Goal: Task Accomplishment & Management: Manage account settings

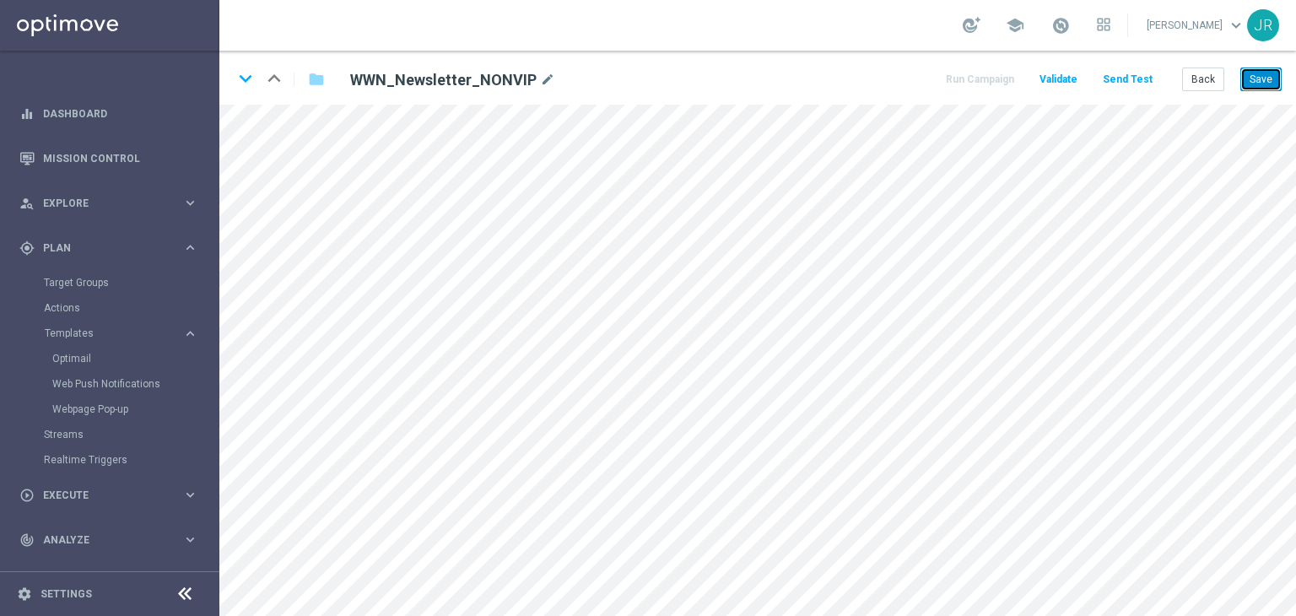
click at [1262, 78] on button "Save" at bounding box center [1261, 80] width 41 height 24
click at [1264, 84] on button "Save" at bounding box center [1261, 80] width 41 height 24
click at [1256, 73] on button "Save" at bounding box center [1261, 80] width 41 height 24
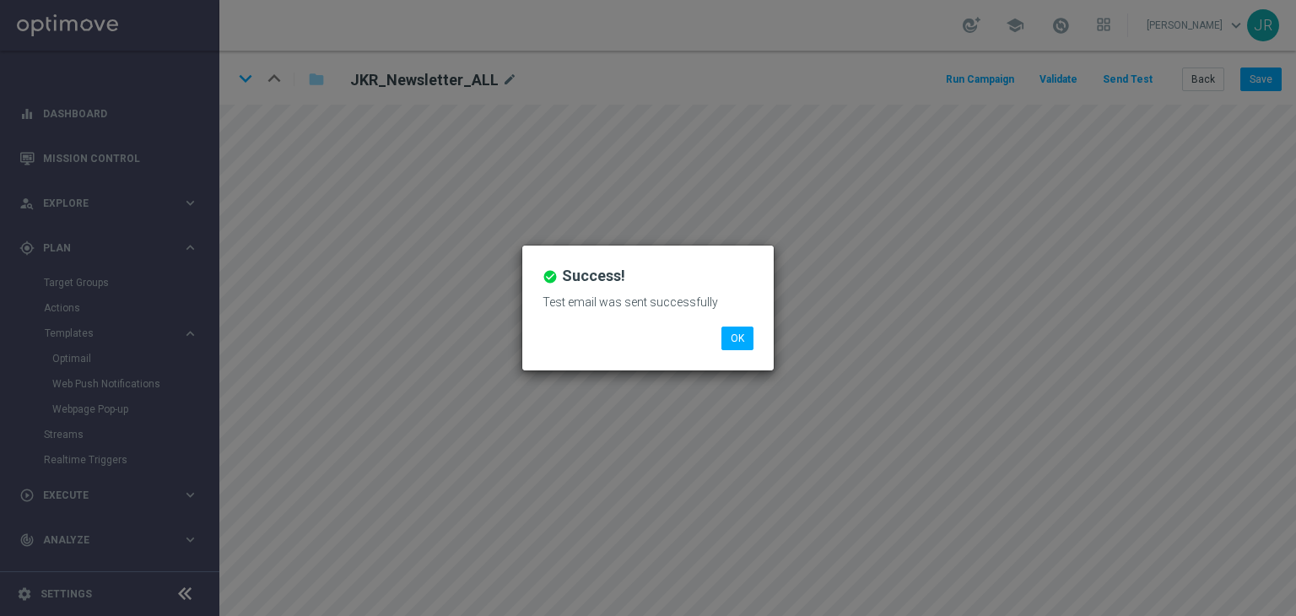
click at [738, 339] on button "OK" at bounding box center [738, 339] width 32 height 24
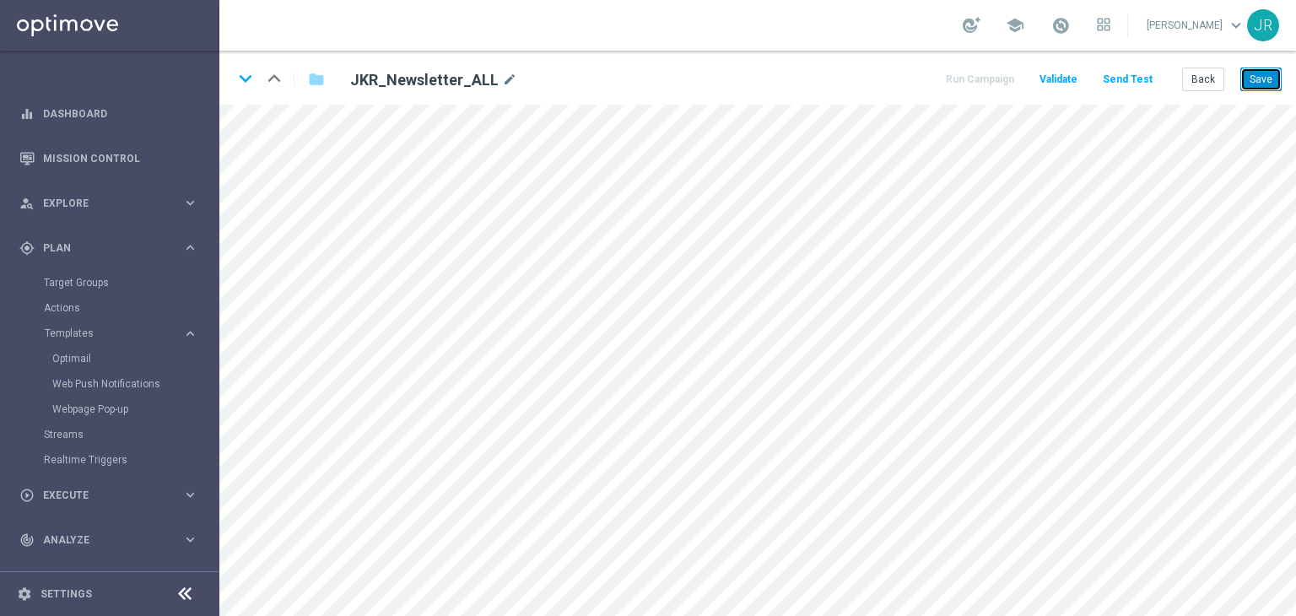
click at [1259, 89] on button "Save" at bounding box center [1261, 80] width 41 height 24
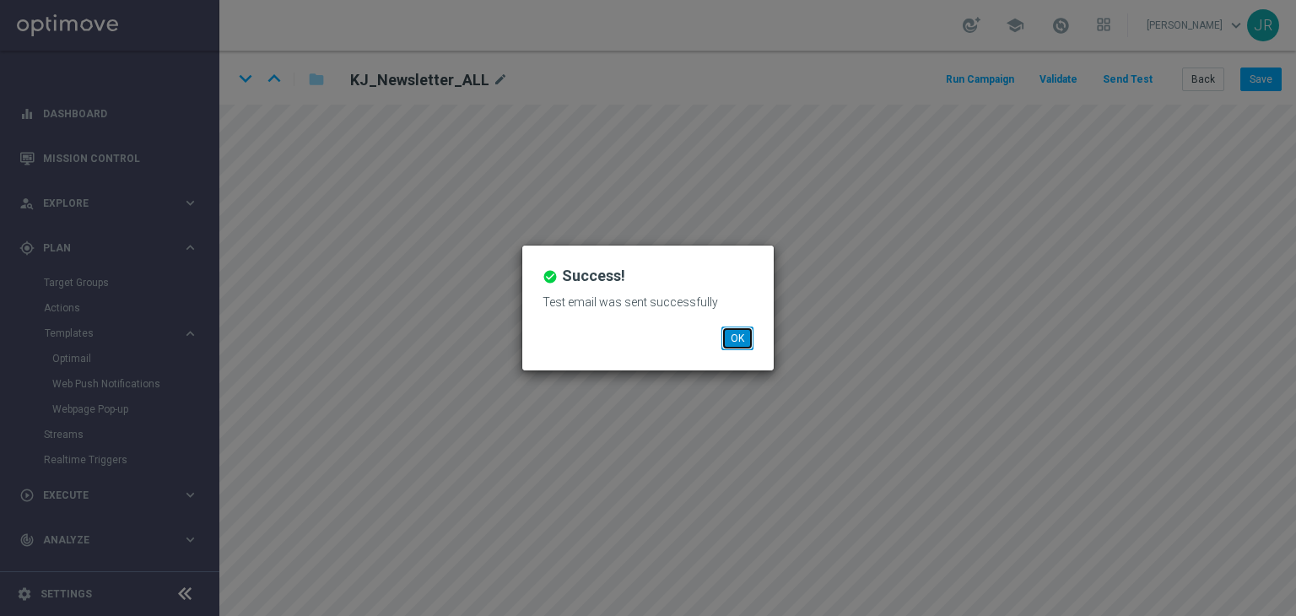
click at [750, 338] on button "OK" at bounding box center [738, 339] width 32 height 24
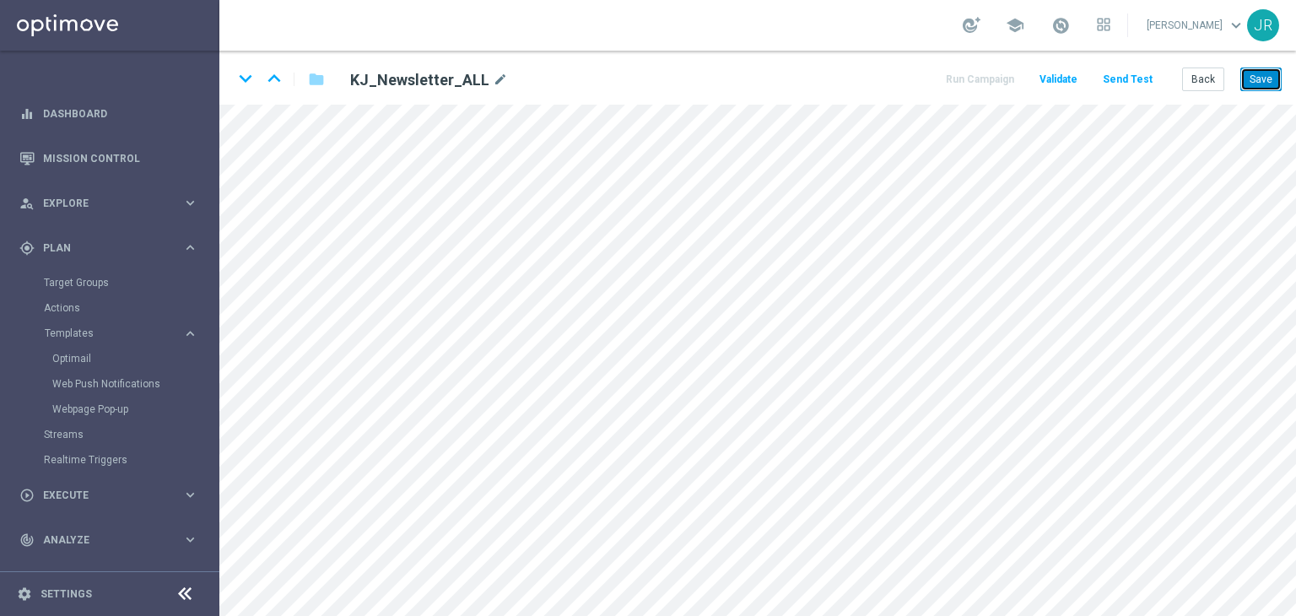
click at [1252, 89] on button "Save" at bounding box center [1261, 80] width 41 height 24
click at [1266, 78] on button "Save" at bounding box center [1261, 80] width 41 height 24
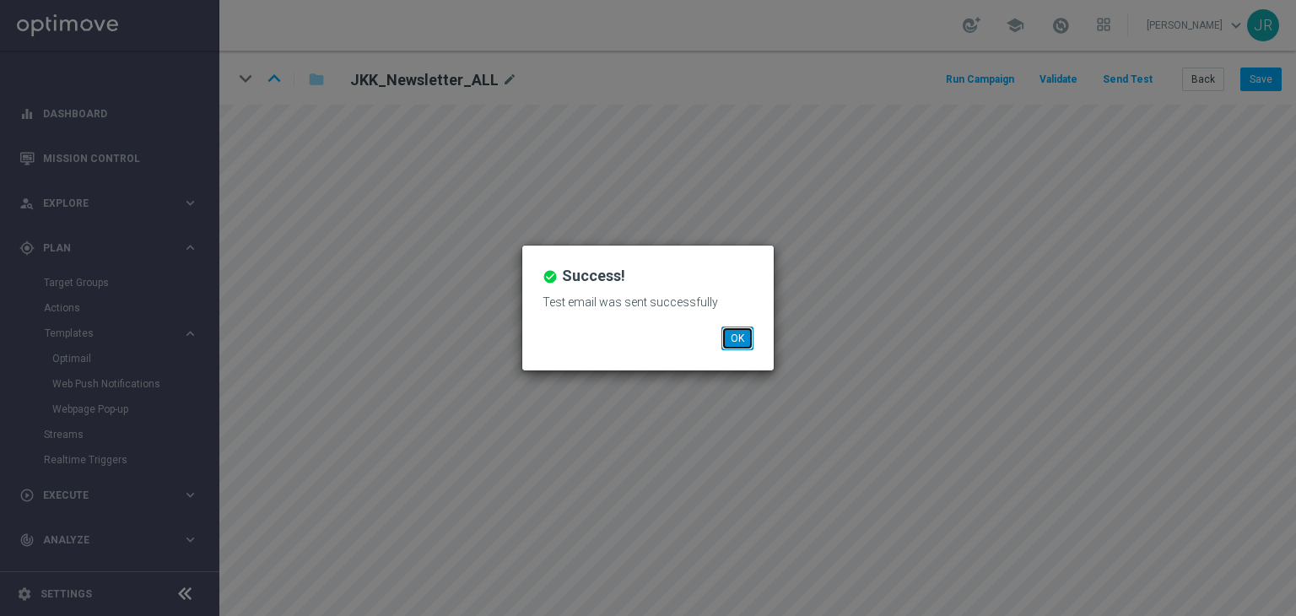
click at [736, 343] on button "OK" at bounding box center [738, 339] width 32 height 24
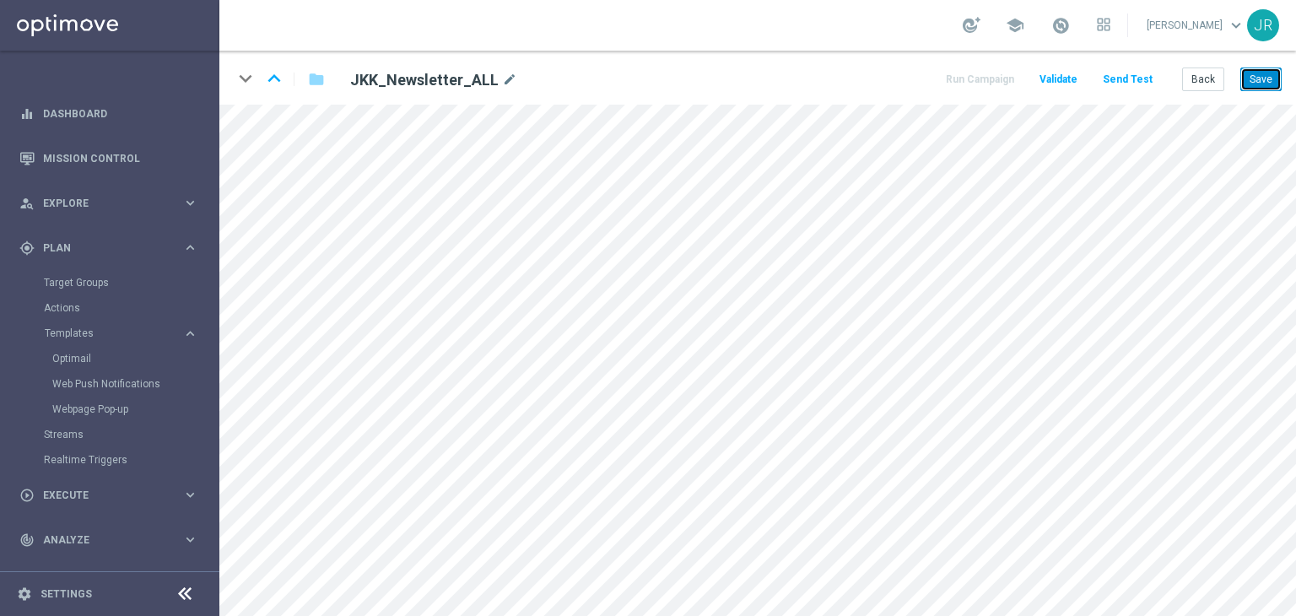
click at [1259, 83] on button "Save" at bounding box center [1261, 80] width 41 height 24
click at [1261, 77] on button "Save" at bounding box center [1261, 80] width 41 height 24
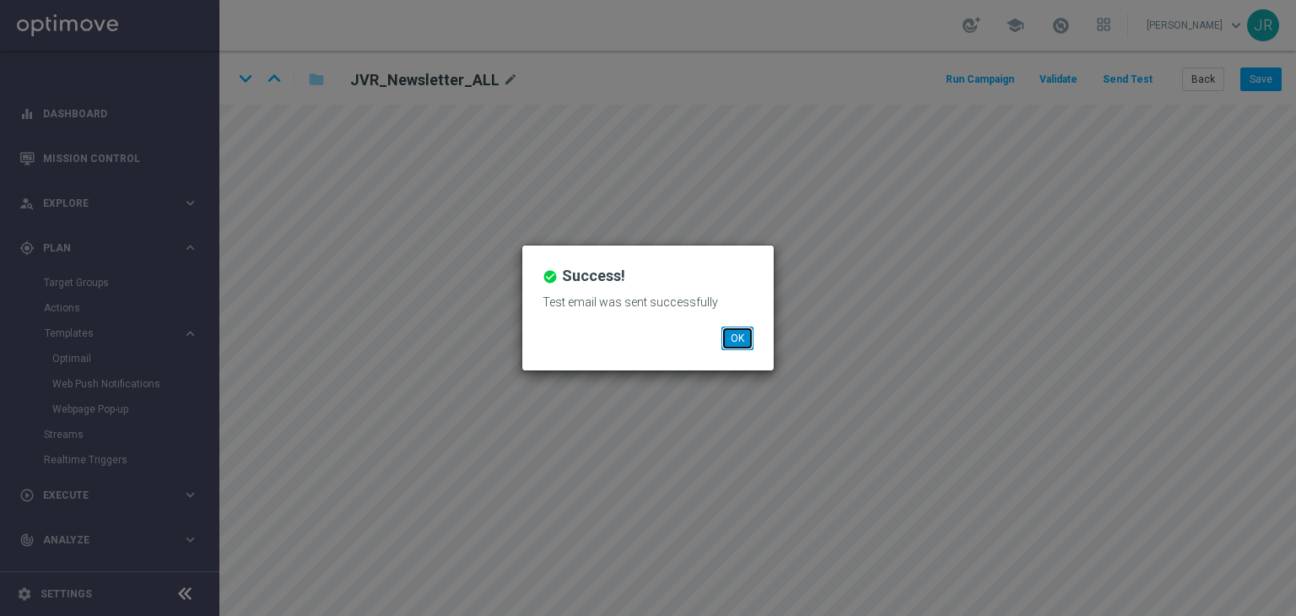
click at [736, 346] on button "OK" at bounding box center [738, 339] width 32 height 24
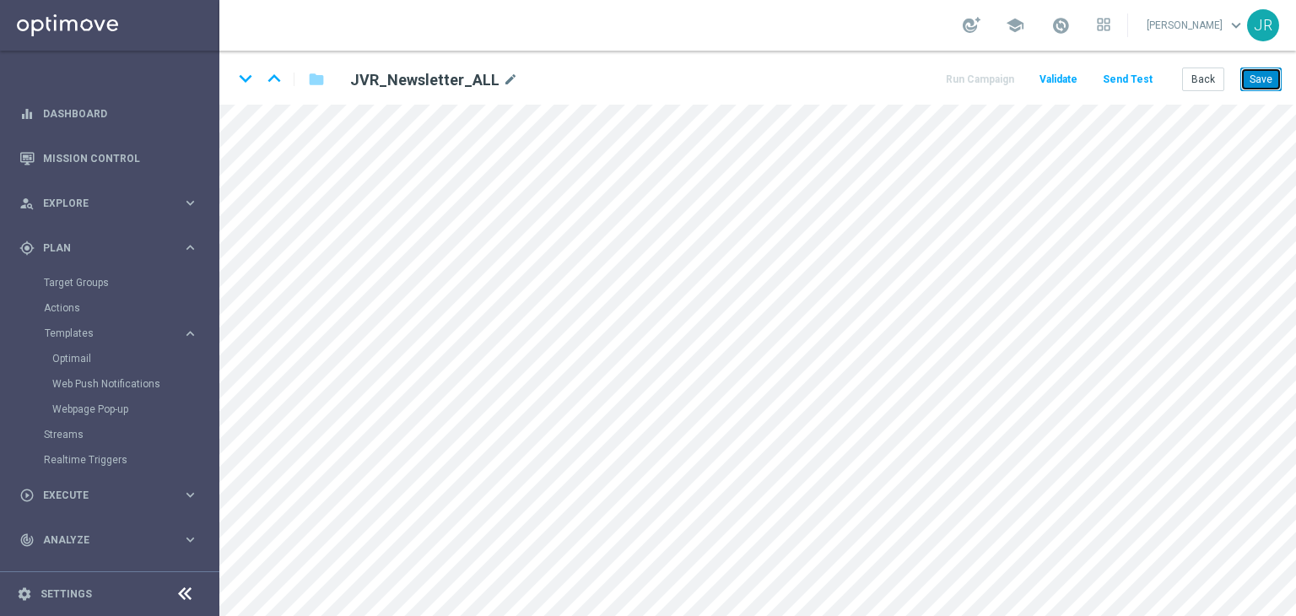
click at [1260, 78] on button "Save" at bounding box center [1261, 80] width 41 height 24
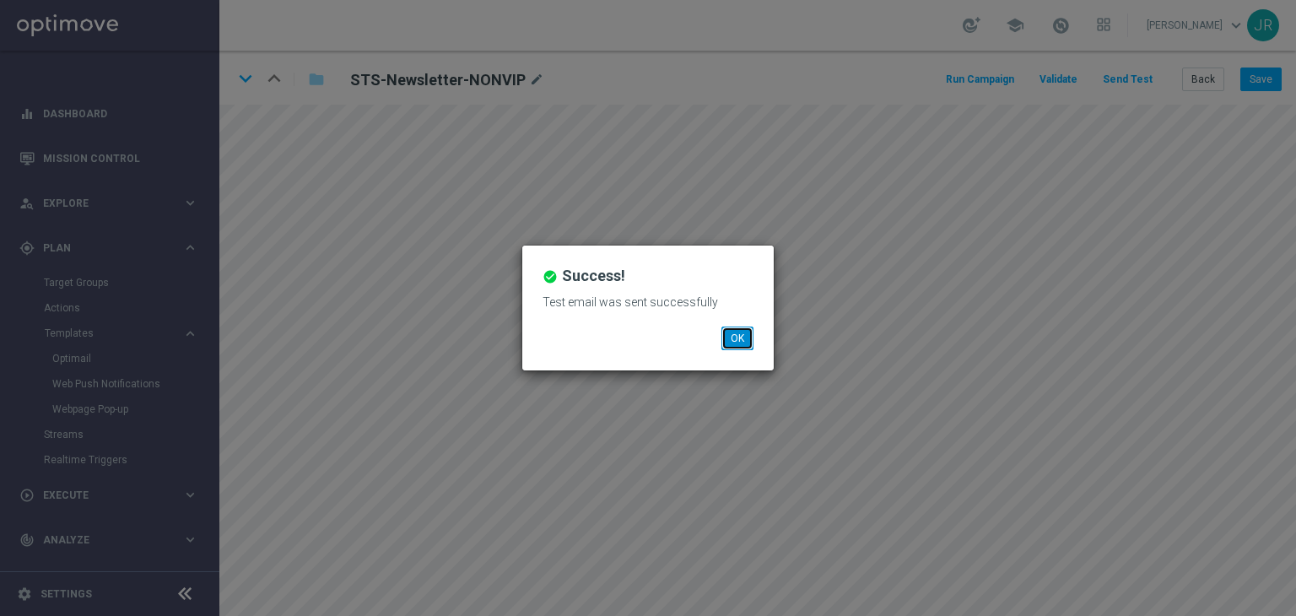
click at [738, 338] on button "OK" at bounding box center [738, 339] width 32 height 24
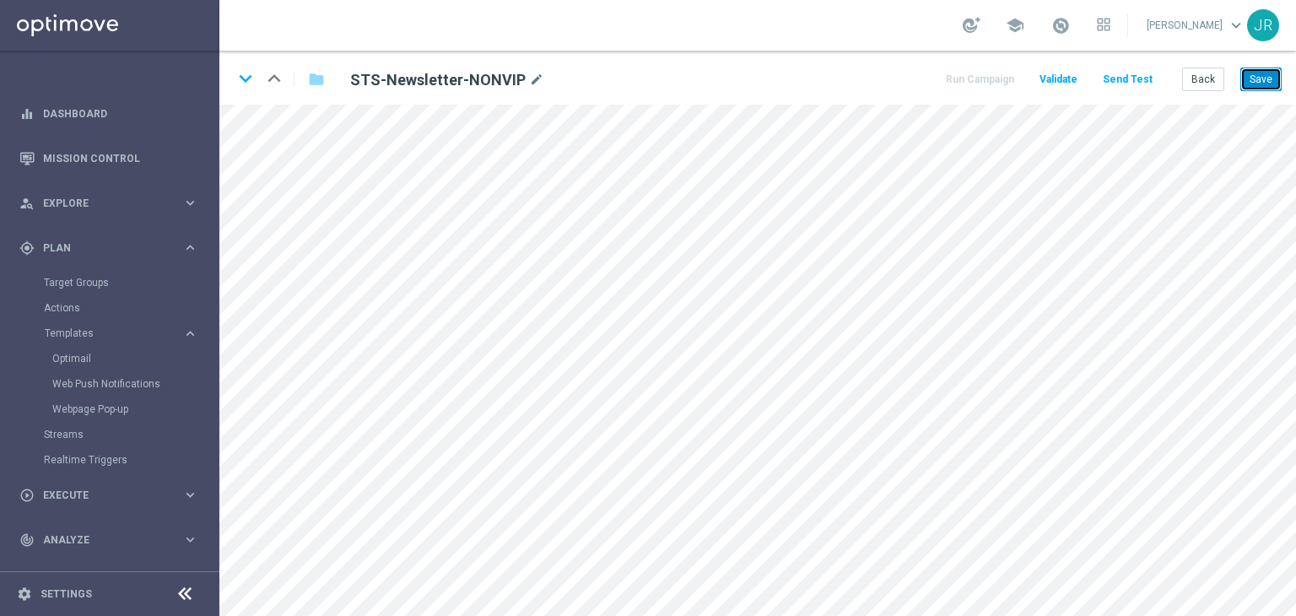
drag, startPoint x: 1255, startPoint y: 79, endPoint x: 965, endPoint y: 4, distance: 299.9
click at [1256, 79] on button "Save" at bounding box center [1261, 80] width 41 height 24
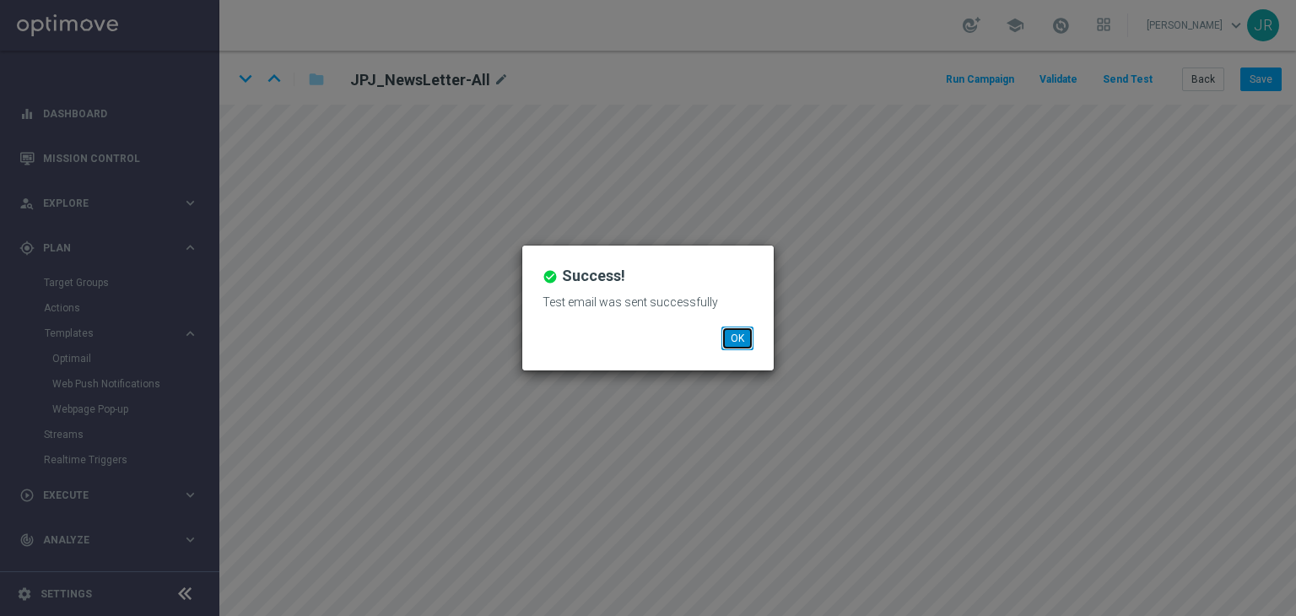
click at [735, 343] on button "OK" at bounding box center [738, 339] width 32 height 24
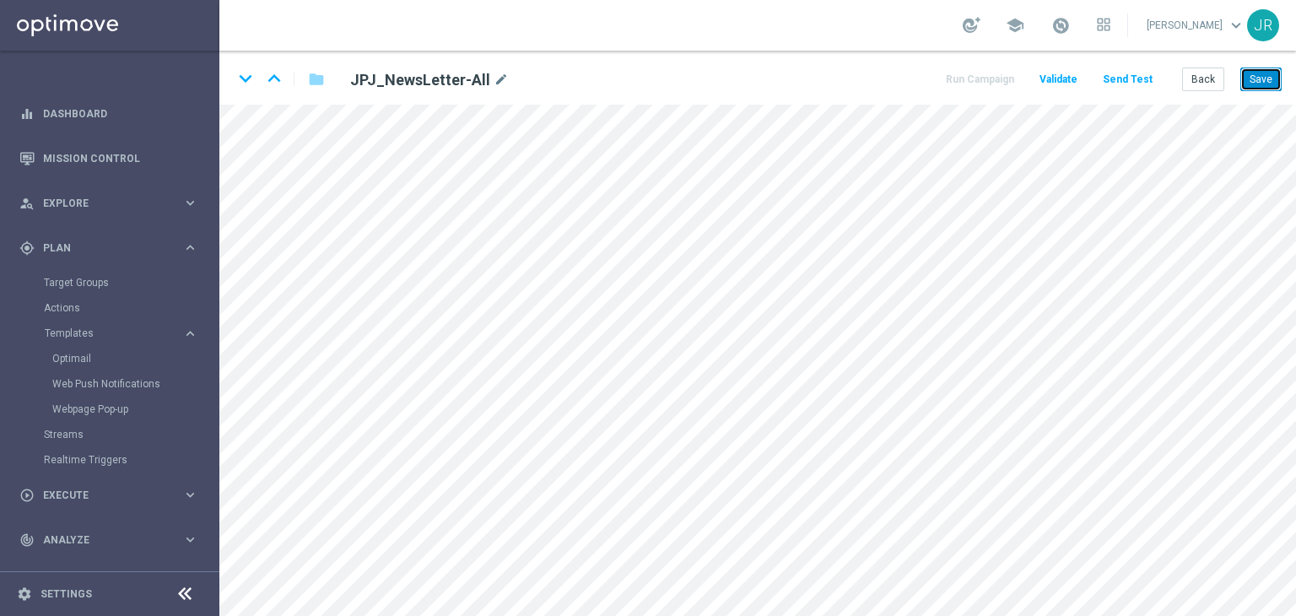
click at [1270, 75] on button "Save" at bounding box center [1261, 80] width 41 height 24
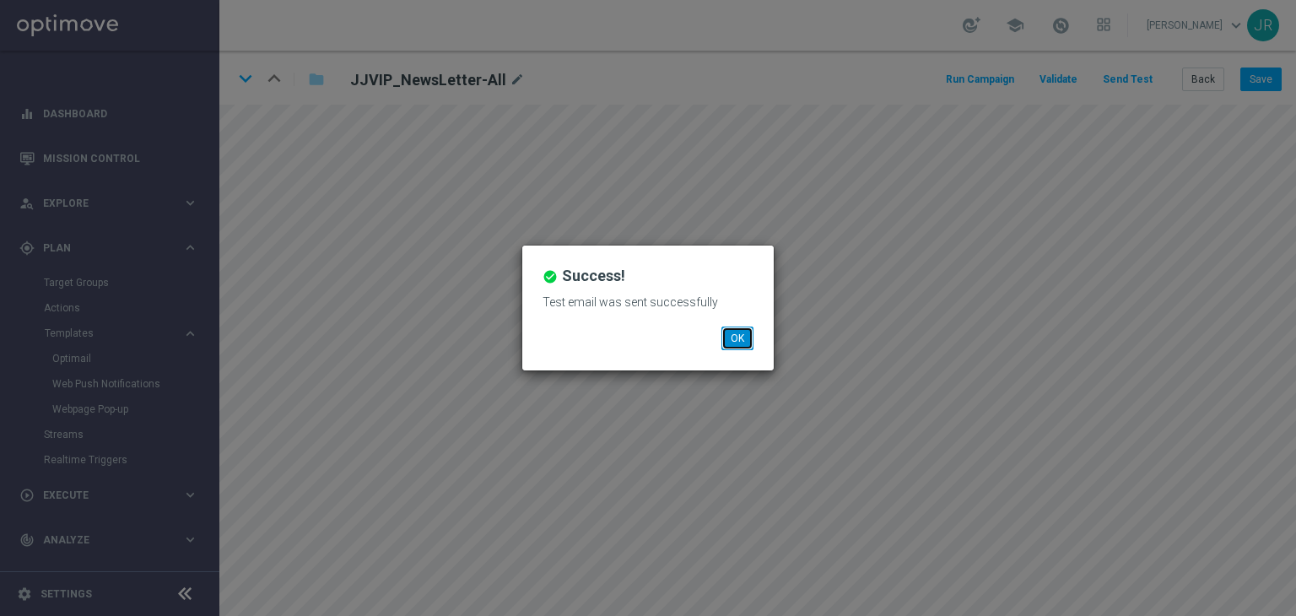
click at [745, 333] on button "OK" at bounding box center [738, 339] width 32 height 24
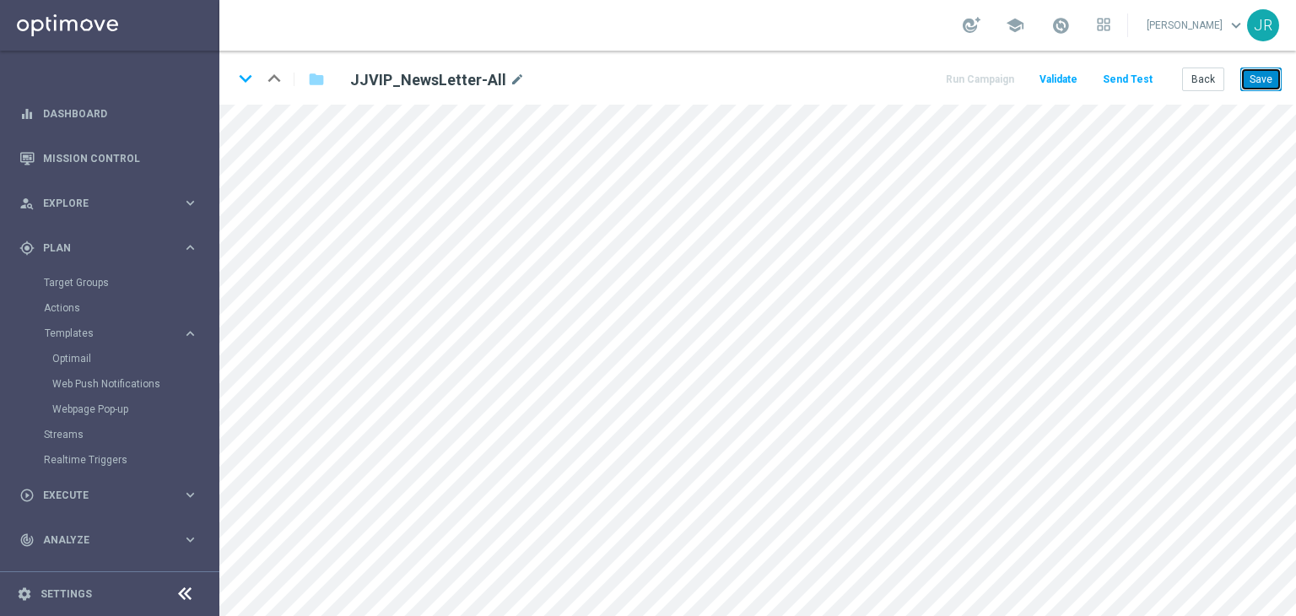
click at [1278, 79] on button "Save" at bounding box center [1261, 80] width 41 height 24
click at [1266, 80] on button "Save" at bounding box center [1261, 80] width 41 height 24
click at [1254, 81] on button "Save" at bounding box center [1261, 80] width 41 height 24
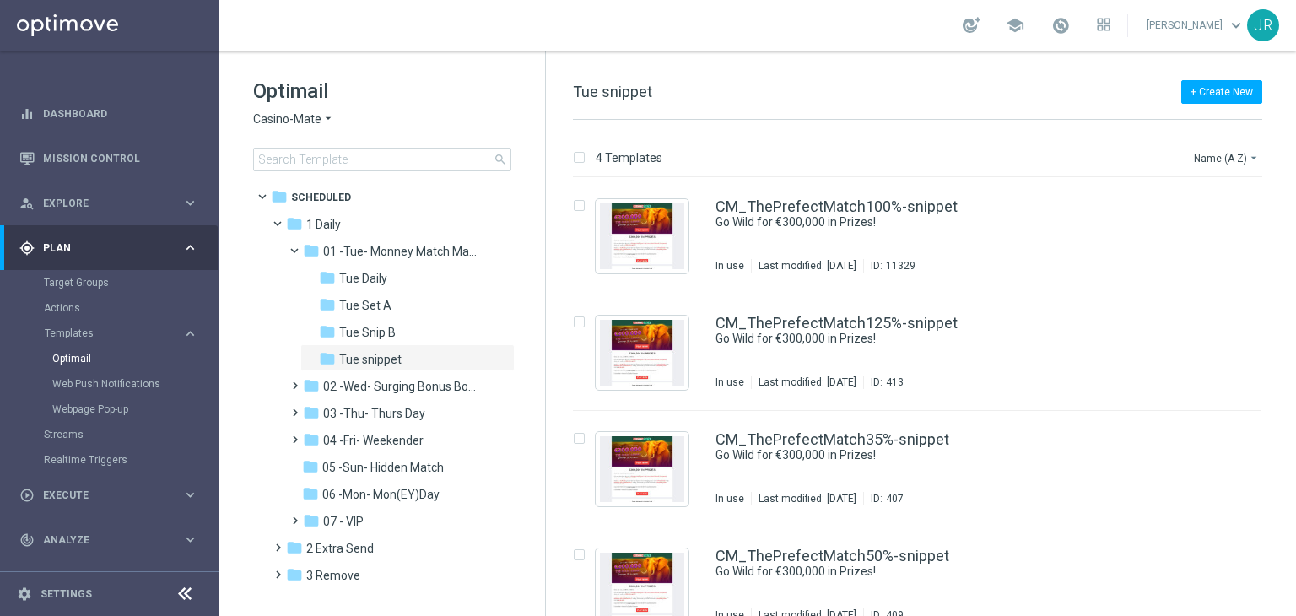
click at [263, 116] on span "Casino-Mate" at bounding box center [287, 119] width 68 height 16
click at [93, 163] on link "Mission Control" at bounding box center [120, 158] width 155 height 45
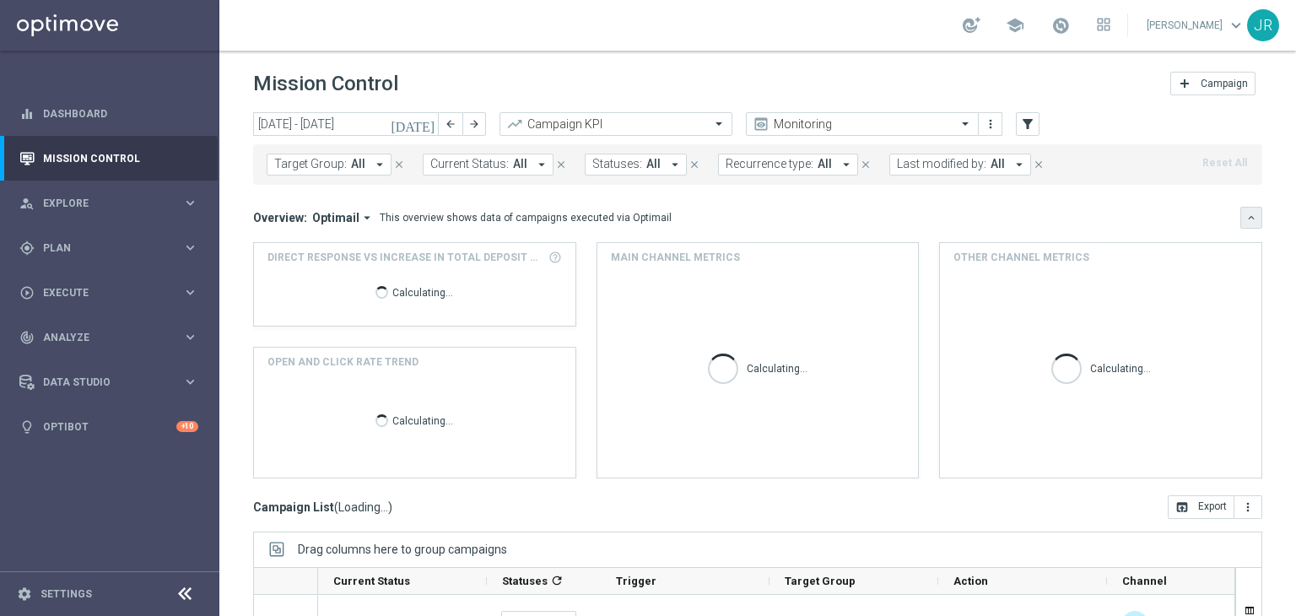
click at [1241, 226] on button "keyboard_arrow_down" at bounding box center [1252, 218] width 22 height 22
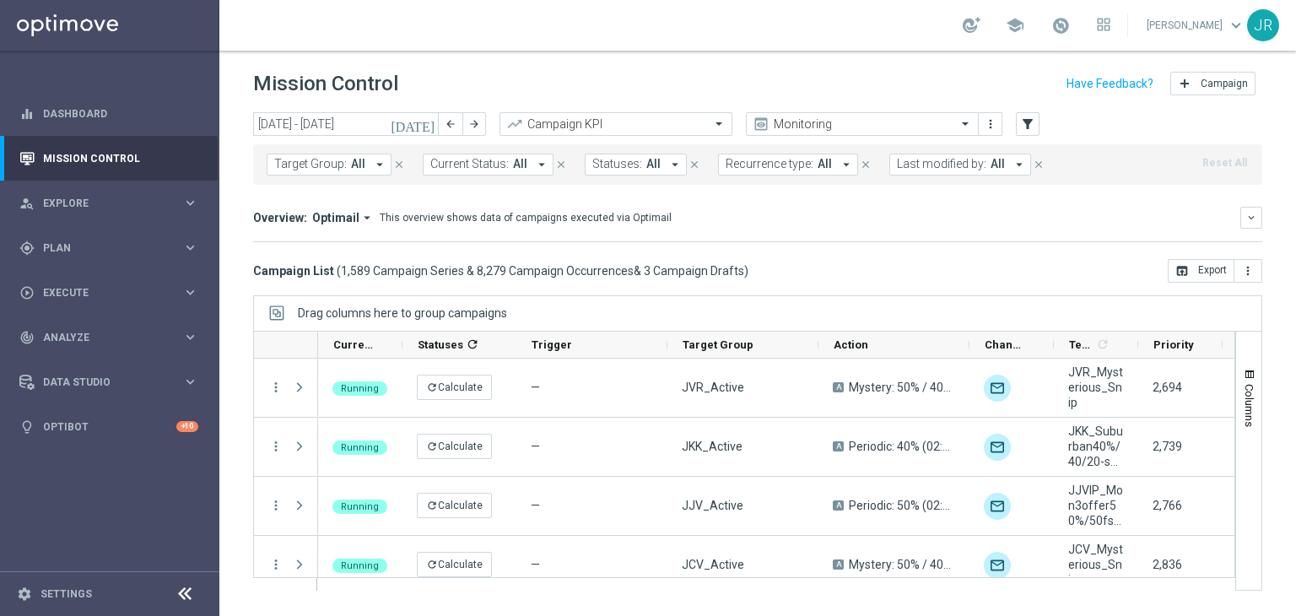
click at [429, 123] on icon "[DATE]" at bounding box center [414, 123] width 46 height 15
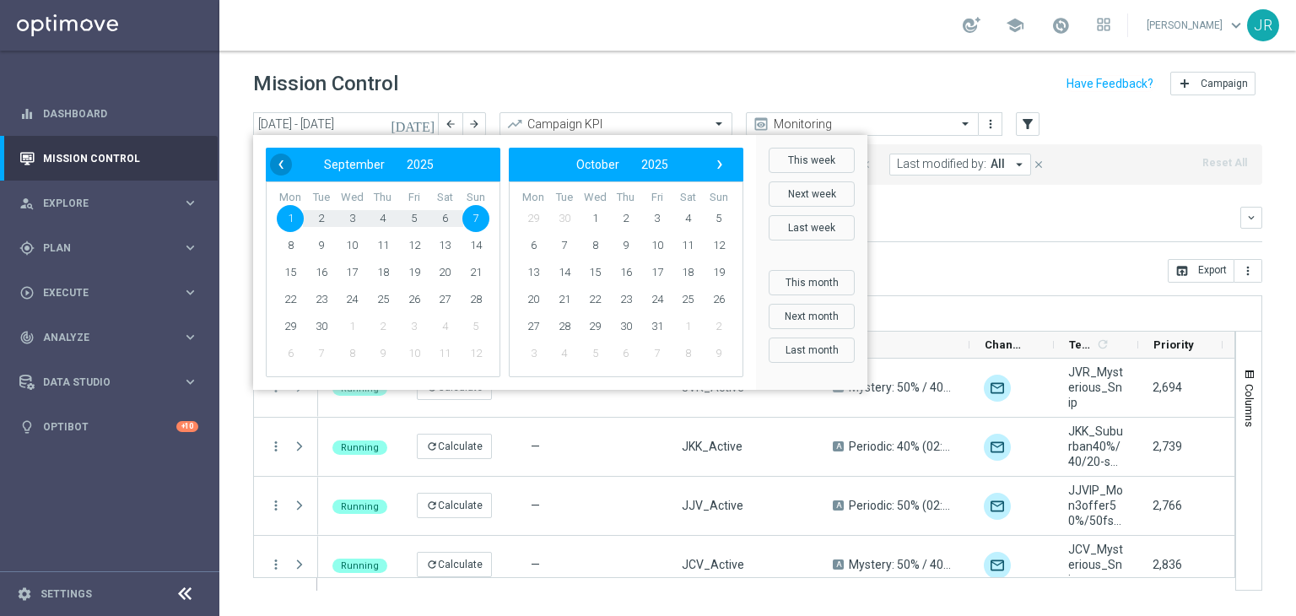
click at [283, 175] on span "‹" at bounding box center [281, 165] width 22 height 22
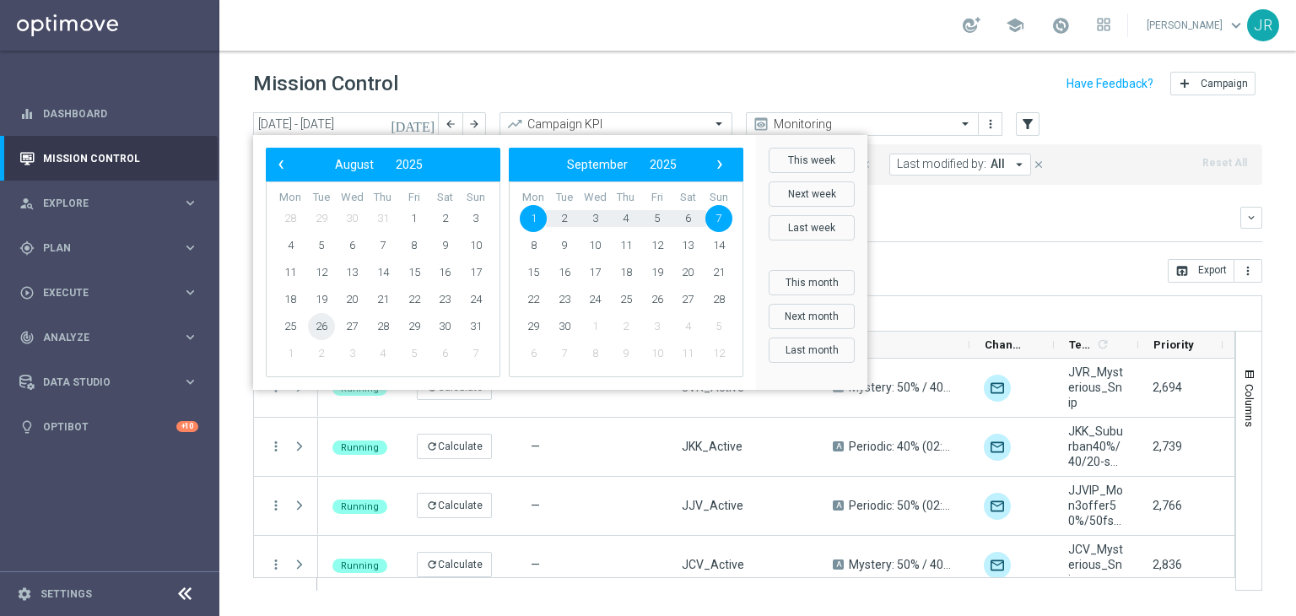
click at [322, 328] on span "26" at bounding box center [321, 326] width 27 height 27
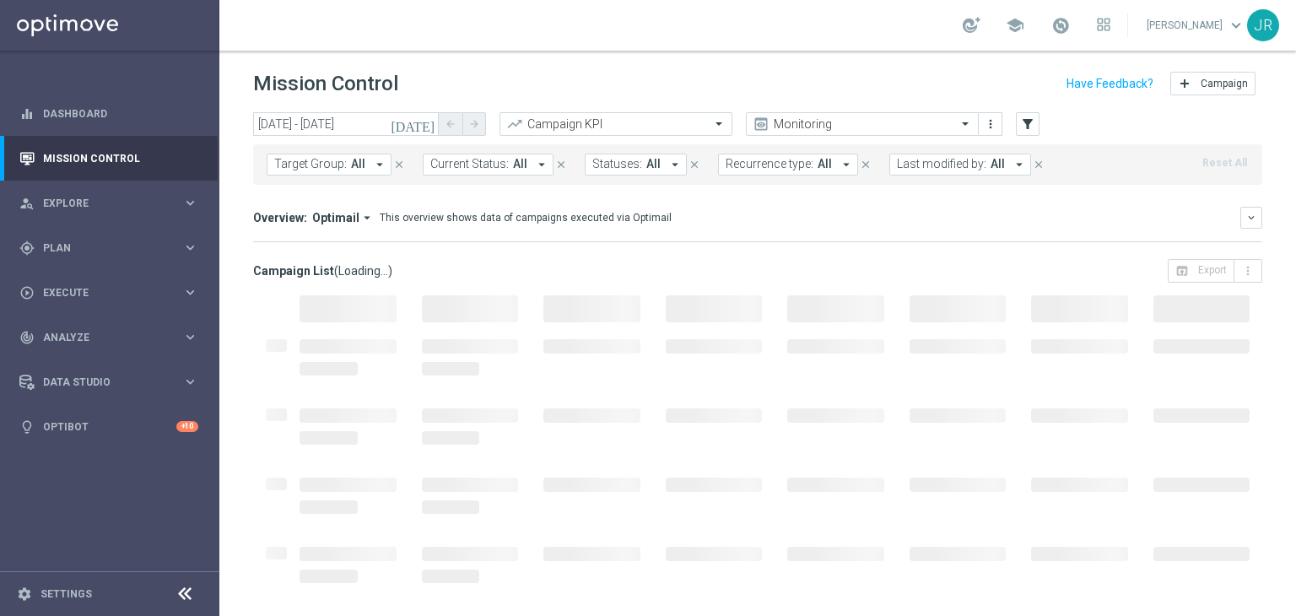
click at [322, 328] on div at bounding box center [348, 356] width 122 height 69
drag, startPoint x: 924, startPoint y: 169, endPoint x: 807, endPoint y: 316, distance: 187.9
click at [925, 169] on span "Last modified by:" at bounding box center [941, 164] width 89 height 14
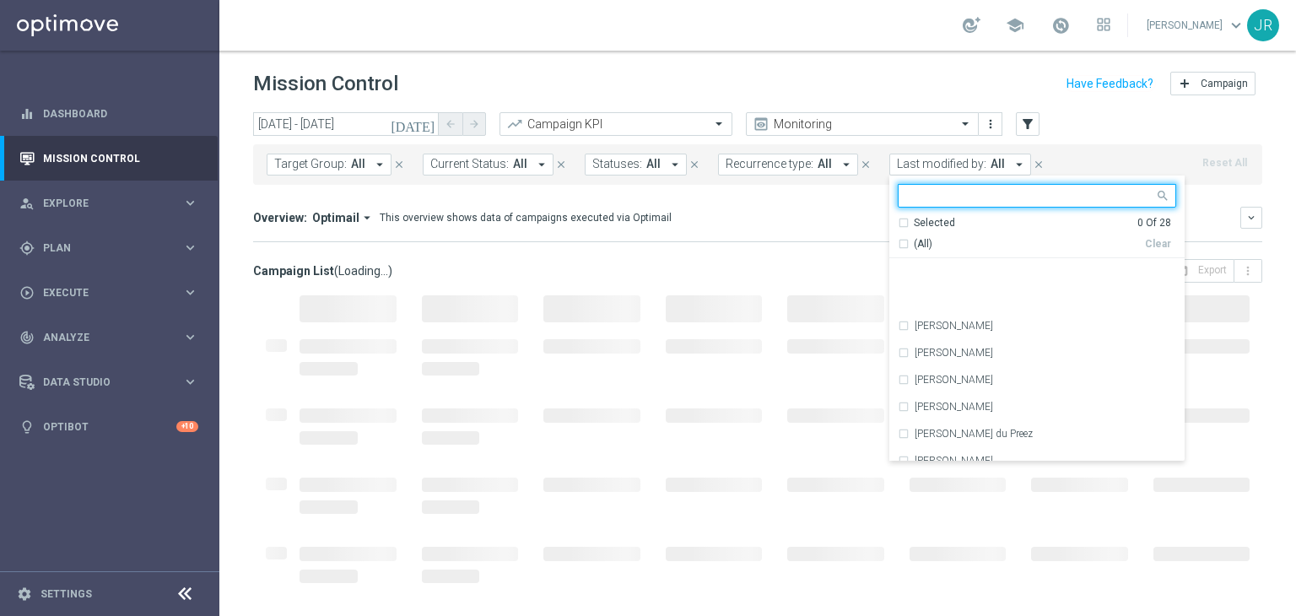
scroll to position [169, 0]
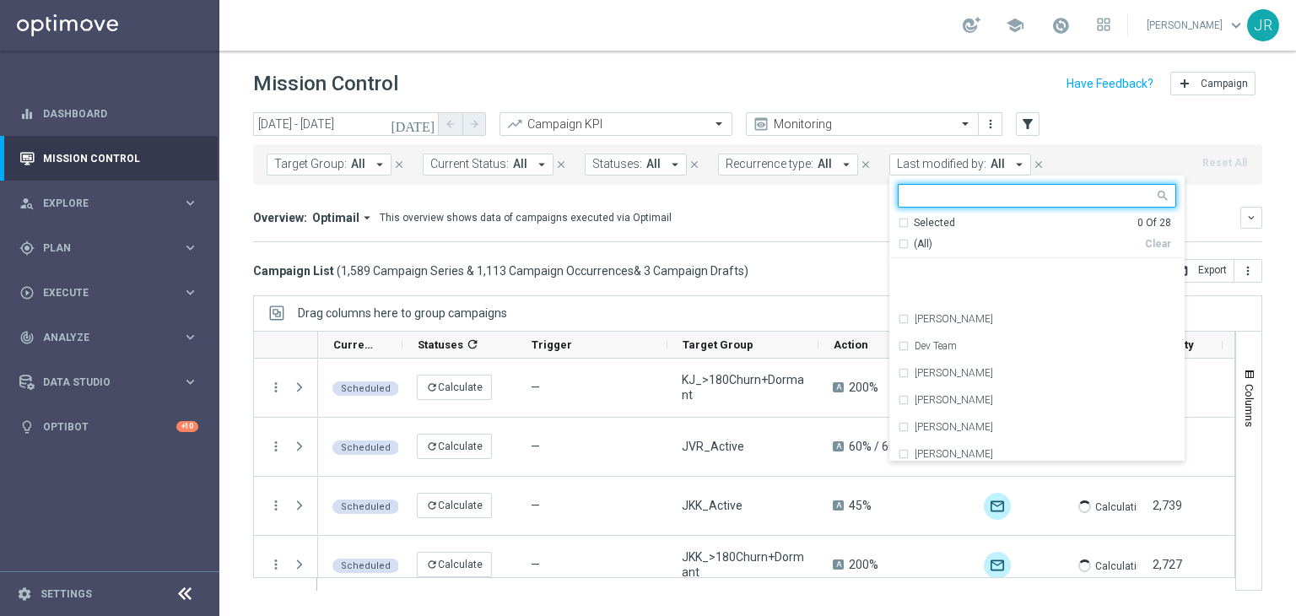
click at [930, 476] on label "[PERSON_NAME]" at bounding box center [954, 481] width 78 height 10
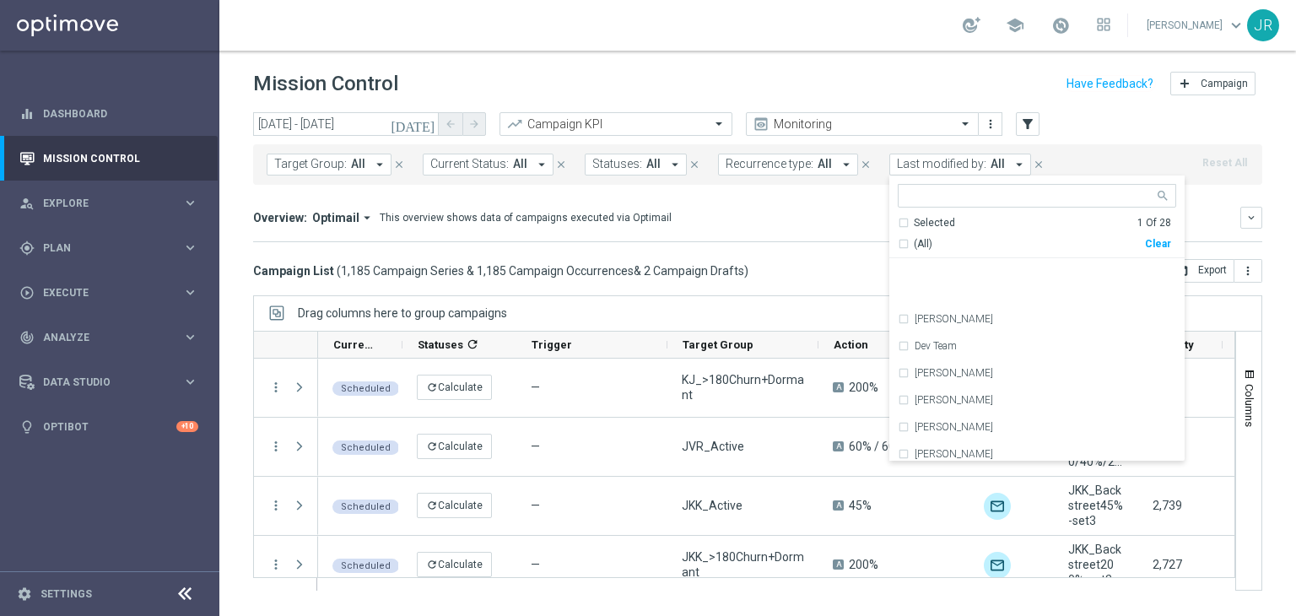
scroll to position [338, 0]
click at [828, 267] on div "Campaign List ( 1,185 Campaign Series & 1,185 Campaign Occurrences & 2 Campaign…" at bounding box center [757, 271] width 1009 height 24
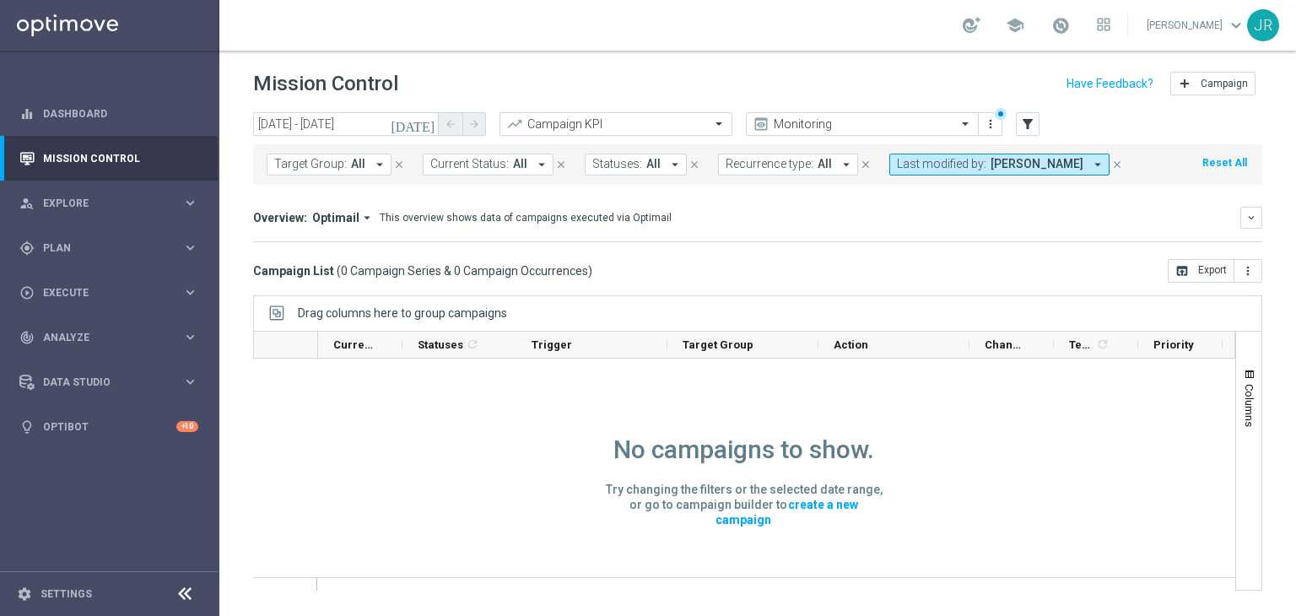
click at [431, 130] on icon "[DATE]" at bounding box center [414, 123] width 46 height 15
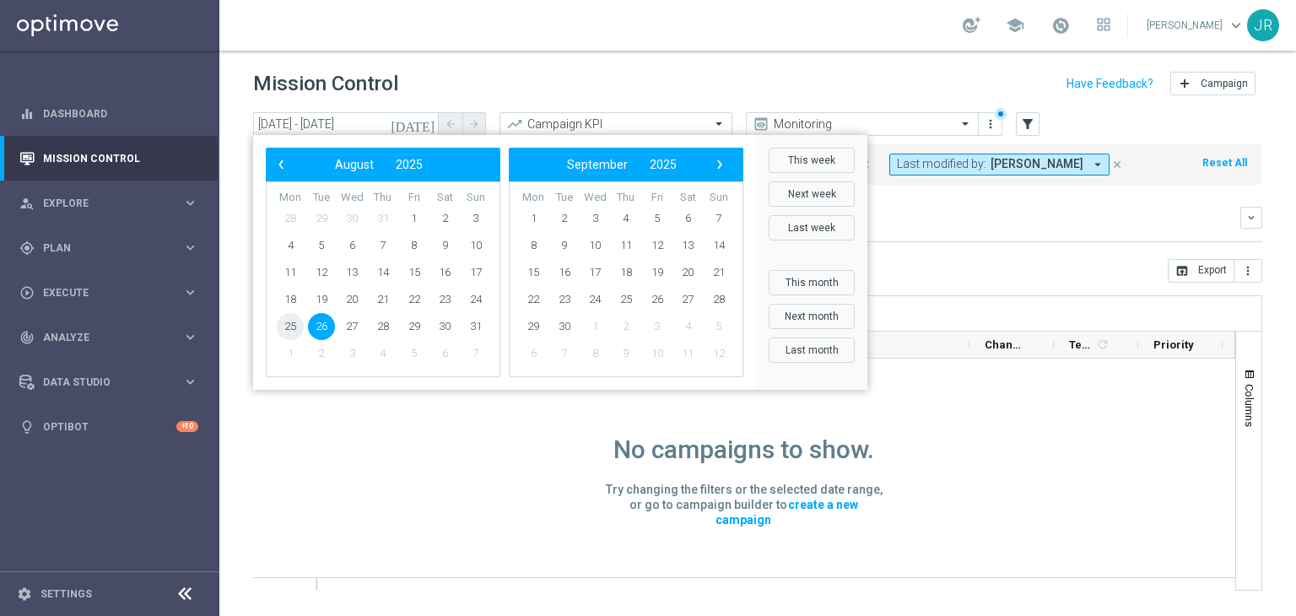
click at [284, 322] on span "25" at bounding box center [290, 326] width 27 height 27
type input "25 Aug 2025 - 25 Aug 2025"
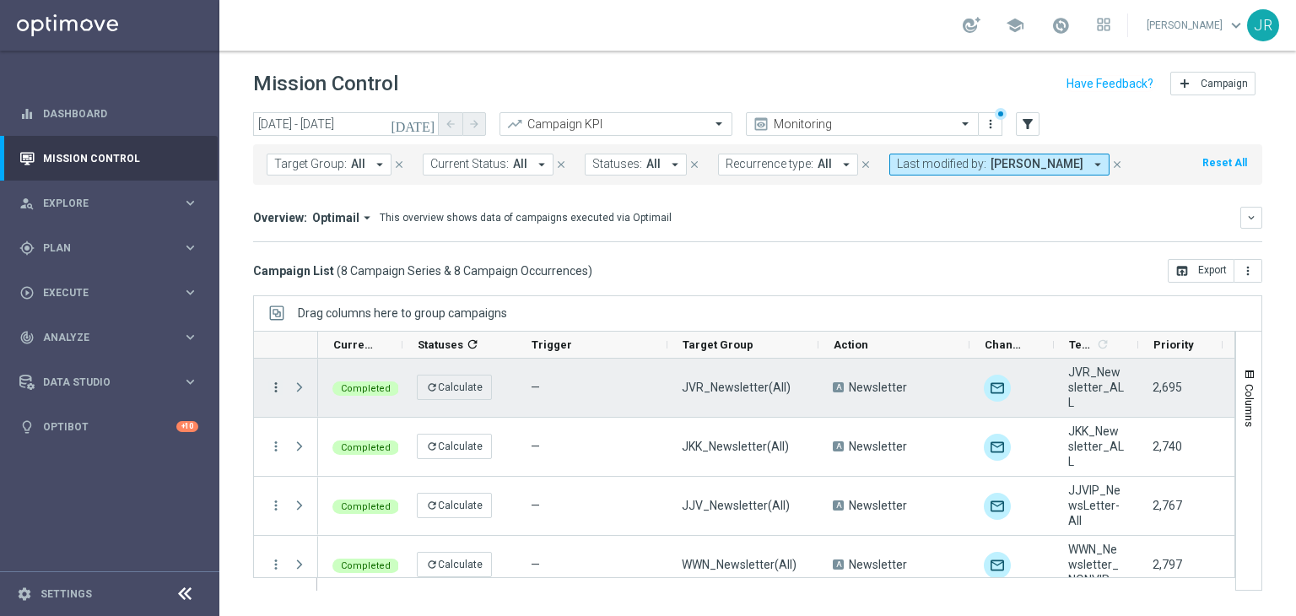
click at [273, 389] on icon "more_vert" at bounding box center [275, 387] width 15 height 15
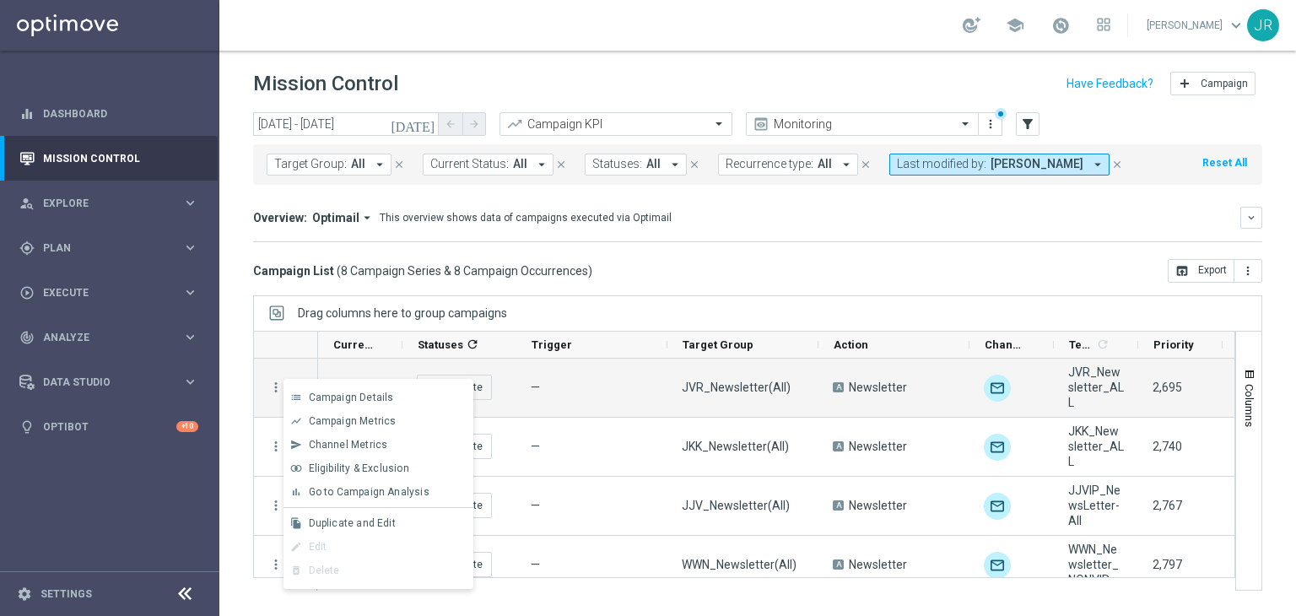
drag, startPoint x: 340, startPoint y: 523, endPoint x: 324, endPoint y: 521, distance: 16.2
click at [340, 523] on span "Duplicate and Edit" at bounding box center [352, 523] width 87 height 12
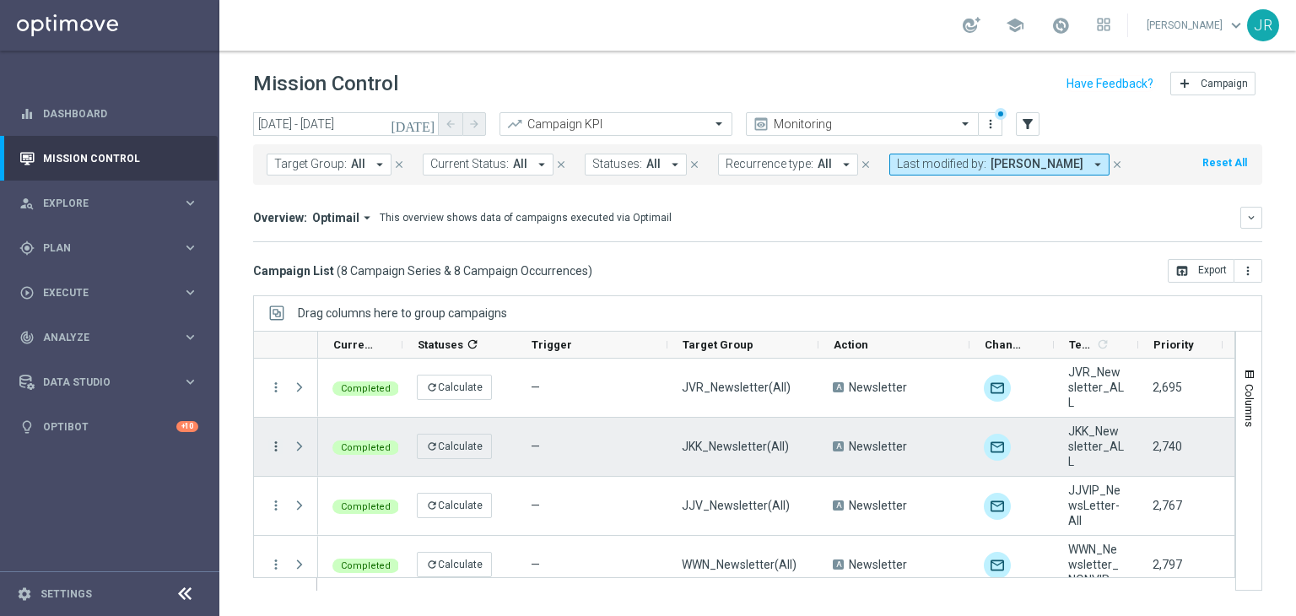
click at [277, 442] on icon "more_vert" at bounding box center [275, 446] width 15 height 15
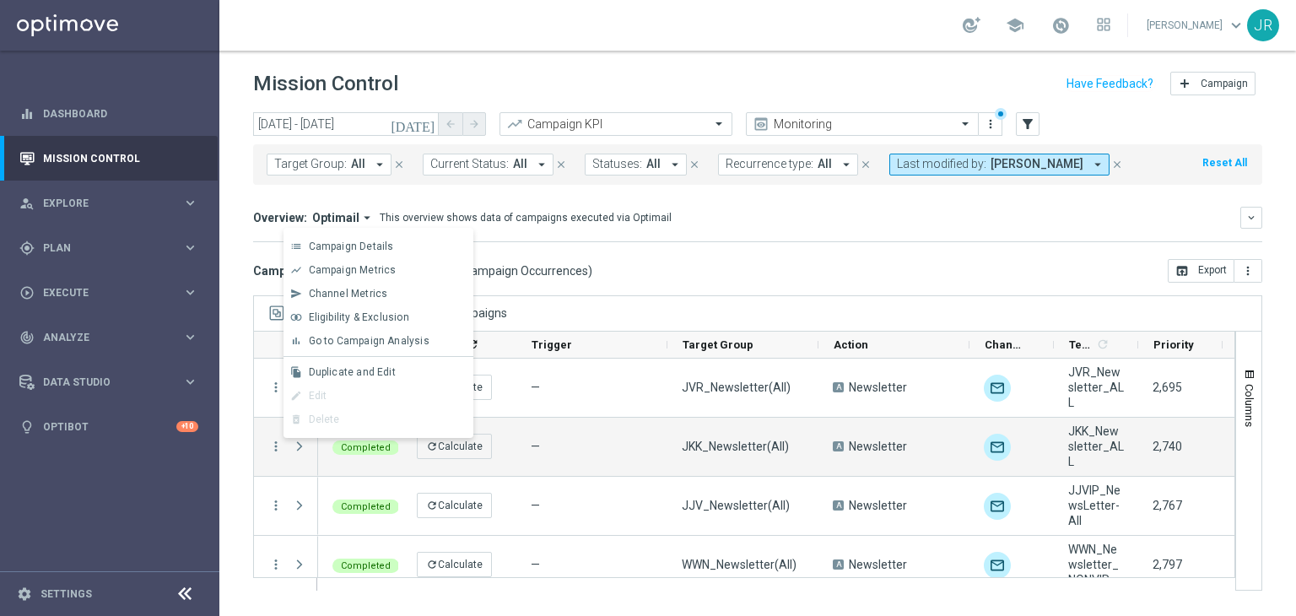
click at [332, 365] on div "file_copy Duplicate and Edit" at bounding box center [379, 372] width 190 height 24
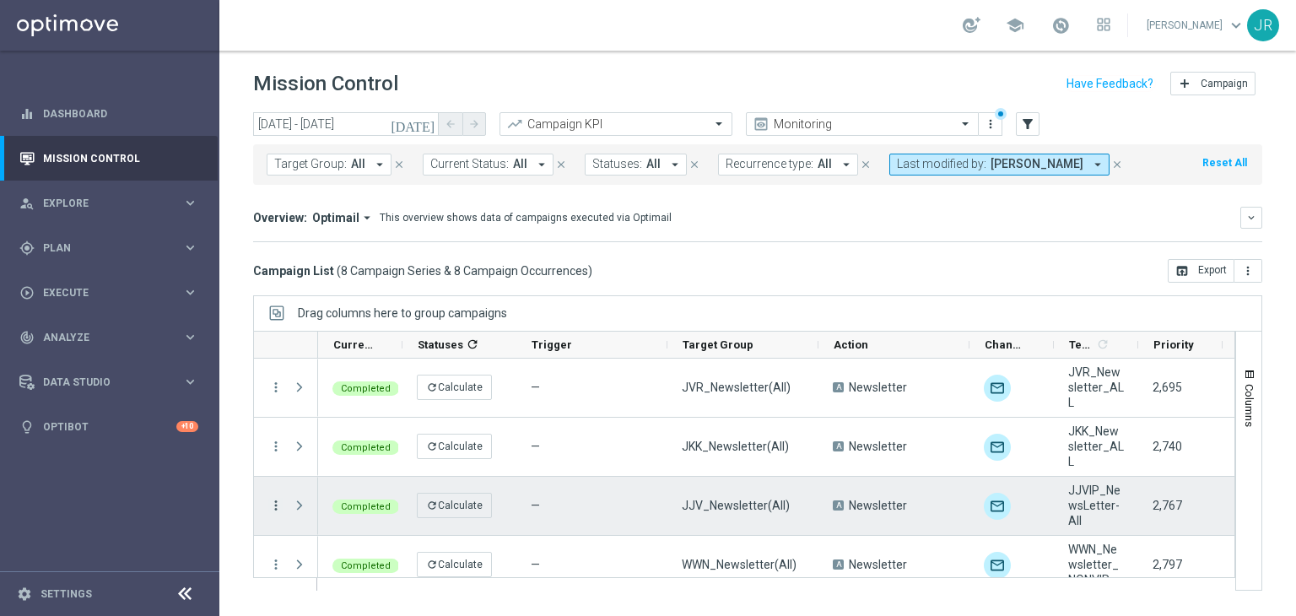
click at [276, 502] on icon "more_vert" at bounding box center [275, 505] width 15 height 15
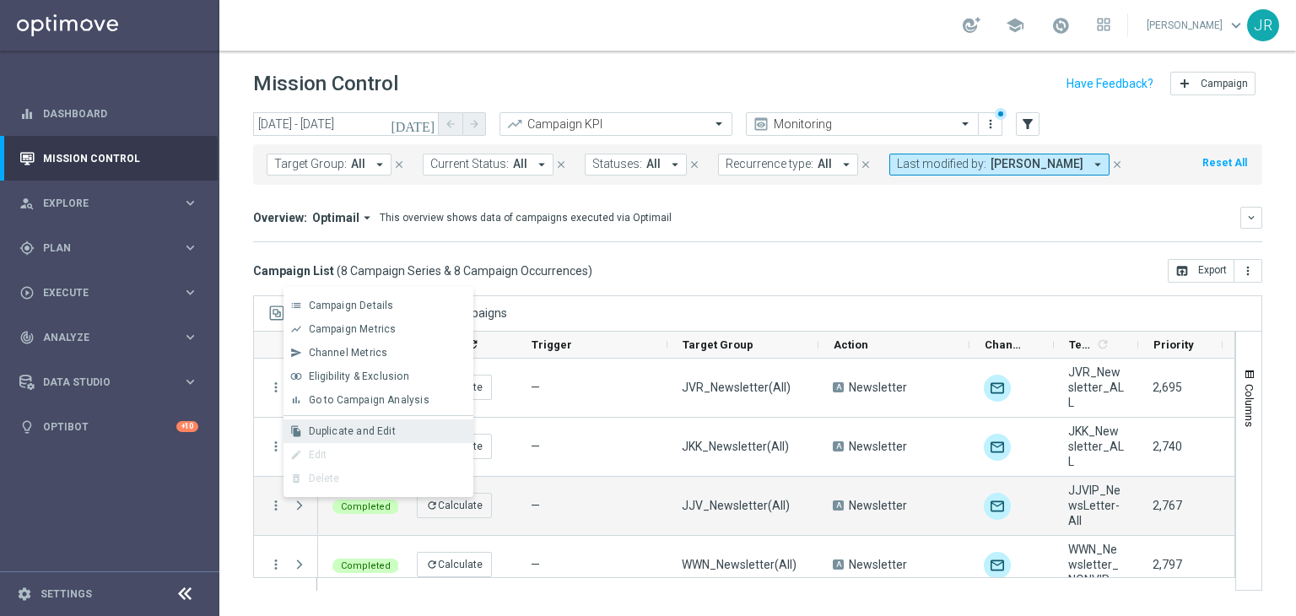
click at [324, 430] on span "Duplicate and Edit" at bounding box center [352, 431] width 87 height 12
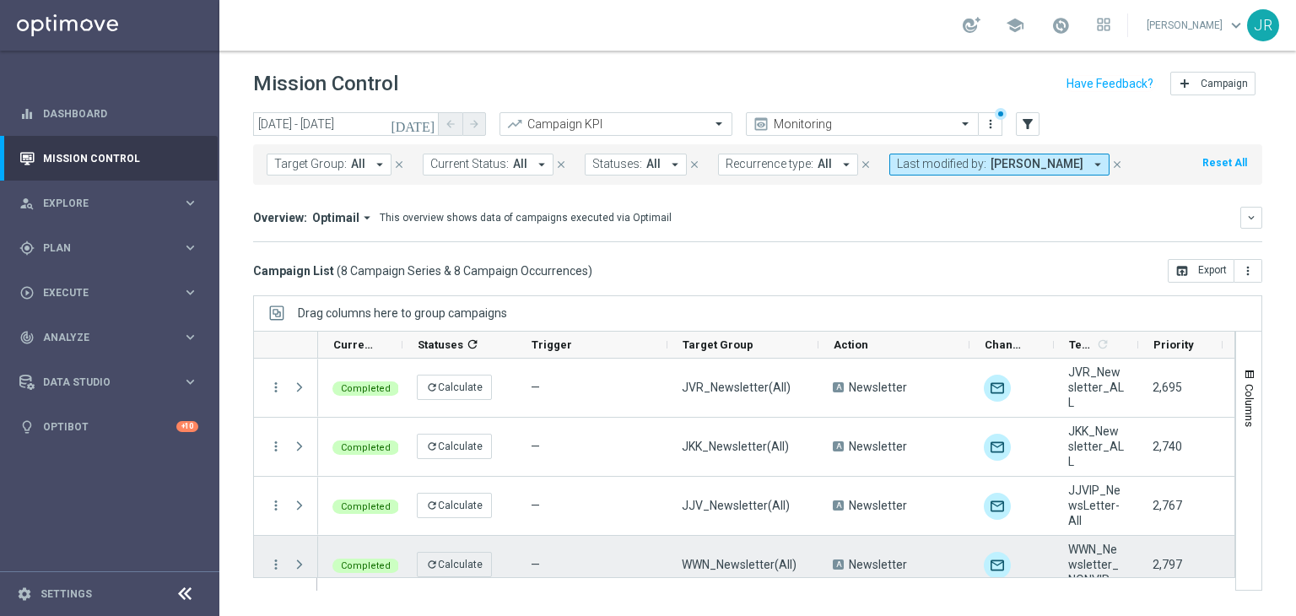
scroll to position [84, 0]
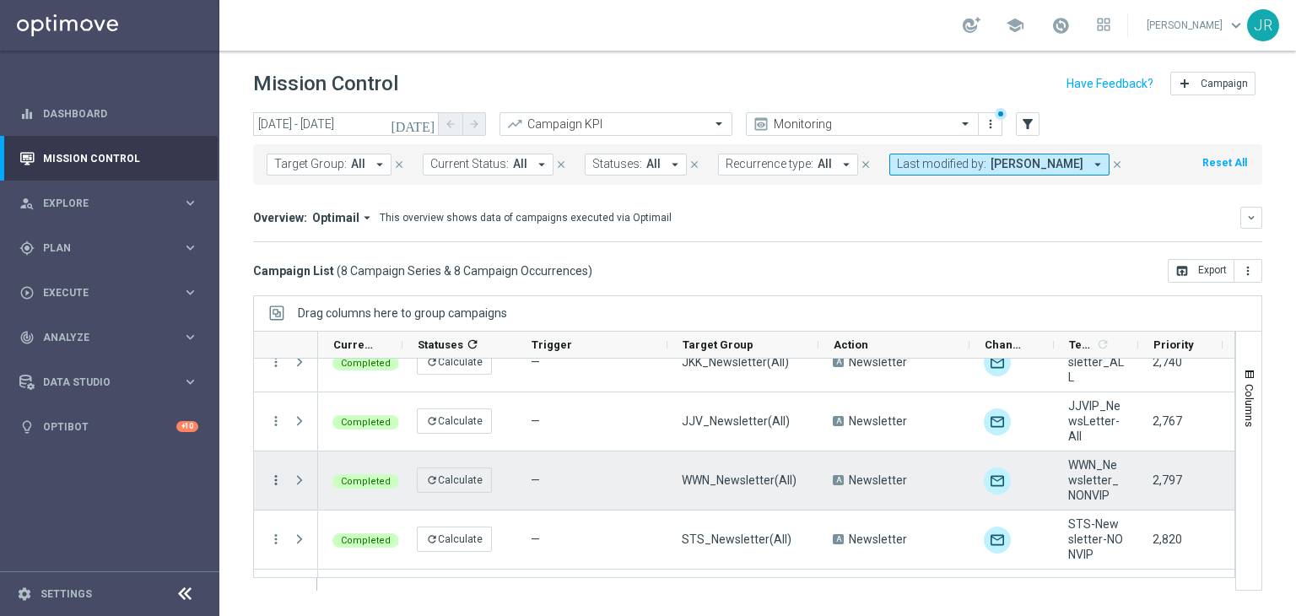
click at [273, 475] on icon "more_vert" at bounding box center [275, 480] width 15 height 15
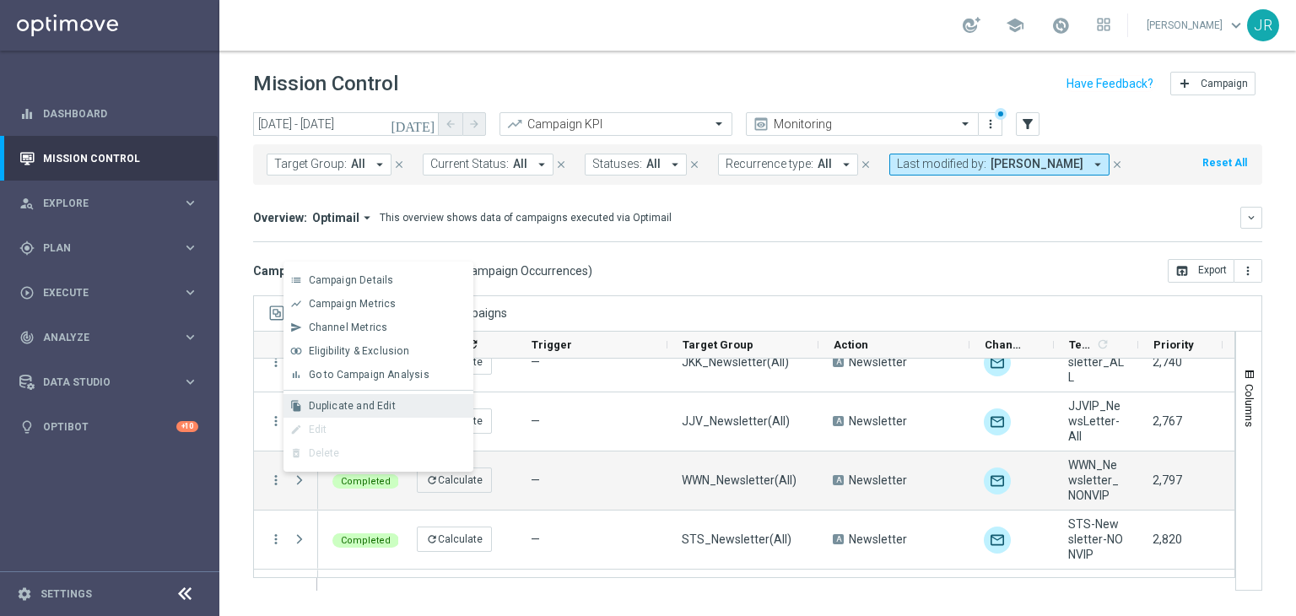
click at [333, 408] on span "Duplicate and Edit" at bounding box center [352, 406] width 87 height 12
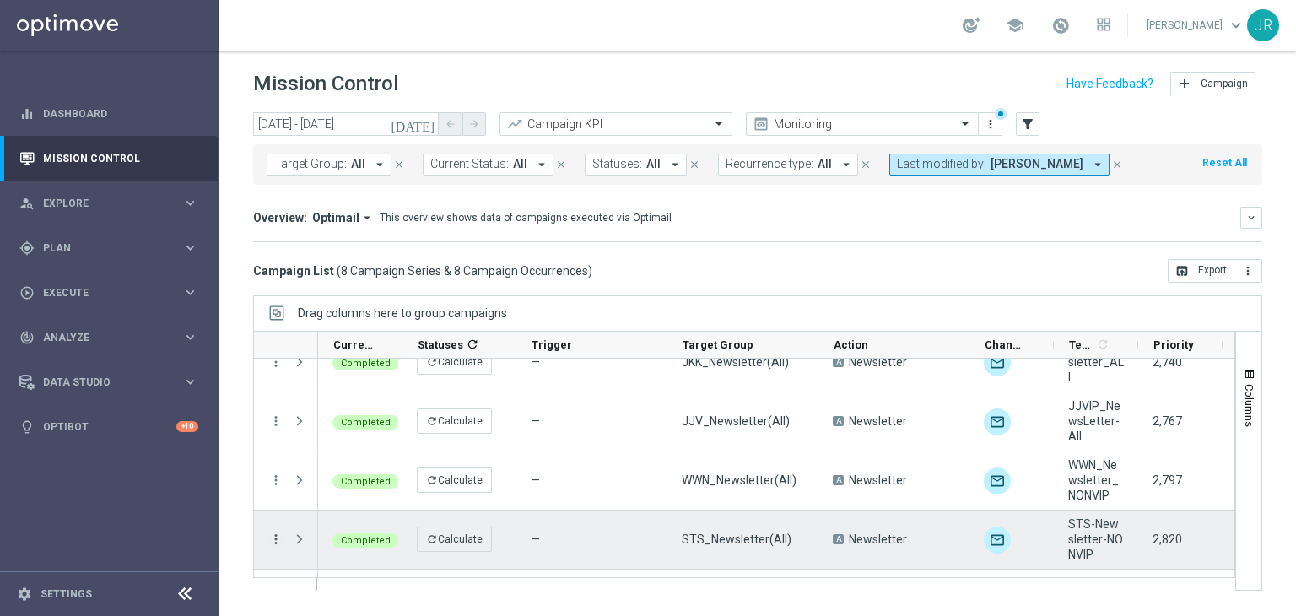
click at [277, 538] on icon "more_vert" at bounding box center [275, 539] width 15 height 15
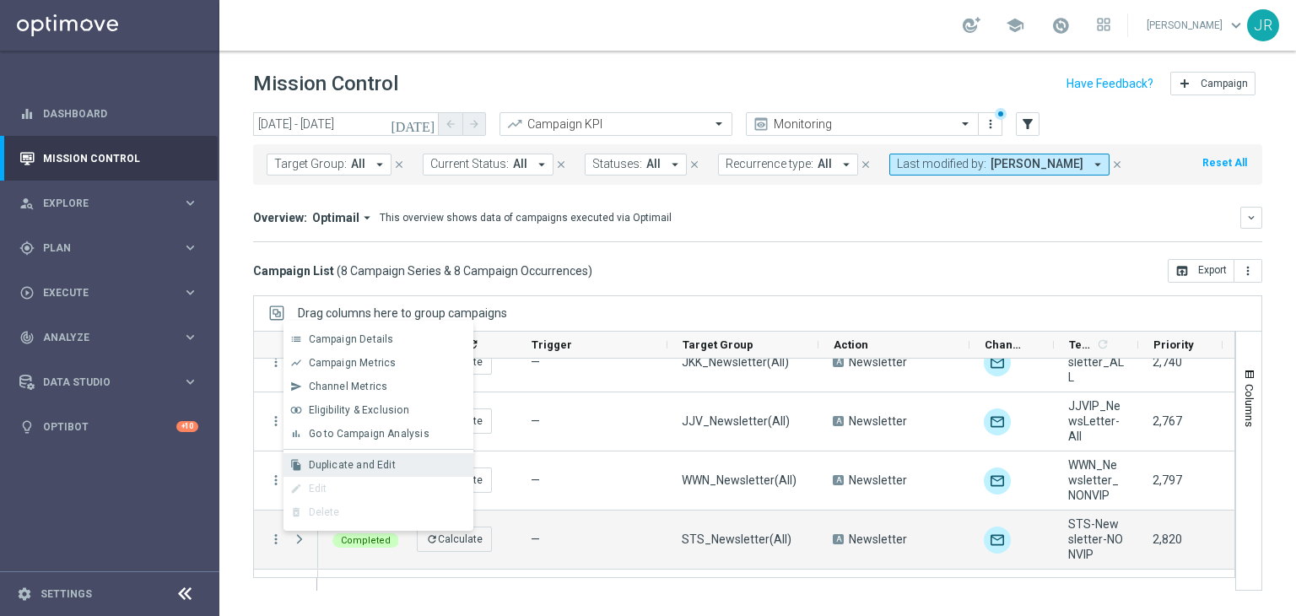
click at [329, 465] on span "Duplicate and Edit" at bounding box center [352, 465] width 87 height 12
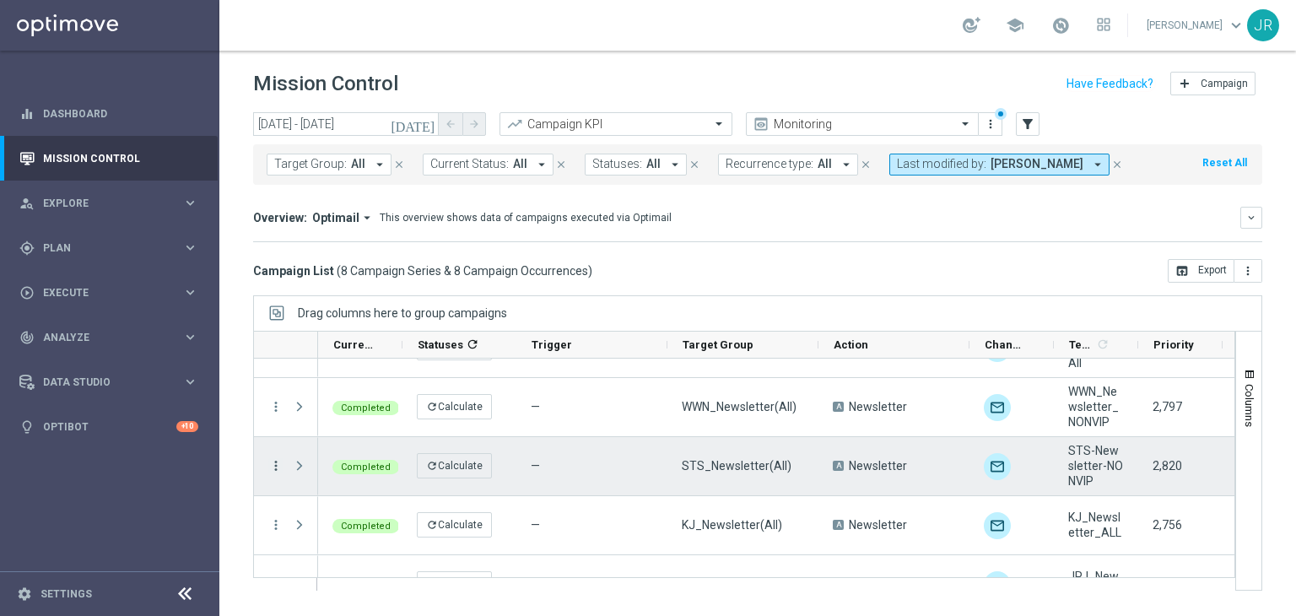
scroll to position [169, 0]
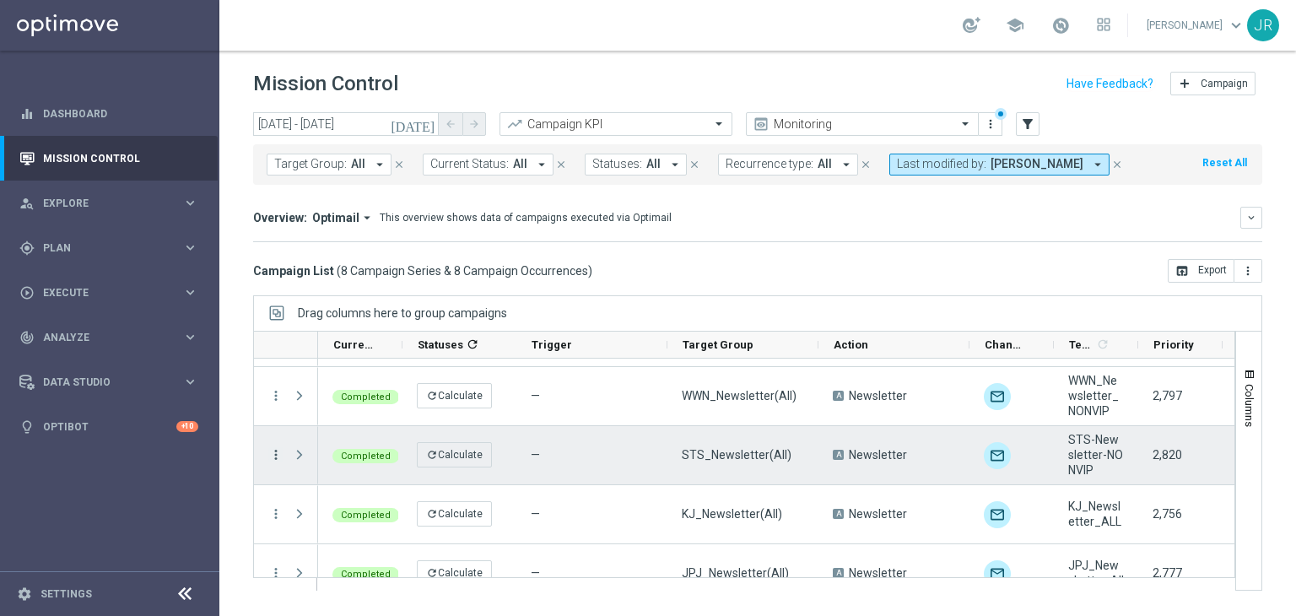
click at [278, 455] on icon "more_vert" at bounding box center [275, 454] width 15 height 15
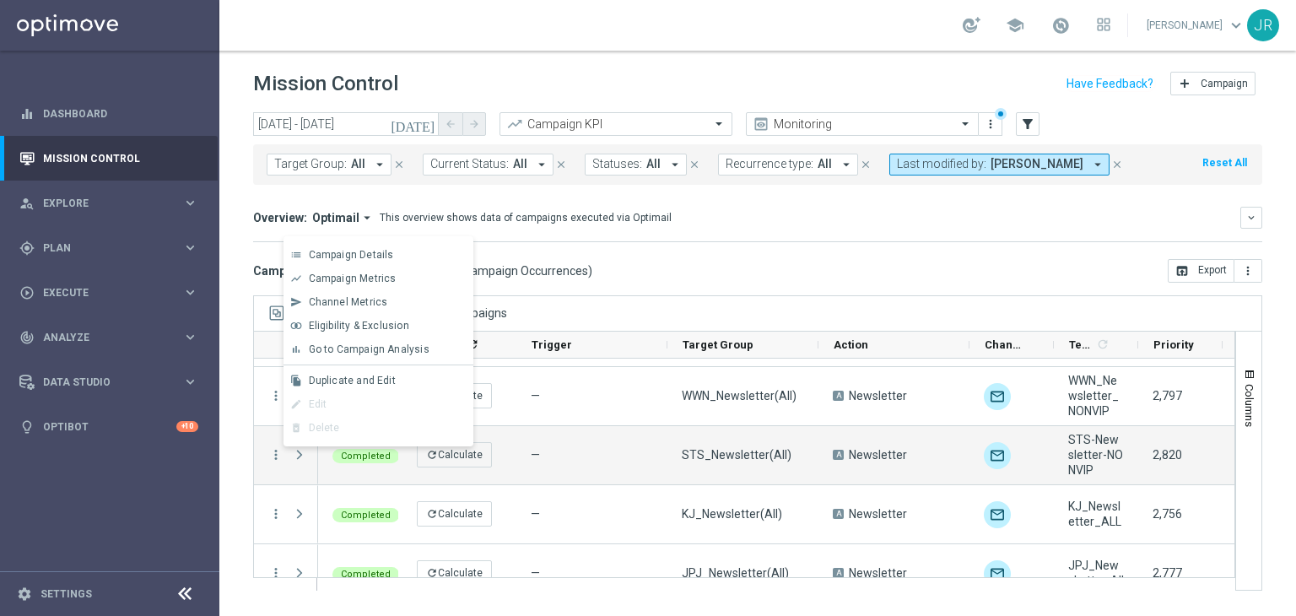
click at [341, 375] on span "Duplicate and Edit" at bounding box center [352, 381] width 87 height 12
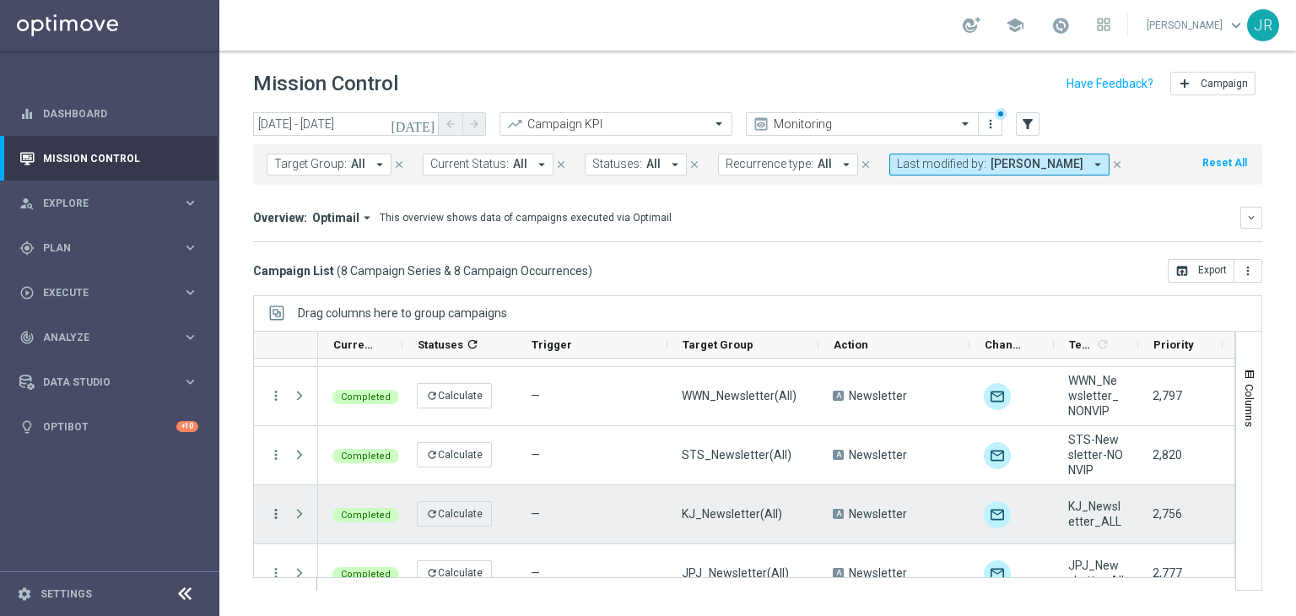
click at [277, 514] on icon "more_vert" at bounding box center [275, 513] width 15 height 15
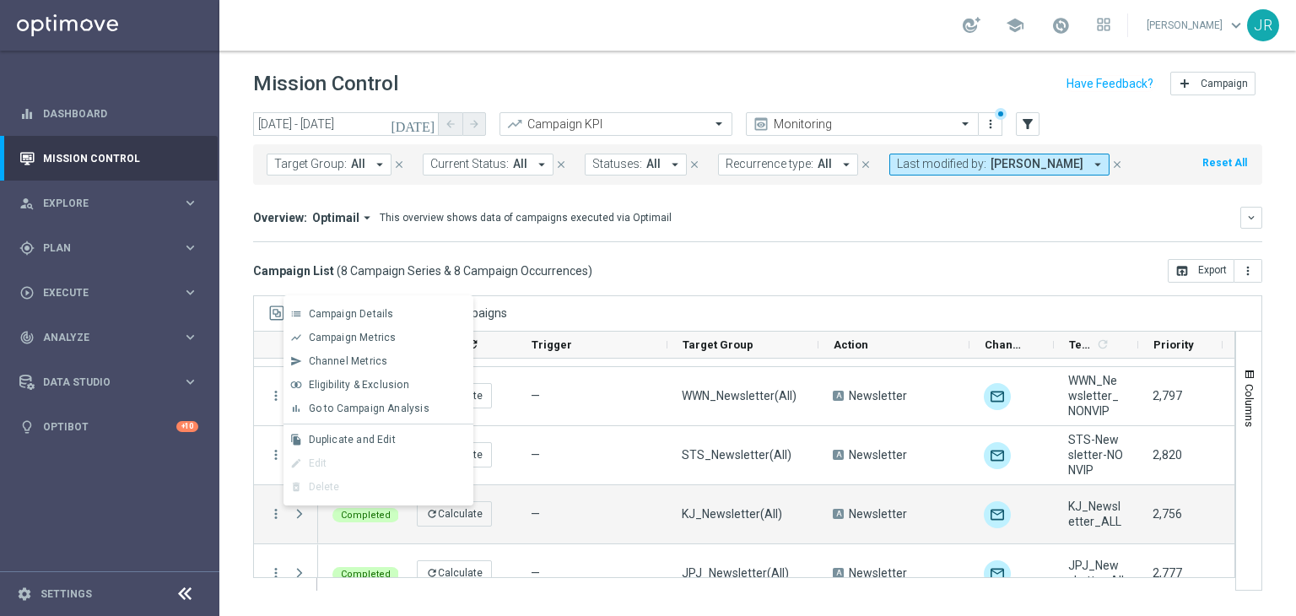
click at [322, 429] on div "file_copy Duplicate and Edit" at bounding box center [379, 440] width 190 height 24
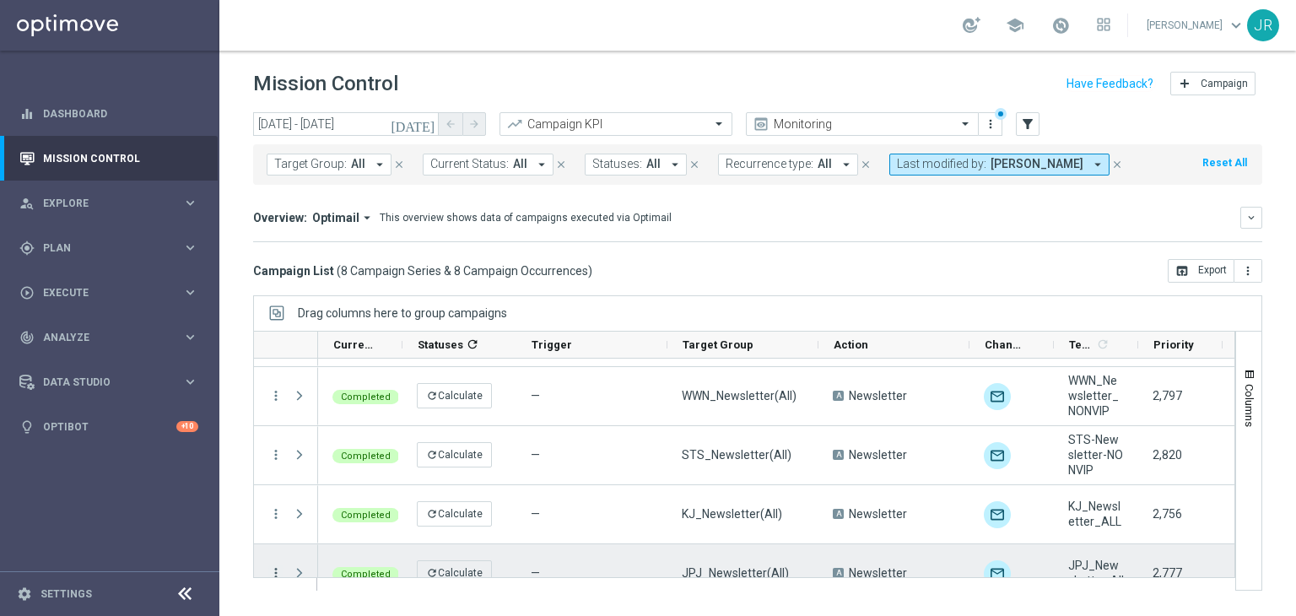
click at [276, 571] on icon "more_vert" at bounding box center [275, 572] width 15 height 15
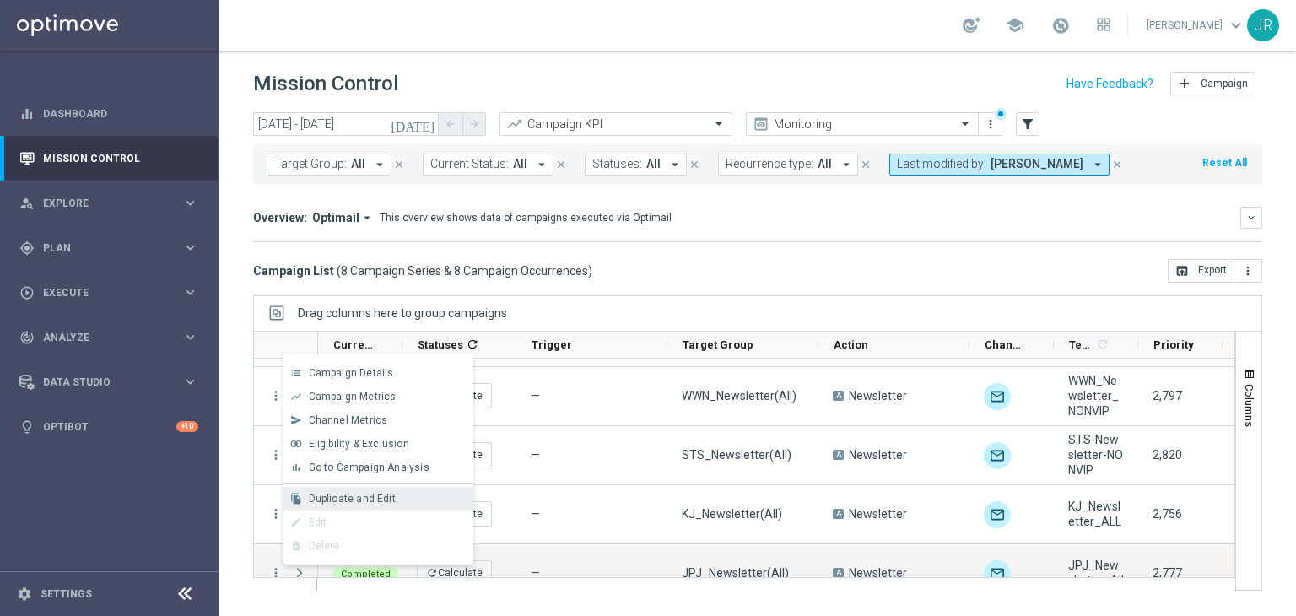
click at [331, 495] on span "Duplicate and Edit" at bounding box center [352, 499] width 87 height 12
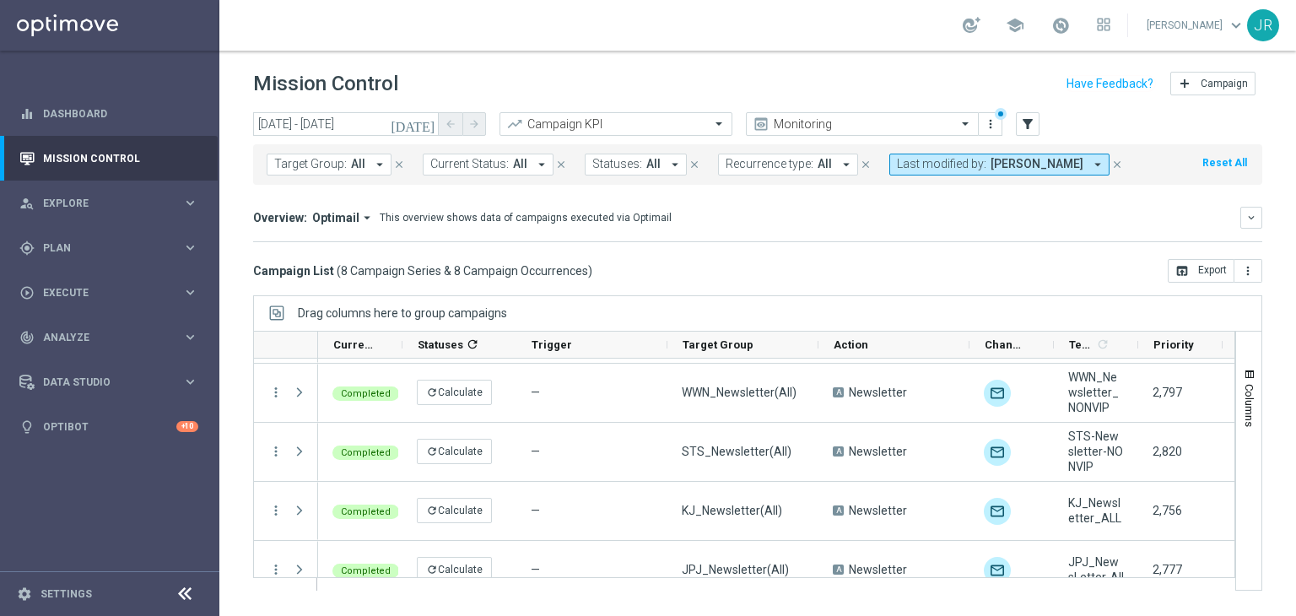
scroll to position [253, 0]
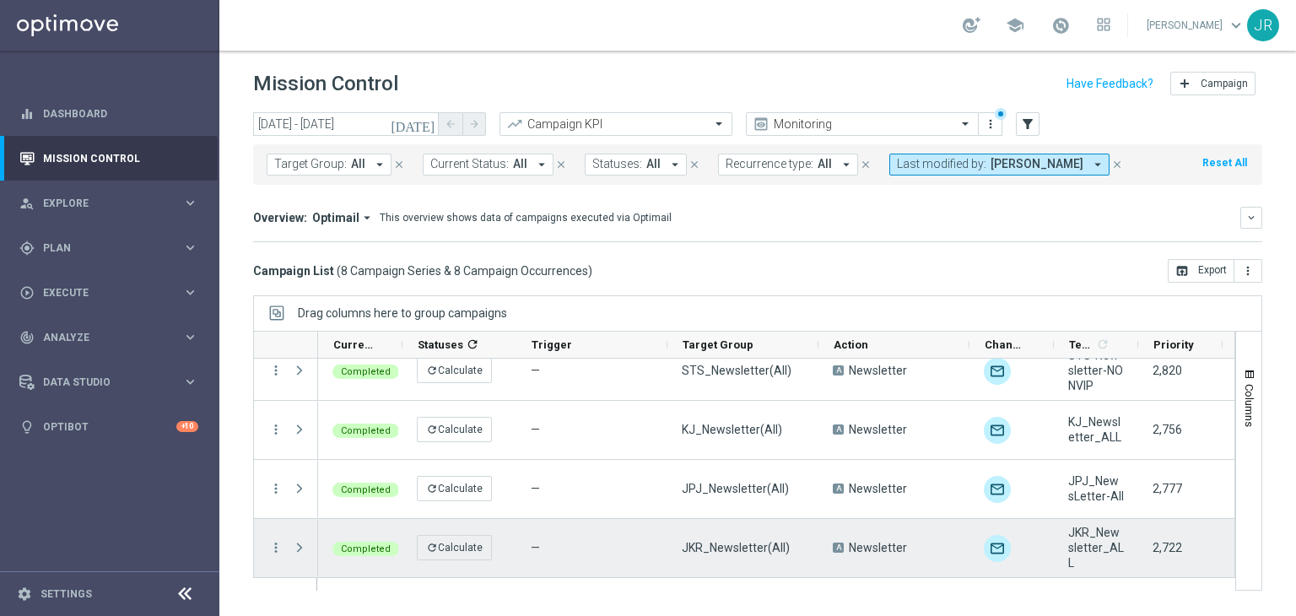
drag, startPoint x: 274, startPoint y: 548, endPoint x: 284, endPoint y: 554, distance: 11.5
click at [276, 548] on icon "more_vert" at bounding box center [275, 547] width 15 height 15
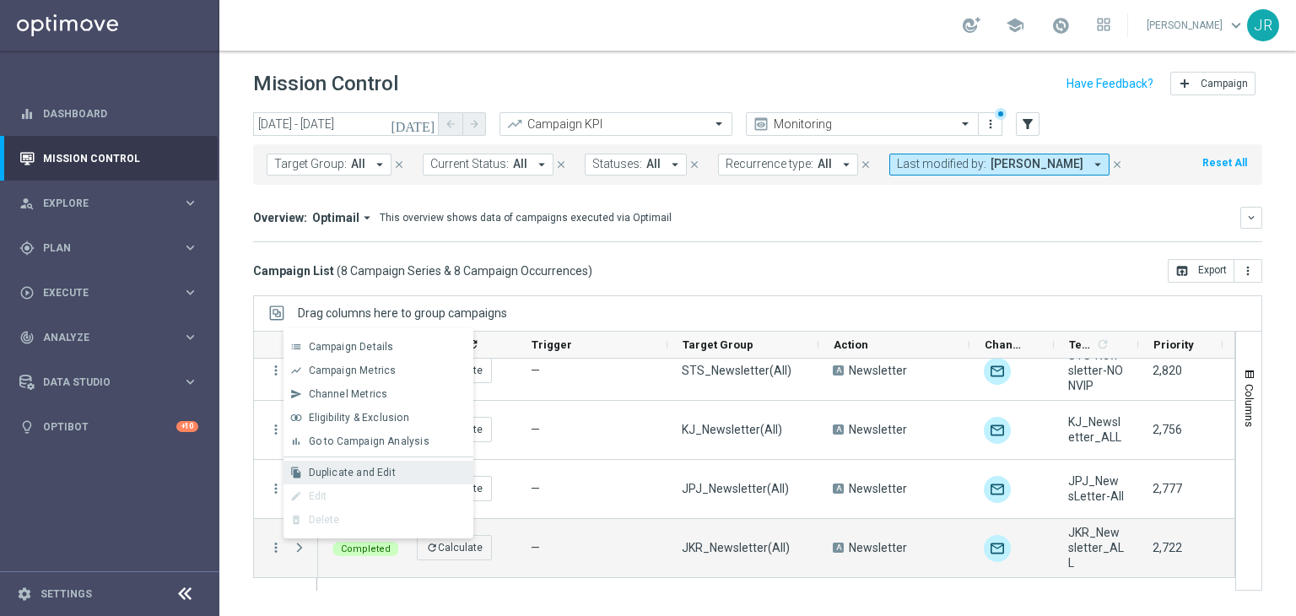
click at [334, 478] on div "file_copy Duplicate and Edit" at bounding box center [379, 473] width 190 height 24
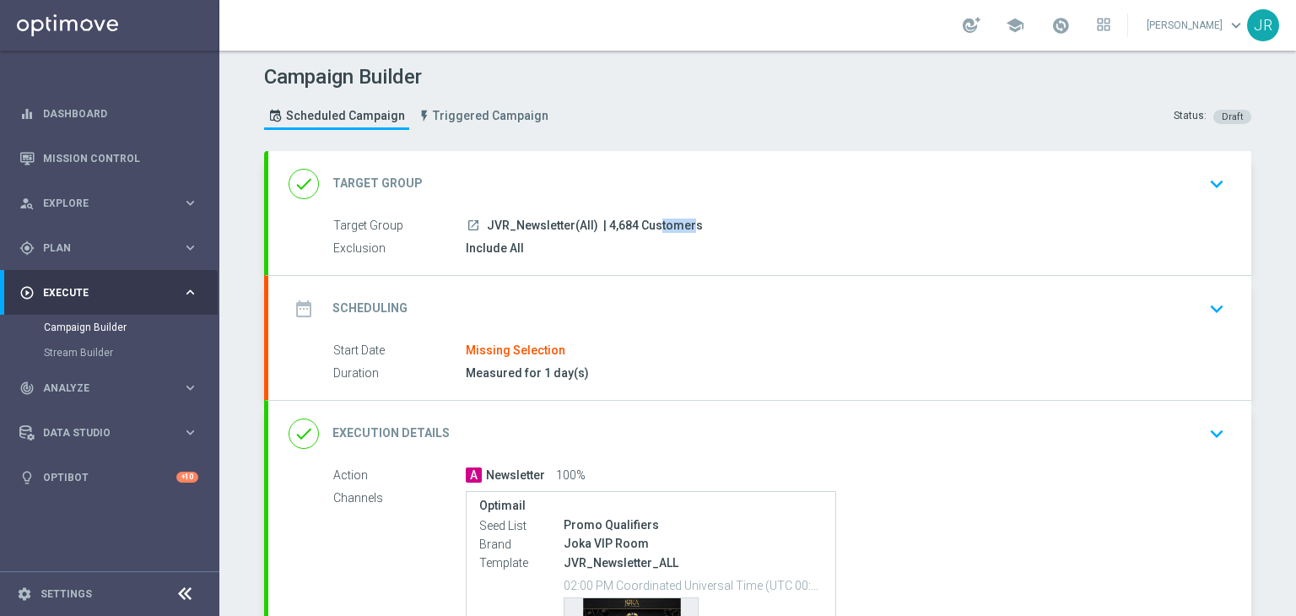
drag, startPoint x: 624, startPoint y: 220, endPoint x: 596, endPoint y: 217, distance: 28.9
click at [603, 219] on span "| 4,684 Customers" at bounding box center [653, 226] width 100 height 15
copy span "4,684"
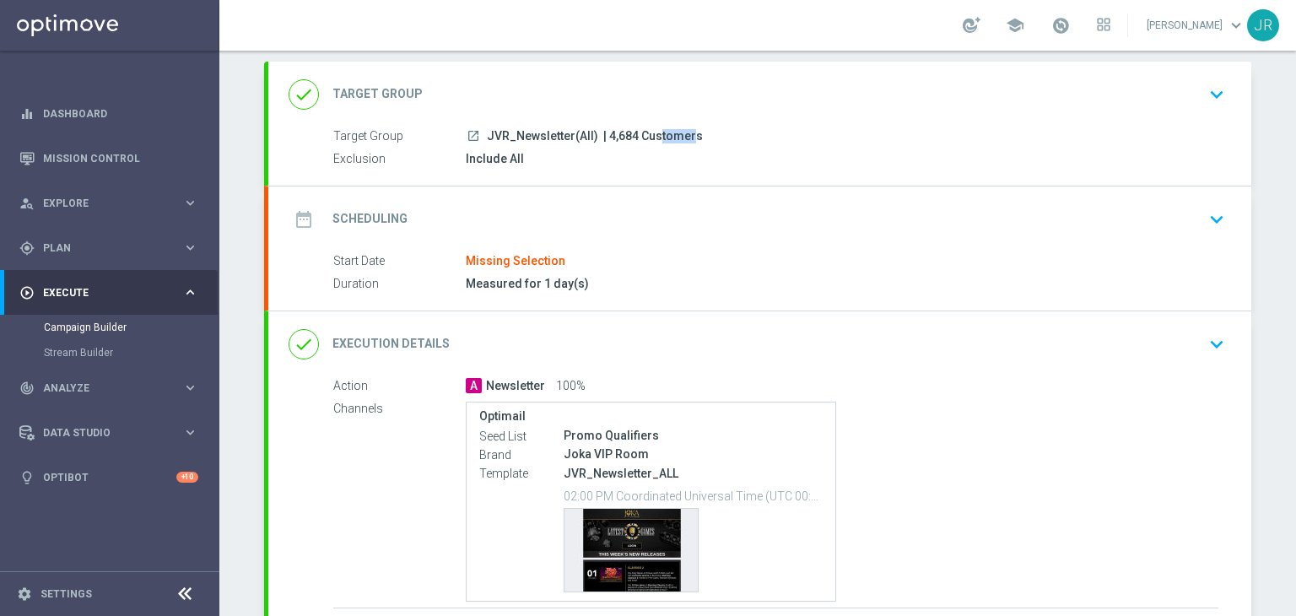
scroll to position [169, 0]
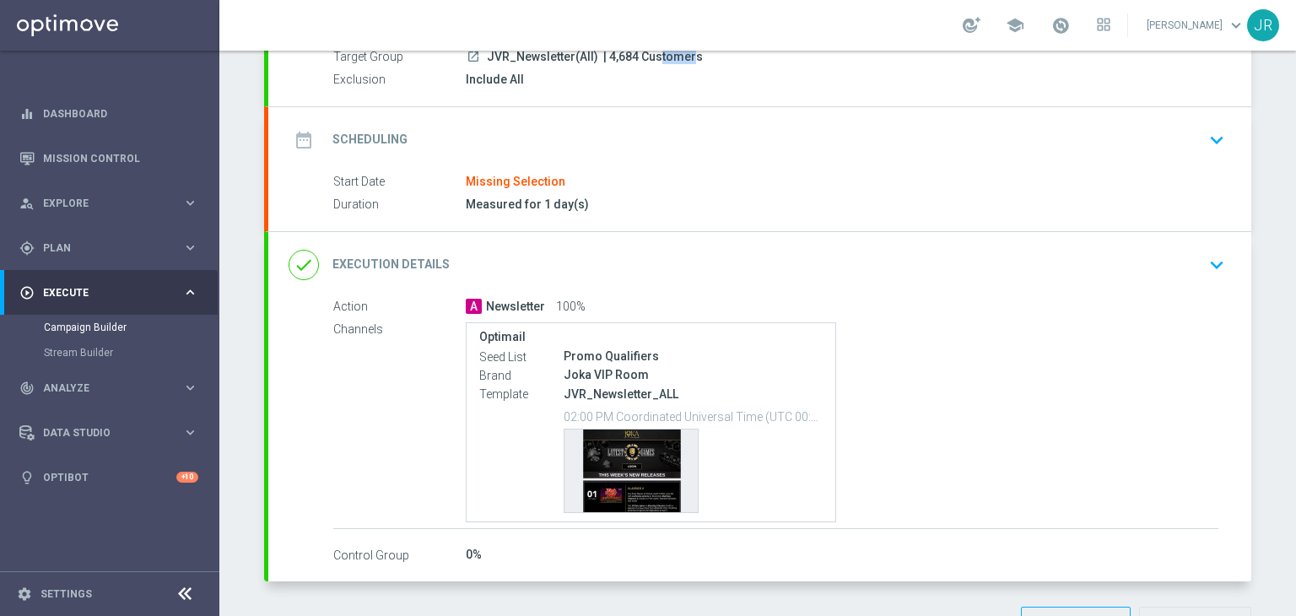
drag, startPoint x: 1204, startPoint y: 139, endPoint x: 601, endPoint y: 227, distance: 609.7
click at [1204, 139] on icon "keyboard_arrow_down" at bounding box center [1216, 139] width 25 height 25
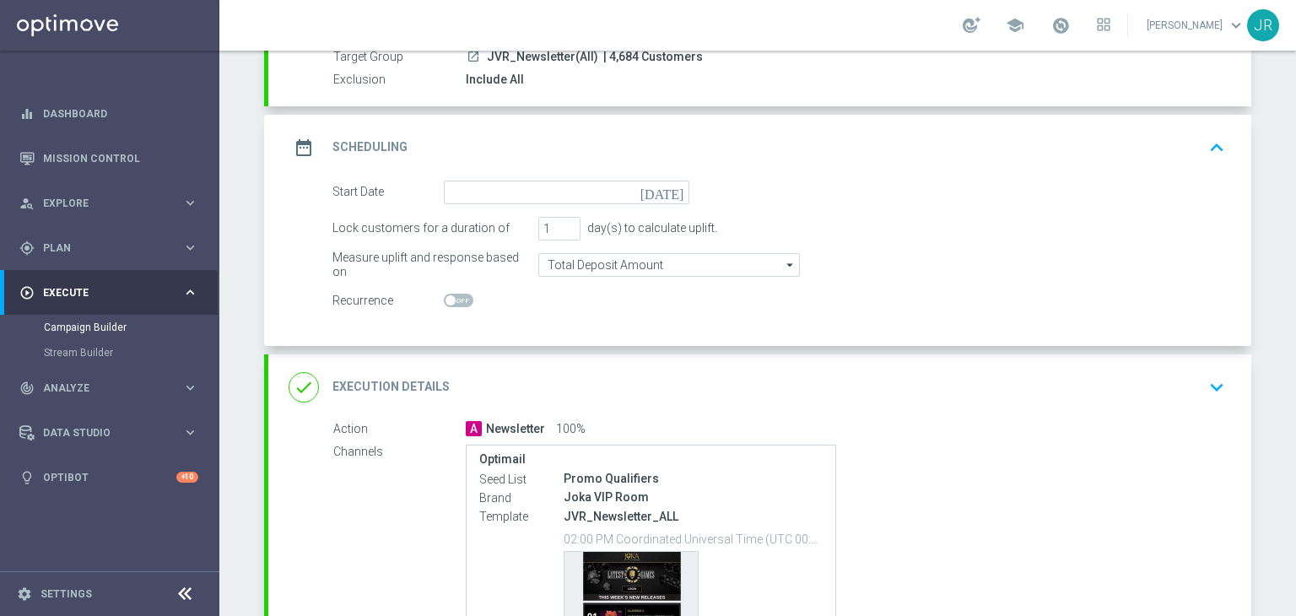
click at [665, 186] on icon "[DATE]" at bounding box center [666, 190] width 50 height 19
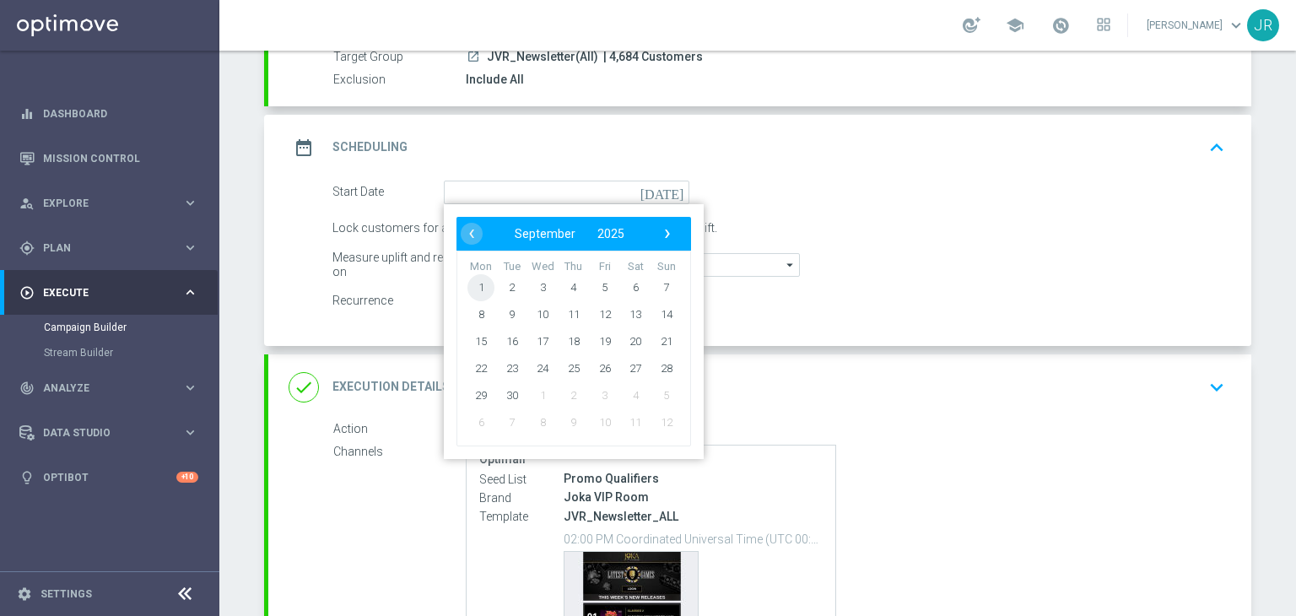
click at [476, 283] on span "1" at bounding box center [481, 286] width 27 height 27
type input "[DATE]"
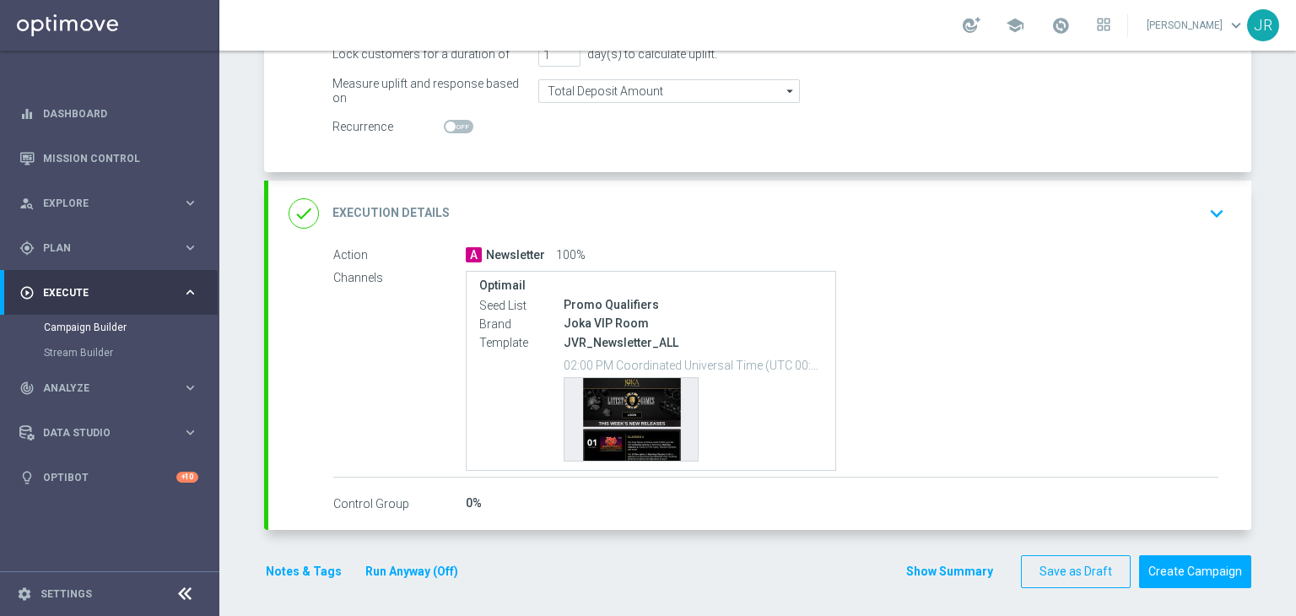
scroll to position [346, 0]
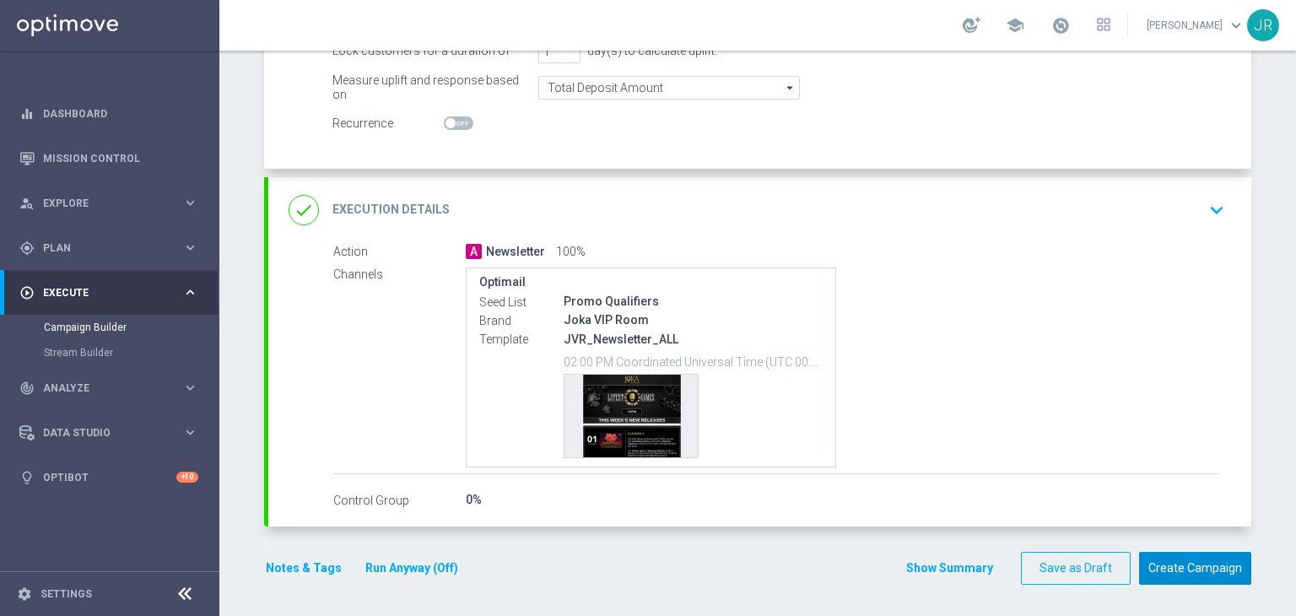
click at [1202, 571] on button "Create Campaign" at bounding box center [1195, 568] width 112 height 33
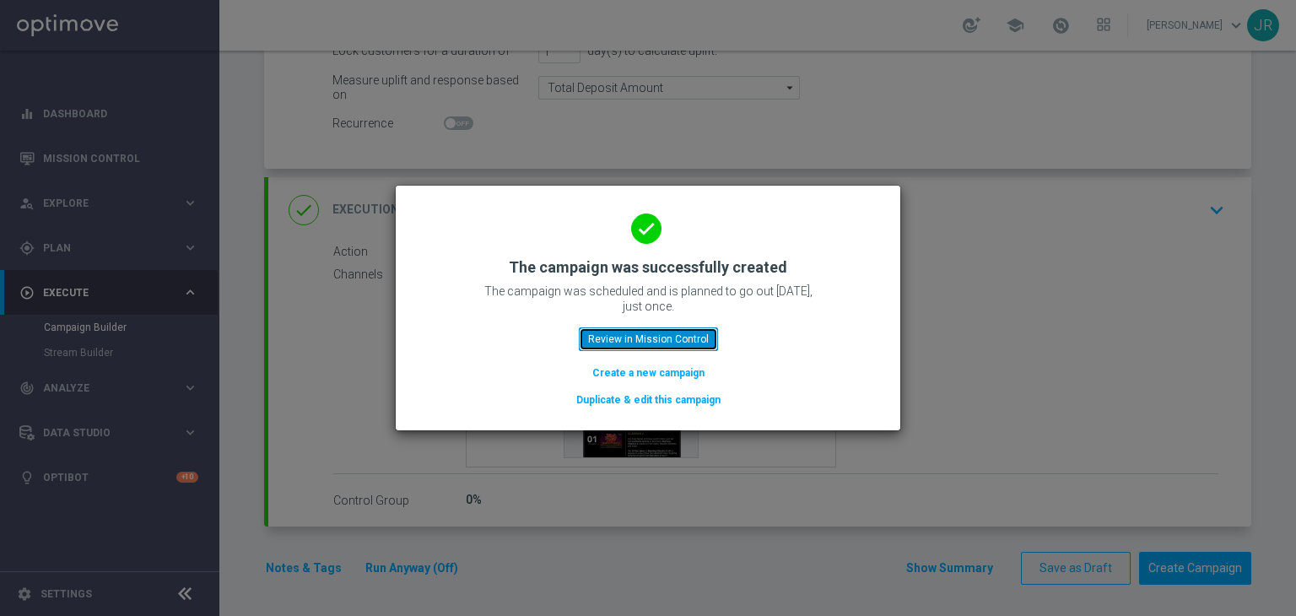
click at [614, 343] on button "Review in Mission Control" at bounding box center [648, 339] width 139 height 24
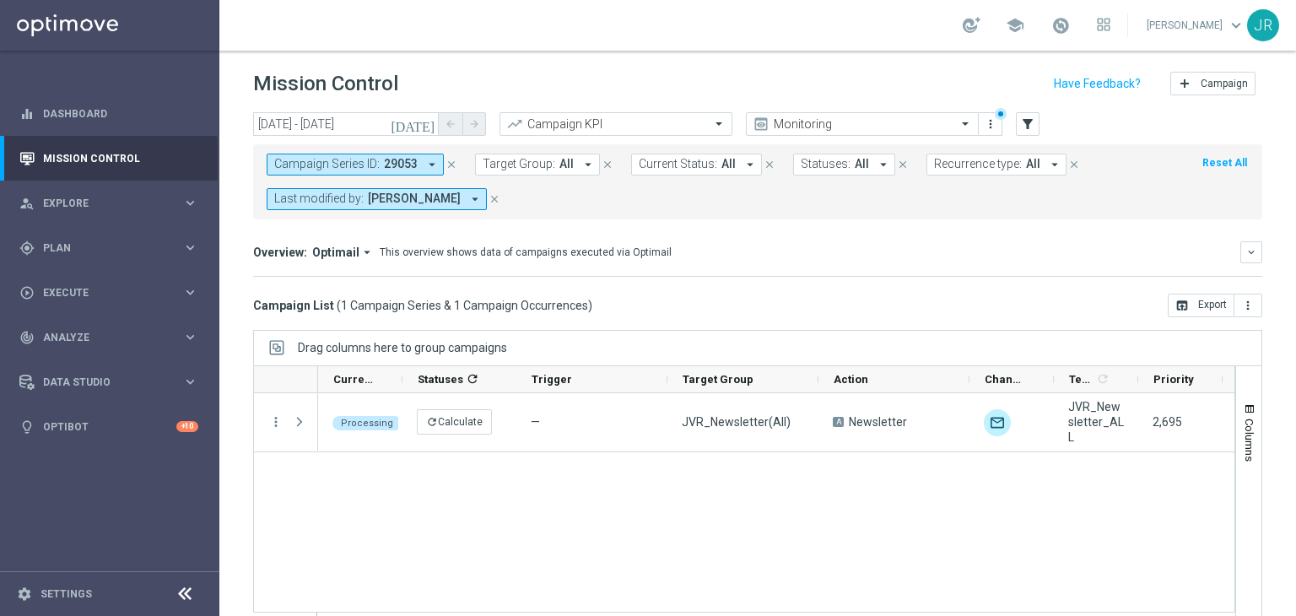
drag, startPoint x: 449, startPoint y: 167, endPoint x: 452, endPoint y: 176, distance: 9.9
click at [449, 167] on icon "close" at bounding box center [452, 165] width 12 height 12
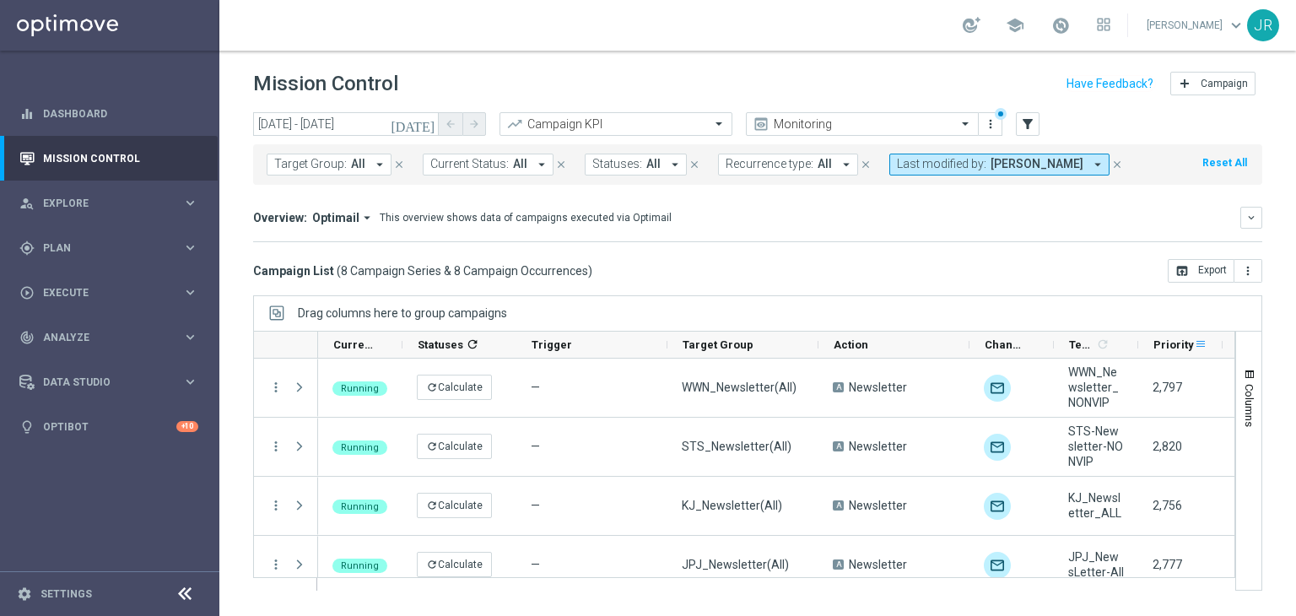
click at [1204, 347] on span at bounding box center [1201, 345] width 14 height 14
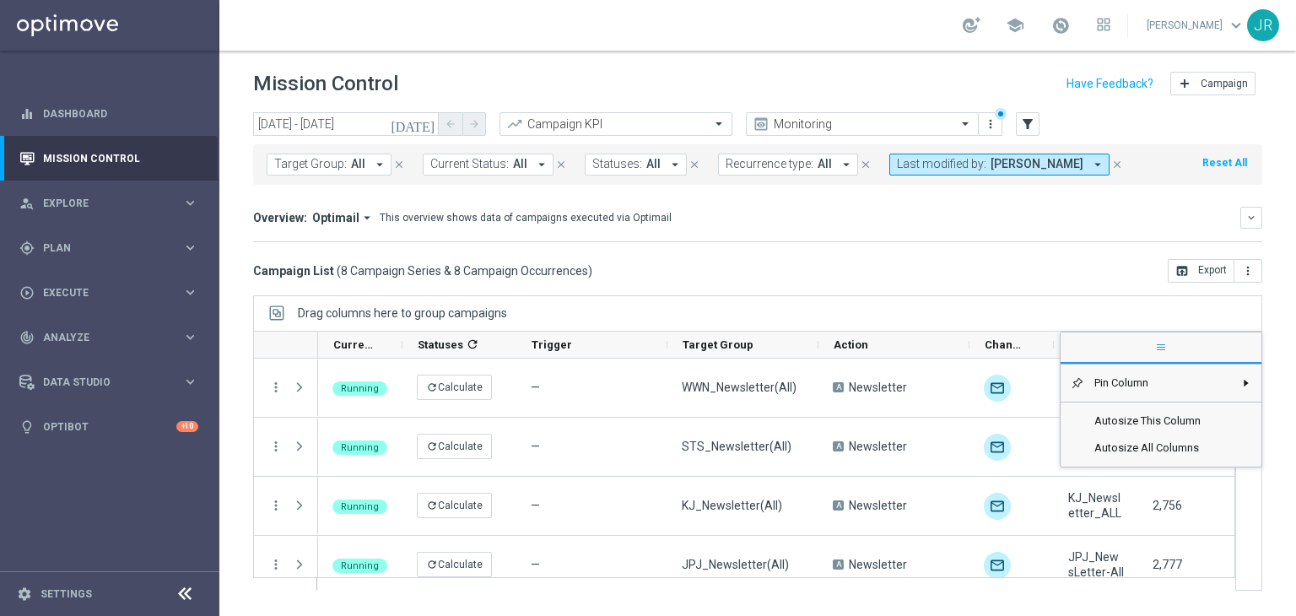
click at [1203, 345] on span "general" at bounding box center [1161, 348] width 201 height 30
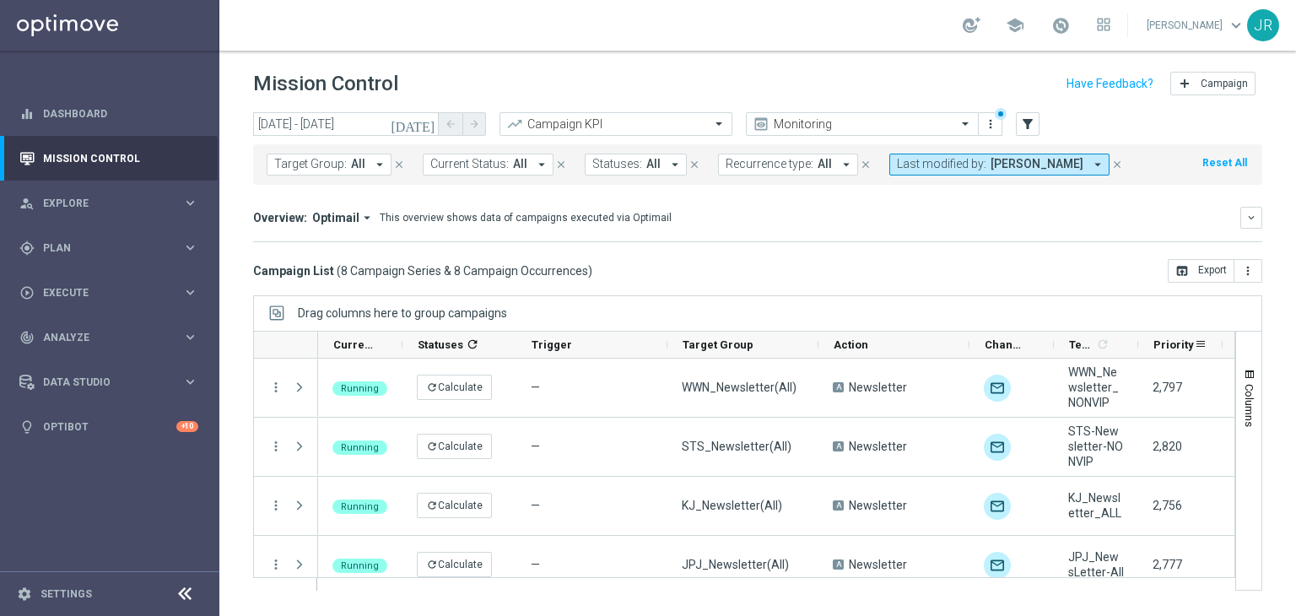
click at [1214, 348] on div "Priority" at bounding box center [1180, 345] width 84 height 27
click at [1164, 348] on span "Priority" at bounding box center [1174, 344] width 41 height 13
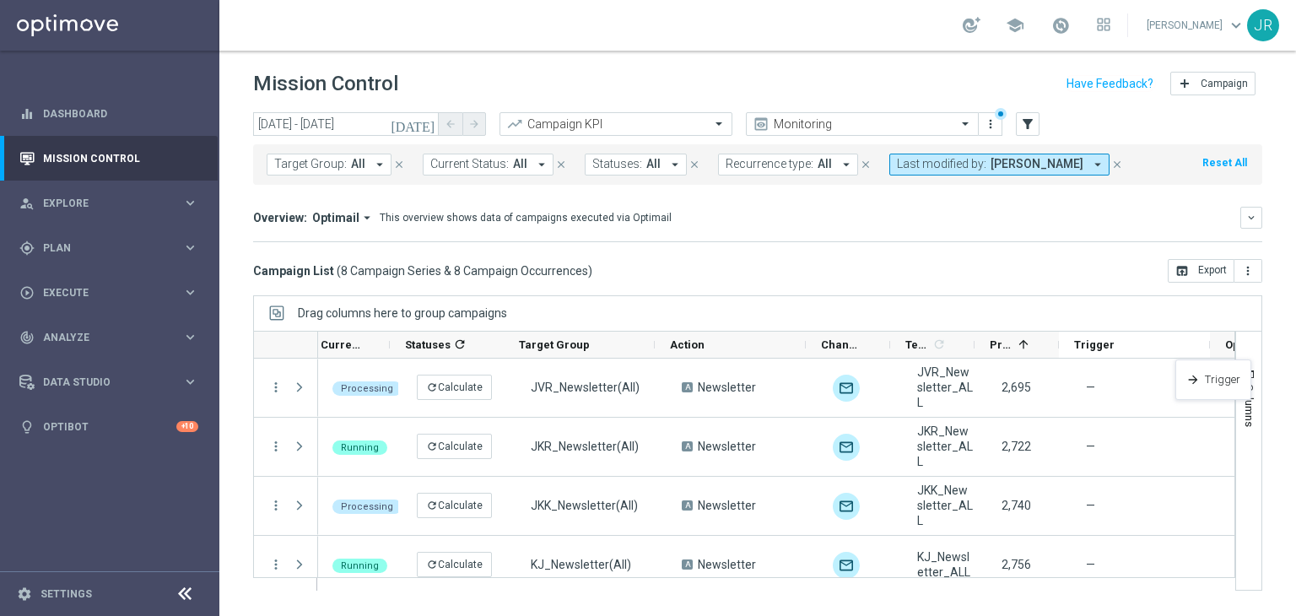
scroll to position [0, 13]
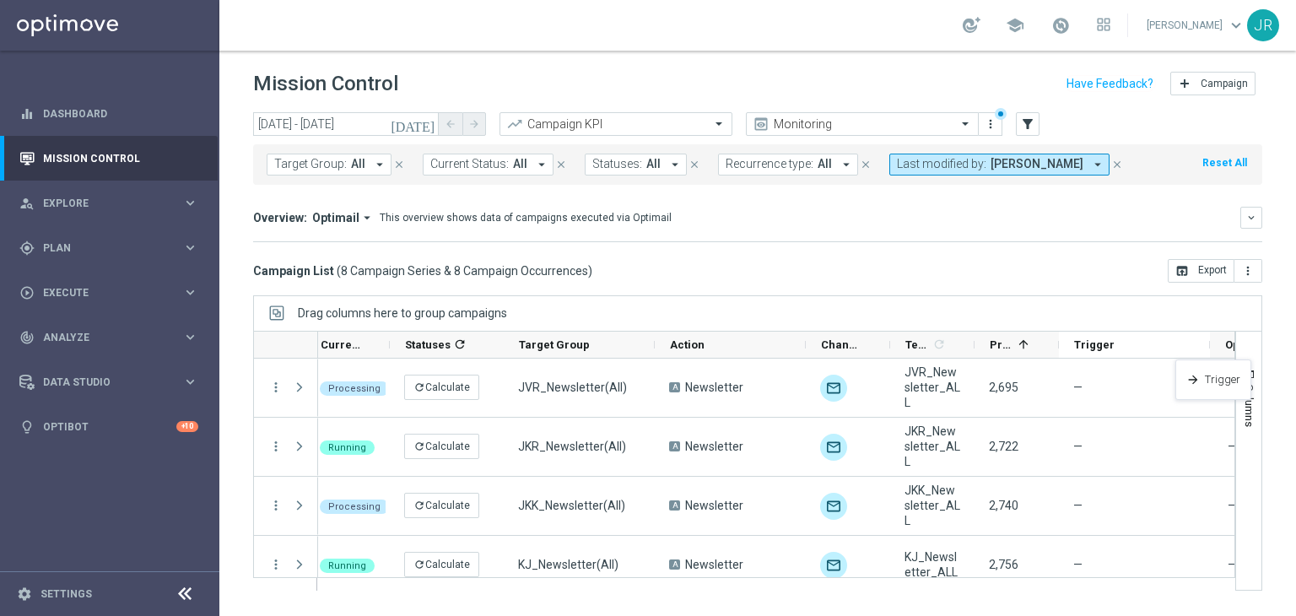
drag, startPoint x: 546, startPoint y: 338, endPoint x: 1184, endPoint y: 370, distance: 638.7
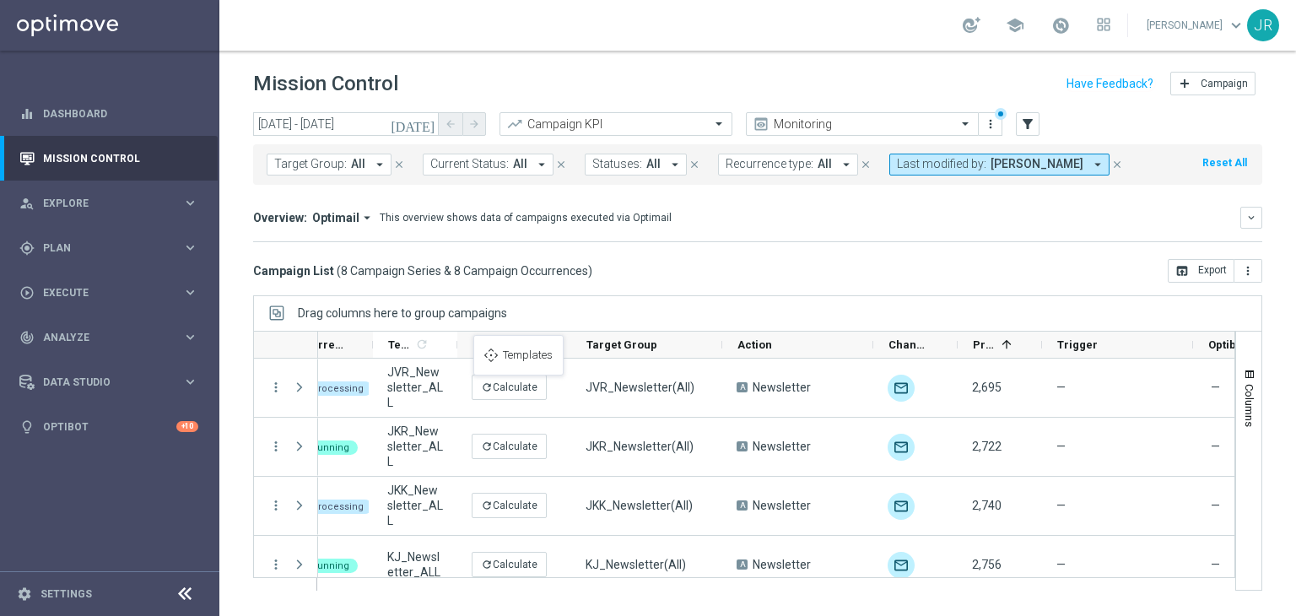
drag, startPoint x: 892, startPoint y: 343, endPoint x: 482, endPoint y: 345, distance: 410.1
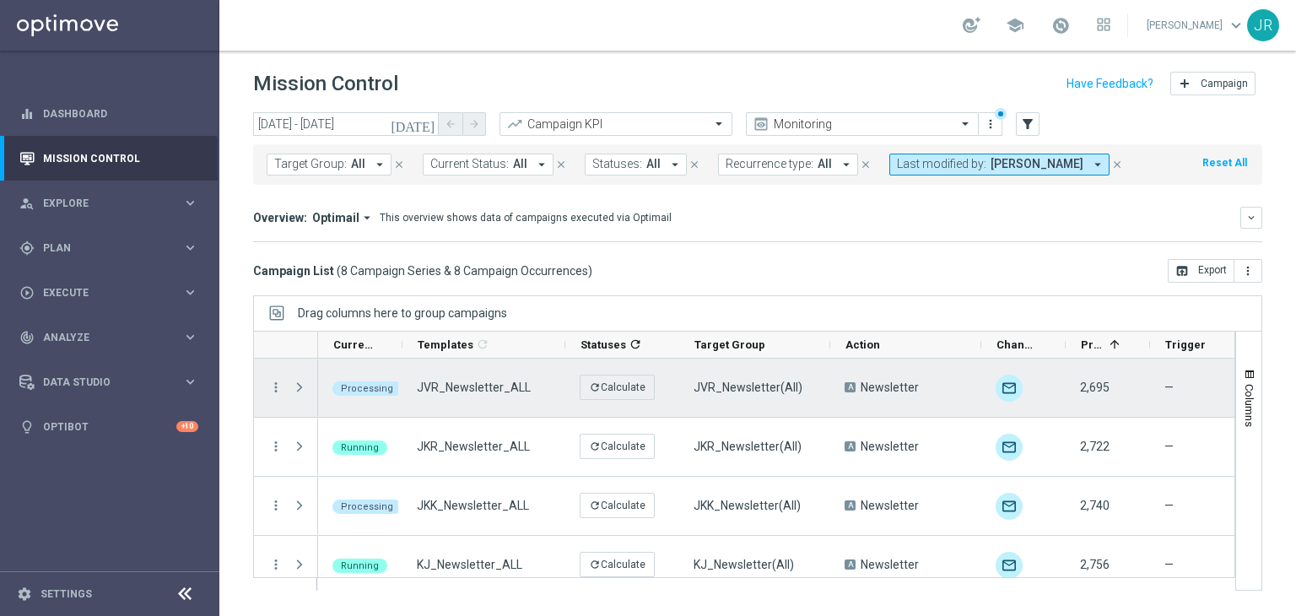
drag, startPoint x: 485, startPoint y: 345, endPoint x: 564, endPoint y: 360, distance: 79.9
click at [564, 360] on div at bounding box center [744, 461] width 982 height 260
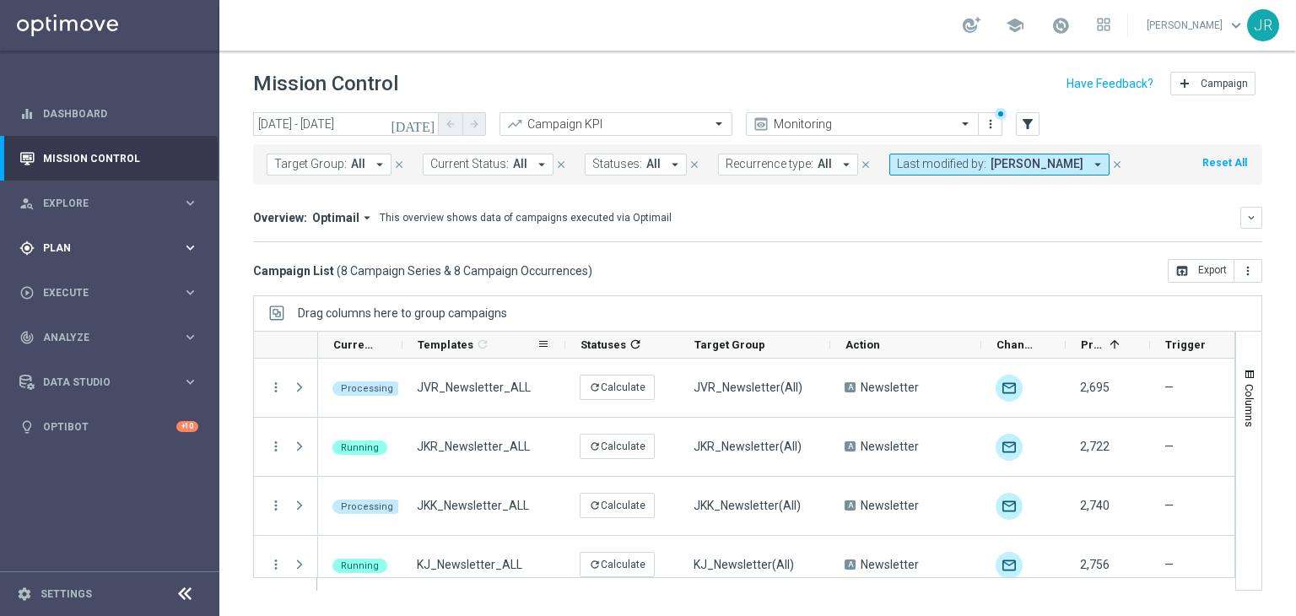
click at [74, 241] on div "gps_fixed Plan" at bounding box center [100, 248] width 163 height 15
click at [71, 335] on span "Templates" at bounding box center [105, 333] width 121 height 10
drag, startPoint x: 77, startPoint y: 365, endPoint x: 88, endPoint y: 365, distance: 11.0
click at [78, 365] on div "Optimail" at bounding box center [134, 358] width 165 height 25
click at [66, 349] on div "Optimail" at bounding box center [134, 358] width 165 height 25
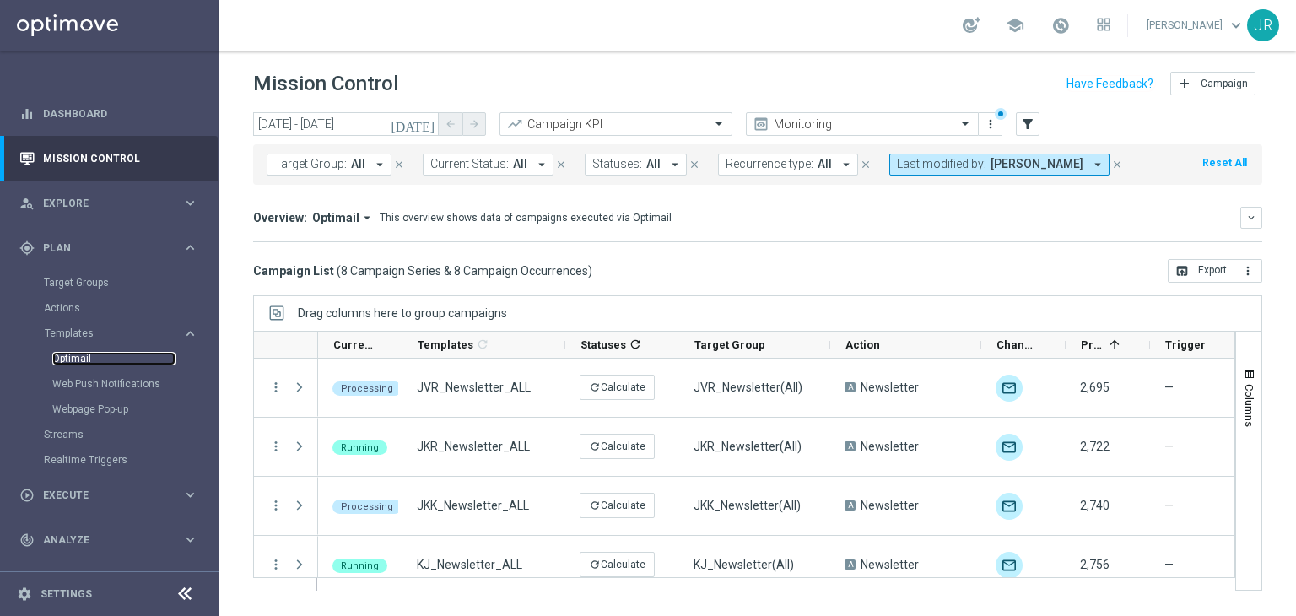
click at [84, 359] on link "Optimail" at bounding box center [113, 359] width 123 height 14
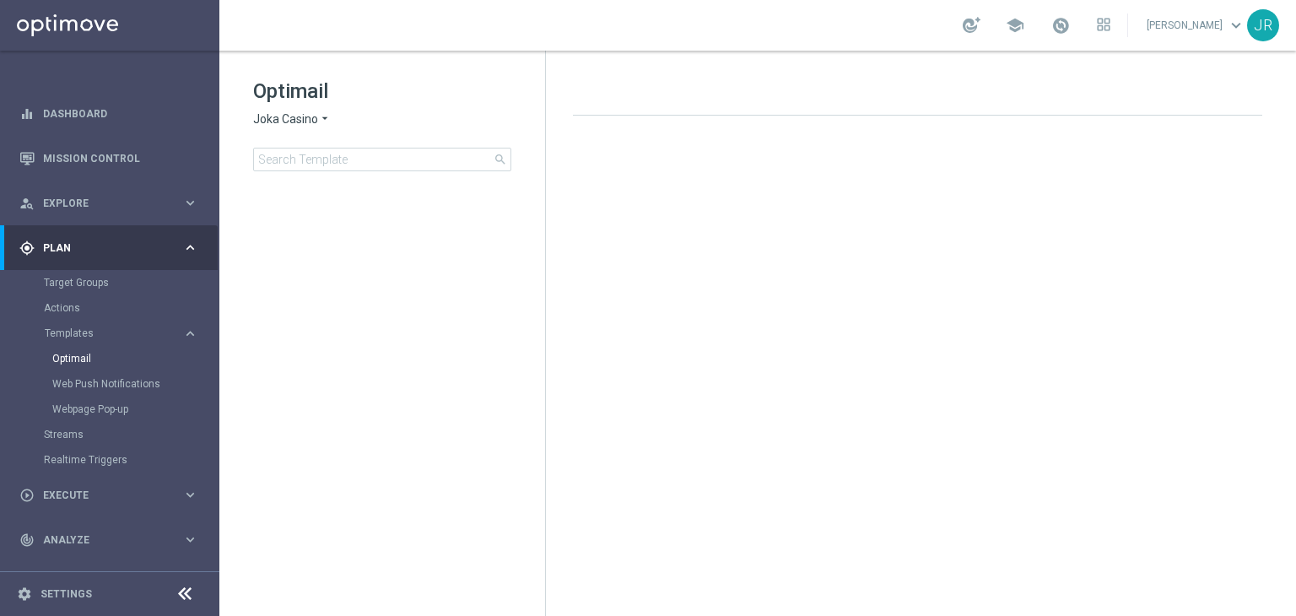
click at [299, 112] on span "Joka Casino" at bounding box center [285, 119] width 65 height 16
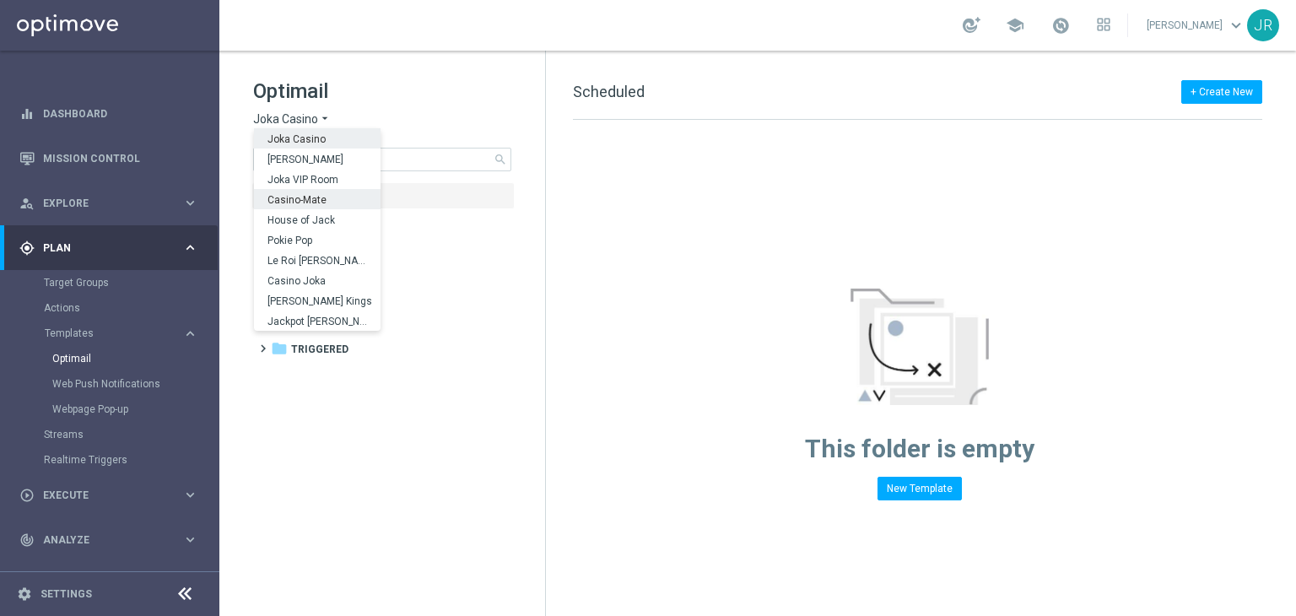
click at [0, 0] on span "Casino-Mate" at bounding box center [0, 0] width 0 height 0
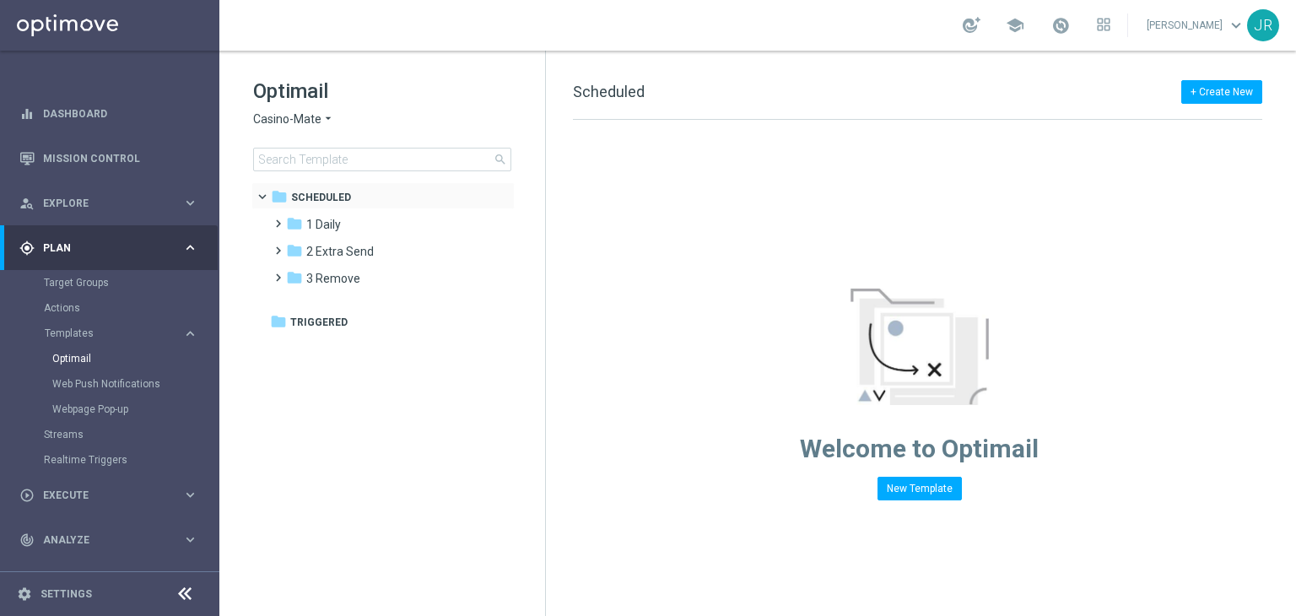
click at [327, 208] on div "folder Scheduled more_vert" at bounding box center [382, 195] width 263 height 27
click at [327, 220] on span "1 Daily" at bounding box center [323, 224] width 35 height 15
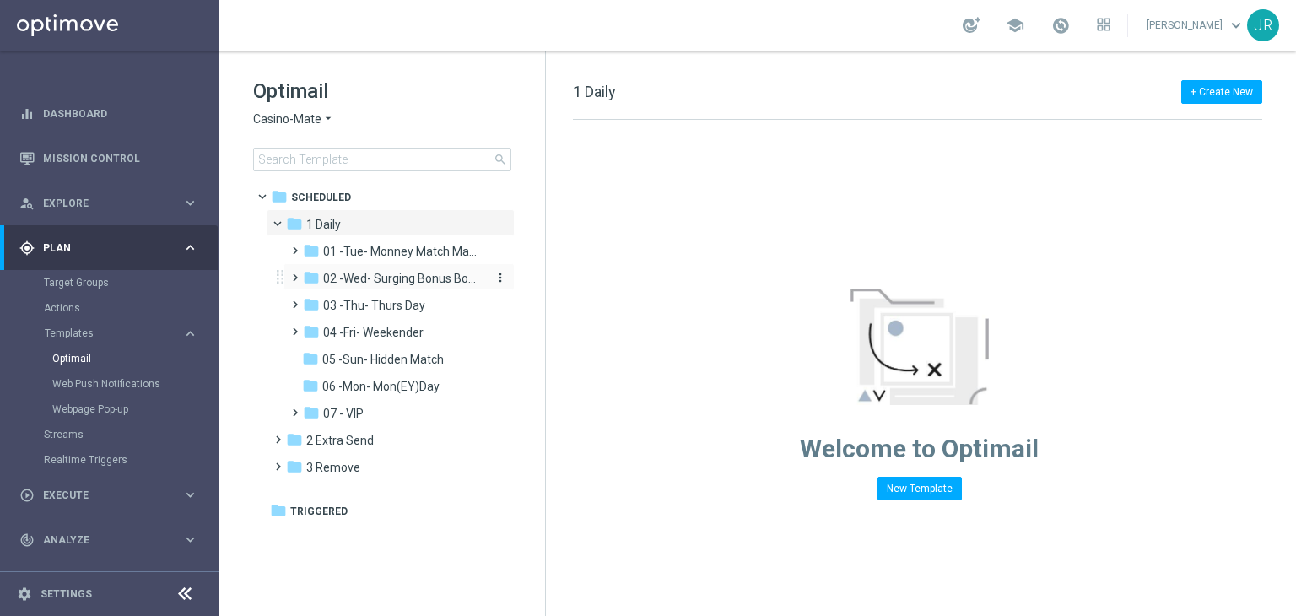
click at [378, 288] on div "folder 02 -Wed- Surging Bonus Booster" at bounding box center [393, 278] width 180 height 19
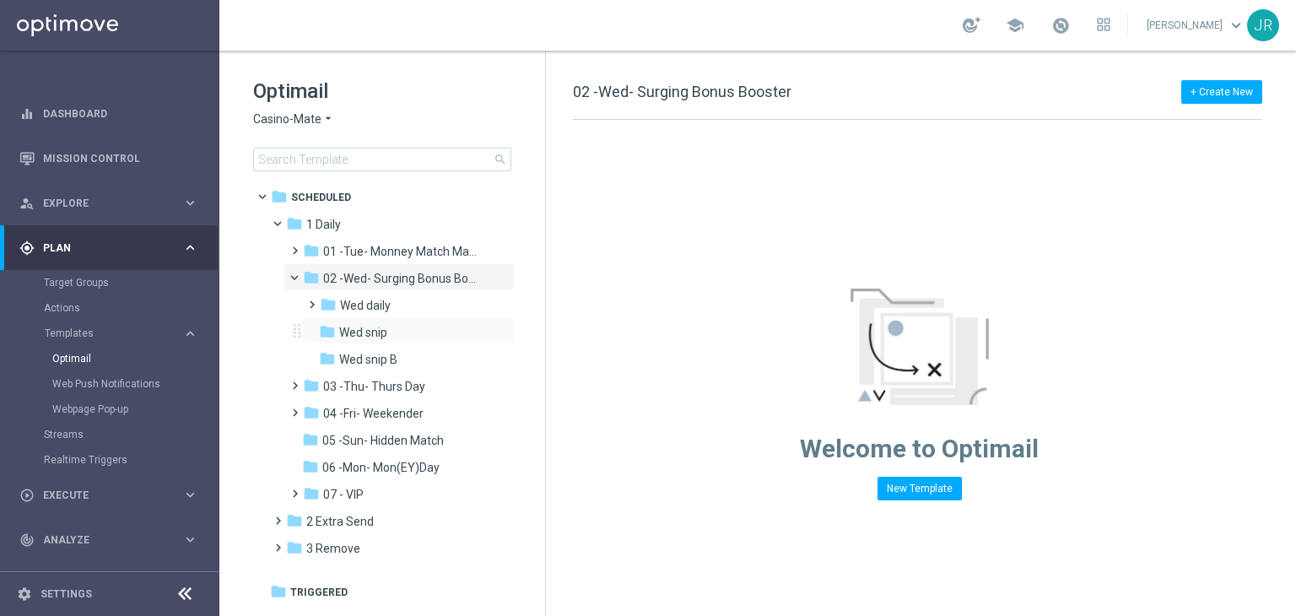
click at [371, 343] on div "folder Wed snip more_vert" at bounding box center [407, 330] width 214 height 27
drag, startPoint x: 371, startPoint y: 332, endPoint x: 224, endPoint y: 22, distance: 343.9
click at [373, 332] on span "Wed snip" at bounding box center [363, 332] width 48 height 15
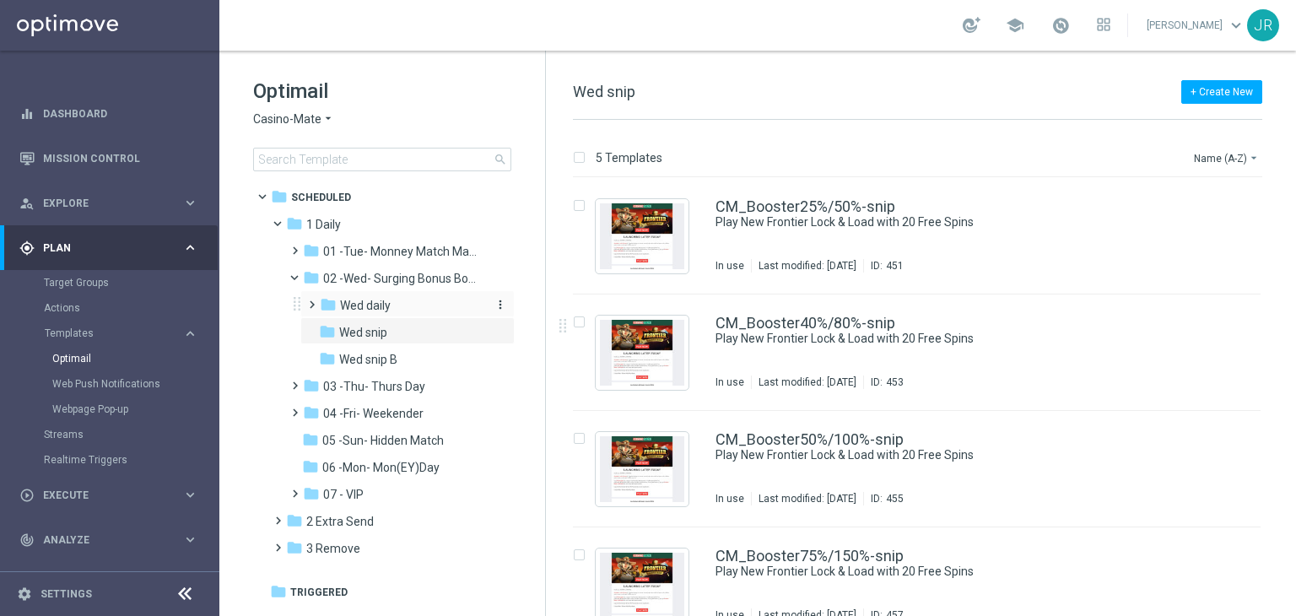
click at [360, 305] on span "Wed daily" at bounding box center [365, 305] width 51 height 15
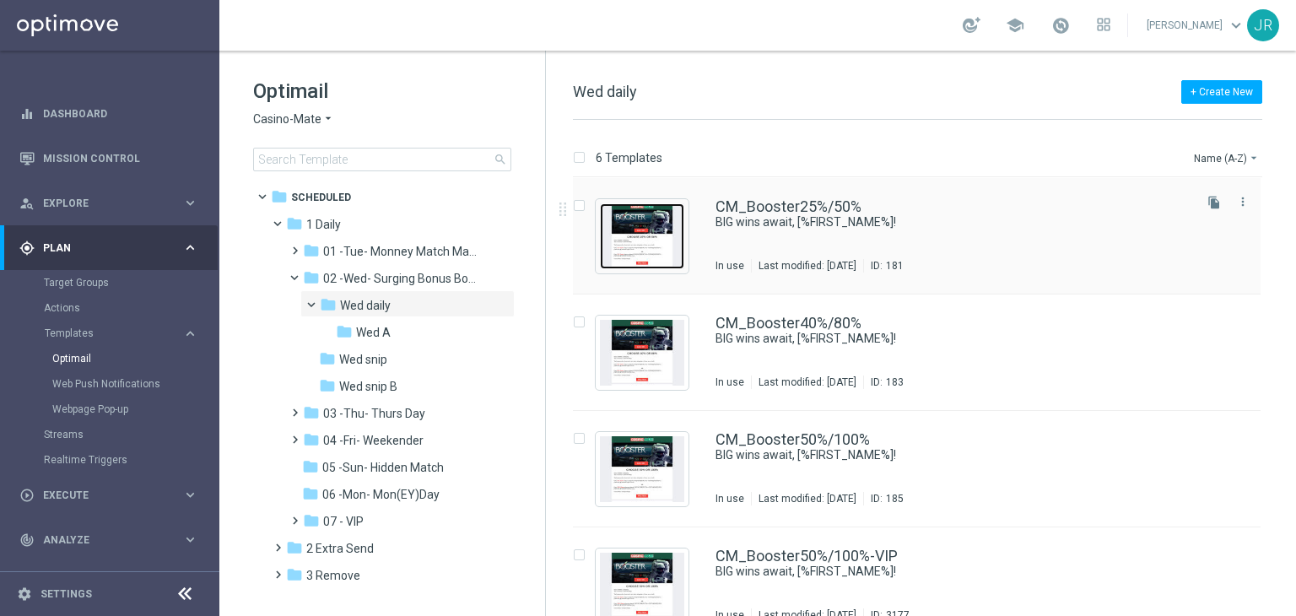
click at [638, 236] on img "Press SPACE to select this row." at bounding box center [642, 236] width 84 height 66
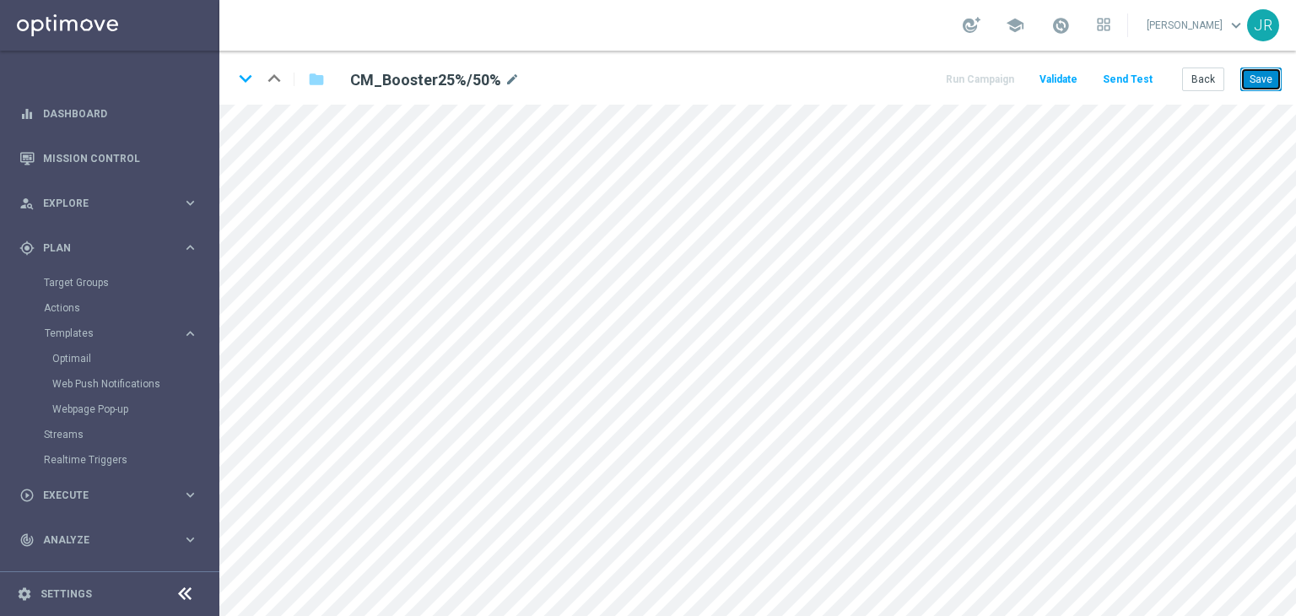
drag, startPoint x: 1254, startPoint y: 74, endPoint x: 1257, endPoint y: 95, distance: 20.4
click at [1256, 73] on button "Save" at bounding box center [1261, 80] width 41 height 24
click at [1259, 75] on button "Save" at bounding box center [1261, 80] width 41 height 24
click at [1128, 85] on button "Send Test" at bounding box center [1127, 79] width 55 height 23
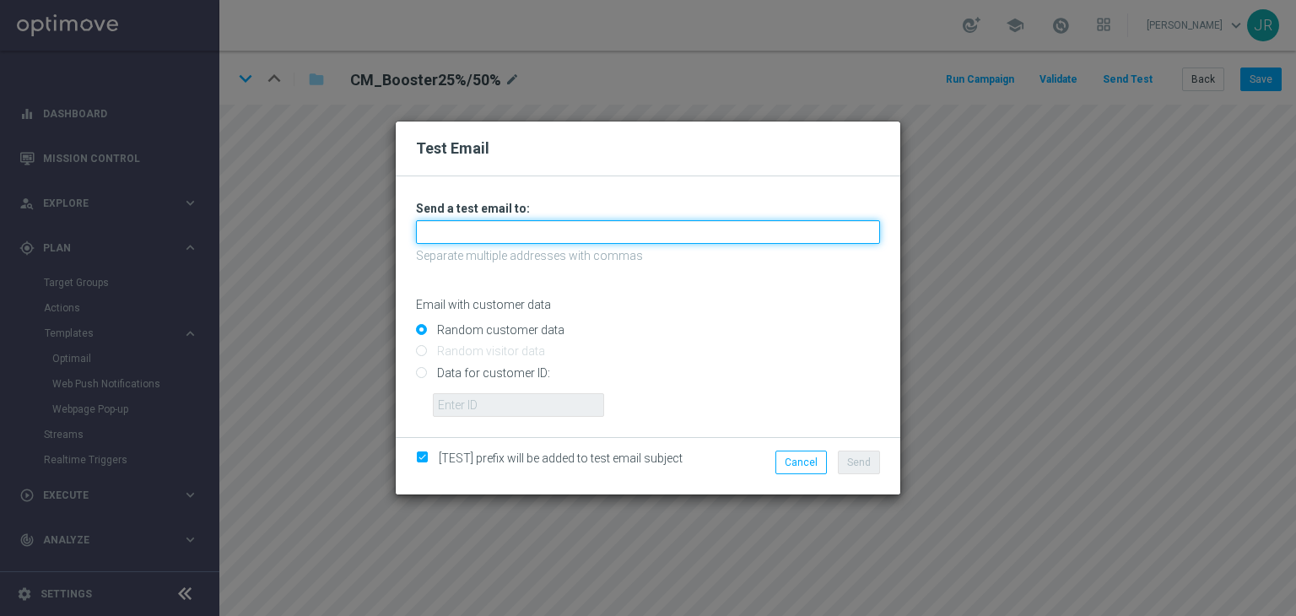
drag, startPoint x: 496, startPoint y: 222, endPoint x: 463, endPoint y: 245, distance: 40.0
click at [496, 224] on input "text" at bounding box center [648, 232] width 464 height 24
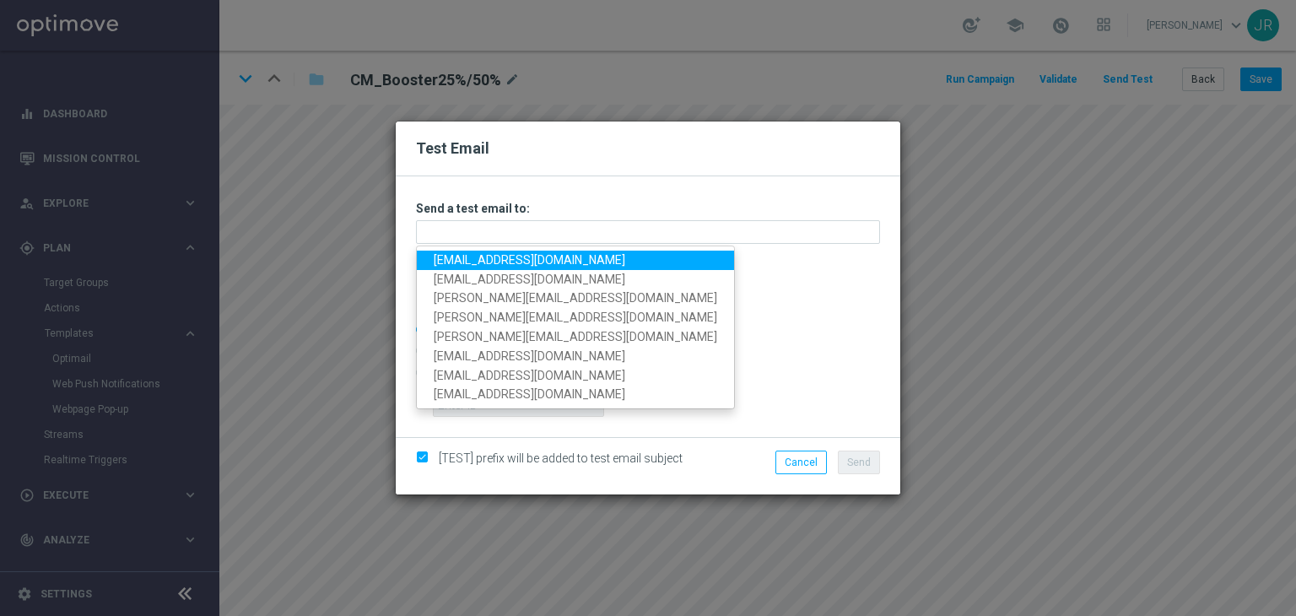
click at [441, 257] on link "testingalltesting@gmail.com" at bounding box center [575, 260] width 317 height 19
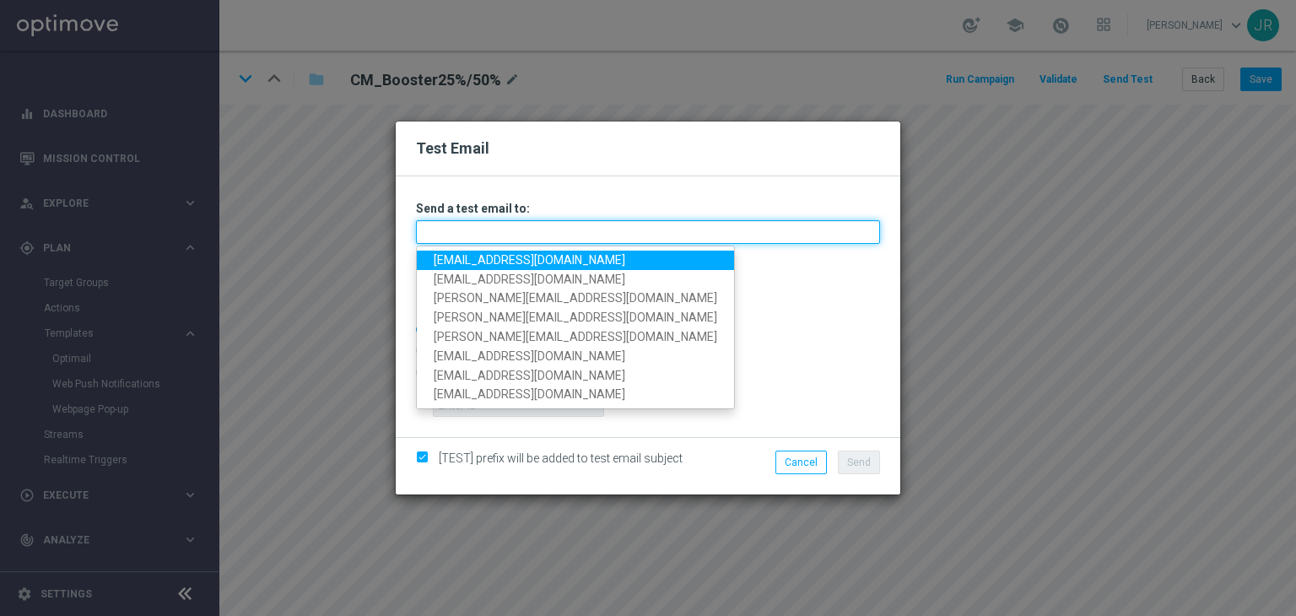
type input "testingalltesting@gmail.com"
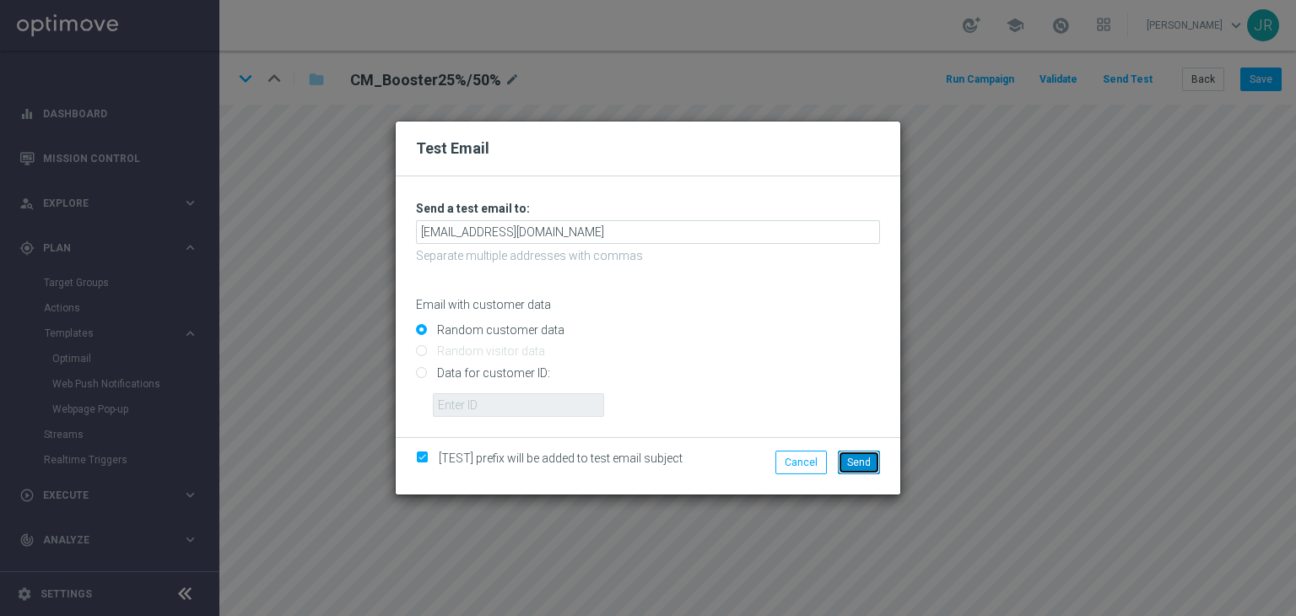
drag, startPoint x: 853, startPoint y: 472, endPoint x: 864, endPoint y: 481, distance: 14.4
click at [857, 475] on div "Cancel Send" at bounding box center [811, 466] width 163 height 31
click at [866, 461] on span "Send" at bounding box center [859, 463] width 24 height 12
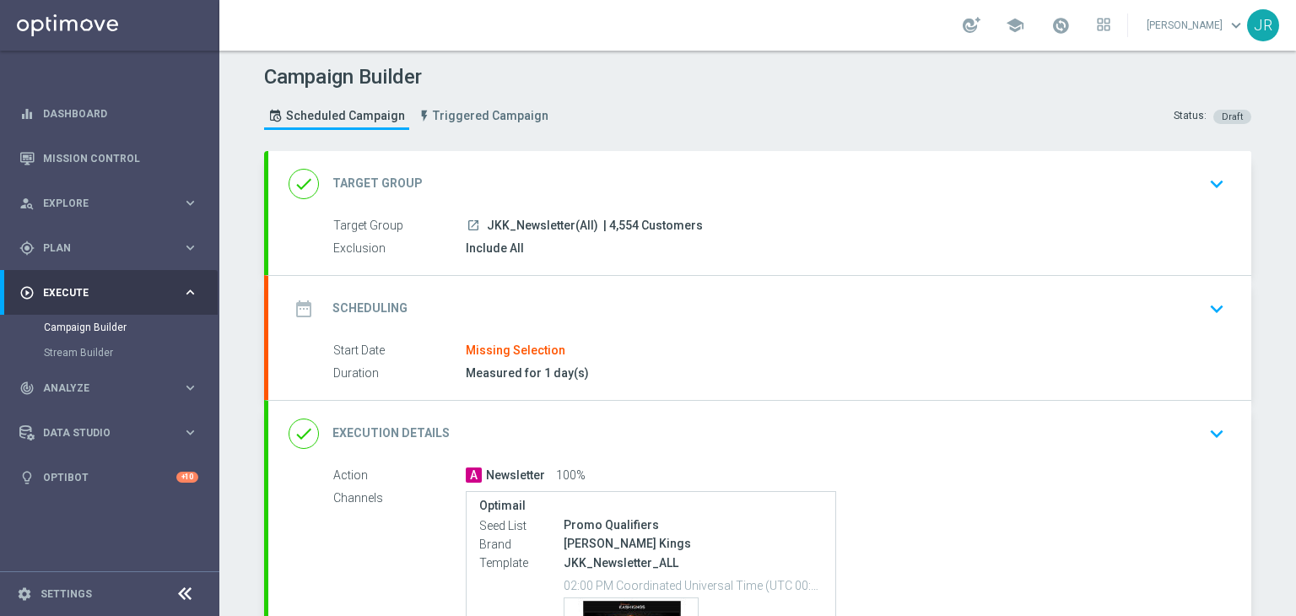
click at [1207, 306] on icon "keyboard_arrow_down" at bounding box center [1216, 308] width 25 height 25
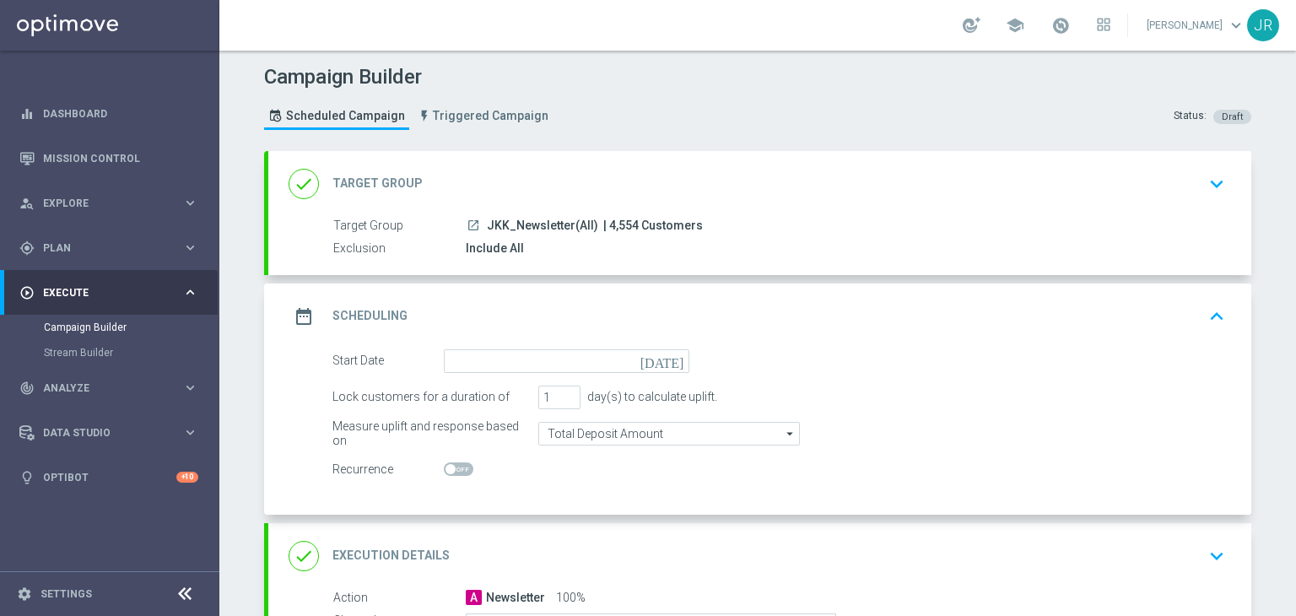
click at [671, 356] on icon "[DATE]" at bounding box center [666, 358] width 50 height 19
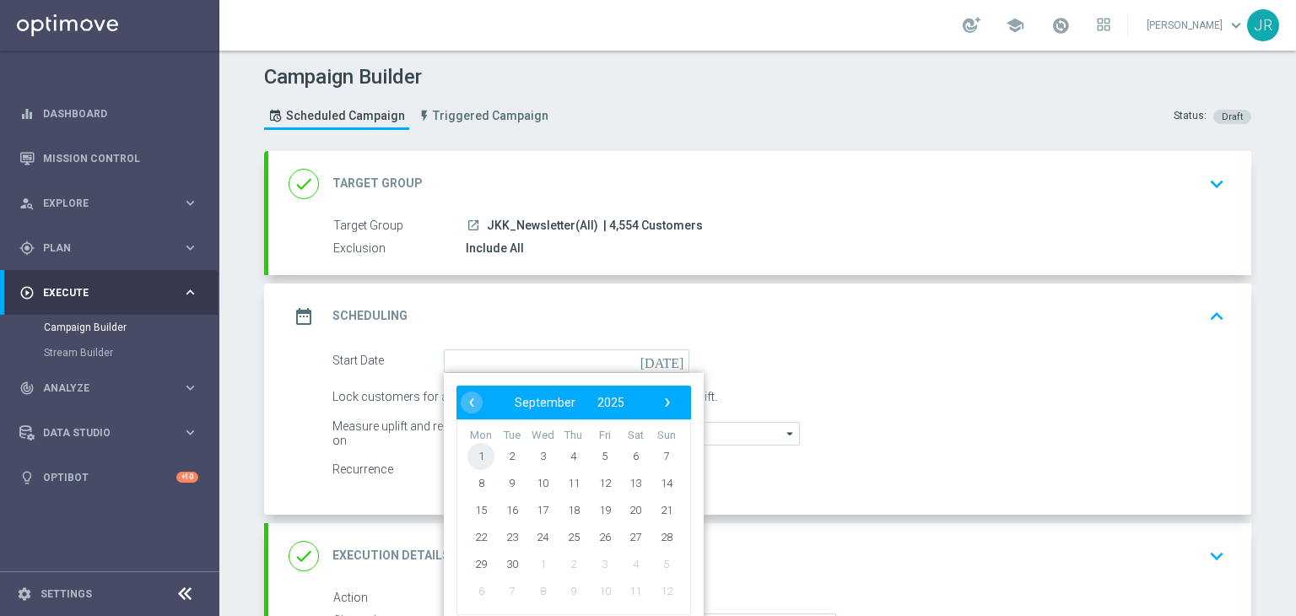
click at [476, 451] on span "1" at bounding box center [481, 455] width 27 height 27
type input "[DATE]"
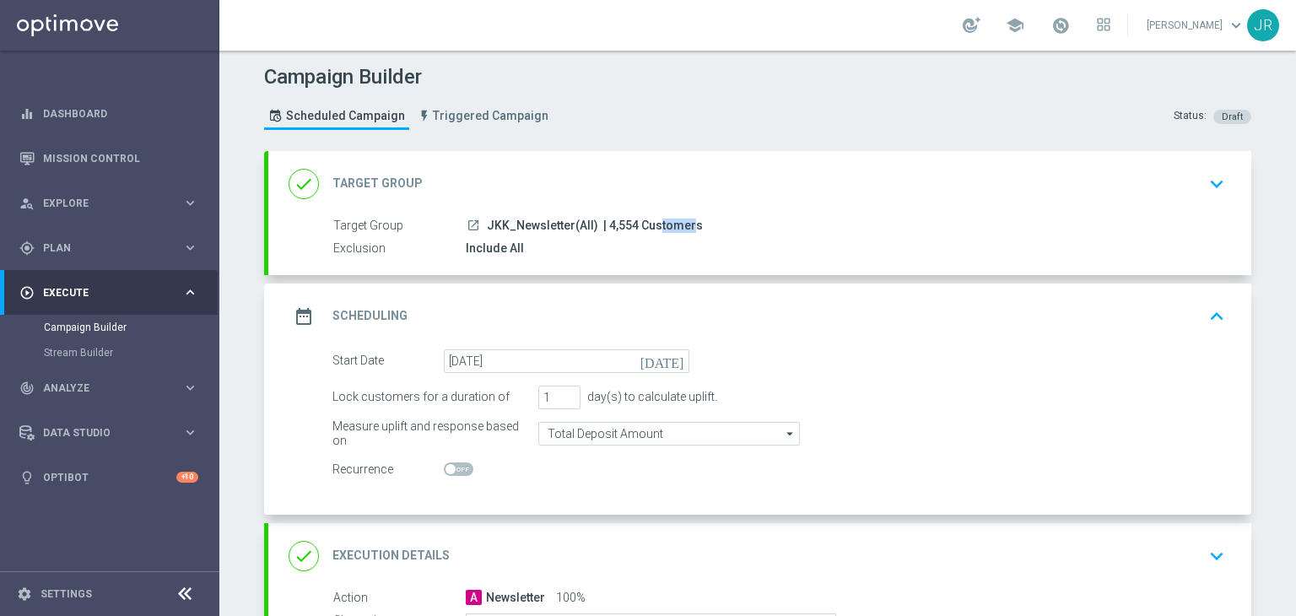
drag, startPoint x: 628, startPoint y: 224, endPoint x: 599, endPoint y: 224, distance: 28.7
click at [603, 224] on span "| 4,554 Customers" at bounding box center [653, 226] width 100 height 15
copy span "4,554"
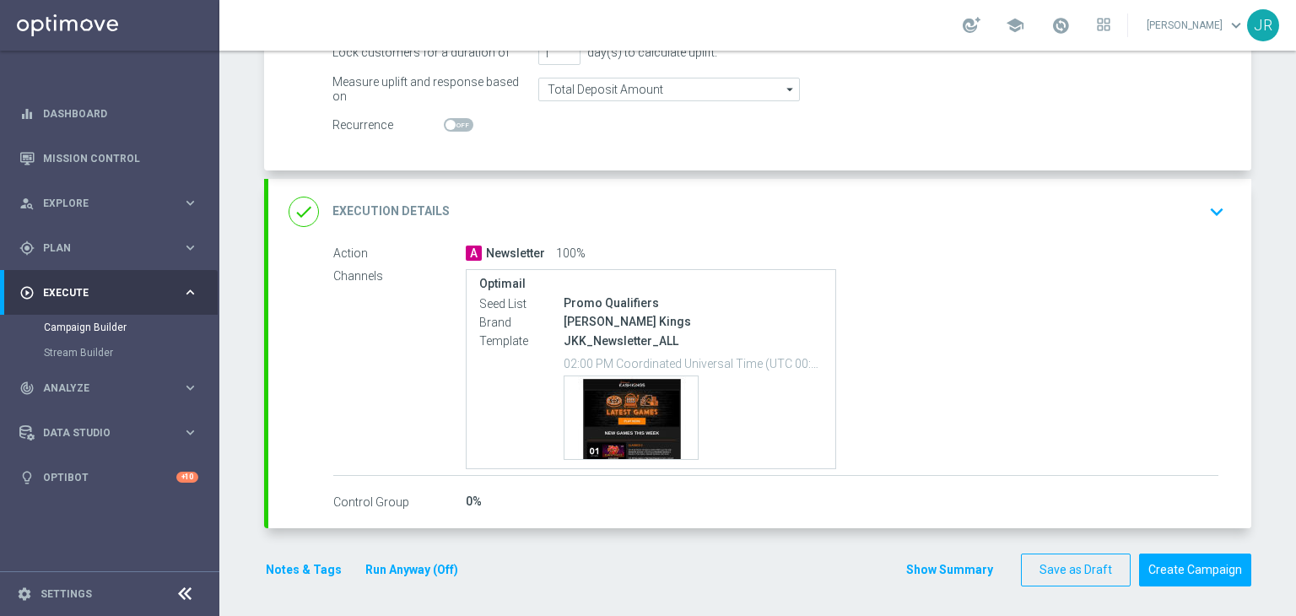
scroll to position [346, 0]
click at [1196, 565] on button "Create Campaign" at bounding box center [1195, 568] width 112 height 33
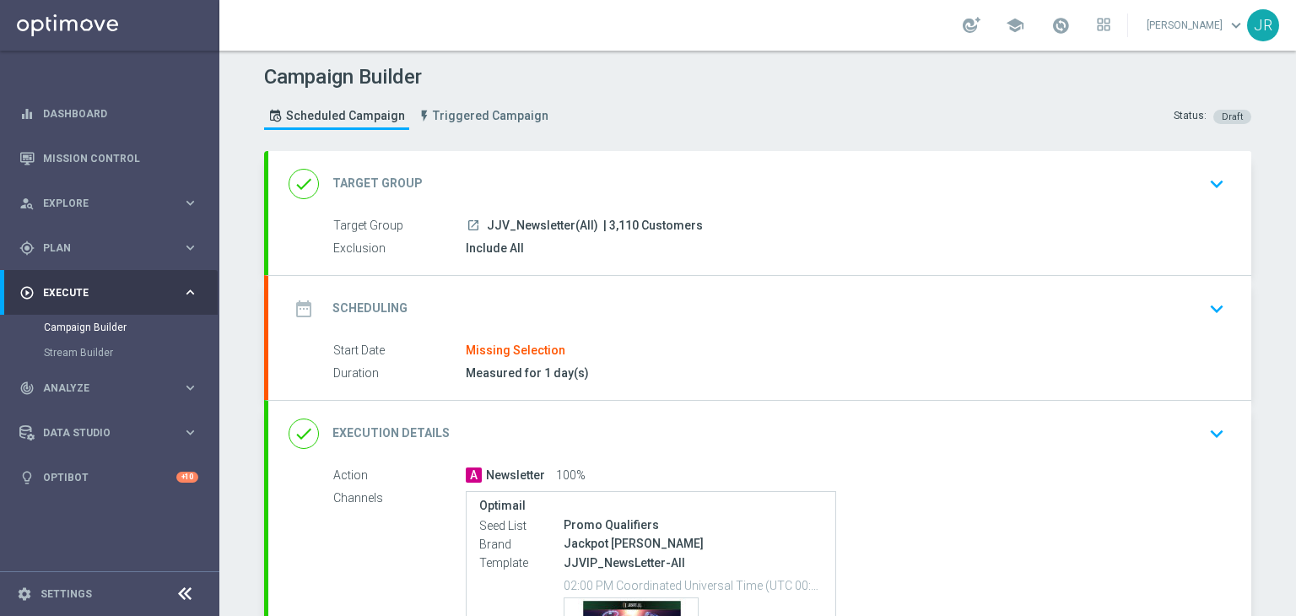
click at [1204, 304] on icon "keyboard_arrow_down" at bounding box center [1216, 308] width 25 height 25
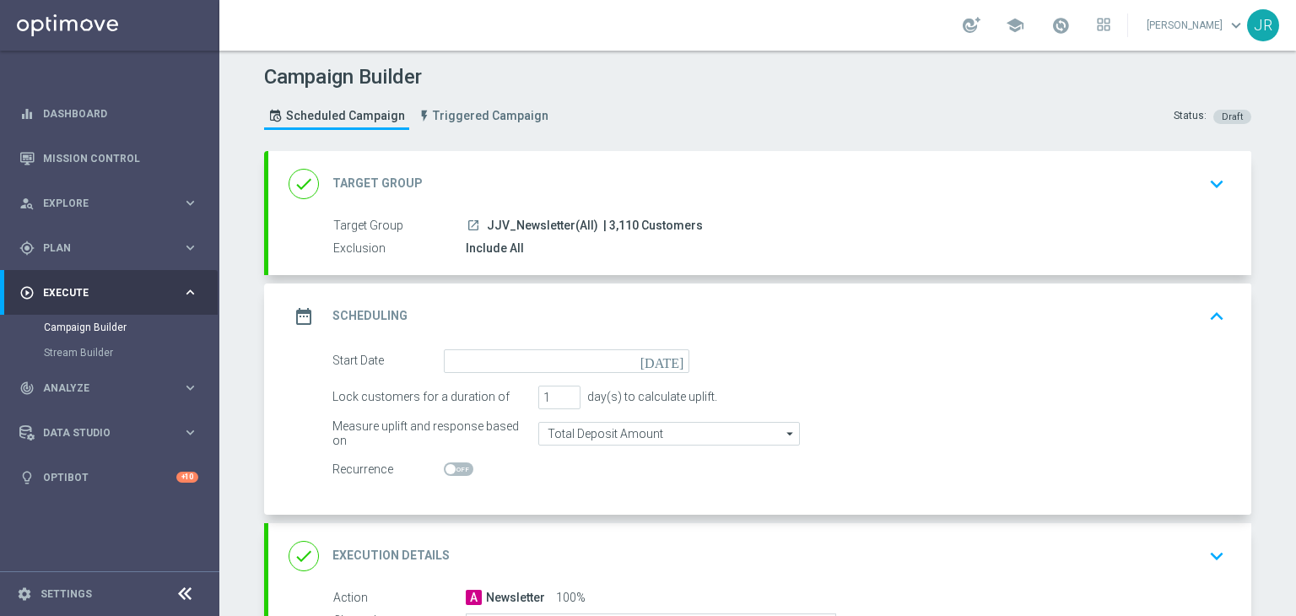
click at [665, 356] on icon "[DATE]" at bounding box center [666, 358] width 50 height 19
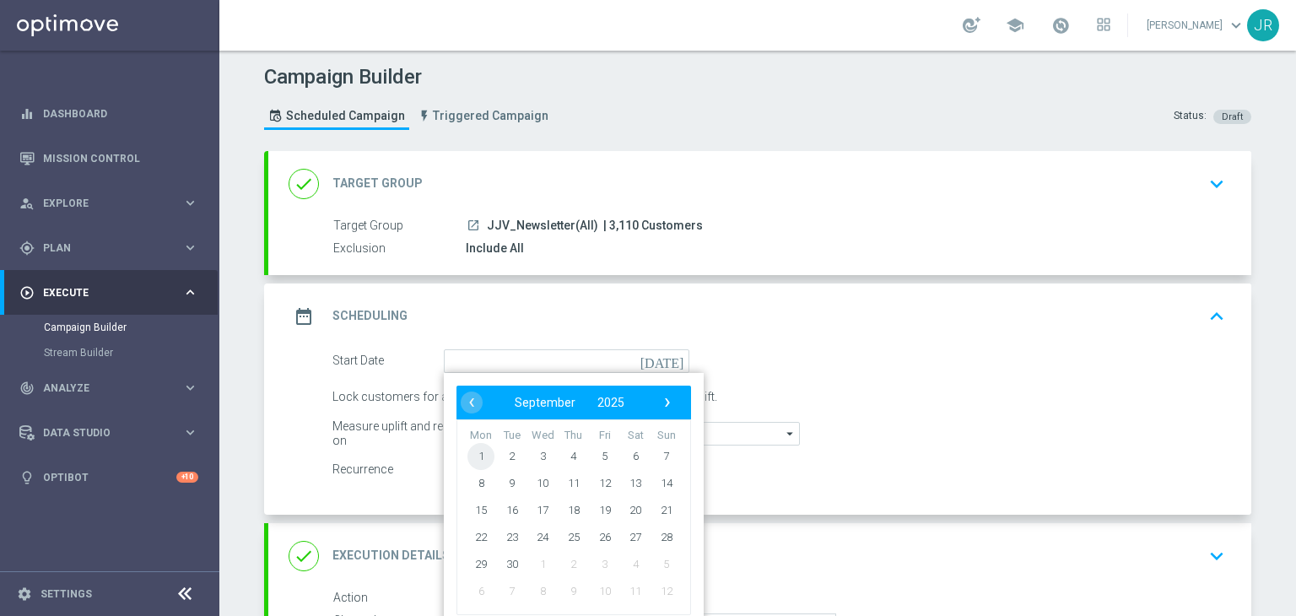
click at [473, 465] on span "1" at bounding box center [481, 455] width 27 height 27
type input "[DATE]"
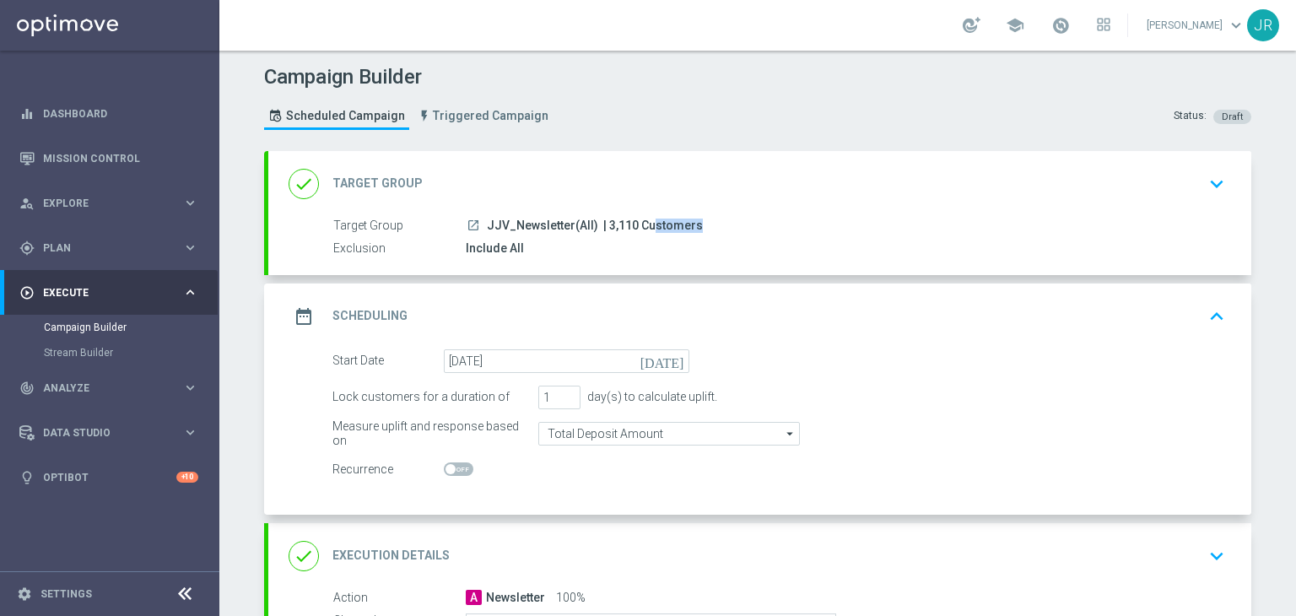
drag, startPoint x: 628, startPoint y: 222, endPoint x: 593, endPoint y: 223, distance: 34.6
click at [603, 223] on span "| 3,110 Customers" at bounding box center [653, 226] width 100 height 15
copy span "3,110"
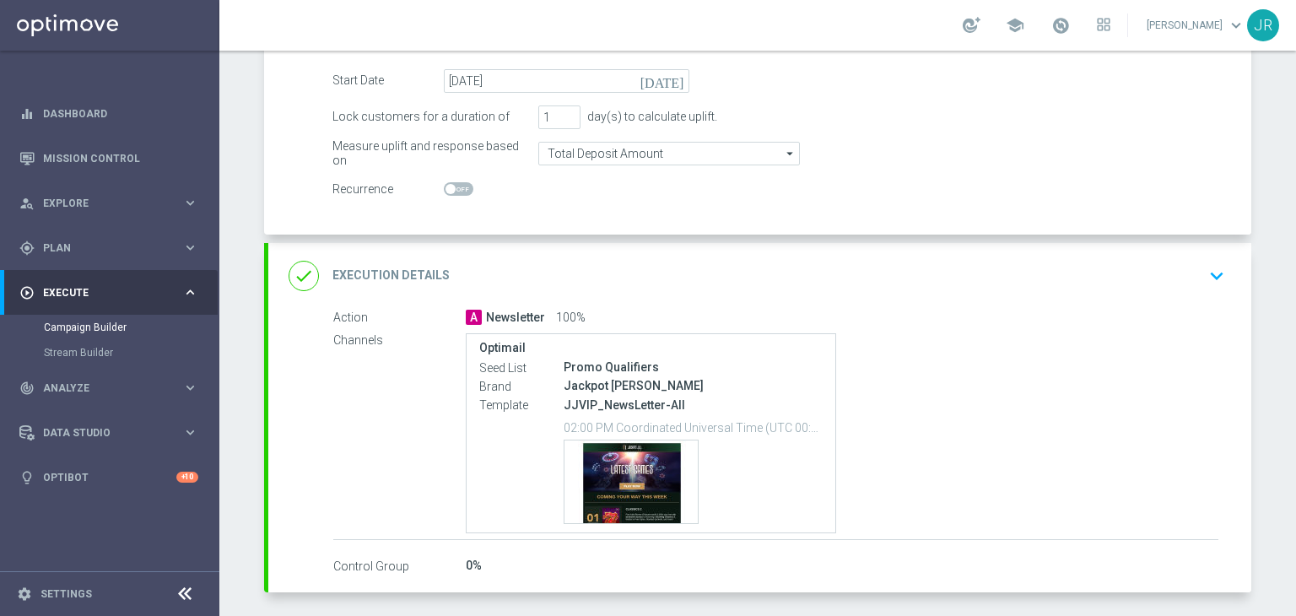
scroll to position [338, 0]
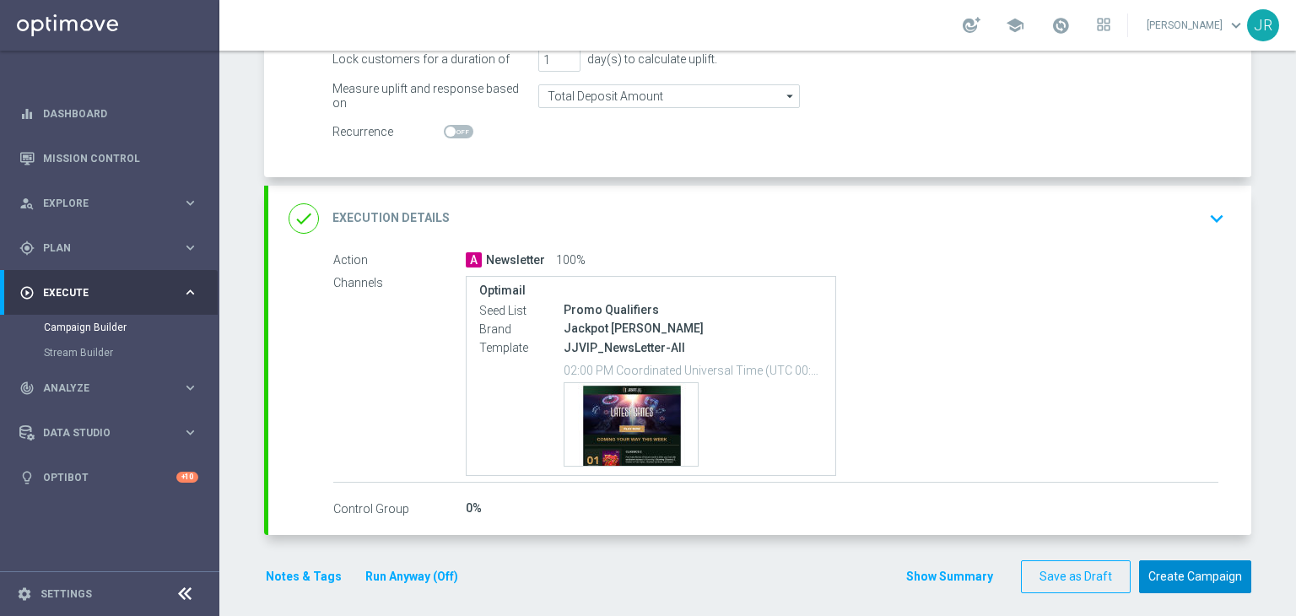
click at [1185, 572] on button "Create Campaign" at bounding box center [1195, 576] width 112 height 33
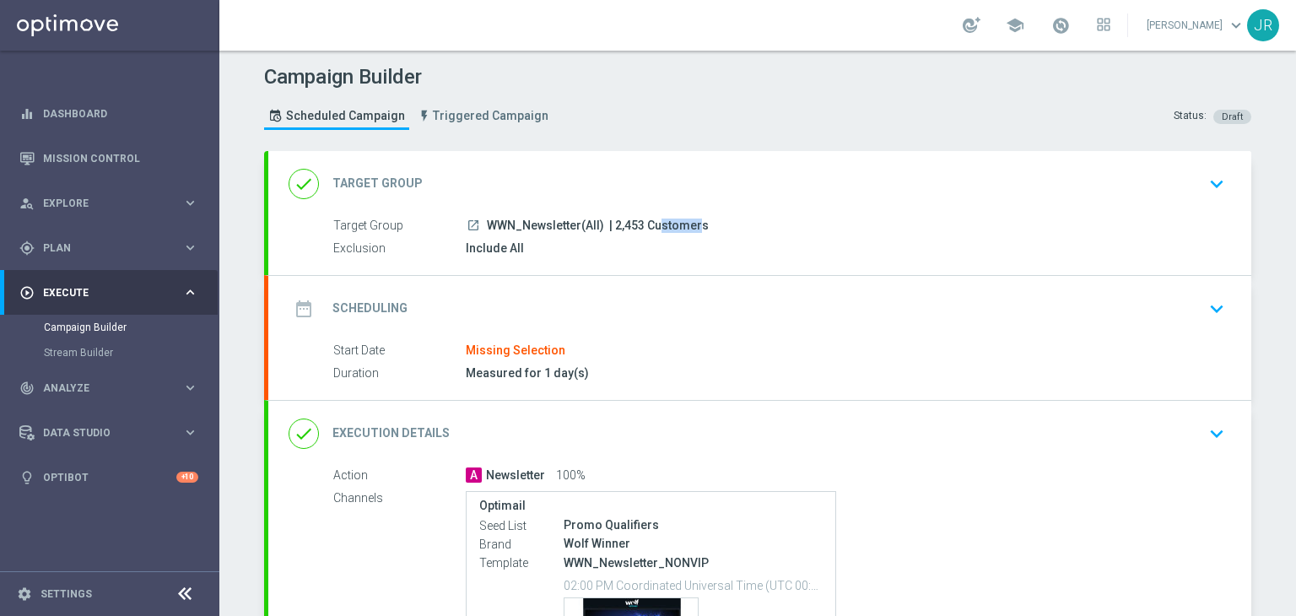
drag, startPoint x: 633, startPoint y: 224, endPoint x: 610, endPoint y: 231, distance: 24.0
click at [609, 230] on span "| 2,453 Customers" at bounding box center [659, 226] width 100 height 15
copy span "2,453"
drag, startPoint x: 1224, startPoint y: 311, endPoint x: 698, endPoint y: 355, distance: 527.6
click at [1223, 311] on button "keyboard_arrow_down" at bounding box center [1217, 309] width 29 height 32
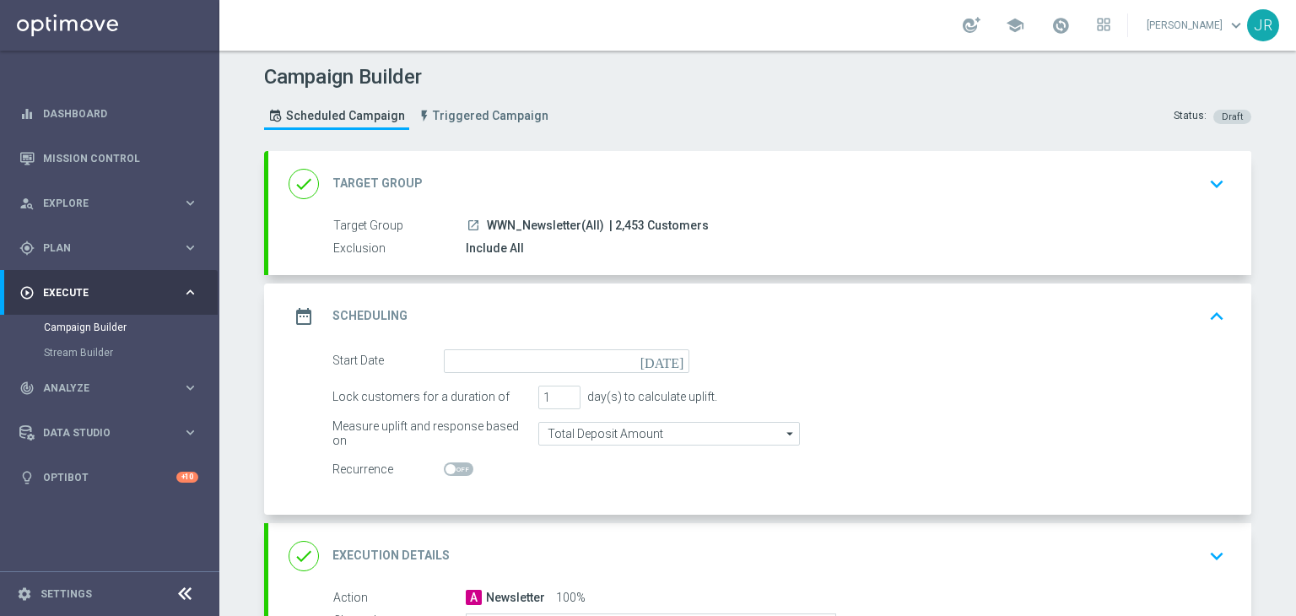
click at [668, 351] on icon "[DATE]" at bounding box center [666, 358] width 50 height 19
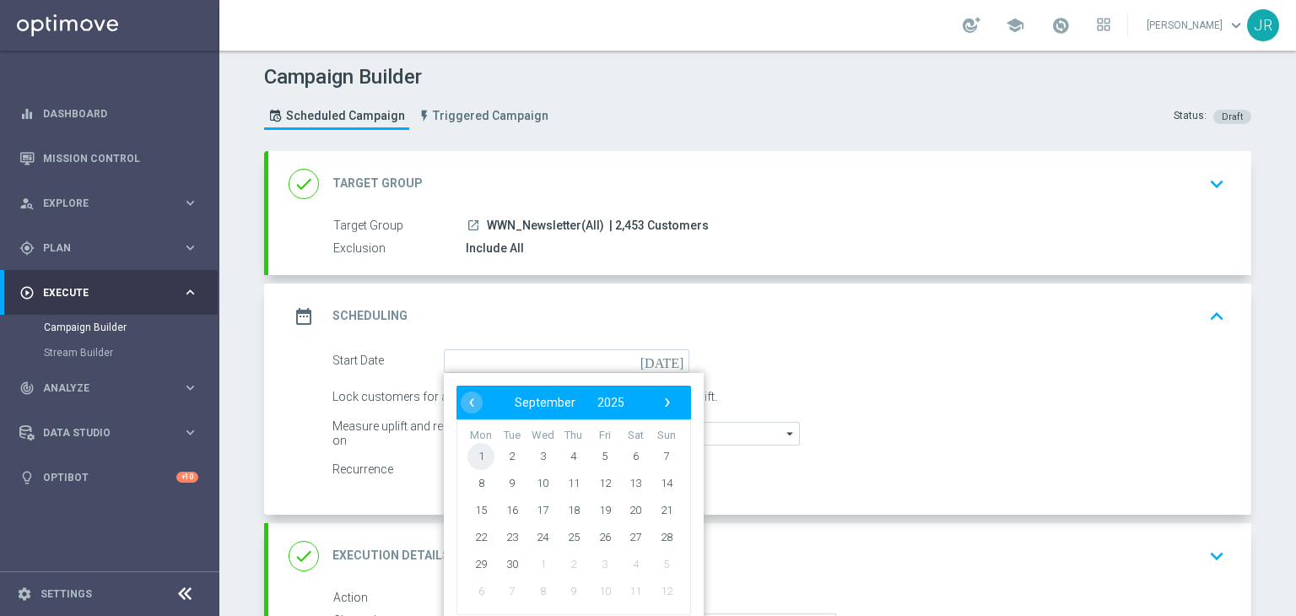
click at [473, 451] on span "1" at bounding box center [481, 455] width 27 height 27
type input "[DATE]"
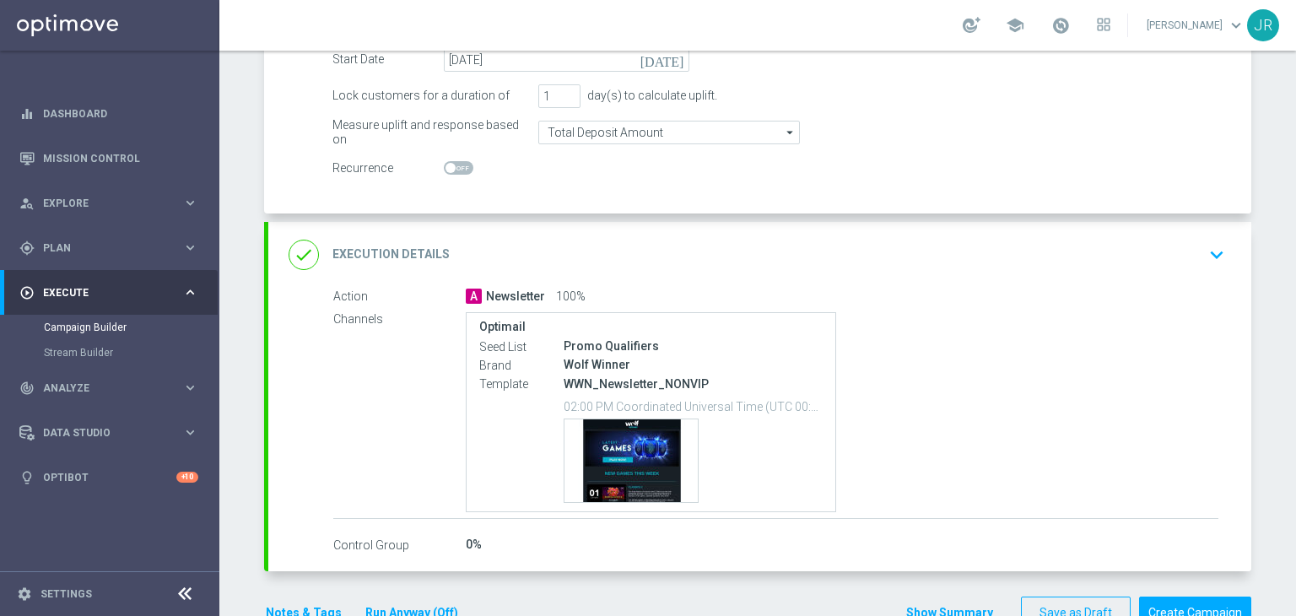
scroll to position [346, 0]
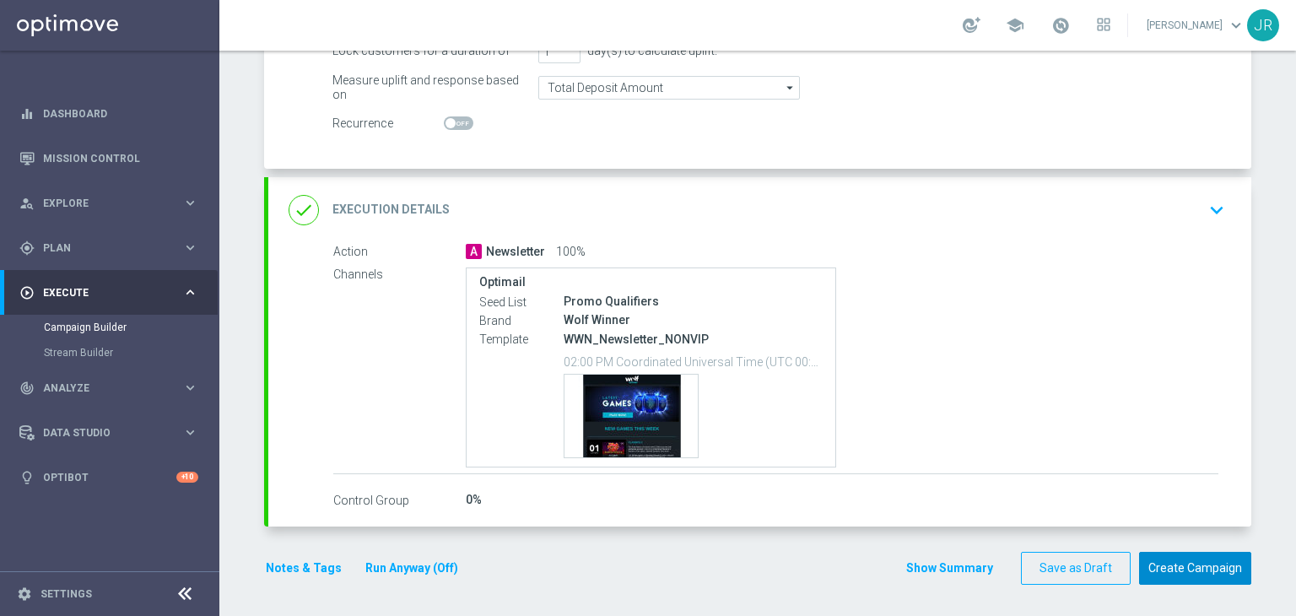
click at [1184, 560] on button "Create Campaign" at bounding box center [1195, 568] width 112 height 33
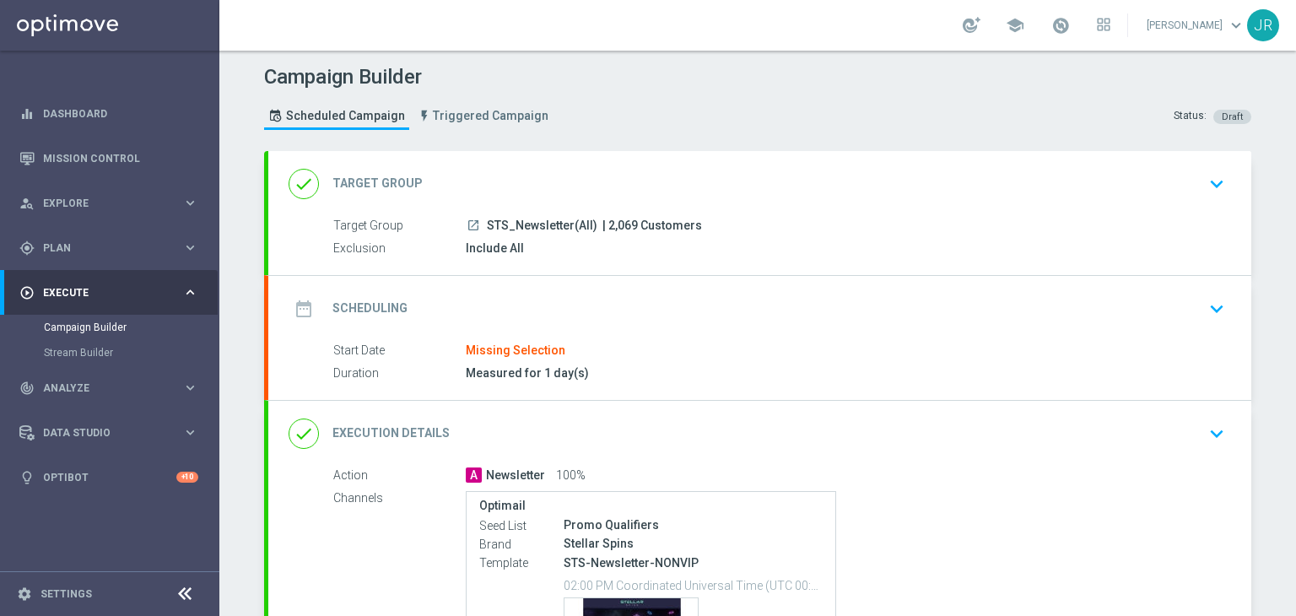
click at [1214, 311] on icon "keyboard_arrow_down" at bounding box center [1216, 308] width 25 height 25
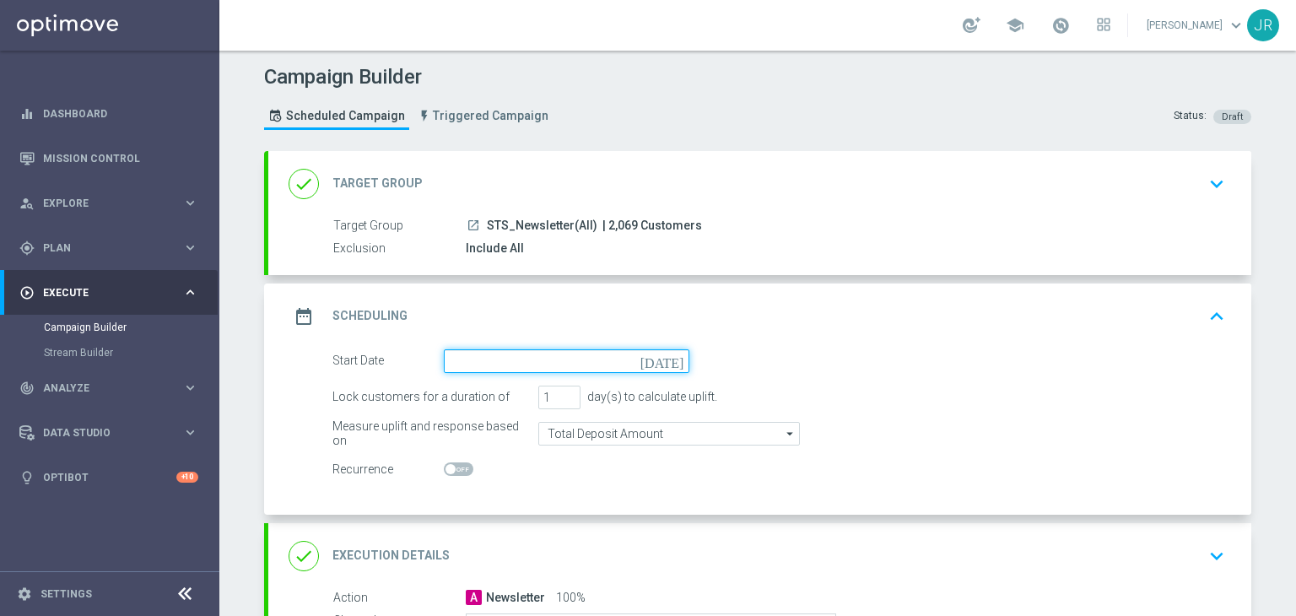
click at [657, 359] on input at bounding box center [567, 361] width 246 height 24
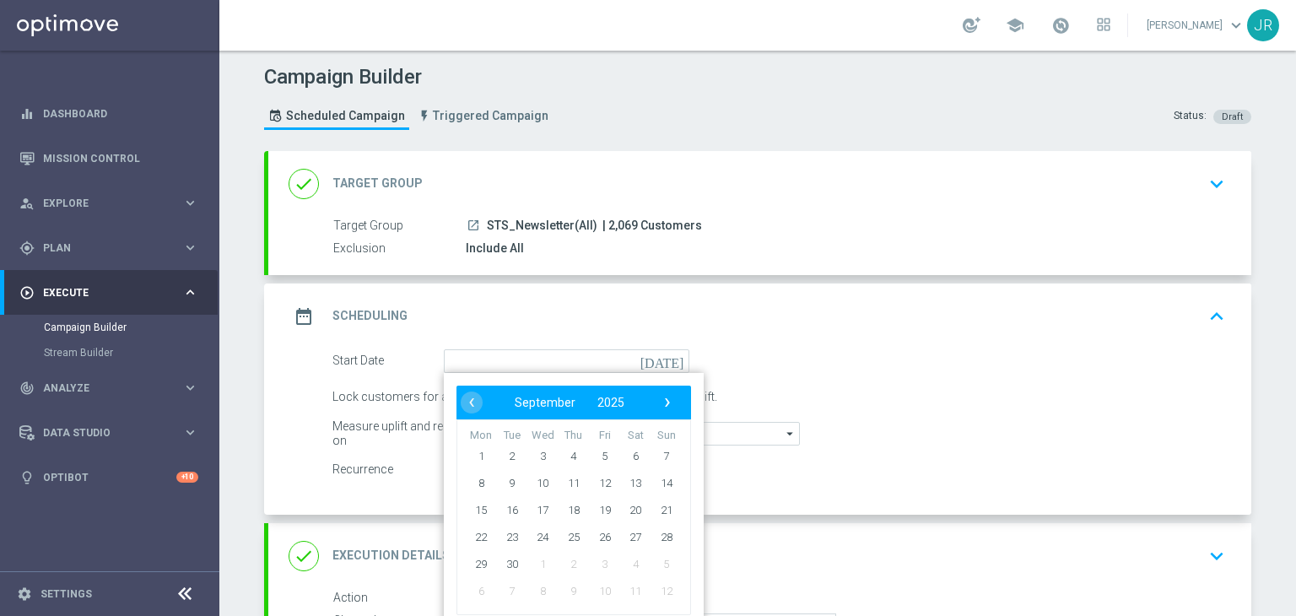
click at [665, 360] on icon "[DATE]" at bounding box center [666, 358] width 50 height 19
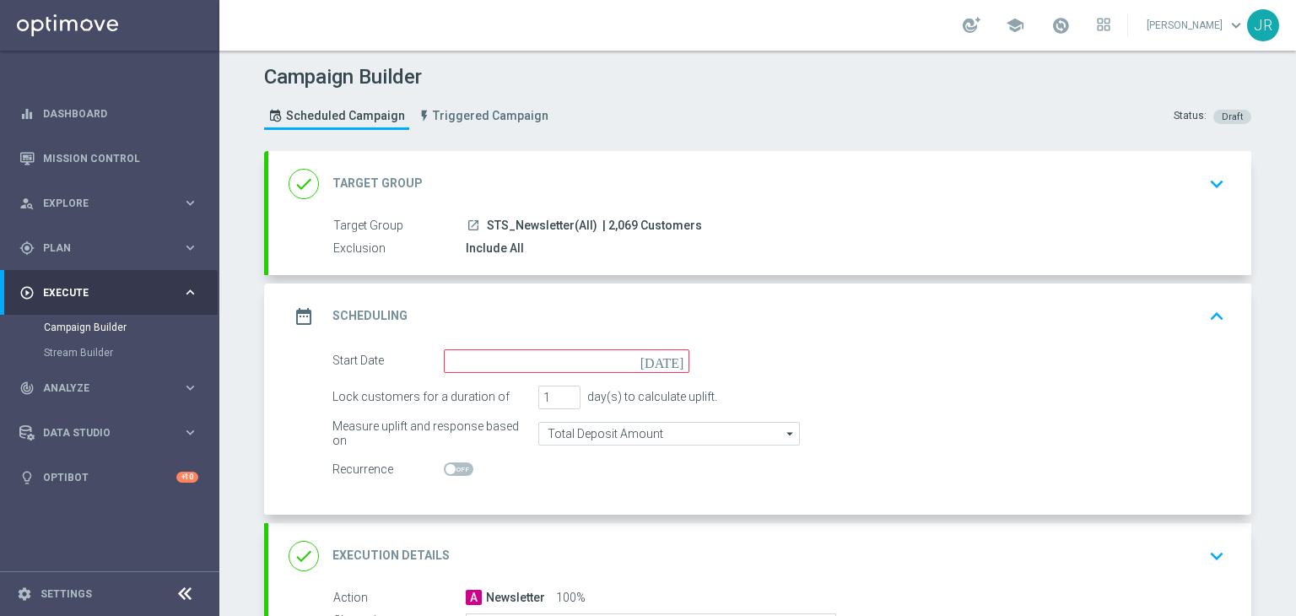
click at [666, 360] on icon "[DATE]" at bounding box center [666, 358] width 50 height 19
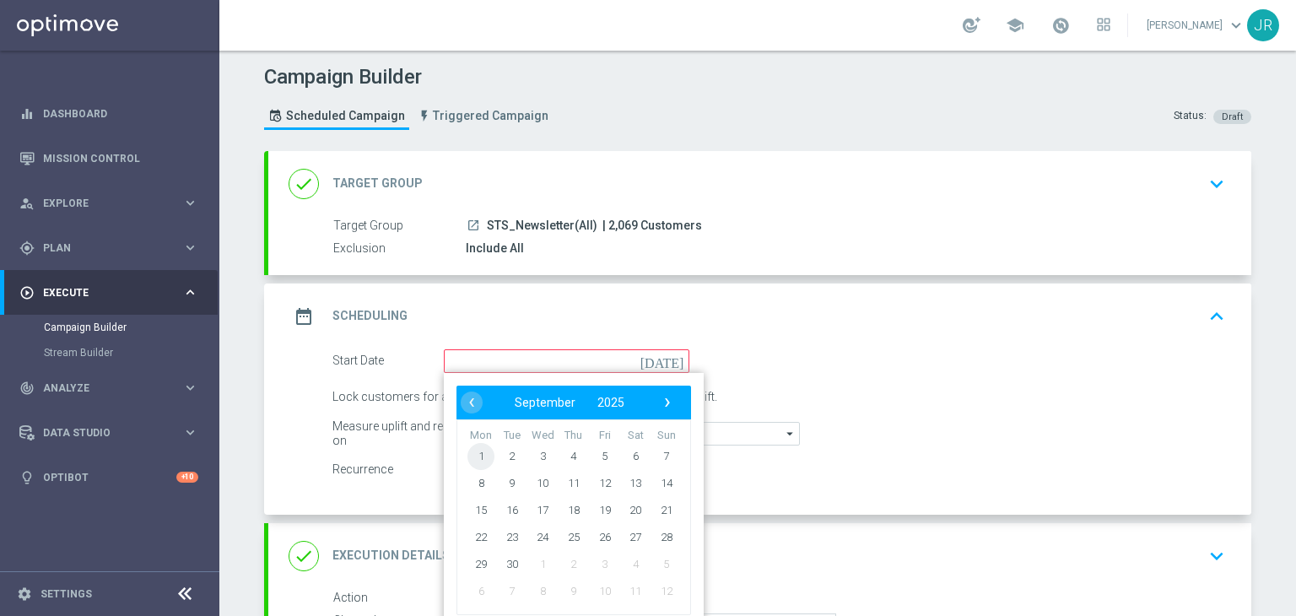
drag, startPoint x: 484, startPoint y: 464, endPoint x: 479, endPoint y: 450, distance: 15.0
click at [479, 450] on span "1" at bounding box center [481, 455] width 27 height 27
type input "[DATE]"
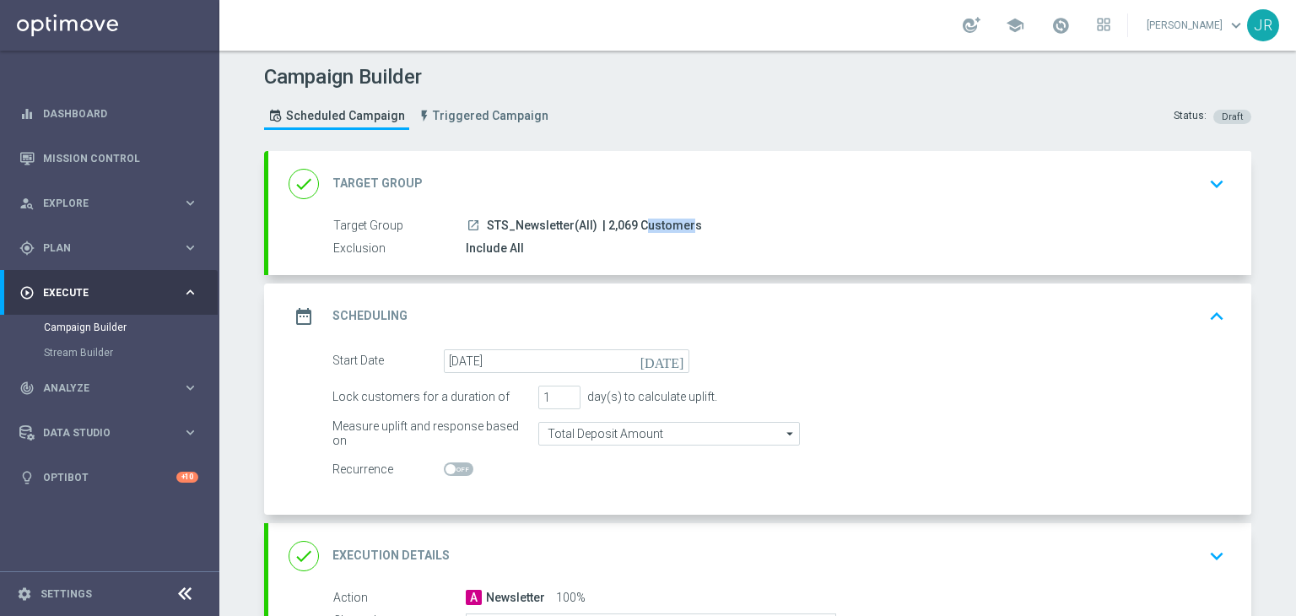
drag, startPoint x: 628, startPoint y: 227, endPoint x: 599, endPoint y: 221, distance: 29.3
click at [603, 221] on span "| 2,069 Customers" at bounding box center [653, 226] width 100 height 15
copy span "| 2,069"
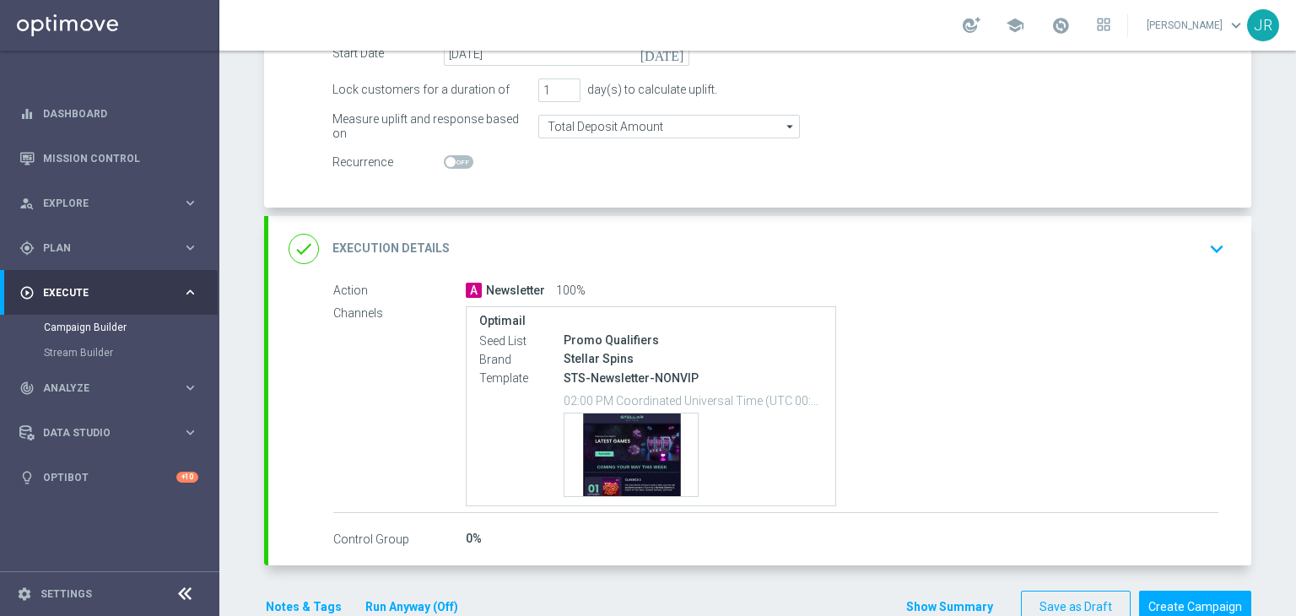
scroll to position [346, 0]
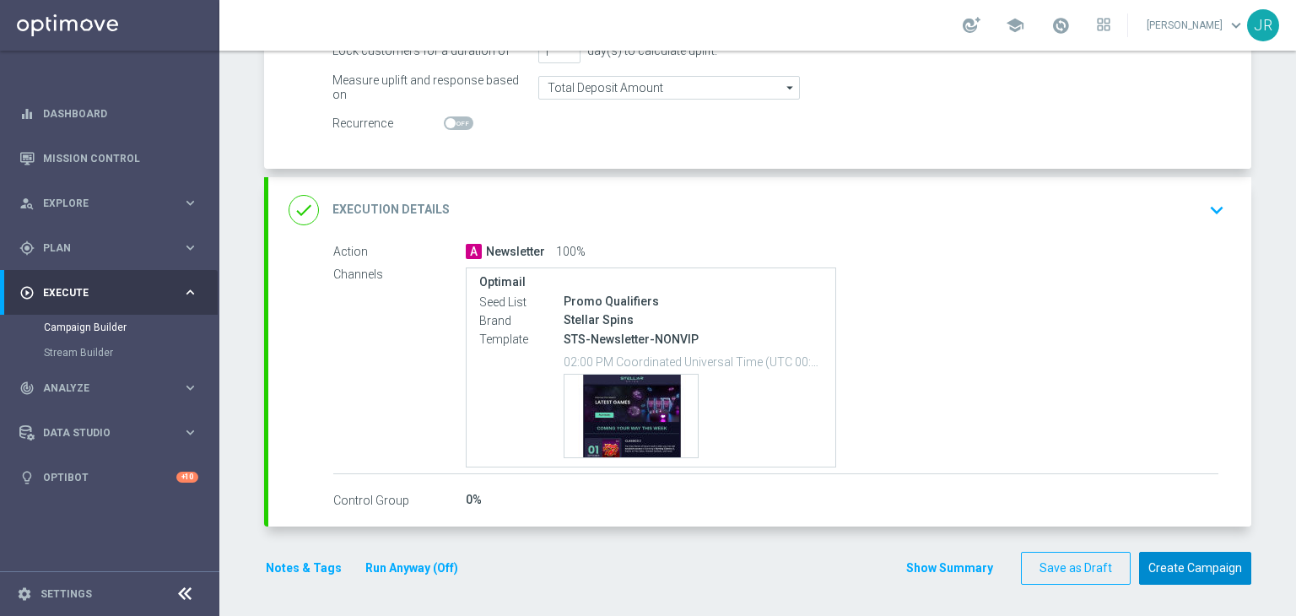
click at [1176, 571] on button "Create Campaign" at bounding box center [1195, 568] width 112 height 33
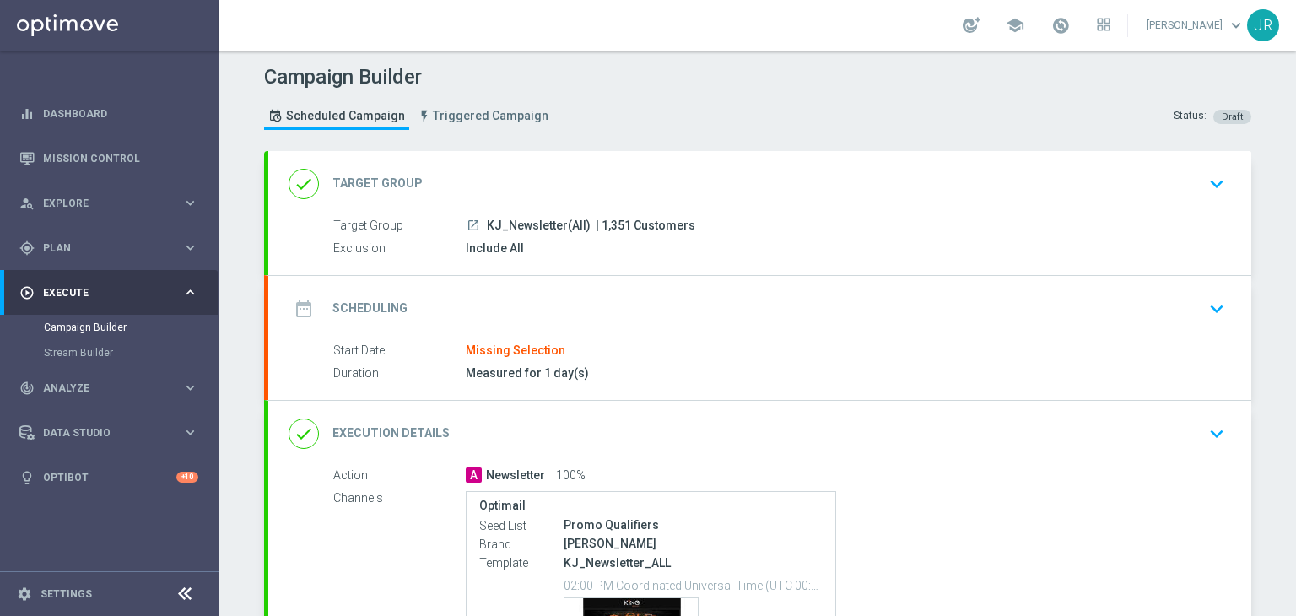
drag, startPoint x: 1215, startPoint y: 183, endPoint x: 1195, endPoint y: 195, distance: 23.4
click at [1215, 183] on icon "keyboard_arrow_down" at bounding box center [1216, 183] width 25 height 25
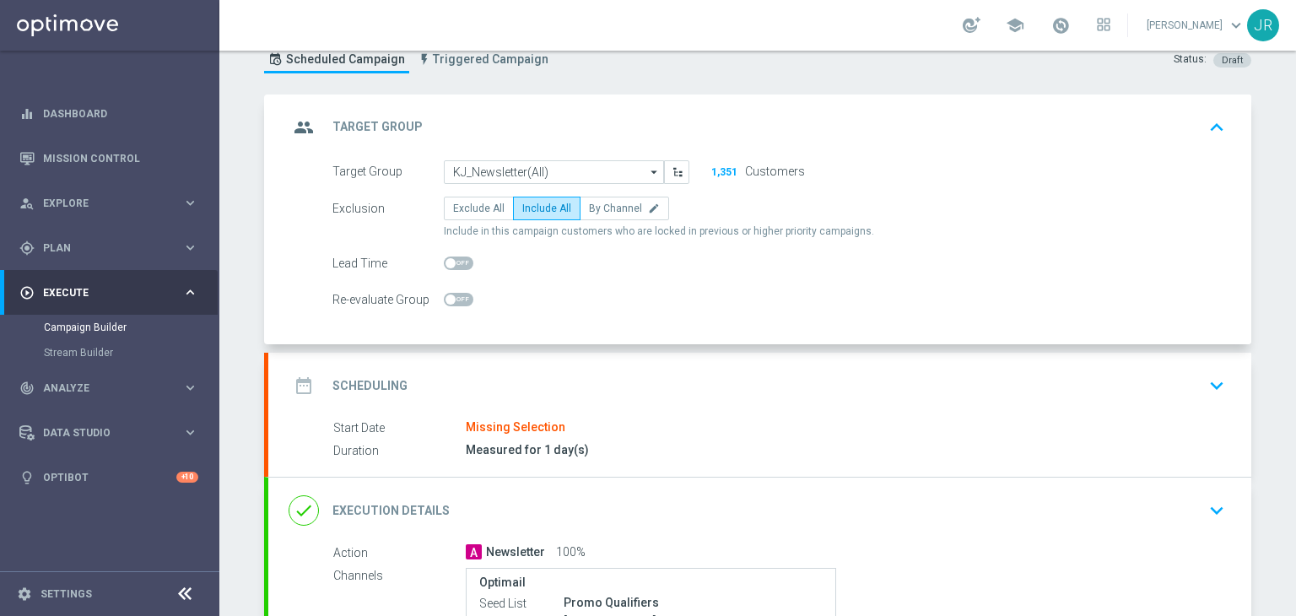
scroll to position [169, 0]
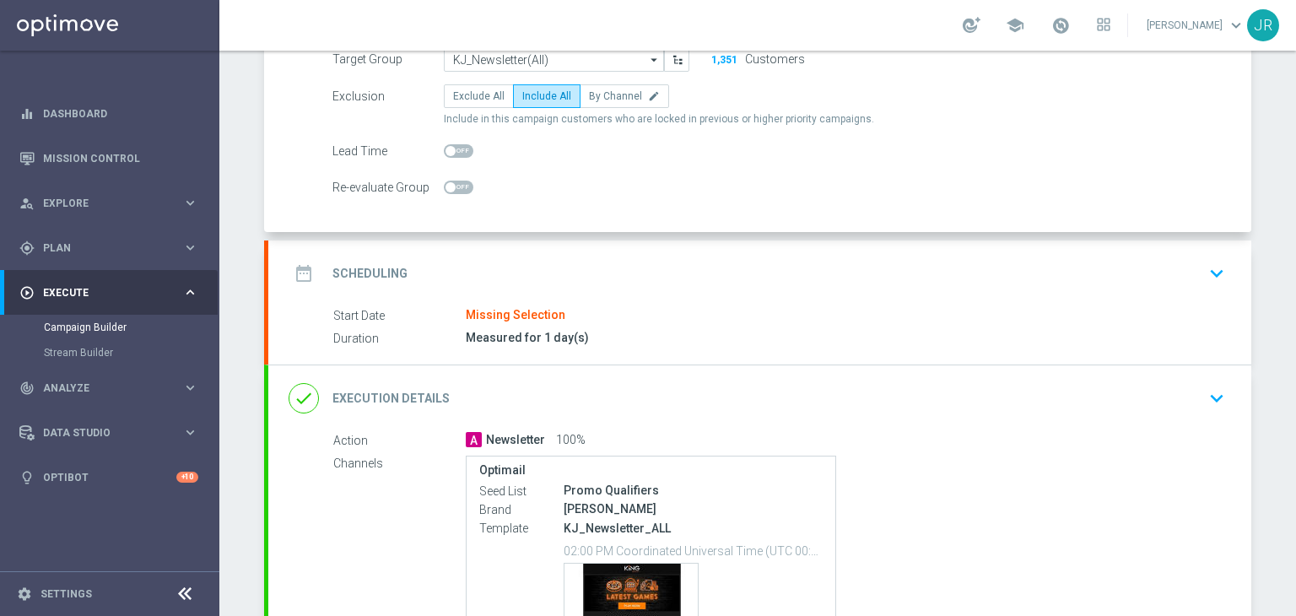
click at [1204, 266] on icon "keyboard_arrow_down" at bounding box center [1216, 273] width 25 height 25
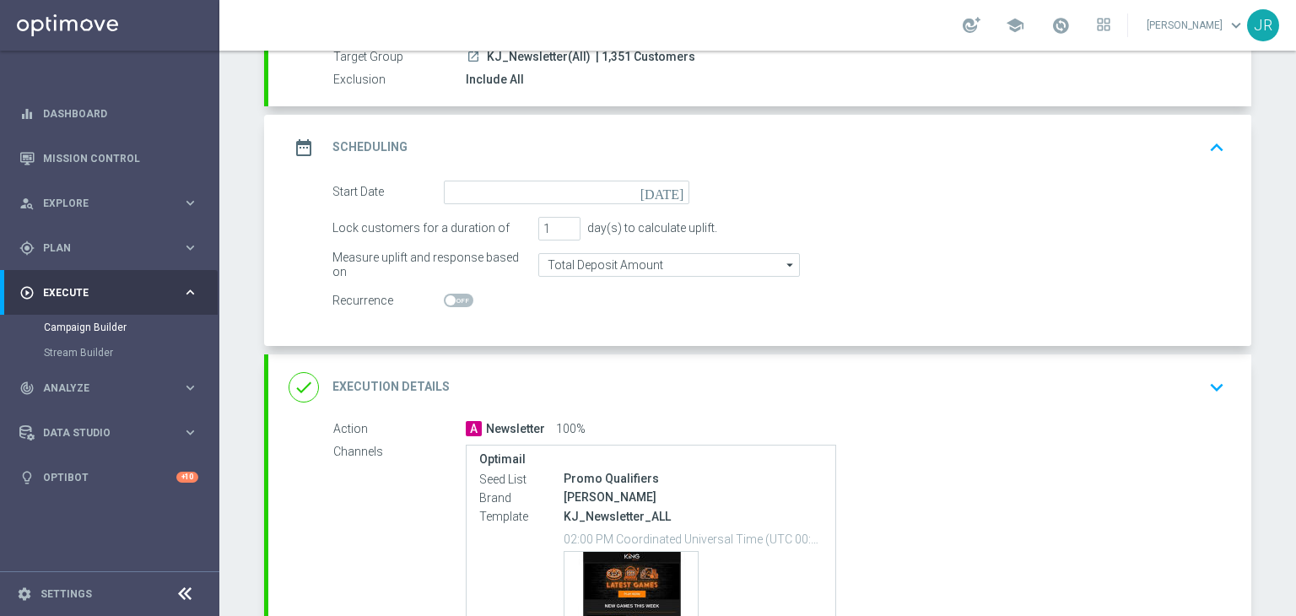
click at [673, 193] on icon "[DATE]" at bounding box center [666, 190] width 50 height 19
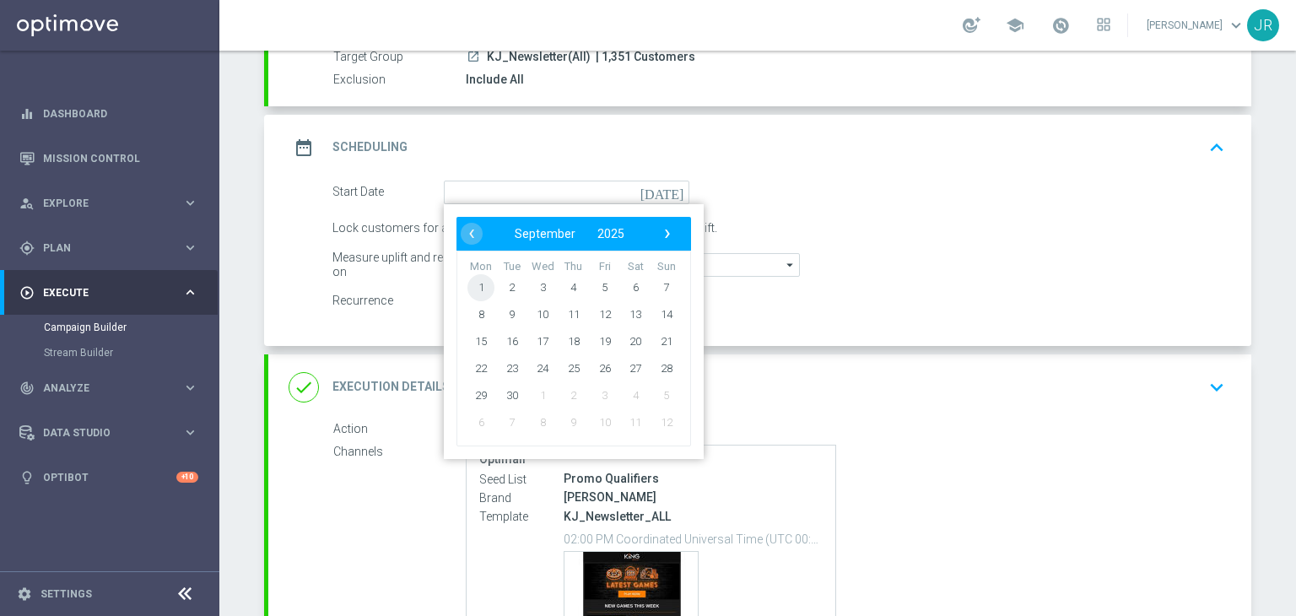
click at [473, 284] on span "1" at bounding box center [481, 286] width 27 height 27
type input "[DATE]"
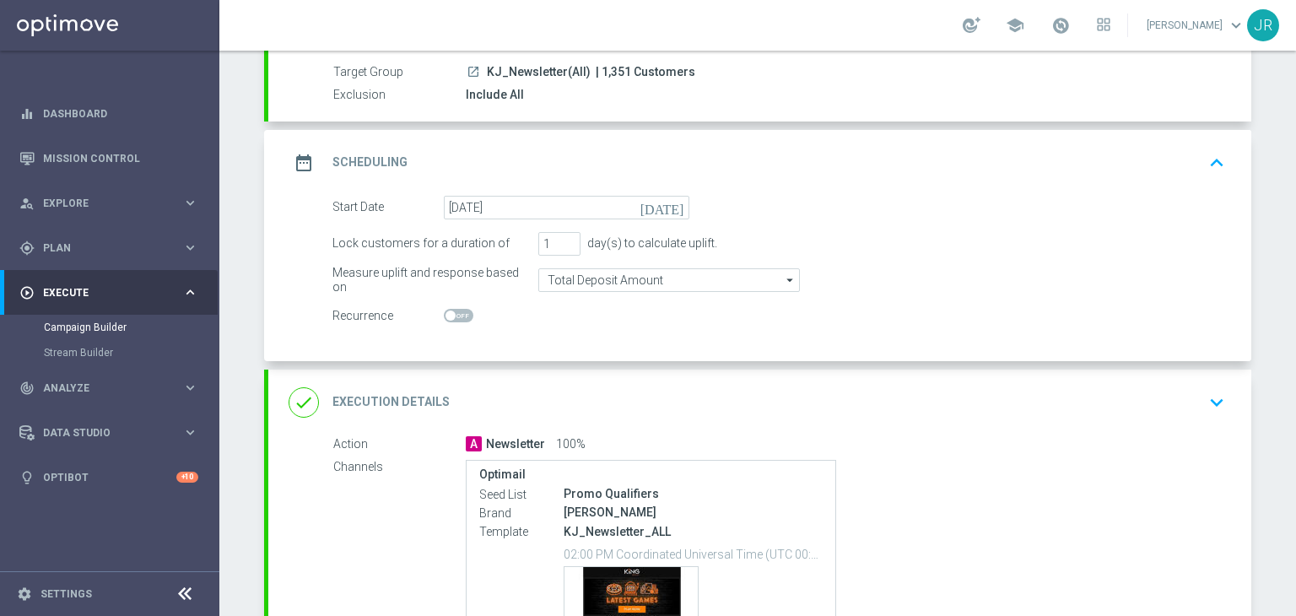
scroll to position [84, 0]
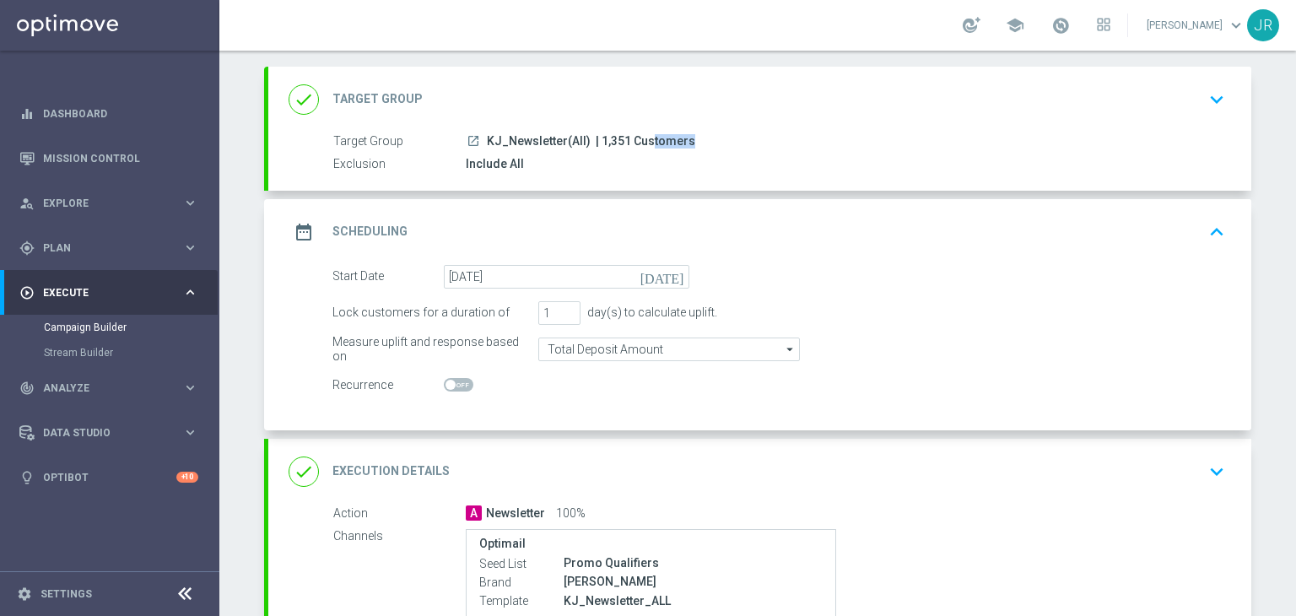
drag, startPoint x: 622, startPoint y: 140, endPoint x: 588, endPoint y: 141, distance: 33.8
click at [596, 141] on span "| 1,351 Customers" at bounding box center [646, 141] width 100 height 15
copy span "1,351"
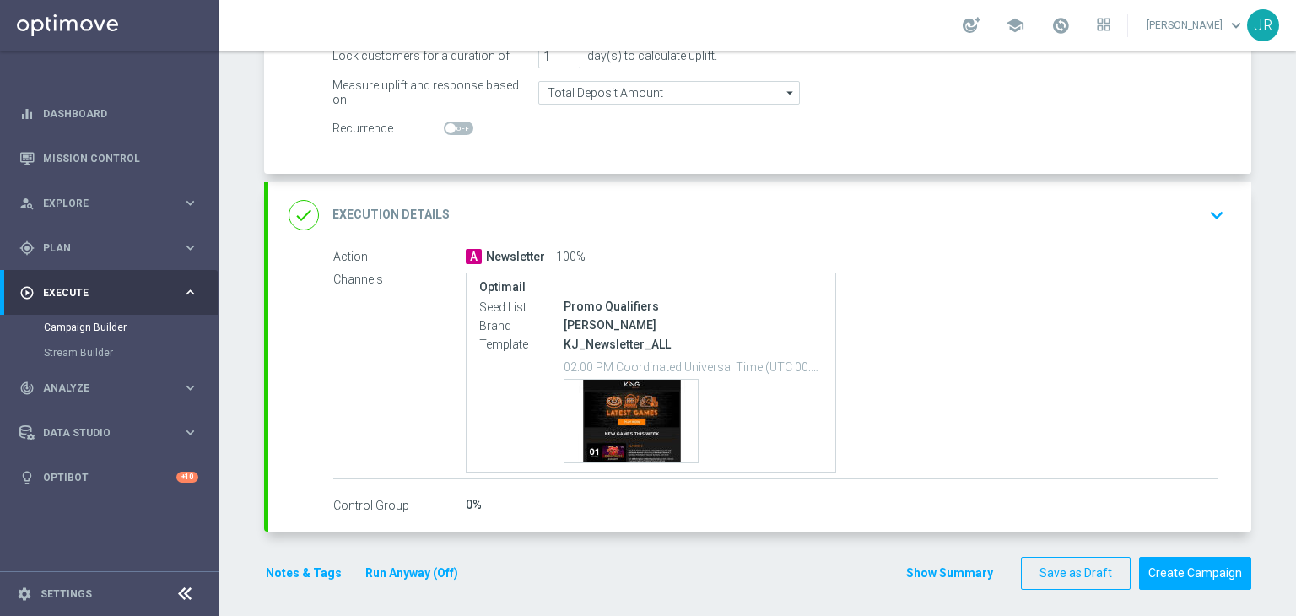
scroll to position [346, 0]
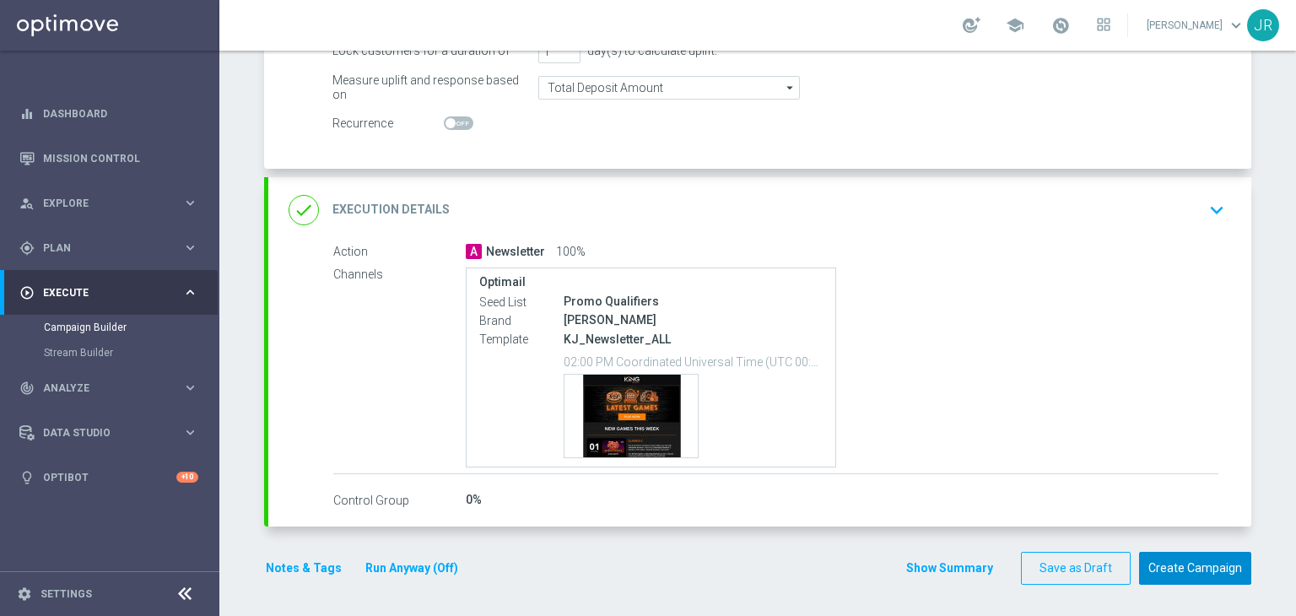
click at [1176, 566] on button "Create Campaign" at bounding box center [1195, 568] width 112 height 33
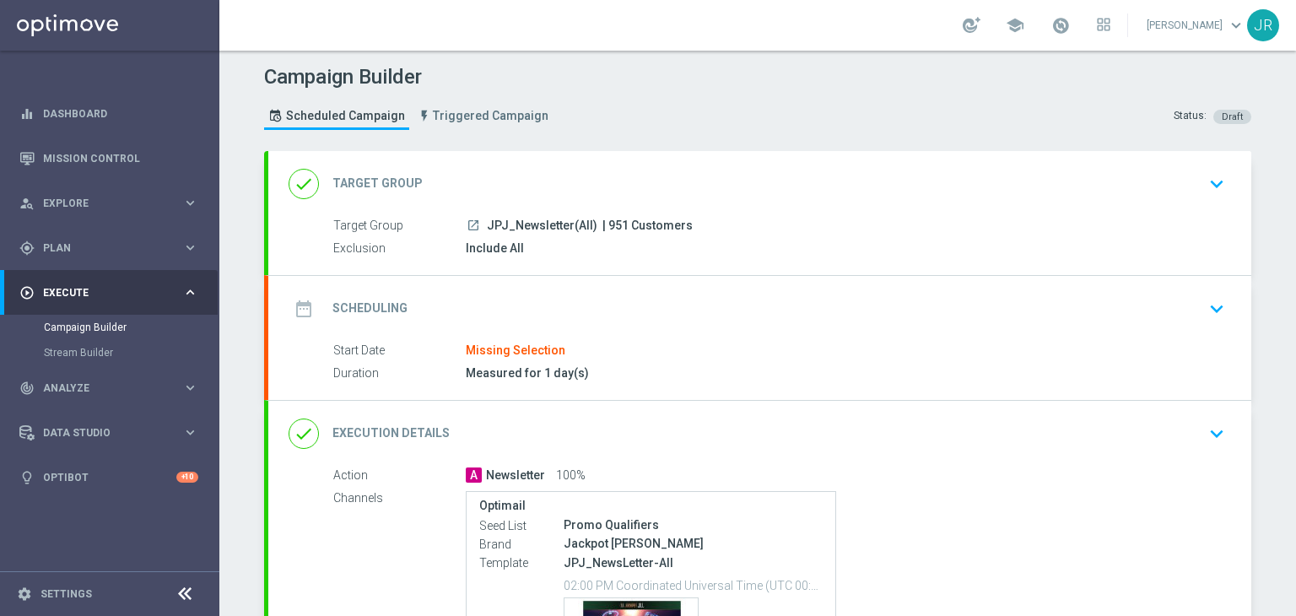
drag, startPoint x: 1213, startPoint y: 301, endPoint x: 952, endPoint y: 342, distance: 263.9
click at [1212, 300] on icon "keyboard_arrow_down" at bounding box center [1216, 308] width 25 height 25
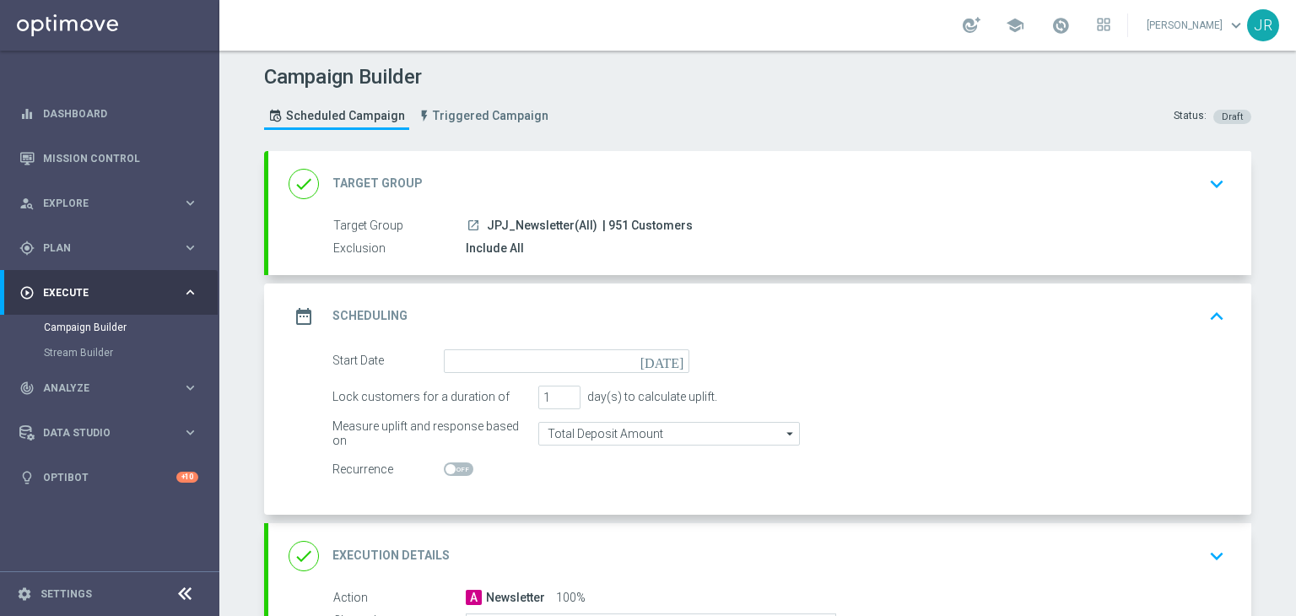
click at [668, 364] on icon "[DATE]" at bounding box center [666, 358] width 50 height 19
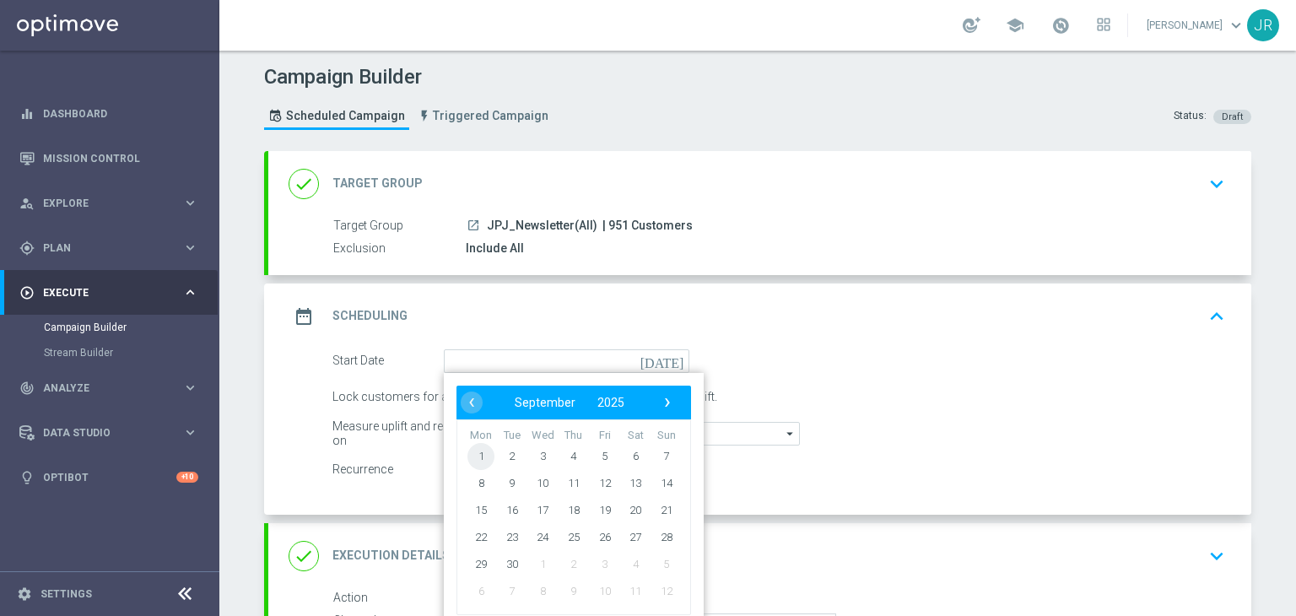
drag, startPoint x: 463, startPoint y: 467, endPoint x: 465, endPoint y: 451, distance: 16.1
click at [468, 451] on span "1" at bounding box center [481, 455] width 27 height 27
type input "[DATE]"
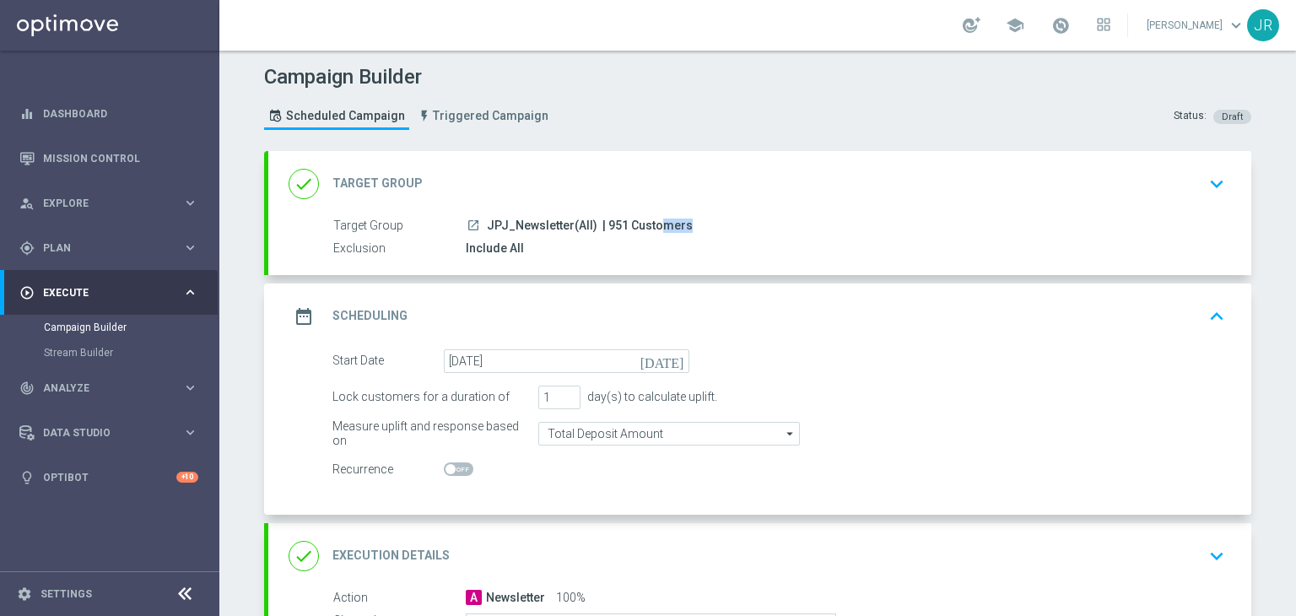
drag, startPoint x: 618, startPoint y: 224, endPoint x: 596, endPoint y: 222, distance: 22.1
click at [603, 222] on span "| 951 Customers" at bounding box center [648, 226] width 90 height 15
copy span "951"
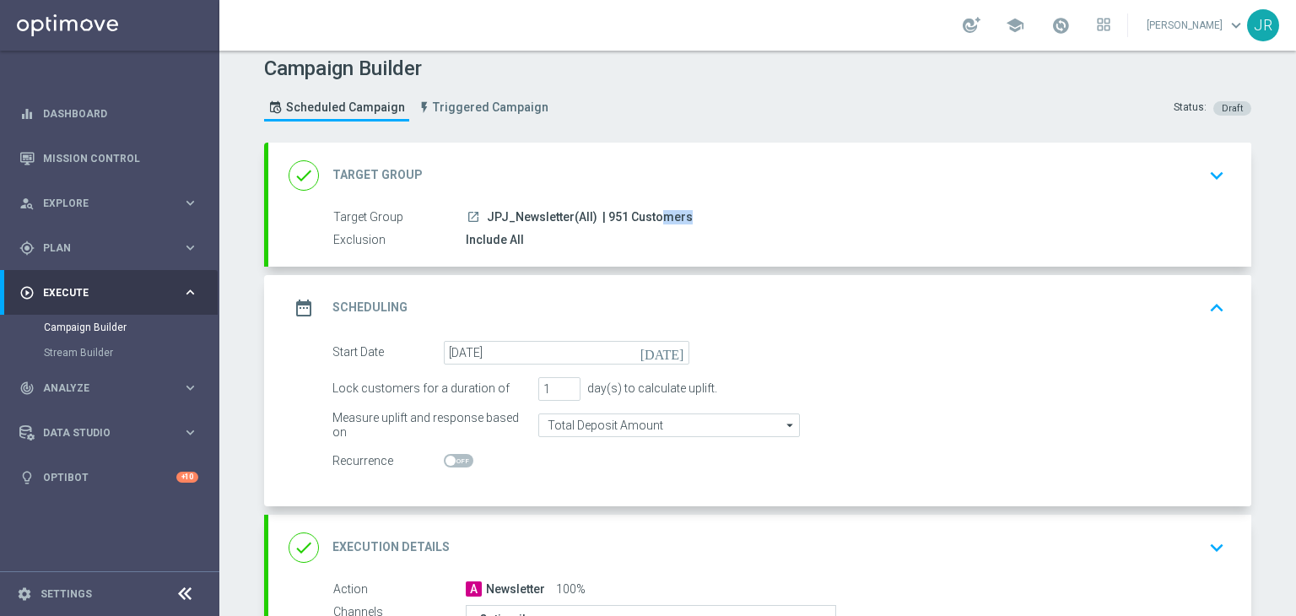
scroll to position [346, 0]
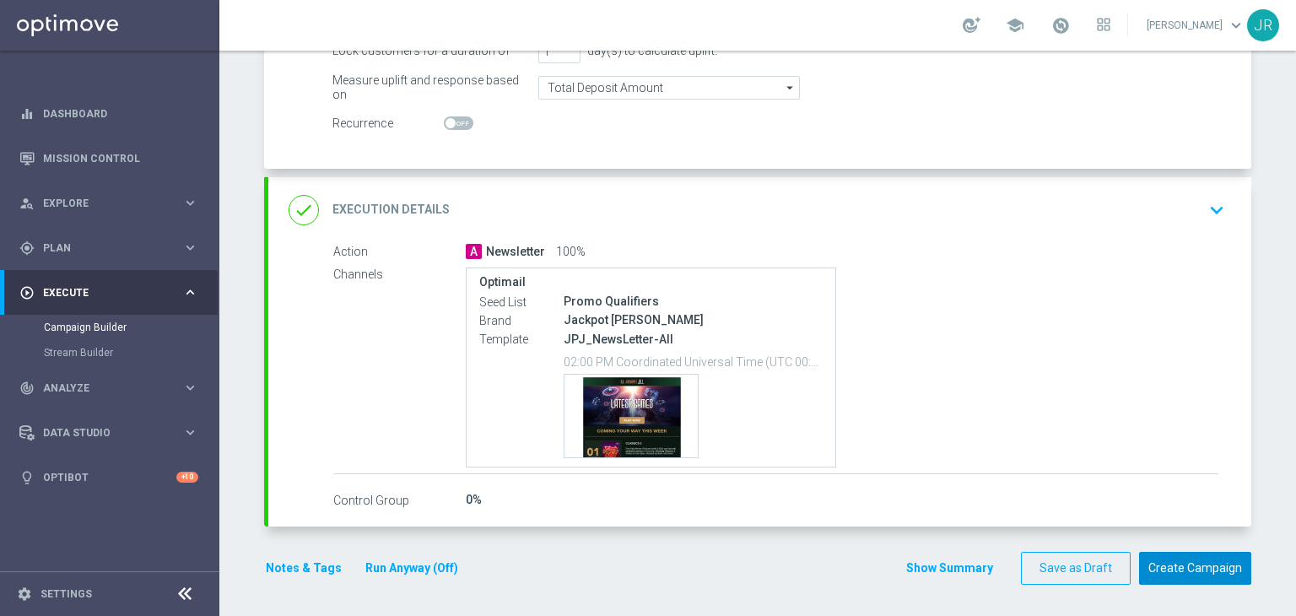
click at [1171, 562] on button "Create Campaign" at bounding box center [1195, 568] width 112 height 33
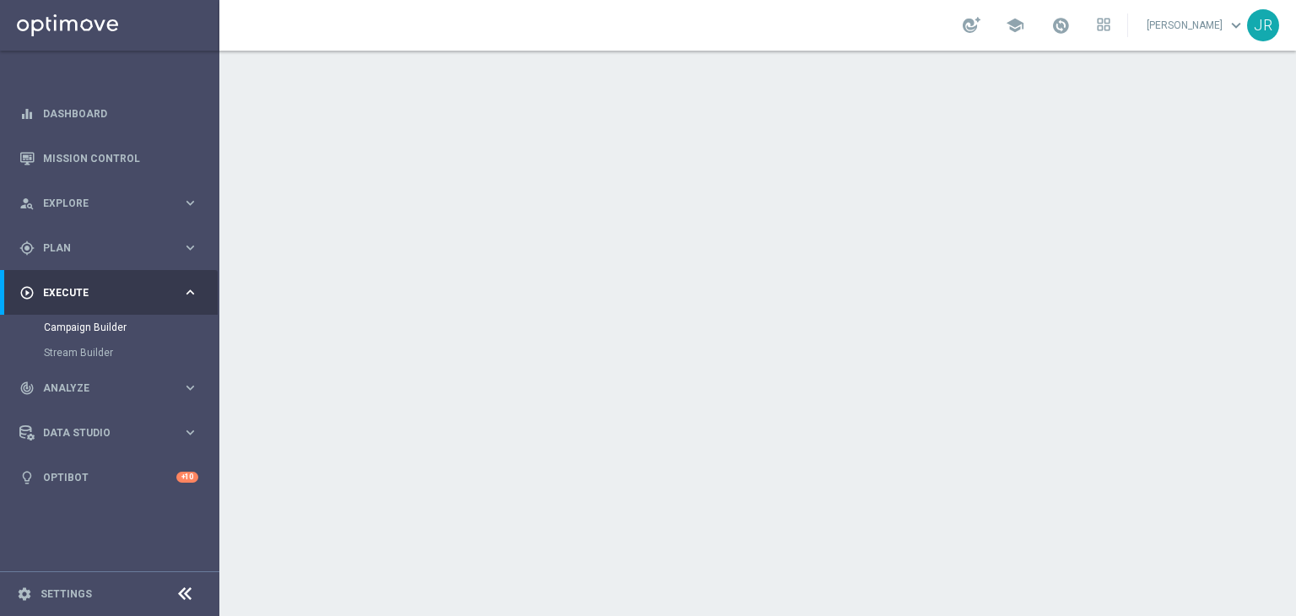
drag, startPoint x: 619, startPoint y: 222, endPoint x: 599, endPoint y: 224, distance: 19.5
click at [603, 224] on span "| 482 Customers" at bounding box center [648, 226] width 90 height 15
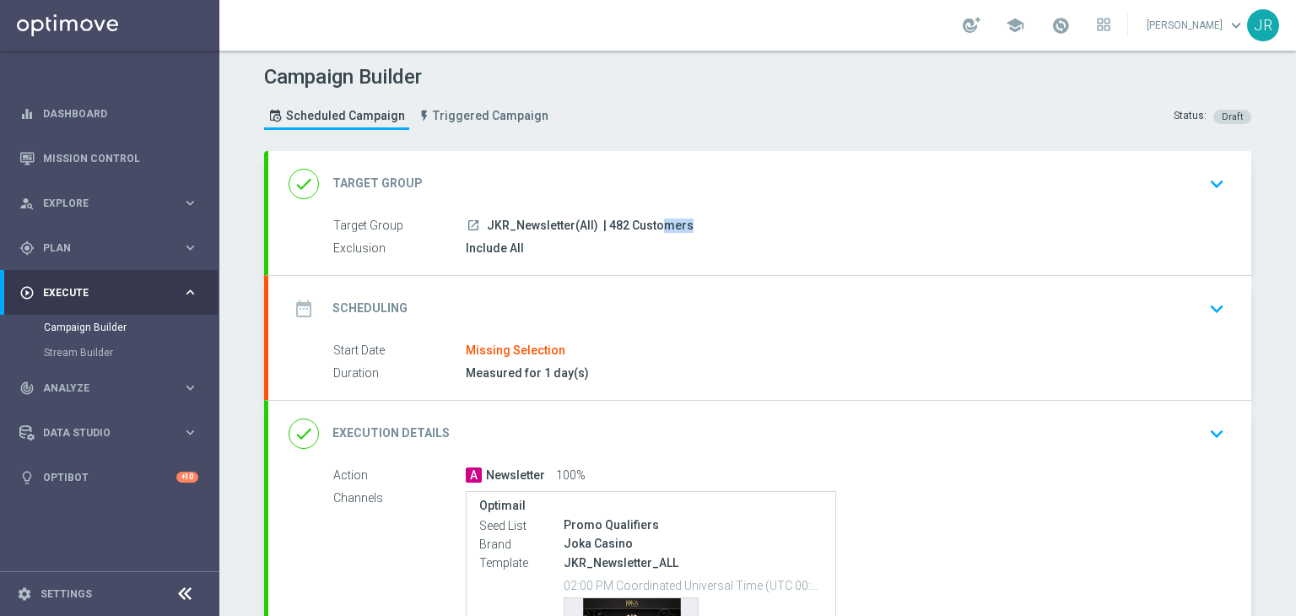
copy span "482"
click at [1211, 308] on icon "keyboard_arrow_down" at bounding box center [1216, 308] width 25 height 25
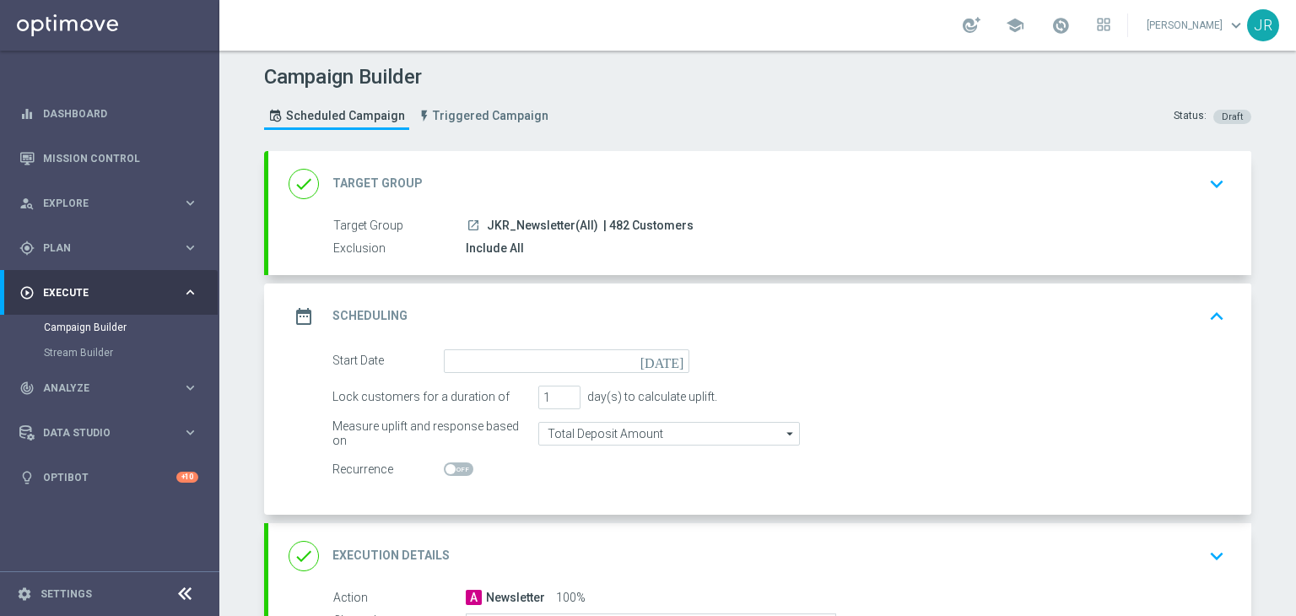
click at [672, 359] on icon "today" at bounding box center [666, 358] width 50 height 19
type input "01 Sep 2025"
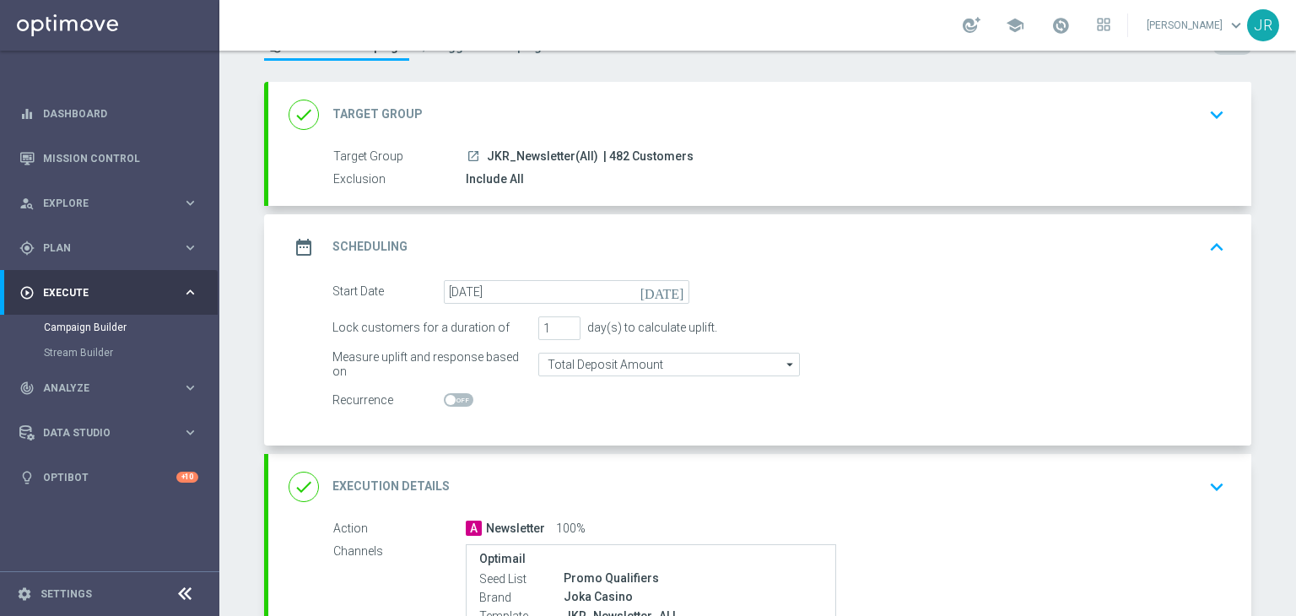
scroll to position [338, 0]
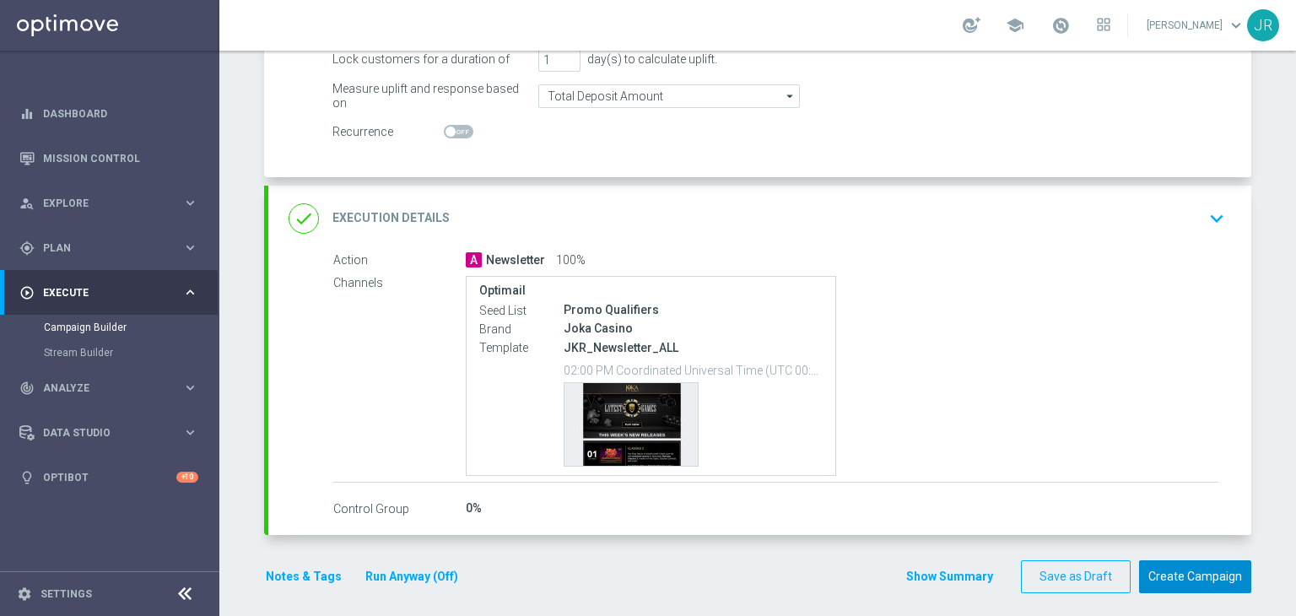
click at [1232, 560] on button "Create Campaign" at bounding box center [1195, 576] width 112 height 33
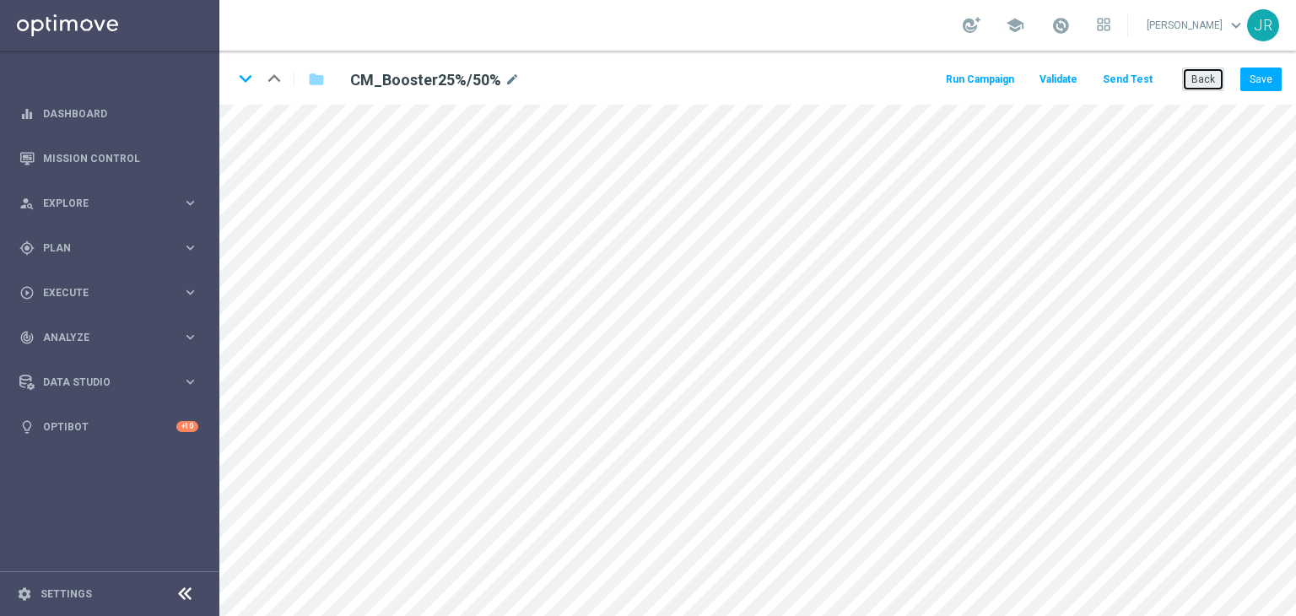
click at [1198, 85] on button "Back" at bounding box center [1203, 80] width 42 height 24
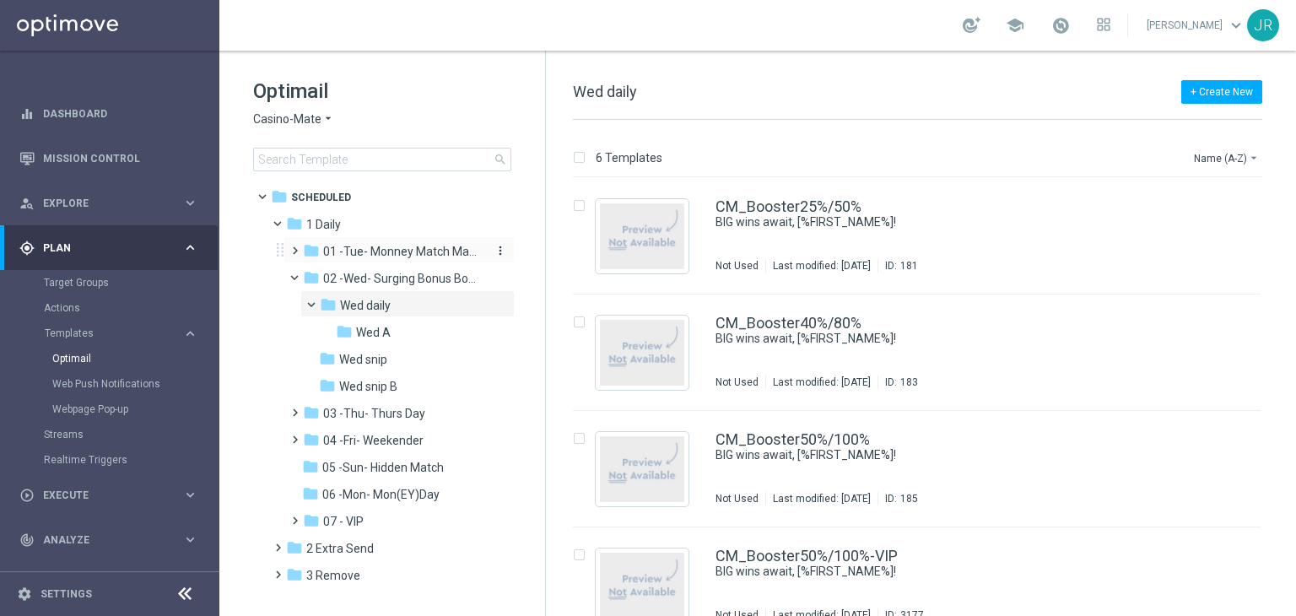
click at [370, 259] on div "folder 01 -Tue- Monney Match Maker" at bounding box center [393, 251] width 180 height 19
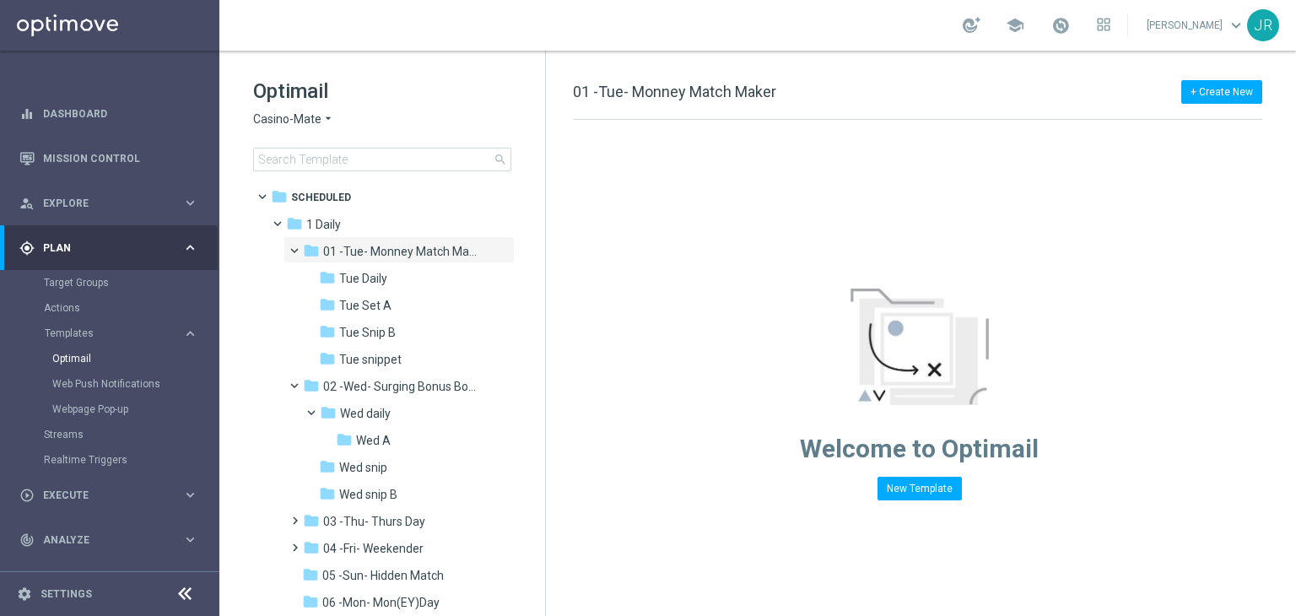
drag, startPoint x: 379, startPoint y: 355, endPoint x: 619, endPoint y: 302, distance: 246.3
click at [381, 359] on span "Tue snippet" at bounding box center [370, 359] width 62 height 15
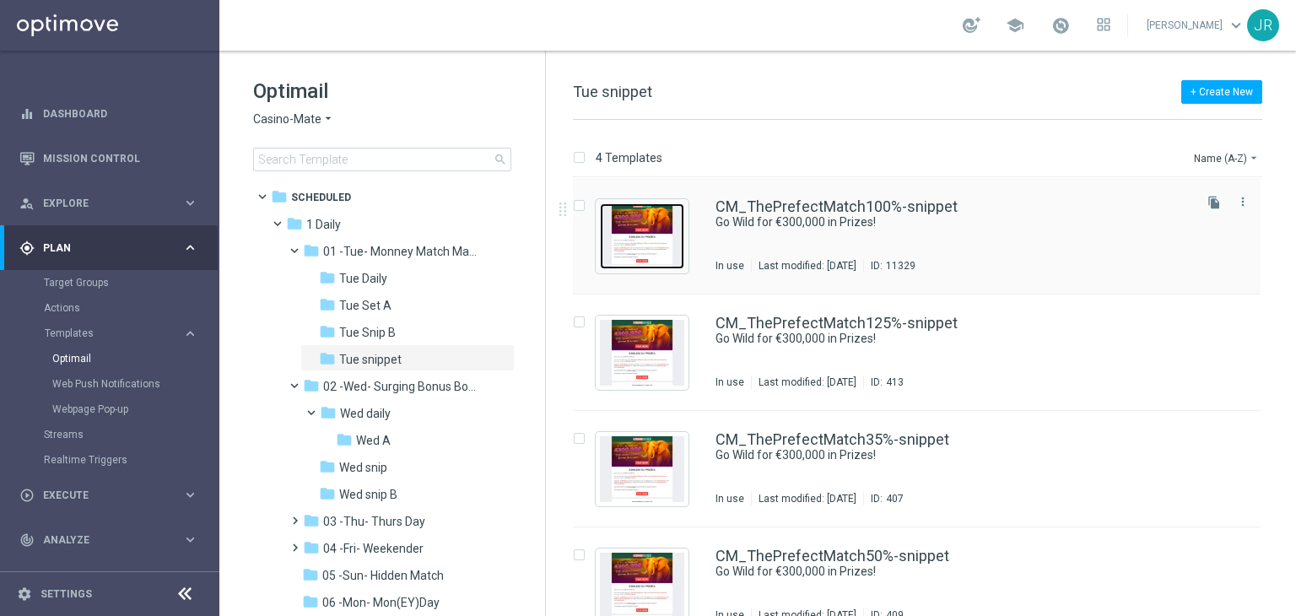
click at [645, 229] on img "Press SPACE to select this row." at bounding box center [642, 236] width 84 height 66
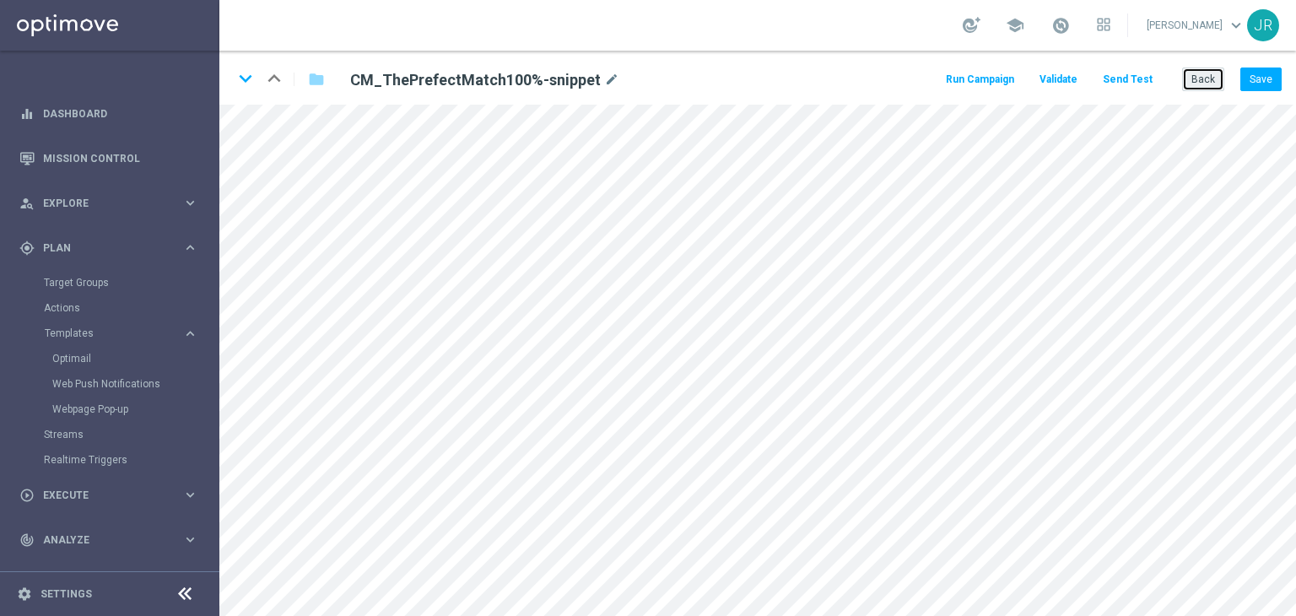
click at [1217, 75] on button "Back" at bounding box center [1203, 80] width 42 height 24
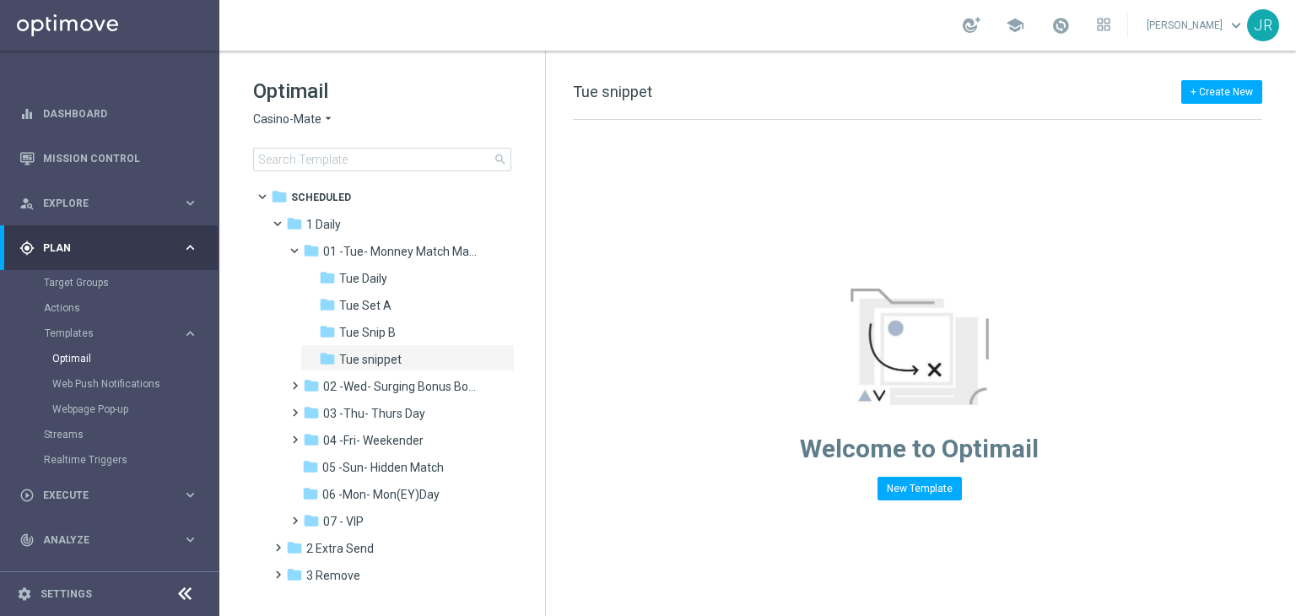
click at [273, 122] on span "Casino-Mate" at bounding box center [287, 119] width 68 height 16
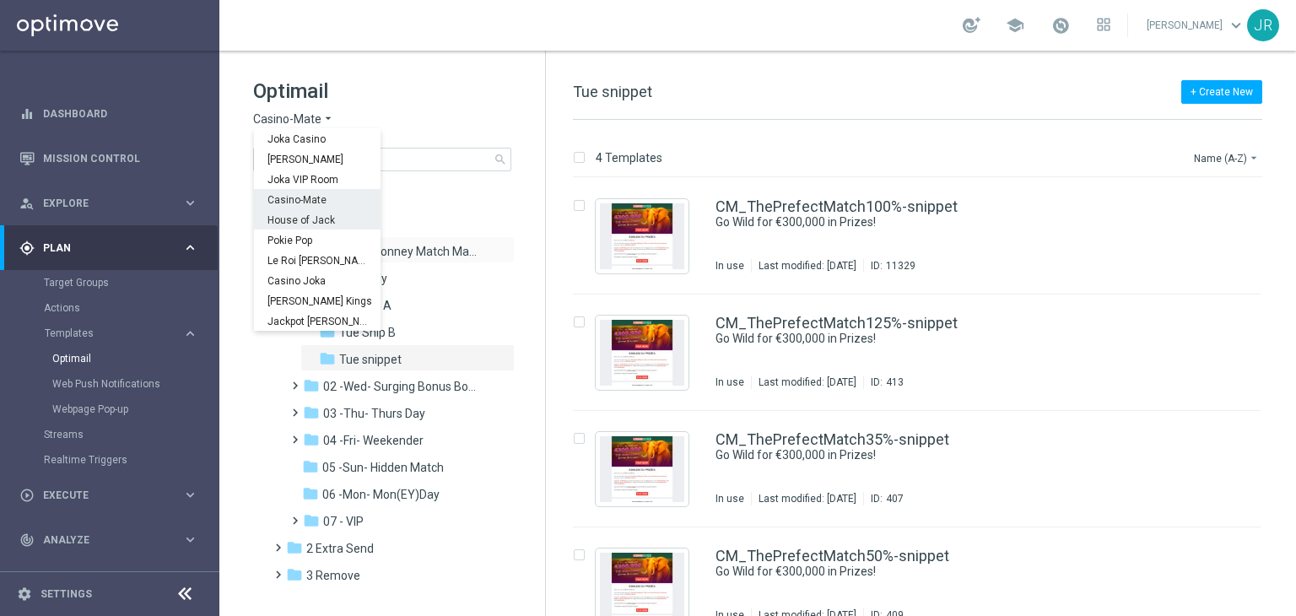
drag, startPoint x: 289, startPoint y: 223, endPoint x: 300, endPoint y: 244, distance: 23.8
click at [0, 0] on span "House of Jack" at bounding box center [0, 0] width 0 height 0
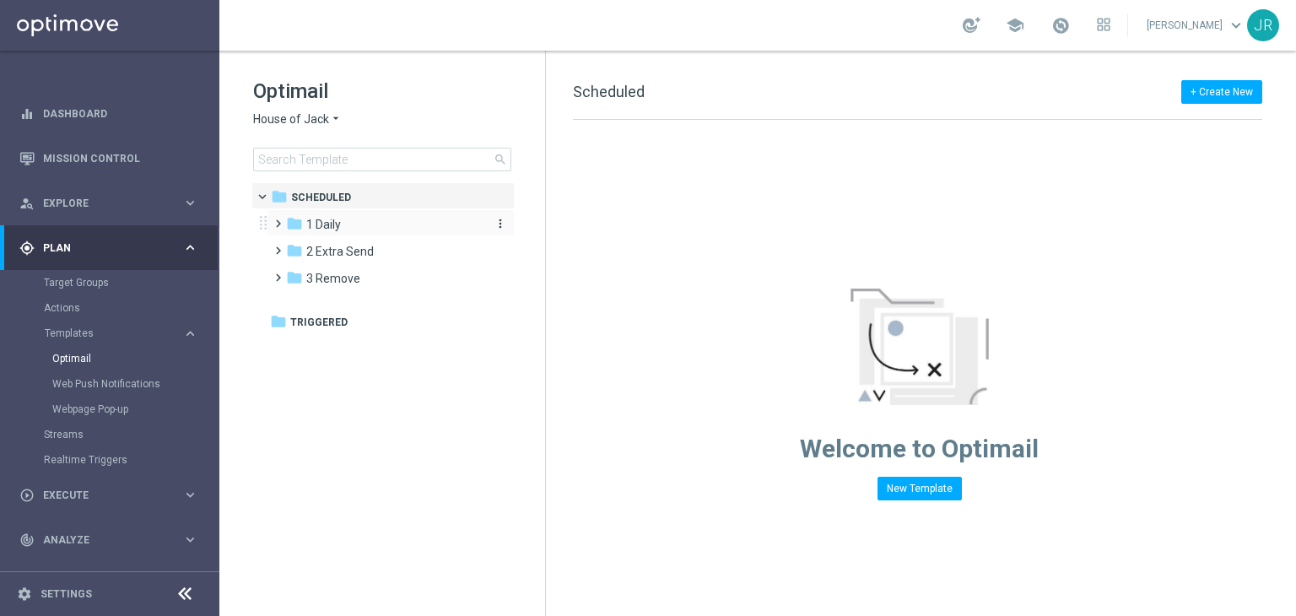
click at [326, 221] on span "1 Daily" at bounding box center [323, 224] width 35 height 15
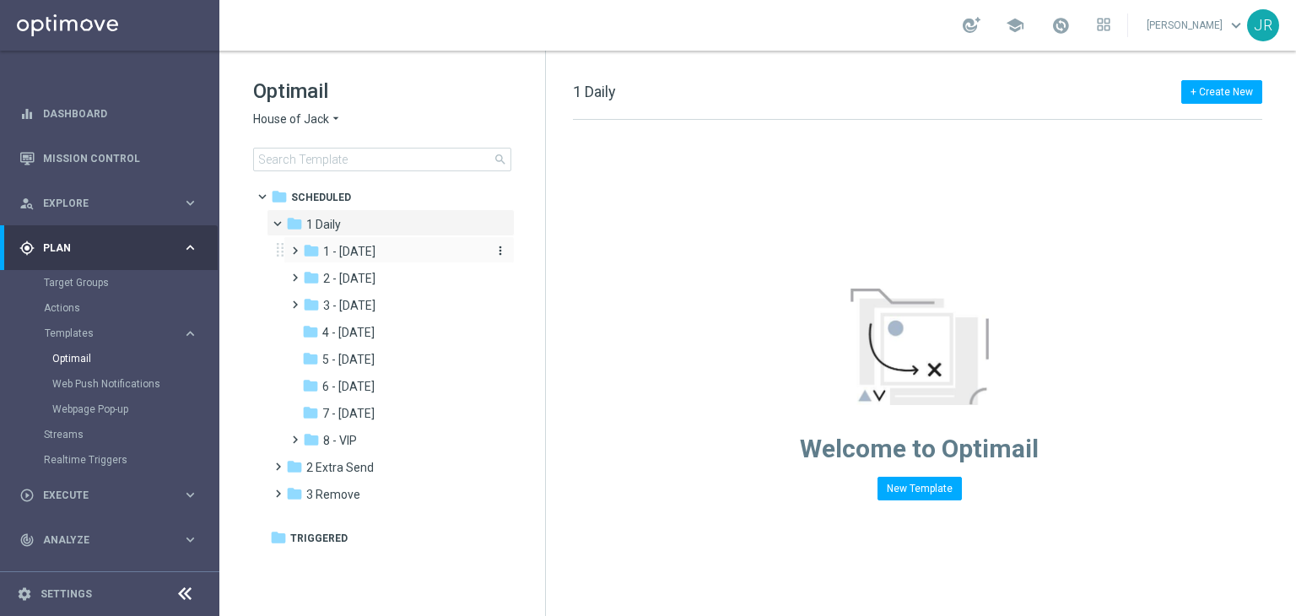
click at [364, 257] on span "1 - Tuesday" at bounding box center [349, 251] width 52 height 15
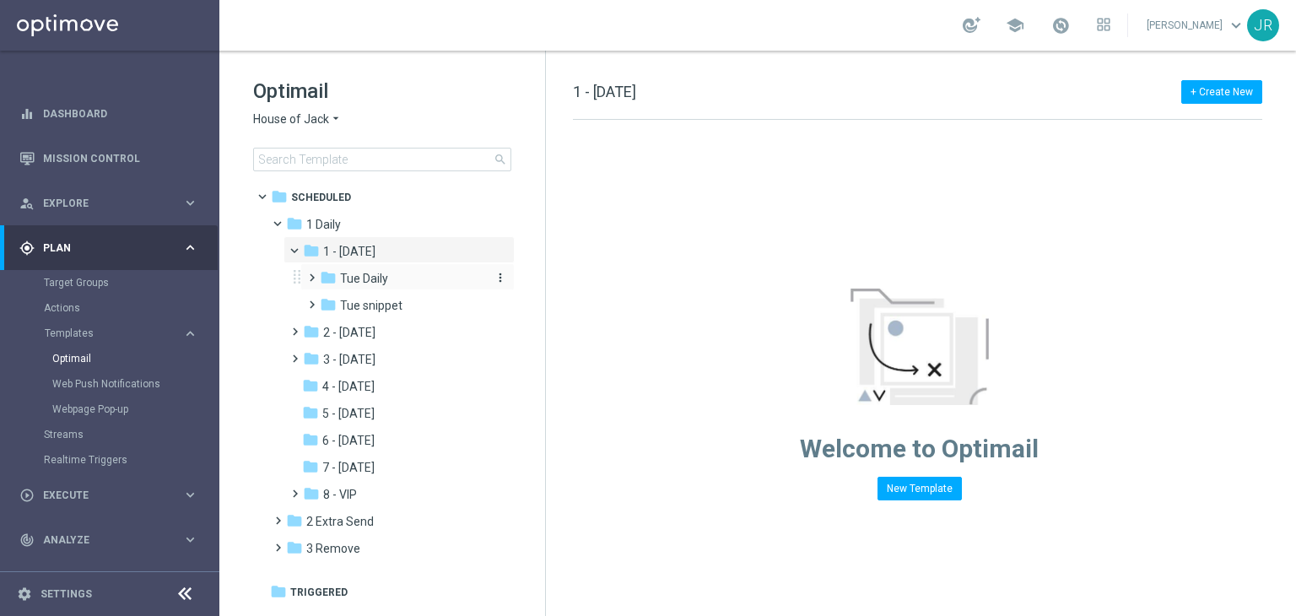
click at [374, 288] on div "folder Tue Daily more_vert" at bounding box center [407, 276] width 214 height 27
click at [378, 285] on span "Tue Daily" at bounding box center [364, 278] width 48 height 15
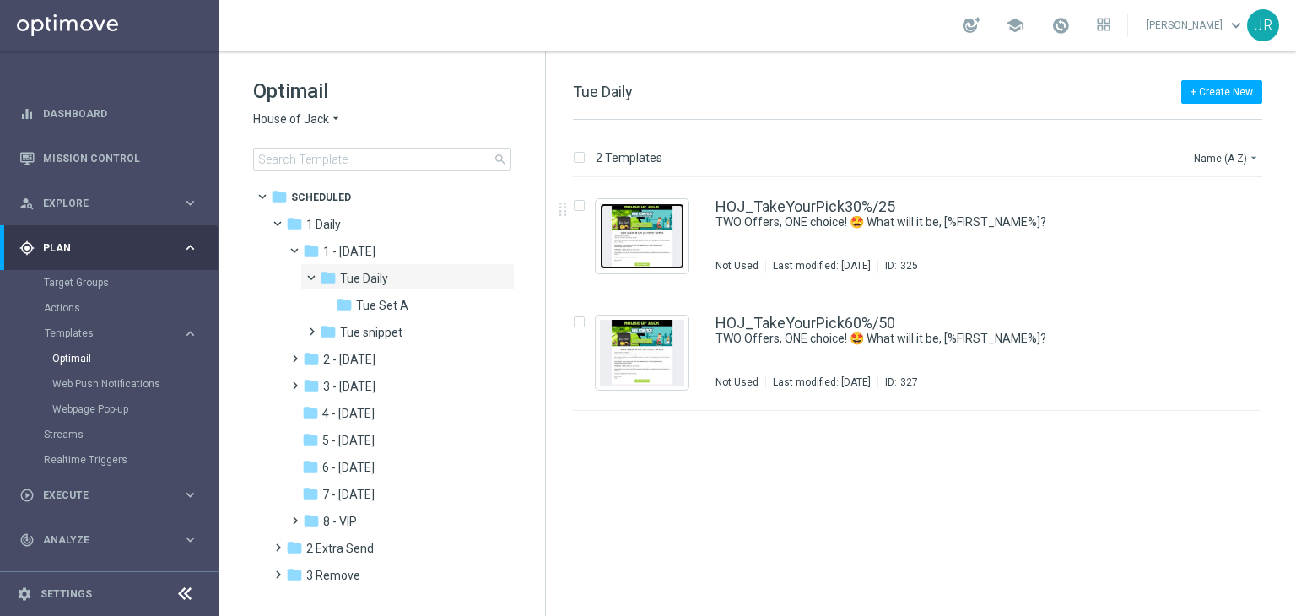
drag, startPoint x: 658, startPoint y: 227, endPoint x: 598, endPoint y: 208, distance: 63.0
click at [658, 229] on img "Press SPACE to select this row." at bounding box center [642, 236] width 84 height 66
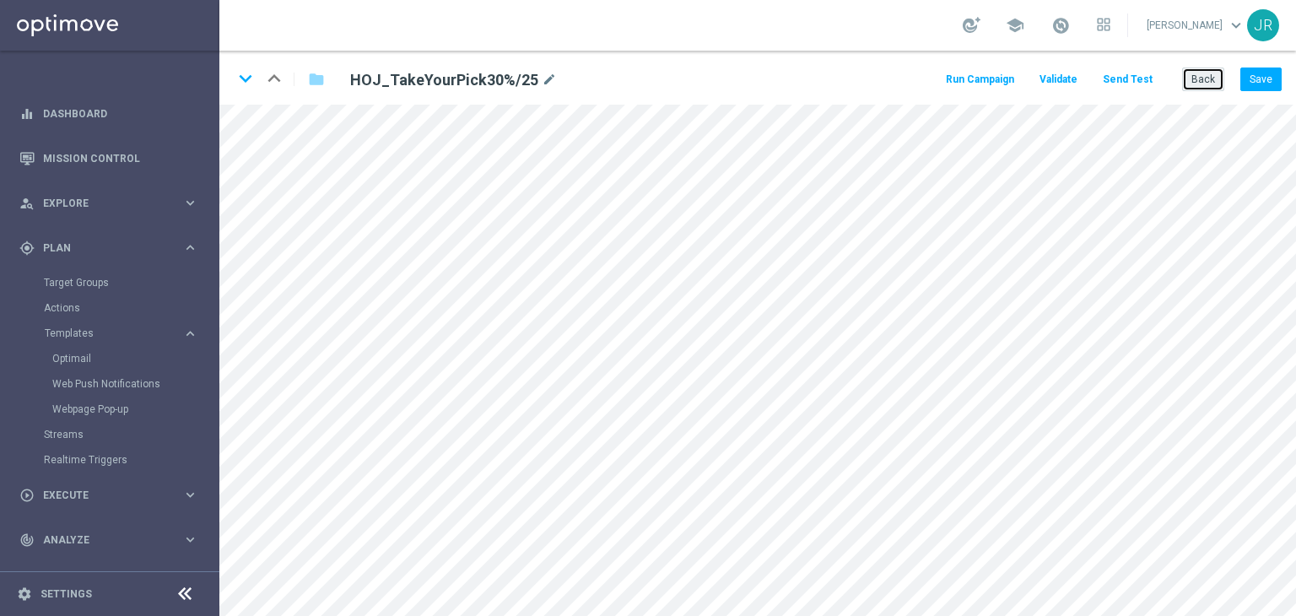
click at [1207, 79] on button "Back" at bounding box center [1203, 80] width 42 height 24
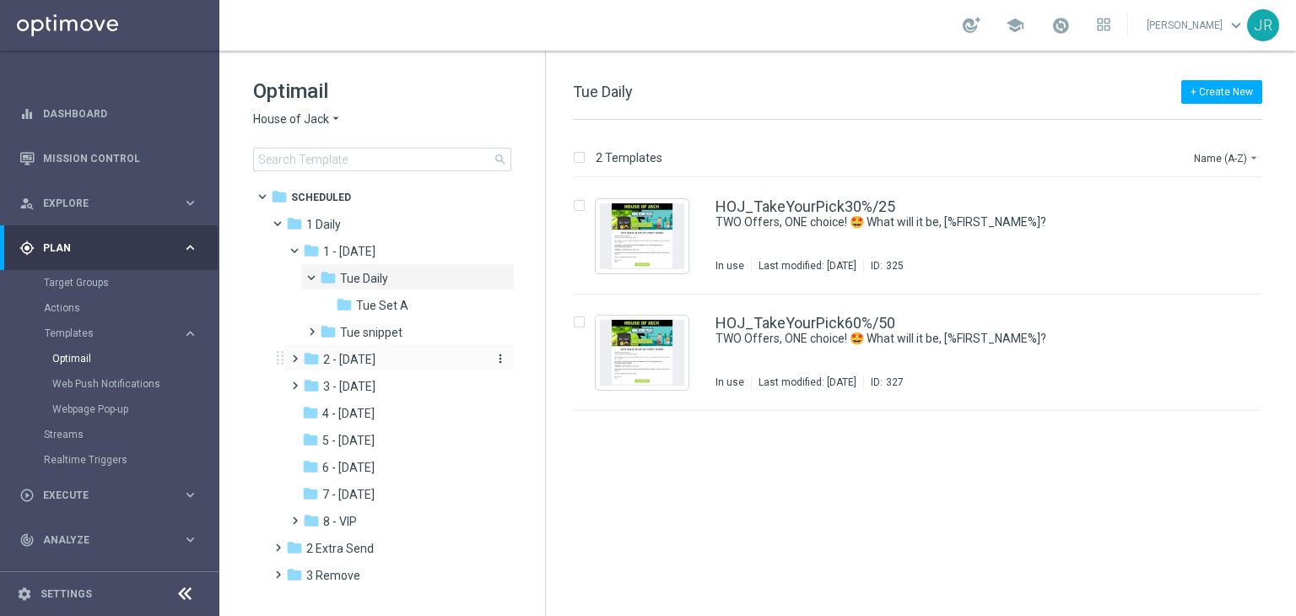
click at [376, 354] on span "2 - Wednesday" at bounding box center [349, 359] width 52 height 15
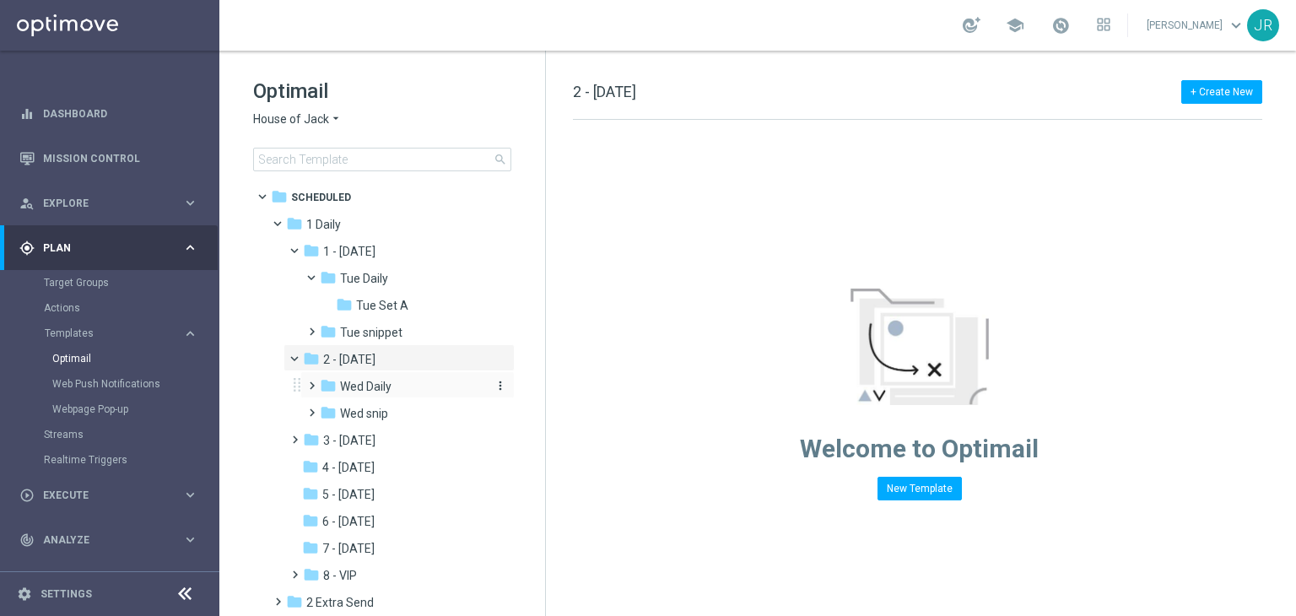
click at [396, 381] on div "folder Wed Daily" at bounding box center [402, 386] width 165 height 19
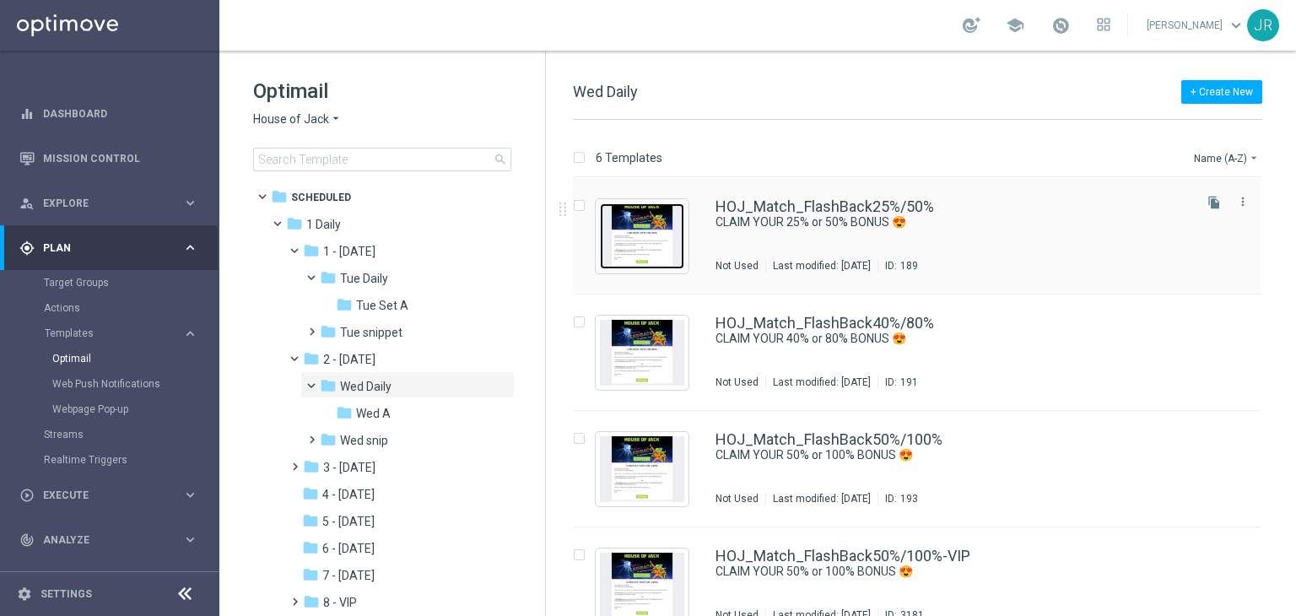
click at [661, 251] on img "Press SPACE to select this row." at bounding box center [642, 236] width 84 height 66
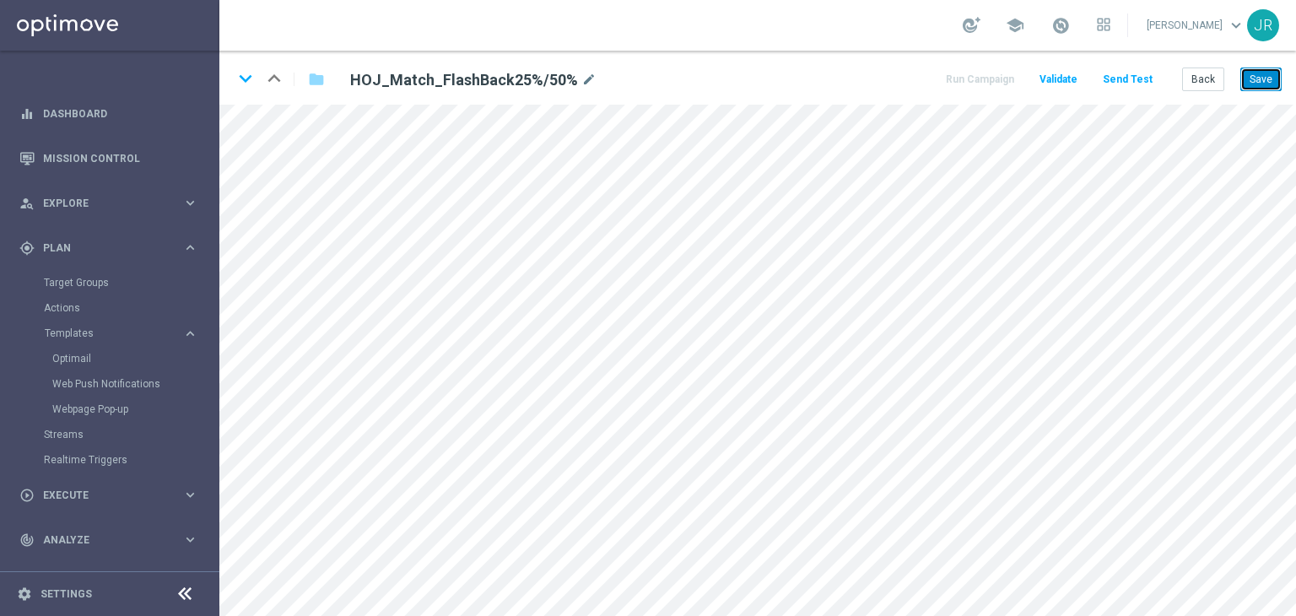
click at [1262, 83] on button "Save" at bounding box center [1261, 80] width 41 height 24
drag, startPoint x: 1271, startPoint y: 76, endPoint x: 1274, endPoint y: 92, distance: 16.4
click at [1271, 77] on button "Save" at bounding box center [1261, 80] width 41 height 24
click at [1127, 83] on button "Send Test" at bounding box center [1127, 79] width 55 height 23
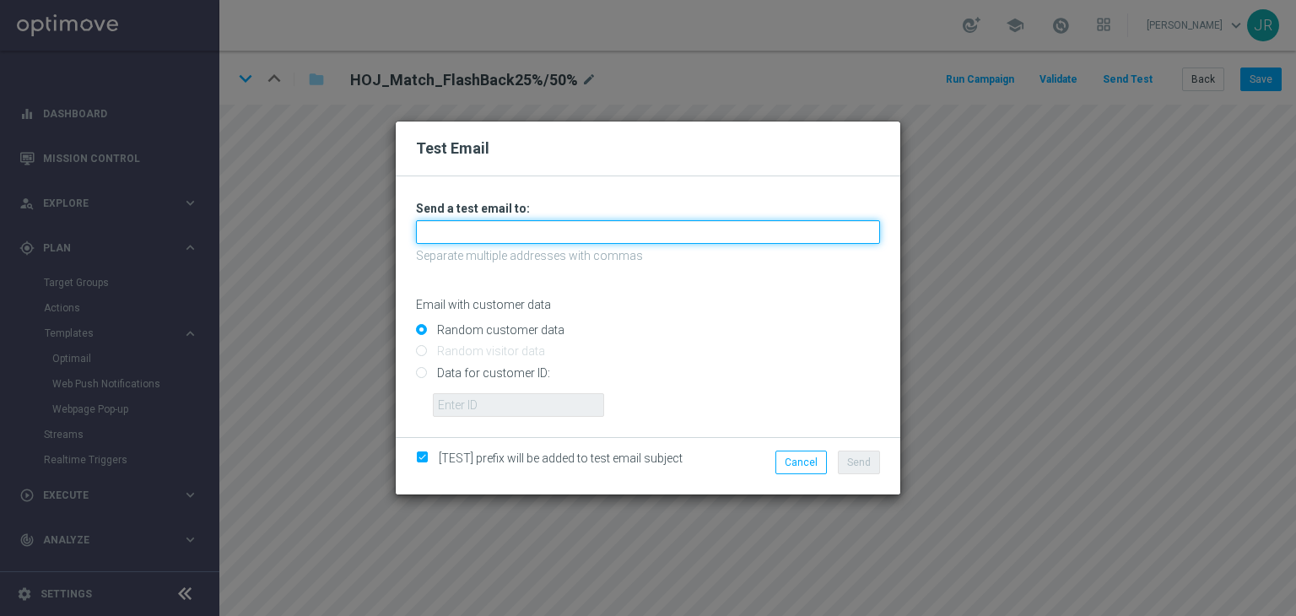
click at [555, 241] on input "text" at bounding box center [648, 232] width 464 height 24
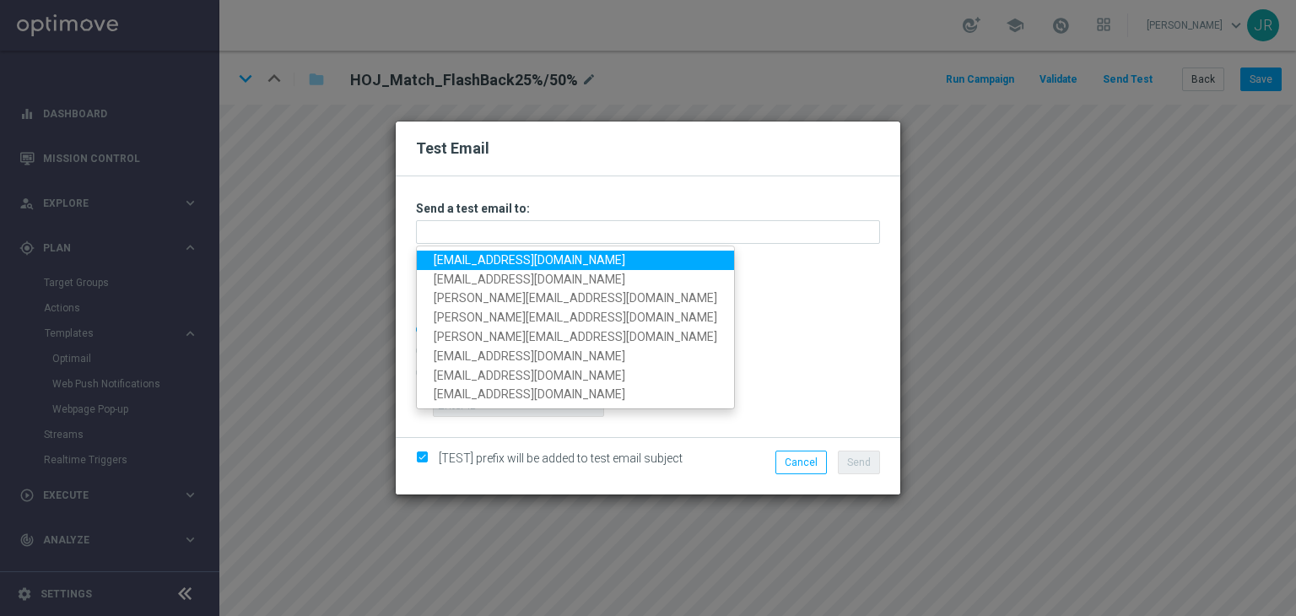
click at [467, 267] on link "[EMAIL_ADDRESS][DOMAIN_NAME]" at bounding box center [575, 260] width 317 height 19
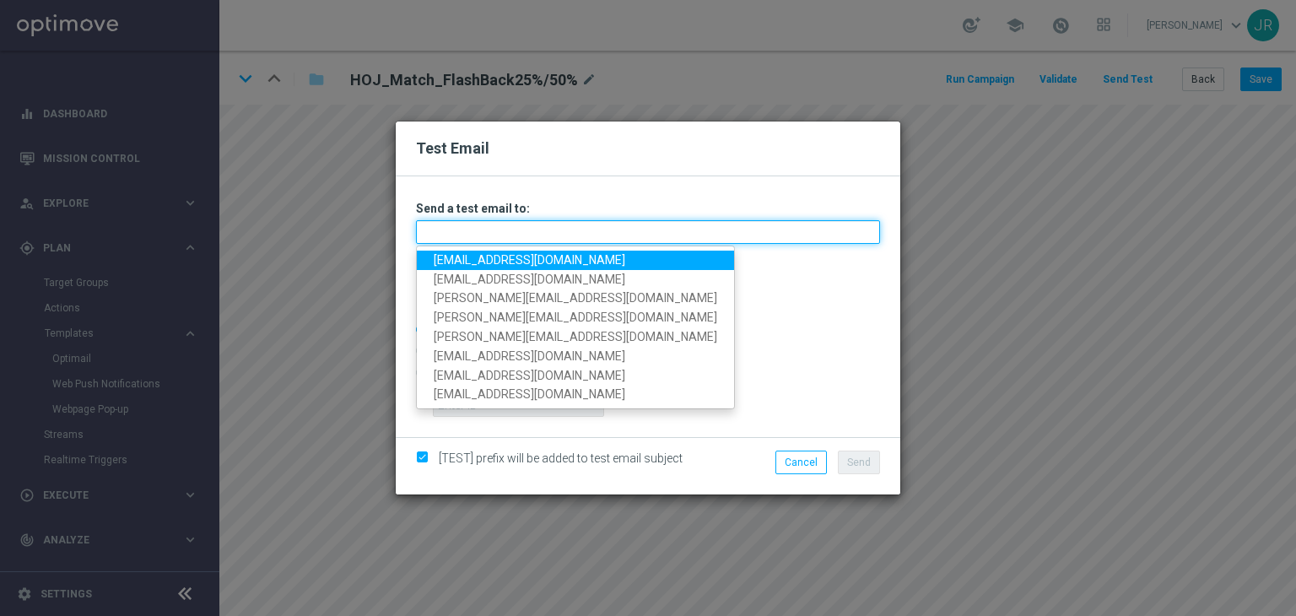
type input "[EMAIL_ADDRESS][DOMAIN_NAME]"
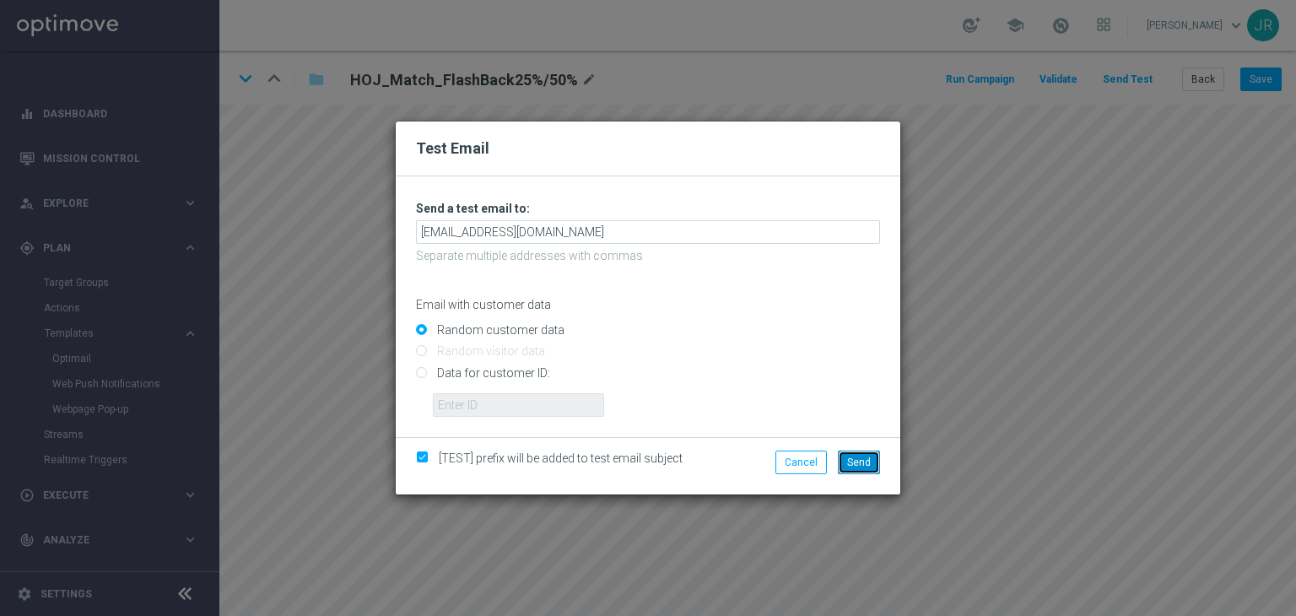
click at [861, 460] on span "Send" at bounding box center [859, 463] width 24 height 12
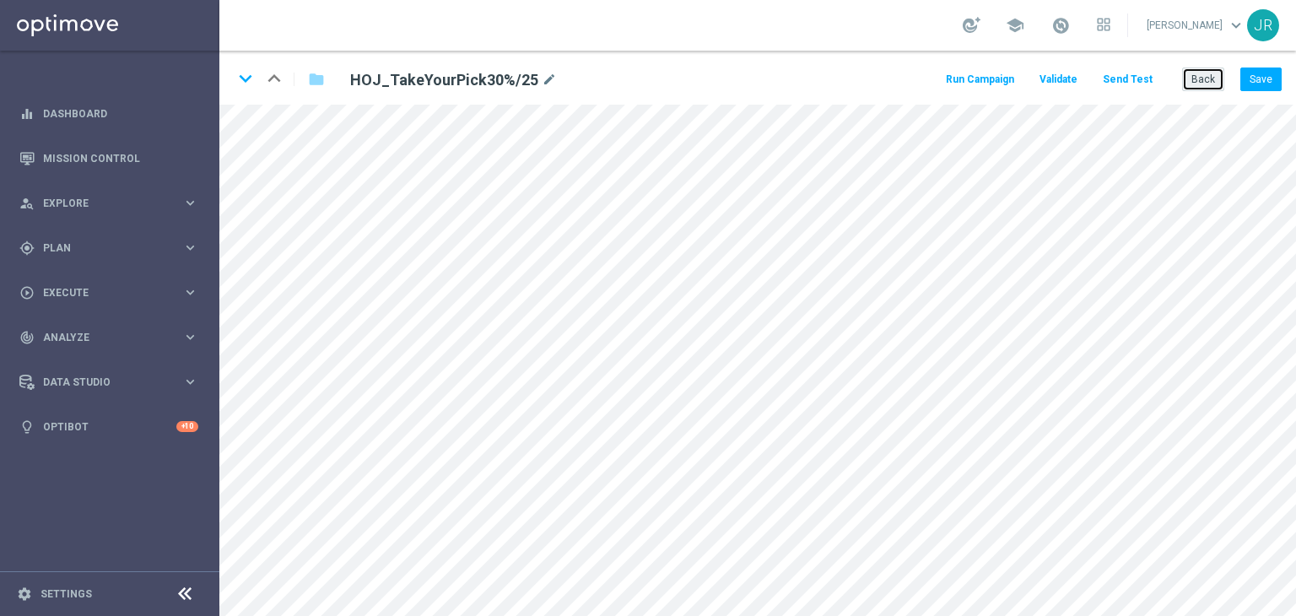
click at [1200, 86] on button "Back" at bounding box center [1203, 80] width 42 height 24
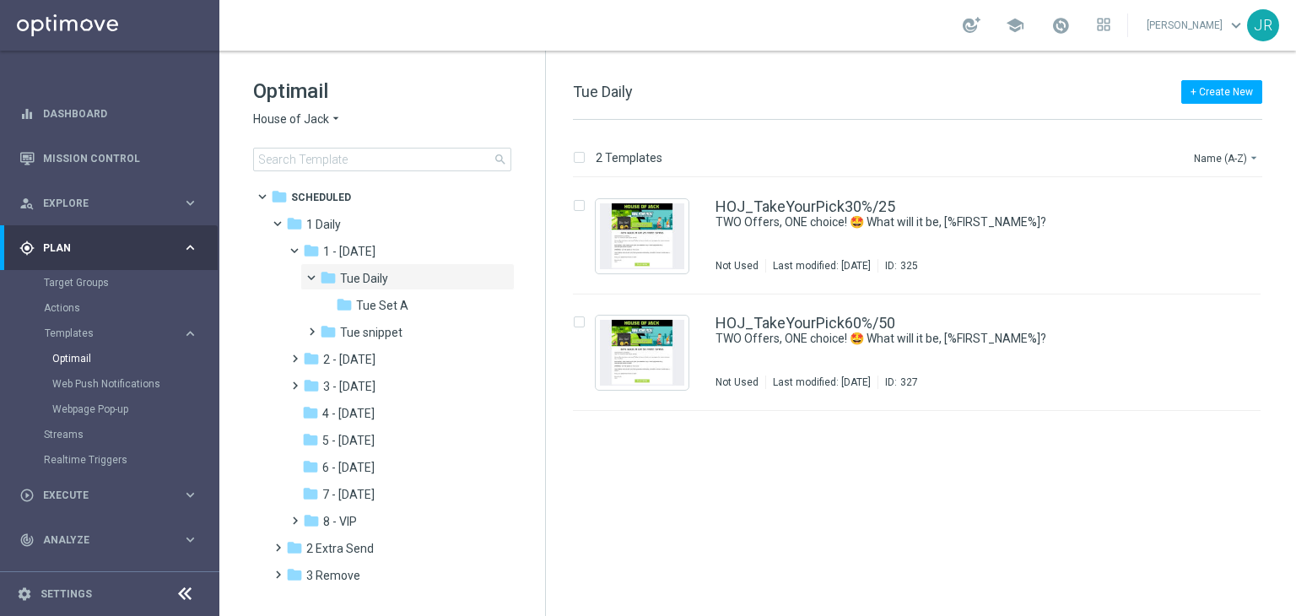
drag, startPoint x: 384, startPoint y: 340, endPoint x: 787, endPoint y: 351, distance: 402.7
click at [385, 342] on div "folder Tue snippet" at bounding box center [402, 332] width 165 height 19
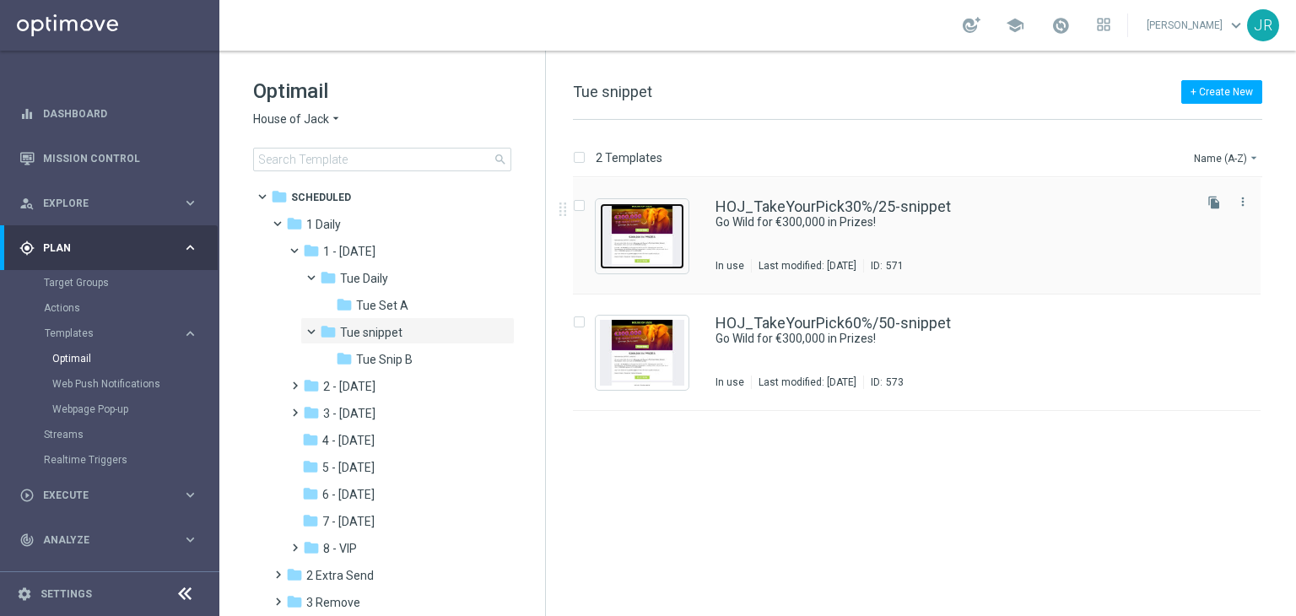
click at [665, 235] on img "Press SPACE to select this row." at bounding box center [642, 236] width 84 height 66
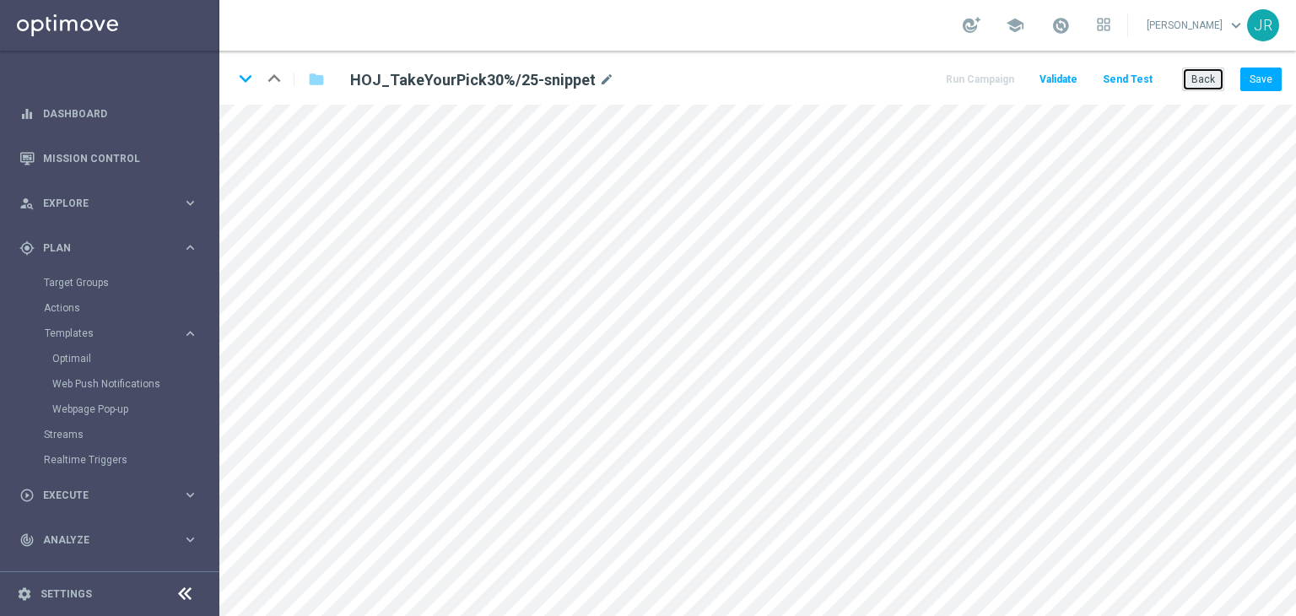
click at [1200, 86] on button "Back" at bounding box center [1203, 80] width 42 height 24
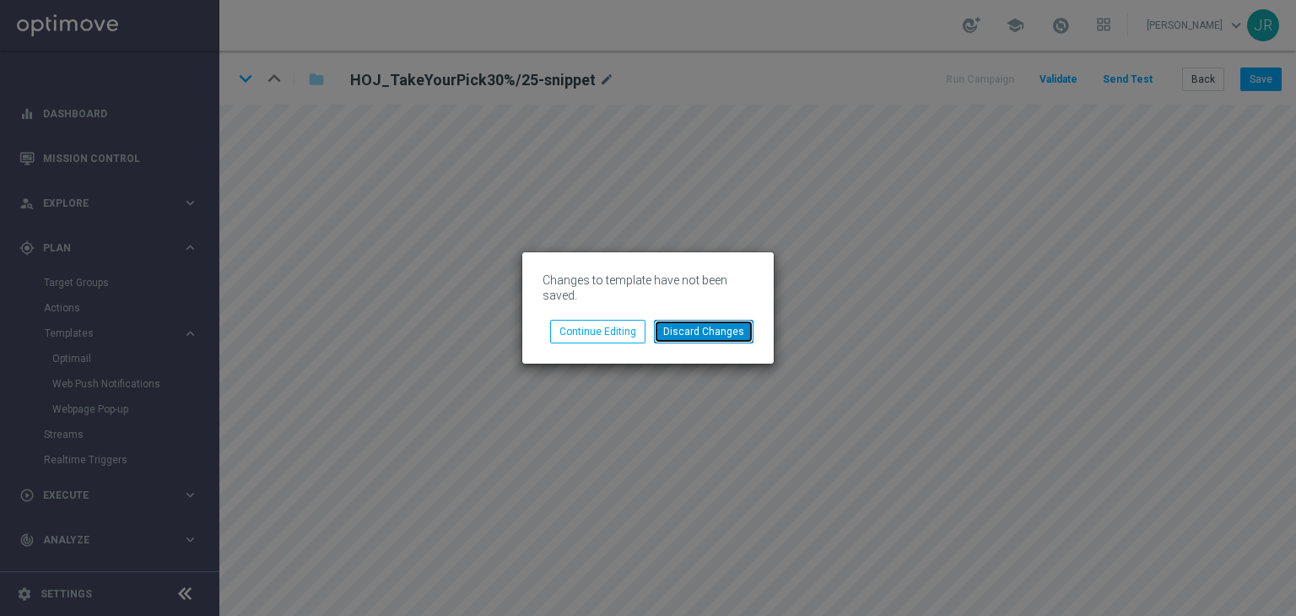
click at [726, 332] on button "Discard Changes" at bounding box center [704, 332] width 100 height 24
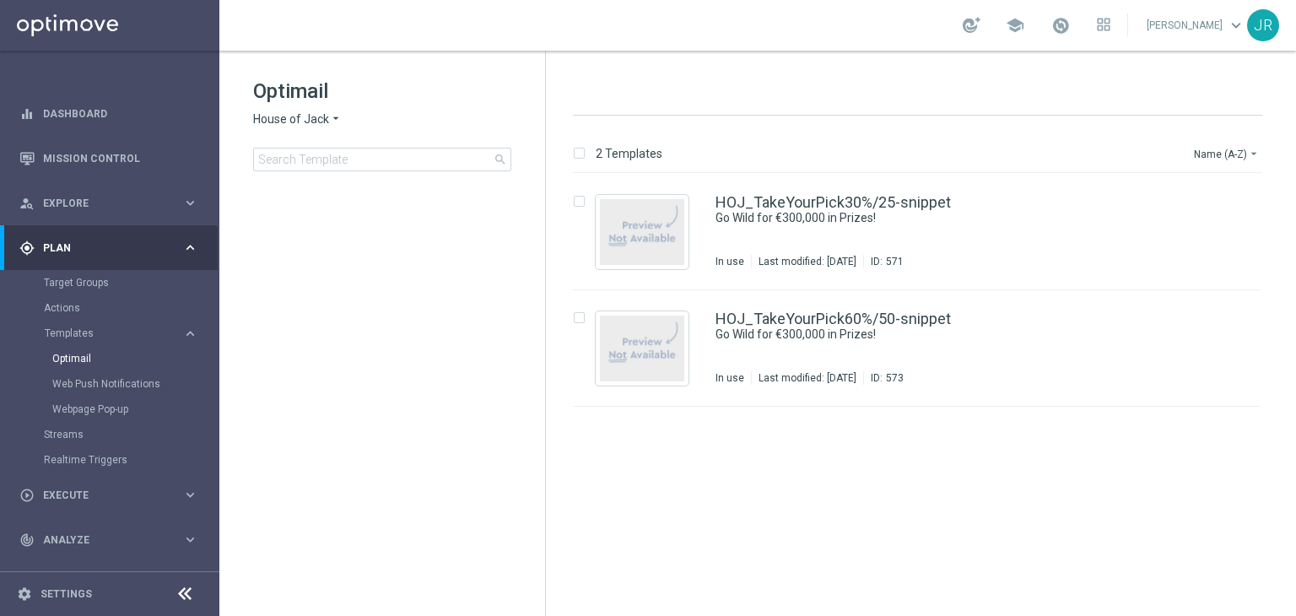
click at [303, 122] on span "House of Jack" at bounding box center [291, 119] width 76 height 16
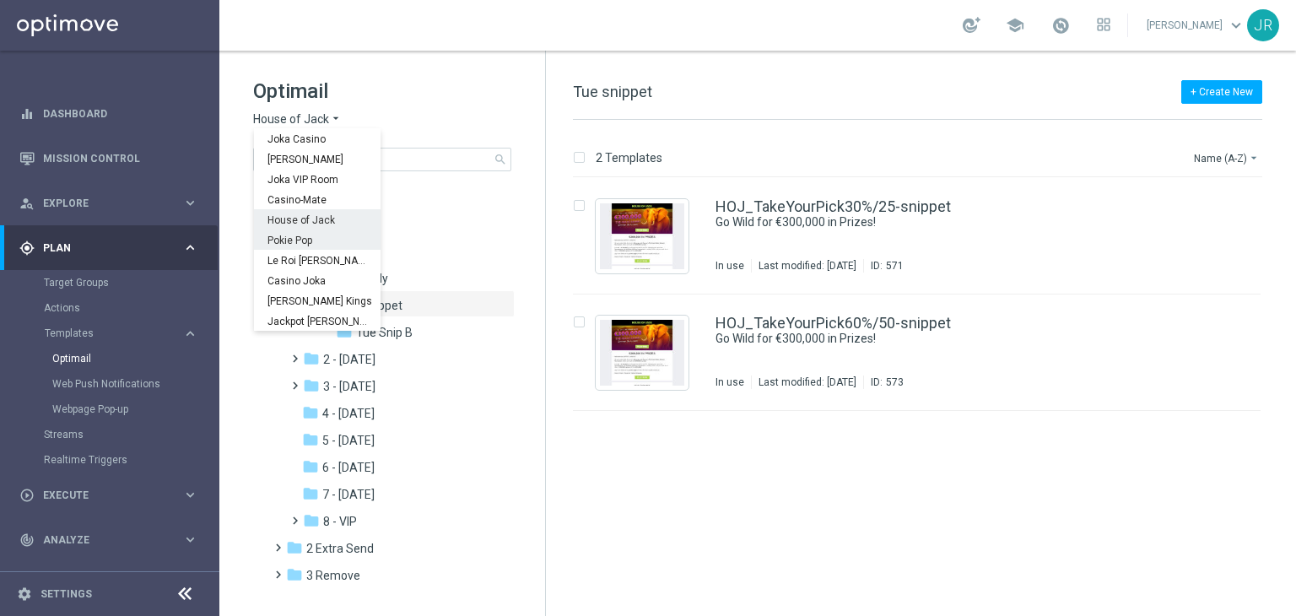
click at [0, 0] on span "Pokie Pop" at bounding box center [0, 0] width 0 height 0
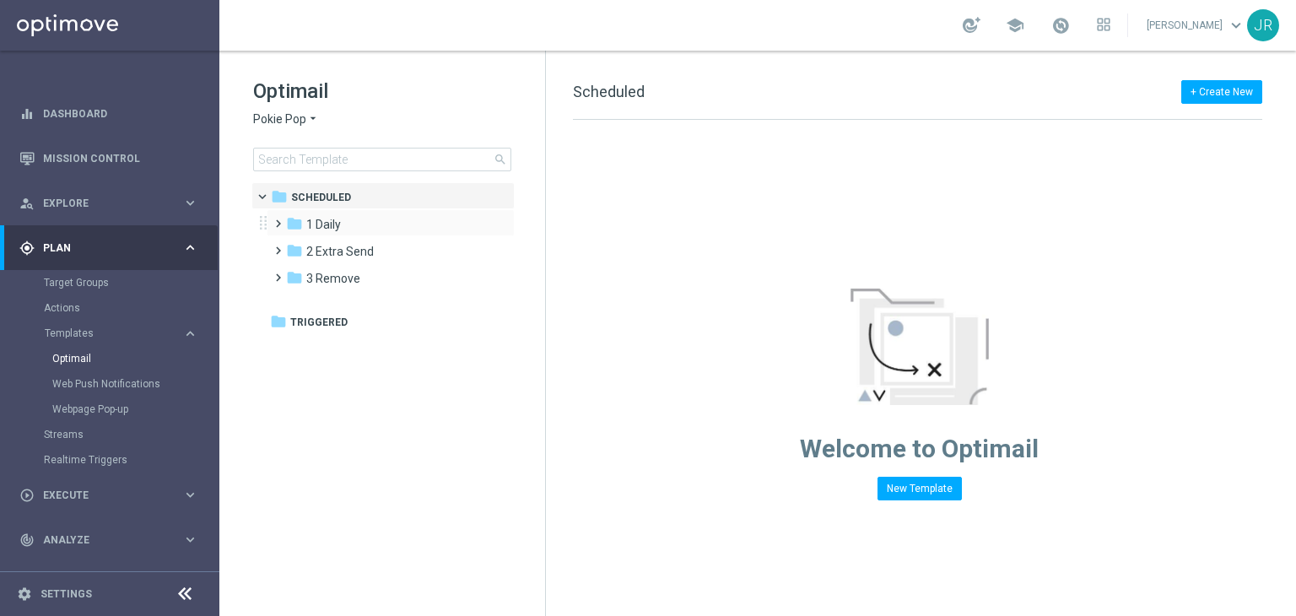
click at [336, 214] on div "folder 1 Daily more_vert" at bounding box center [391, 222] width 248 height 27
click at [333, 224] on span "1 Daily" at bounding box center [323, 224] width 35 height 15
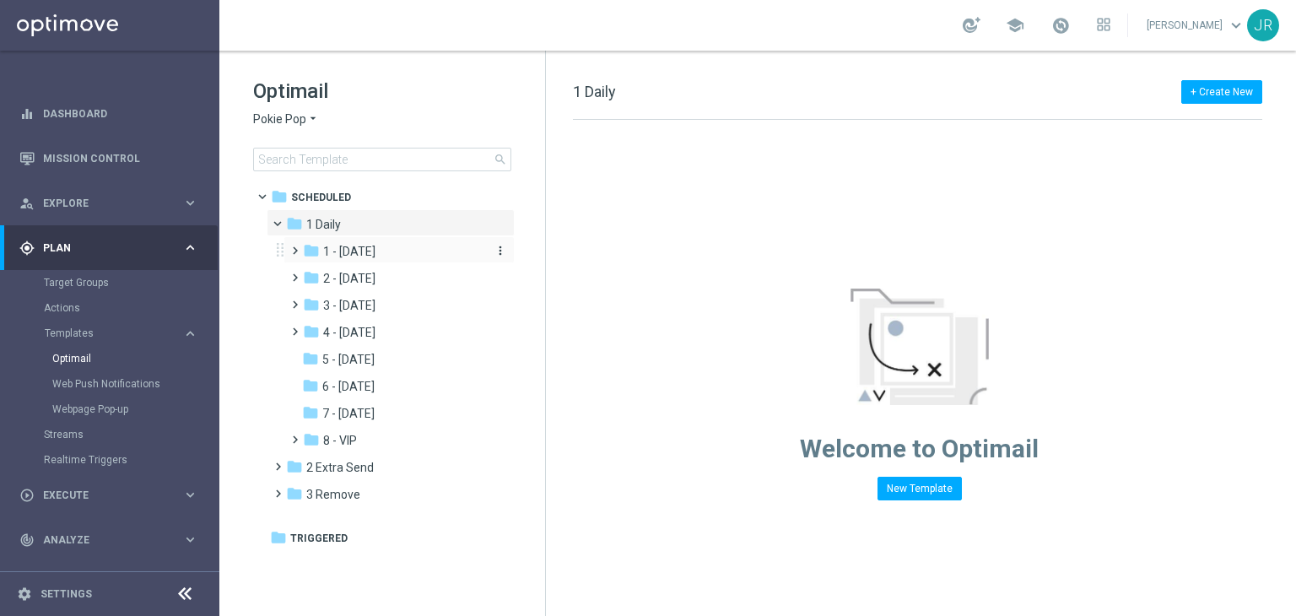
click at [364, 253] on span "1 - Tuesday" at bounding box center [349, 251] width 52 height 15
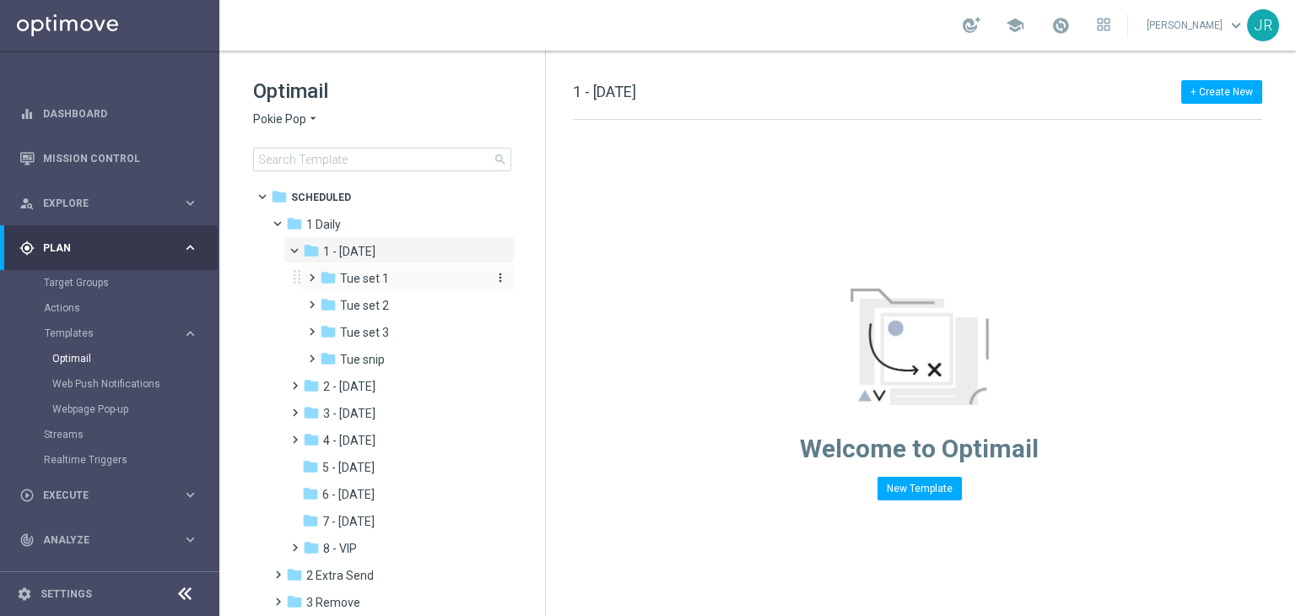
click at [372, 285] on span "Tue set 1" at bounding box center [364, 278] width 49 height 15
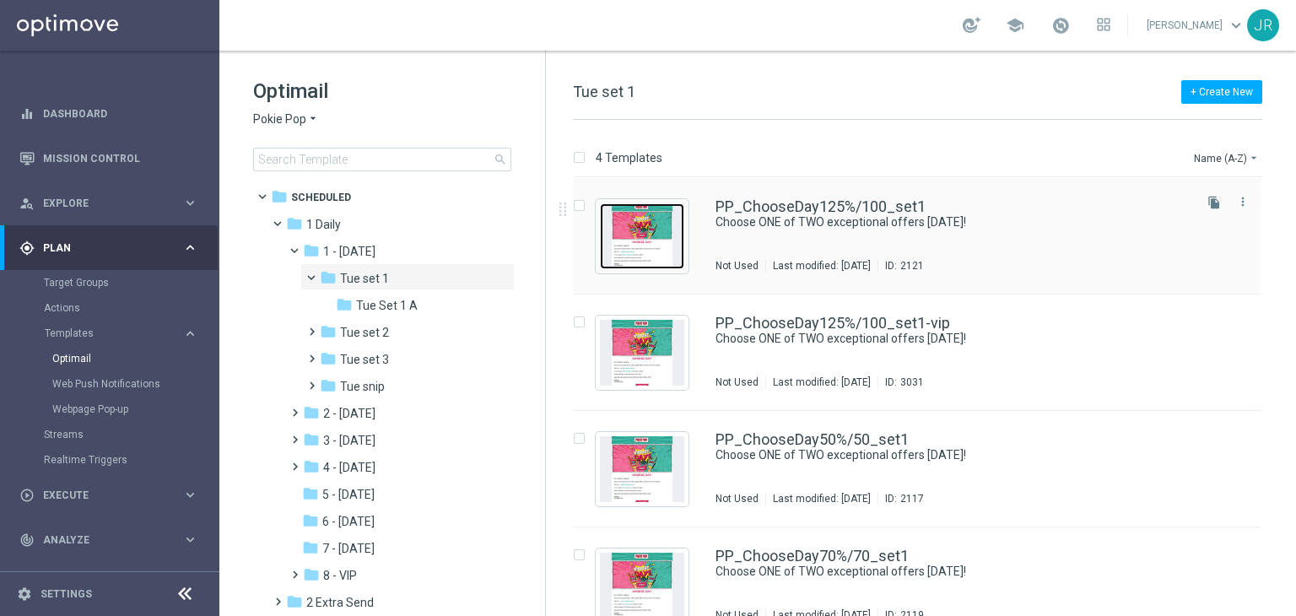
click at [633, 237] on img "Press SPACE to select this row." at bounding box center [642, 236] width 84 height 66
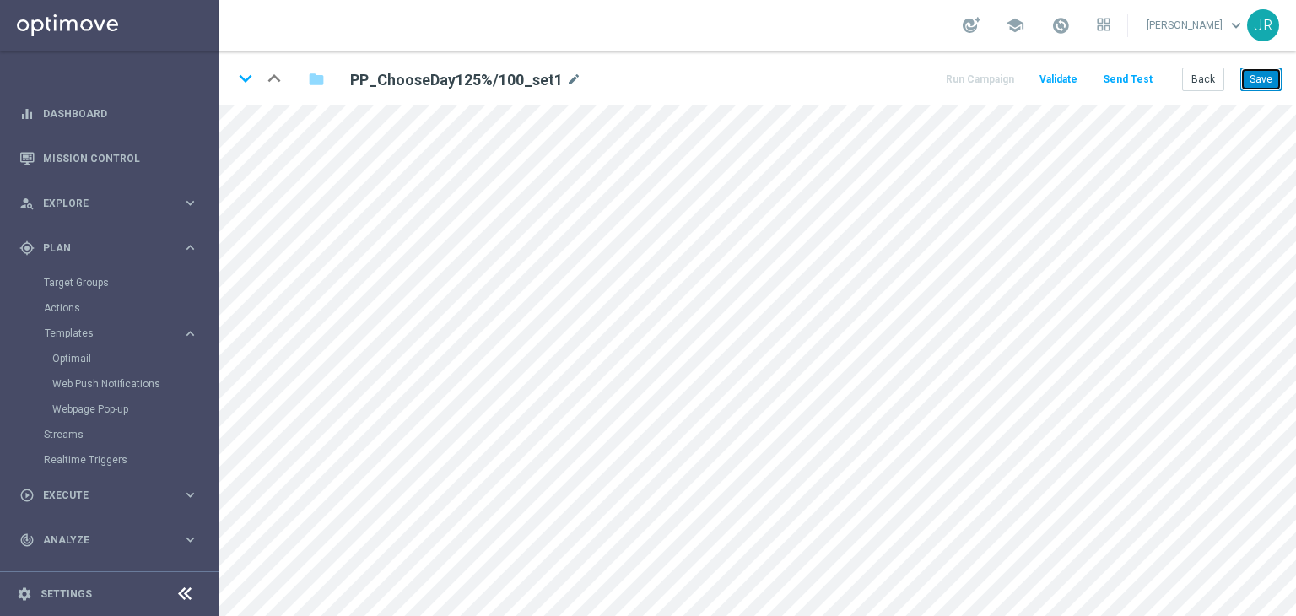
click at [1247, 90] on button "Save" at bounding box center [1261, 80] width 41 height 24
click at [1267, 84] on button "Save" at bounding box center [1261, 80] width 41 height 24
click at [1121, 82] on button "Send Test" at bounding box center [1127, 79] width 55 height 23
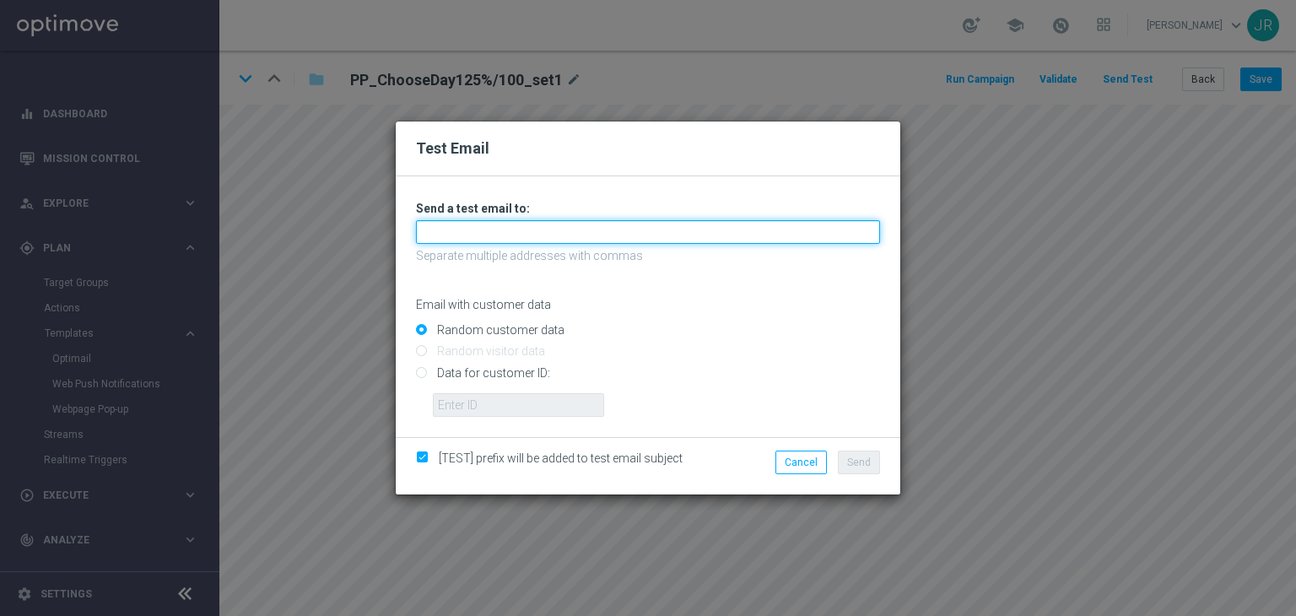
drag, startPoint x: 524, startPoint y: 229, endPoint x: 512, endPoint y: 239, distance: 15.6
click at [524, 229] on input "text" at bounding box center [648, 232] width 464 height 24
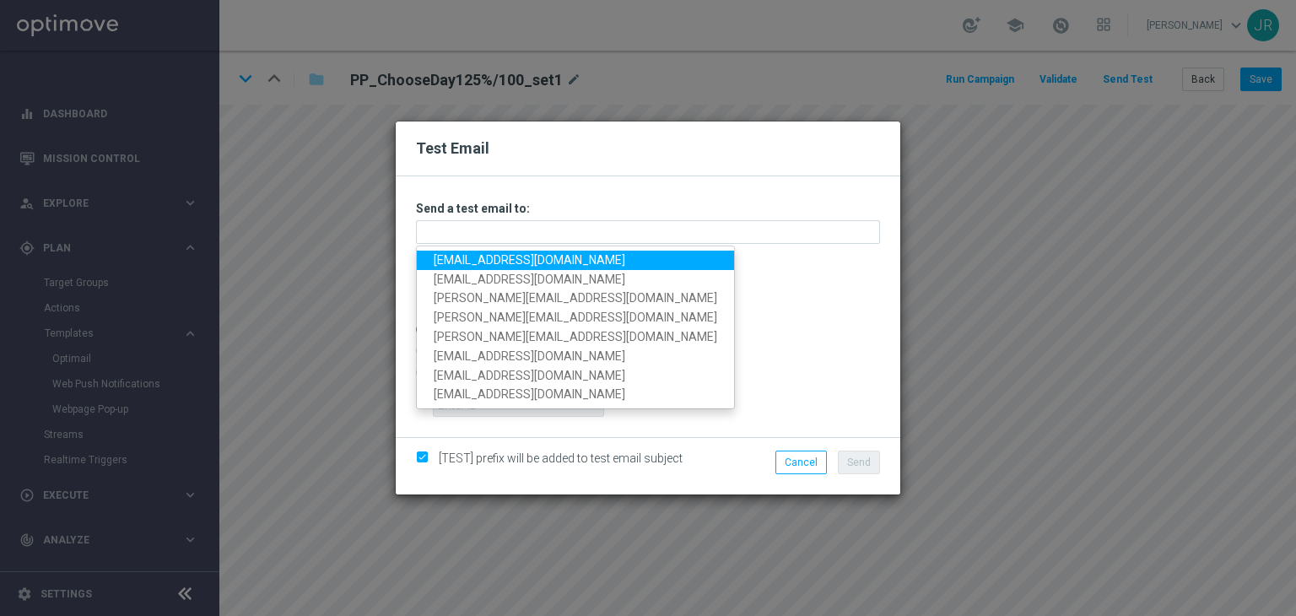
click at [467, 262] on link "[EMAIL_ADDRESS][DOMAIN_NAME]" at bounding box center [575, 260] width 317 height 19
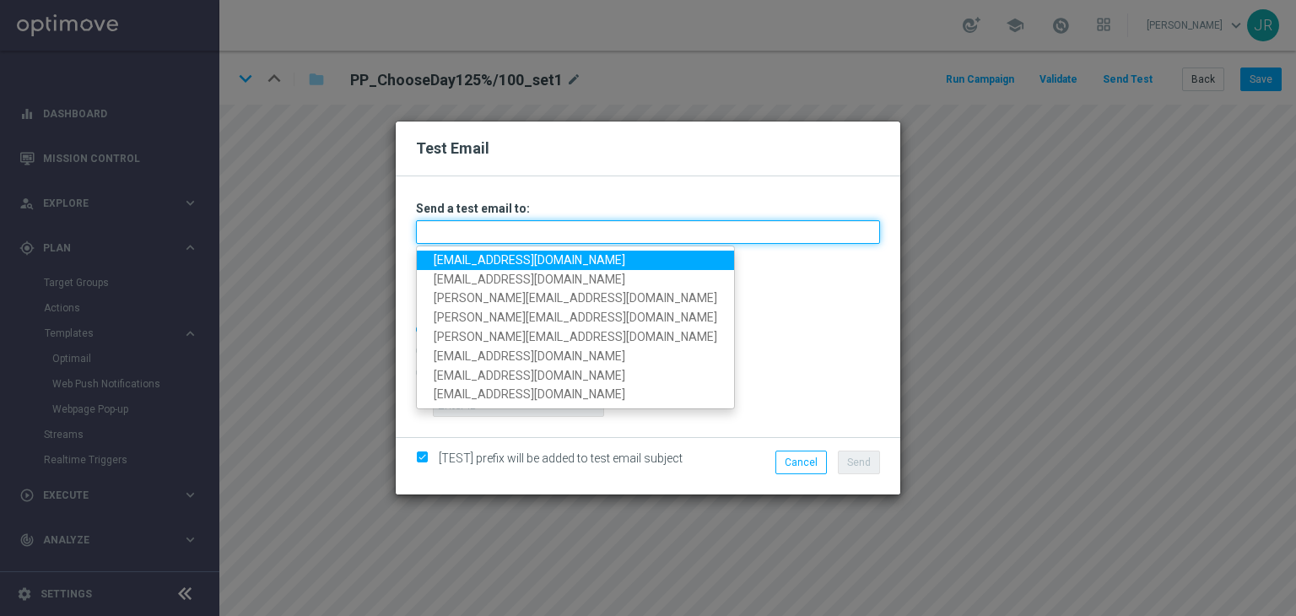
type input "[EMAIL_ADDRESS][DOMAIN_NAME]"
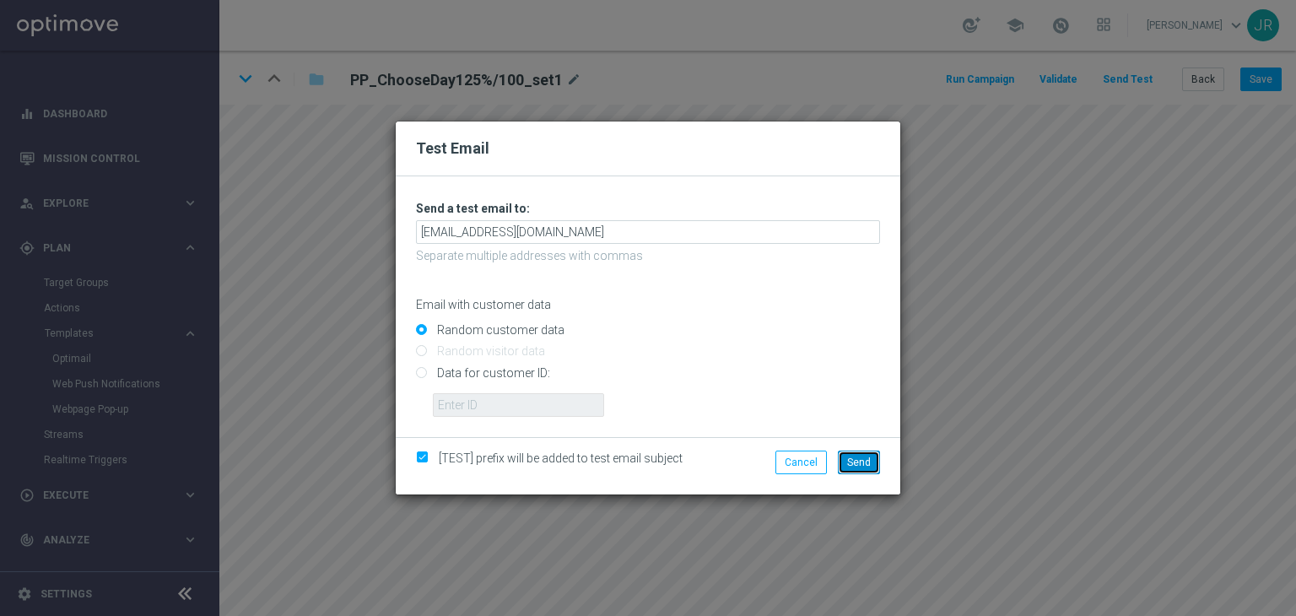
click at [854, 464] on span "Send" at bounding box center [859, 463] width 24 height 12
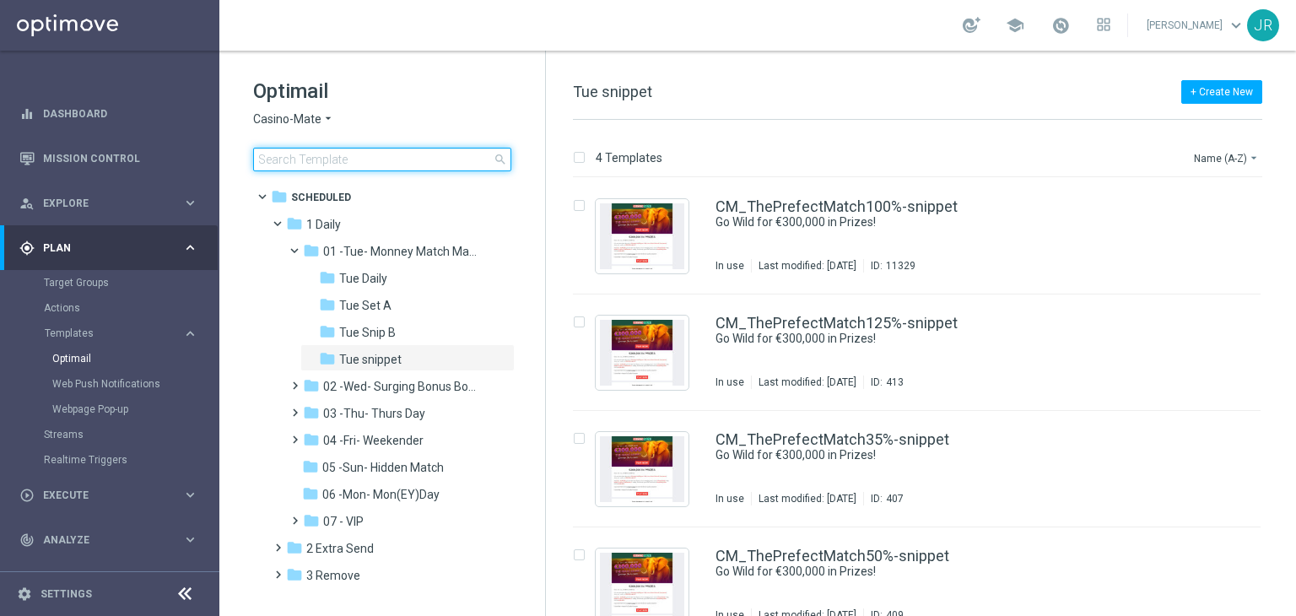
click at [300, 166] on input at bounding box center [382, 160] width 258 height 24
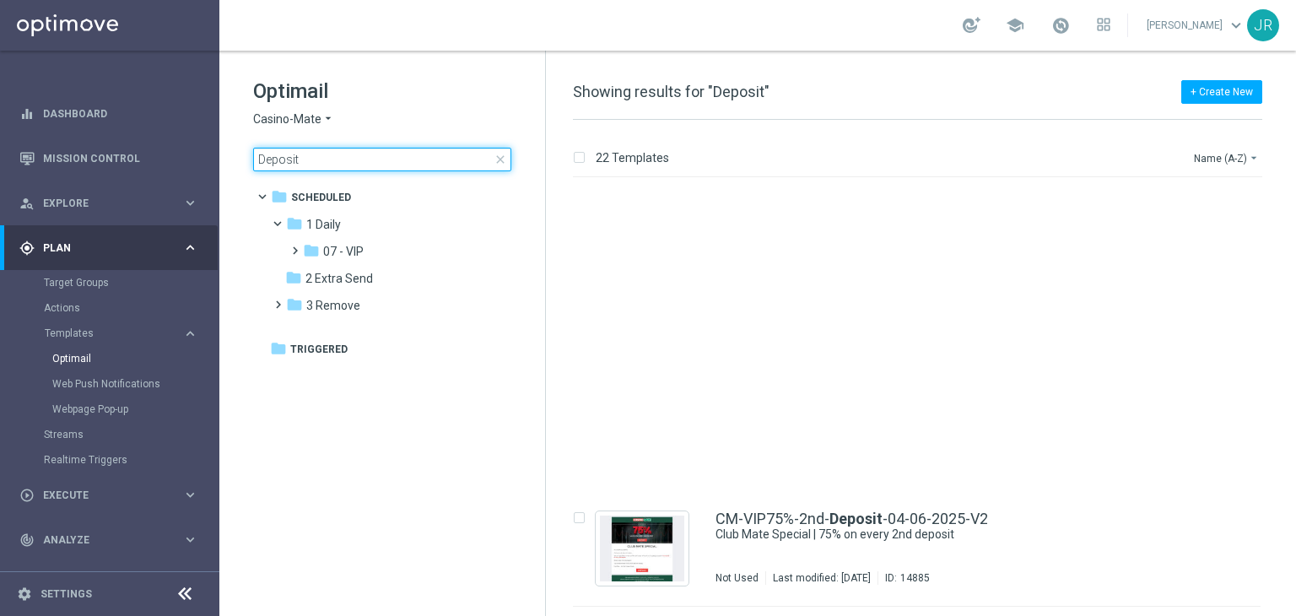
scroll to position [1772, 0]
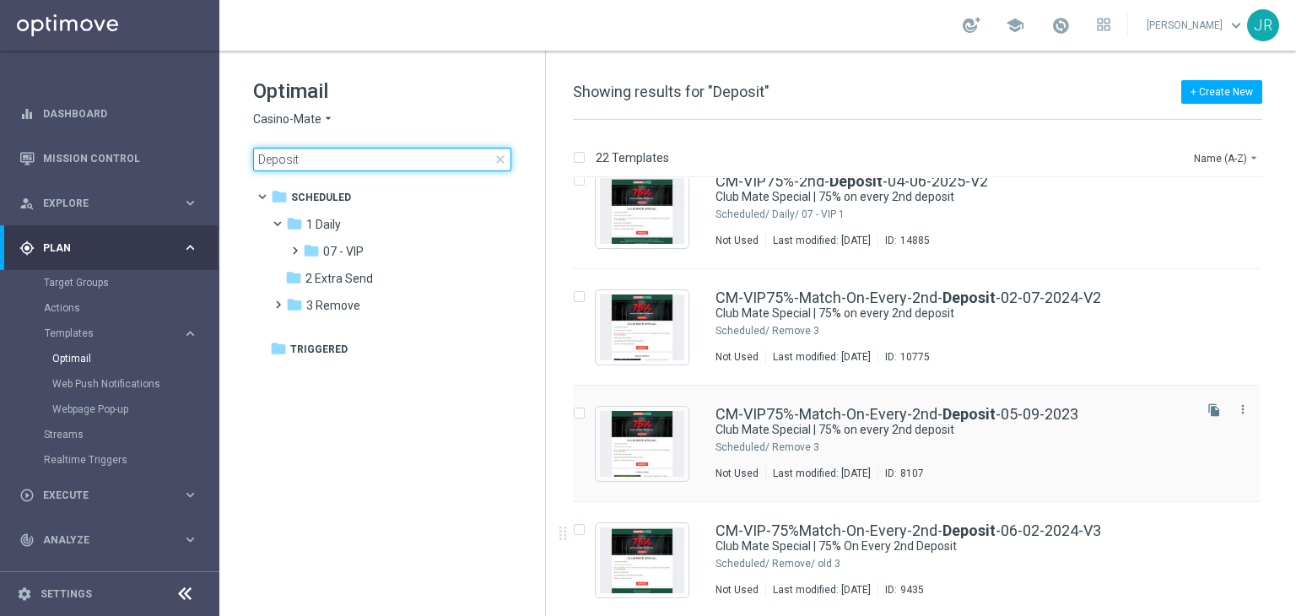
type input "Deposit"
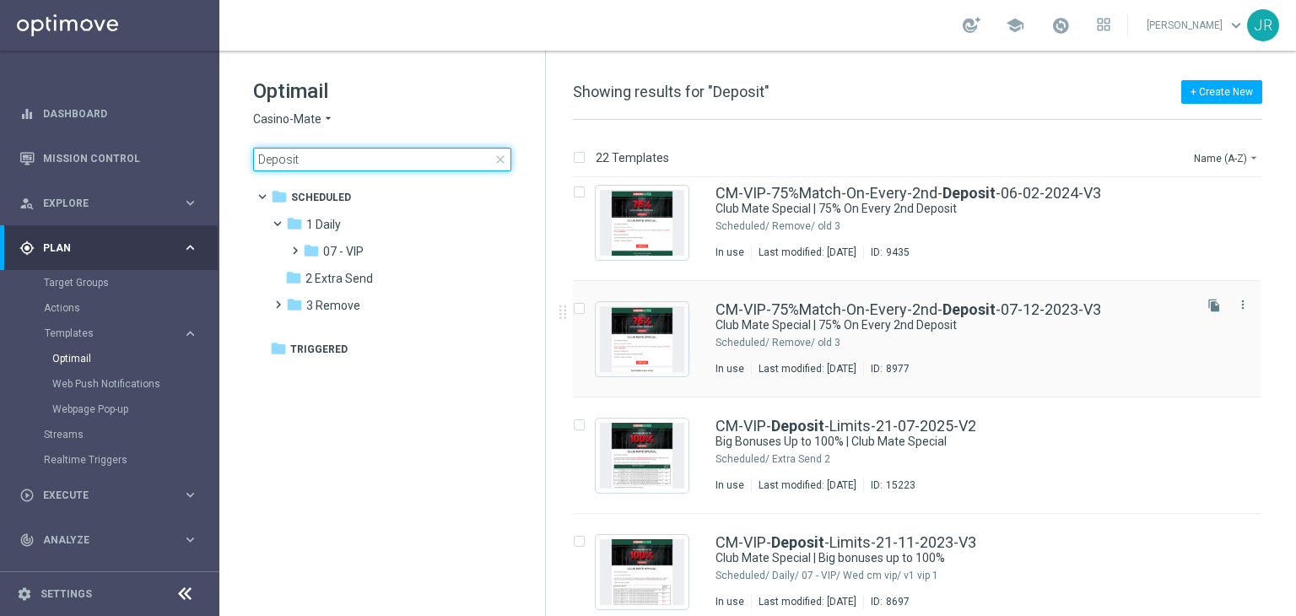
scroll to position [2123, 0]
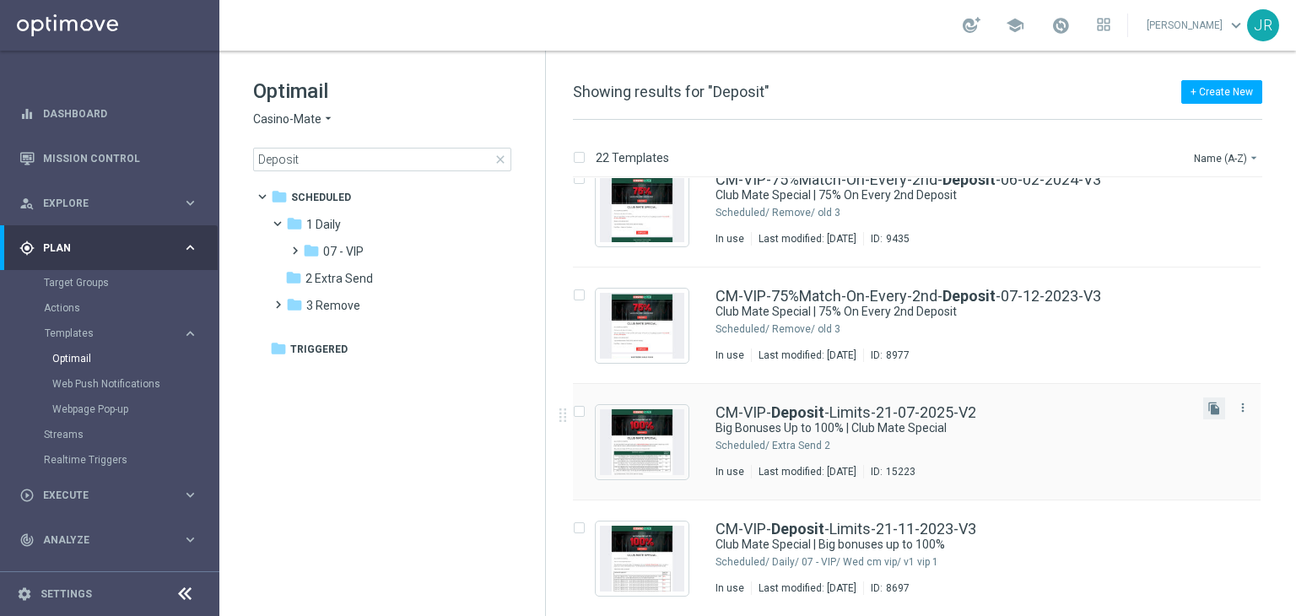
click at [1210, 416] on button "file_copy" at bounding box center [1214, 408] width 22 height 22
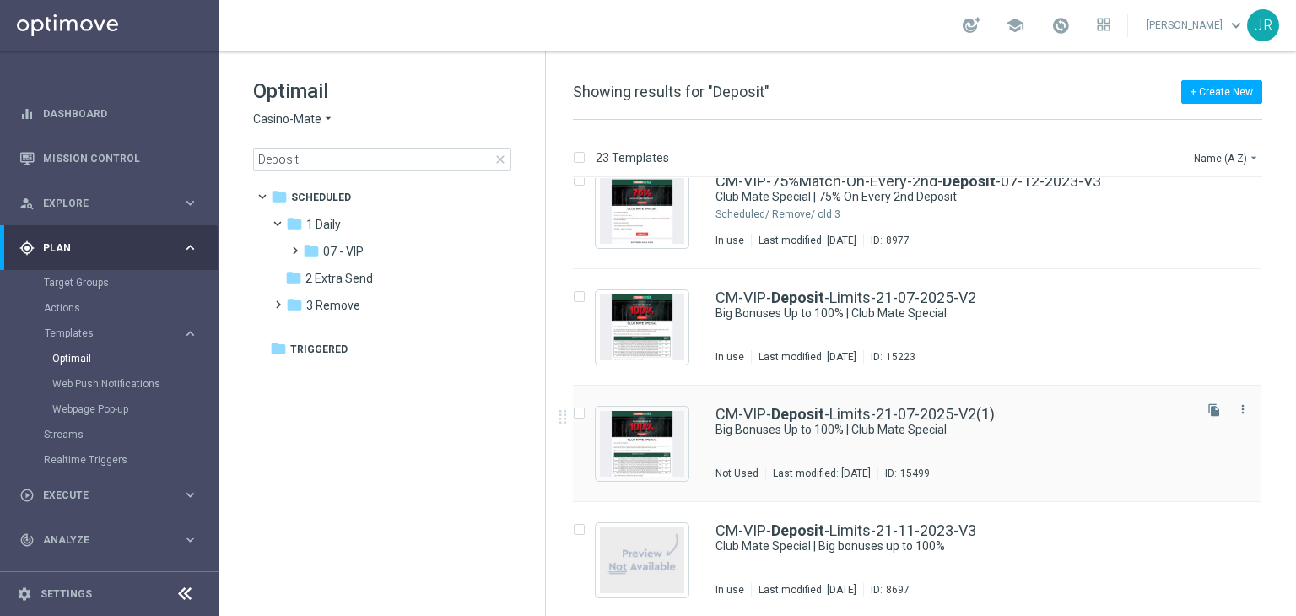
scroll to position [2241, 0]
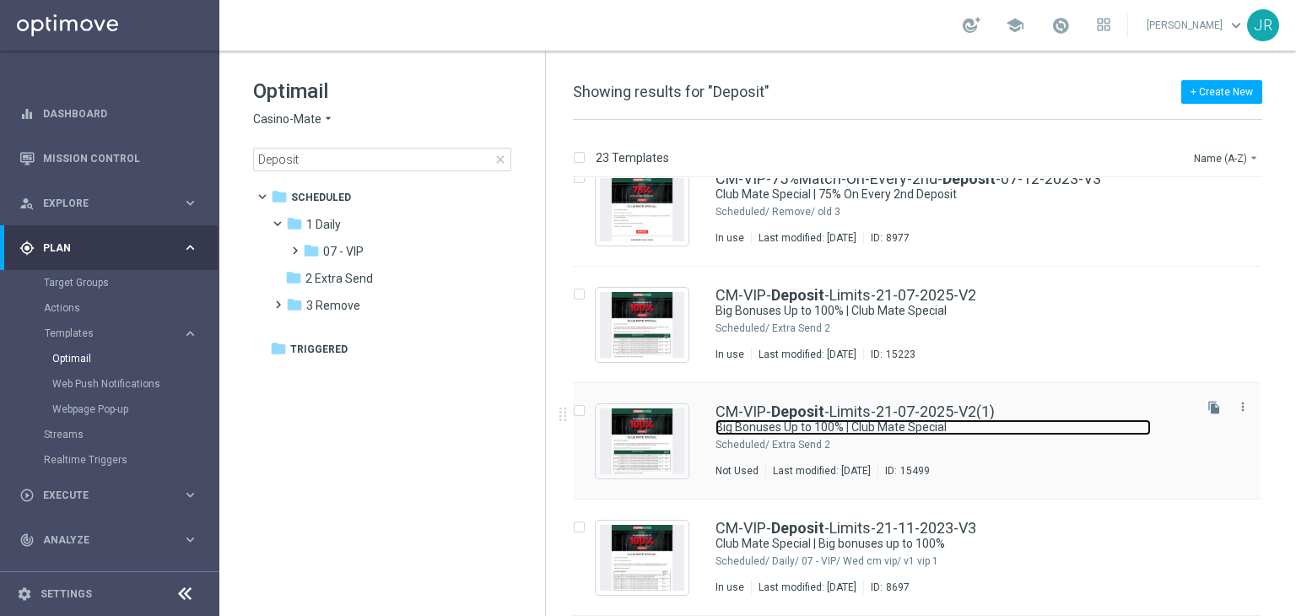
click at [904, 431] on link "Big Bonuses Up to 100% | Club Mate Special" at bounding box center [933, 427] width 435 height 16
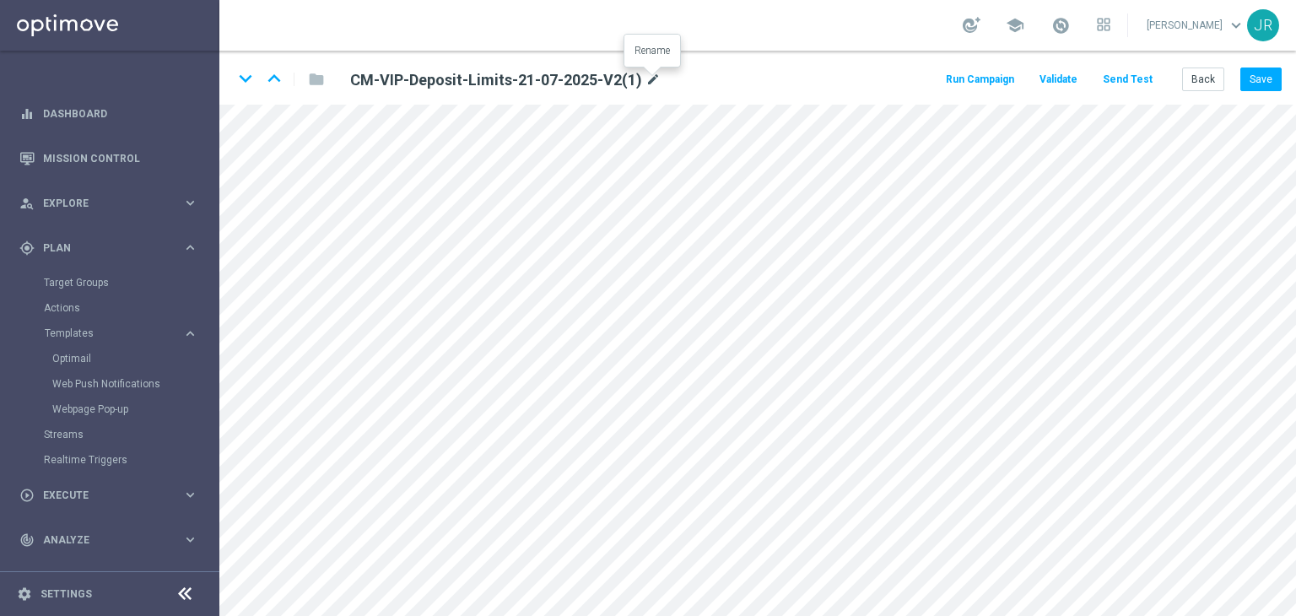
click at [654, 75] on icon "mode_edit" at bounding box center [653, 80] width 15 height 20
click at [496, 77] on input "CM-VIP-Deposit-Limits-21-07-2025-V2(1)" at bounding box center [547, 80] width 419 height 24
click at [493, 77] on input "CM-VIP-Deposit-Limits-21-07-2025-V2(1)" at bounding box center [547, 80] width 419 height 24
drag, startPoint x: 476, startPoint y: 74, endPoint x: 465, endPoint y: 76, distance: 11.1
click at [465, 76] on input "CM-VIP-Deposit-Limits-21-07-2025-V2(1)" at bounding box center [547, 80] width 419 height 24
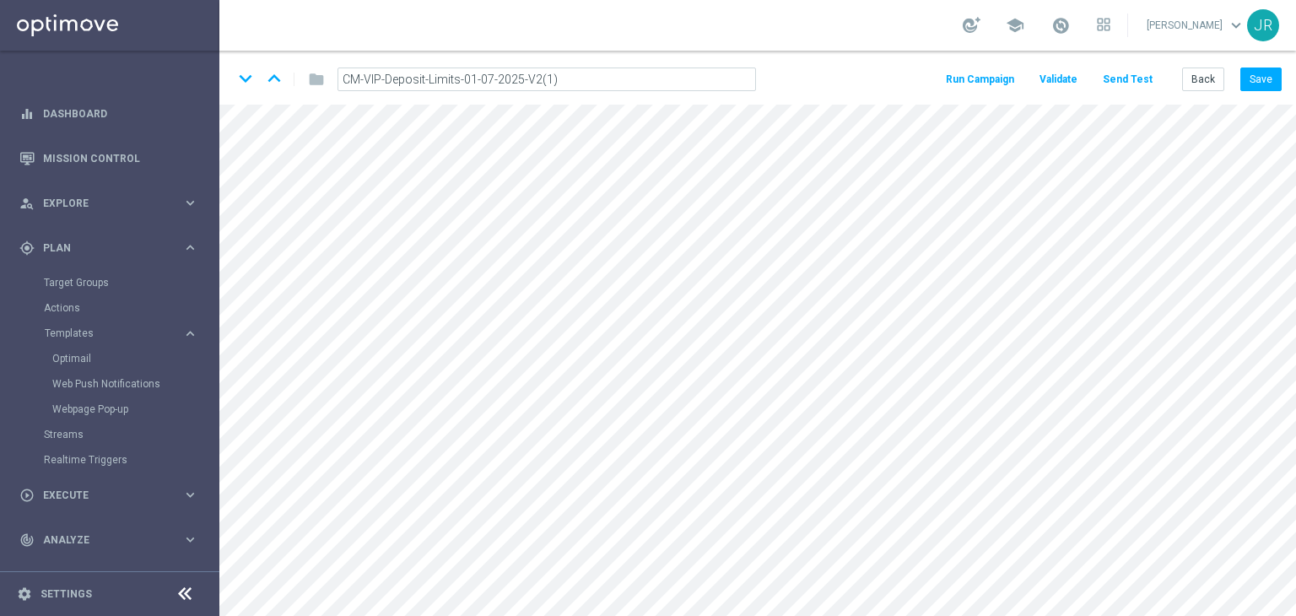
click at [486, 81] on input "CM-VIP-Deposit-Limits-01-07-2025-V2(1)" at bounding box center [547, 80] width 419 height 24
click at [577, 79] on input "CM-VIP-Deposit-Limits-01-09-2025-V2(1)" at bounding box center [547, 80] width 419 height 24
drag, startPoint x: 574, startPoint y: 80, endPoint x: 461, endPoint y: 78, distance: 113.1
click at [457, 78] on input "CM-VIP-Deposit-Limits-01-09-2025-V2" at bounding box center [547, 80] width 419 height 24
type input "CM-VIP-Deposit-Limits-01-09-2025-V2"
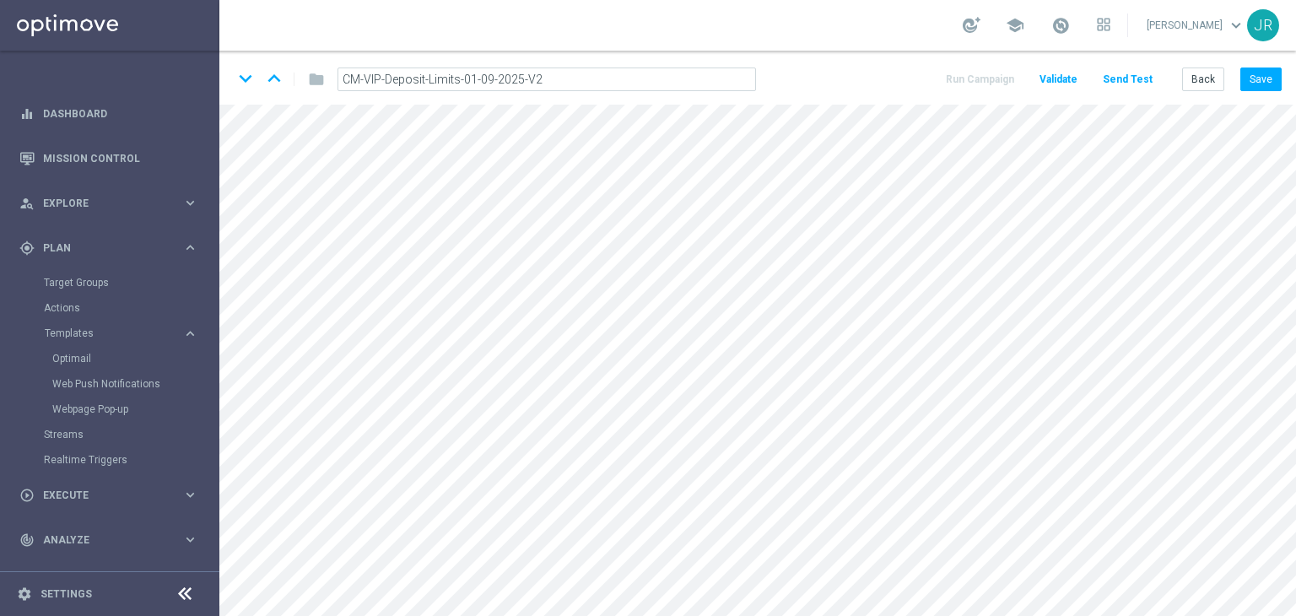
drag, startPoint x: 1265, startPoint y: 79, endPoint x: 1081, endPoint y: 8, distance: 197.5
click at [1263, 80] on button "Save" at bounding box center [1261, 80] width 41 height 24
click at [1266, 78] on button "Save" at bounding box center [1261, 80] width 41 height 24
click at [1154, 82] on button "Send Test" at bounding box center [1127, 79] width 55 height 23
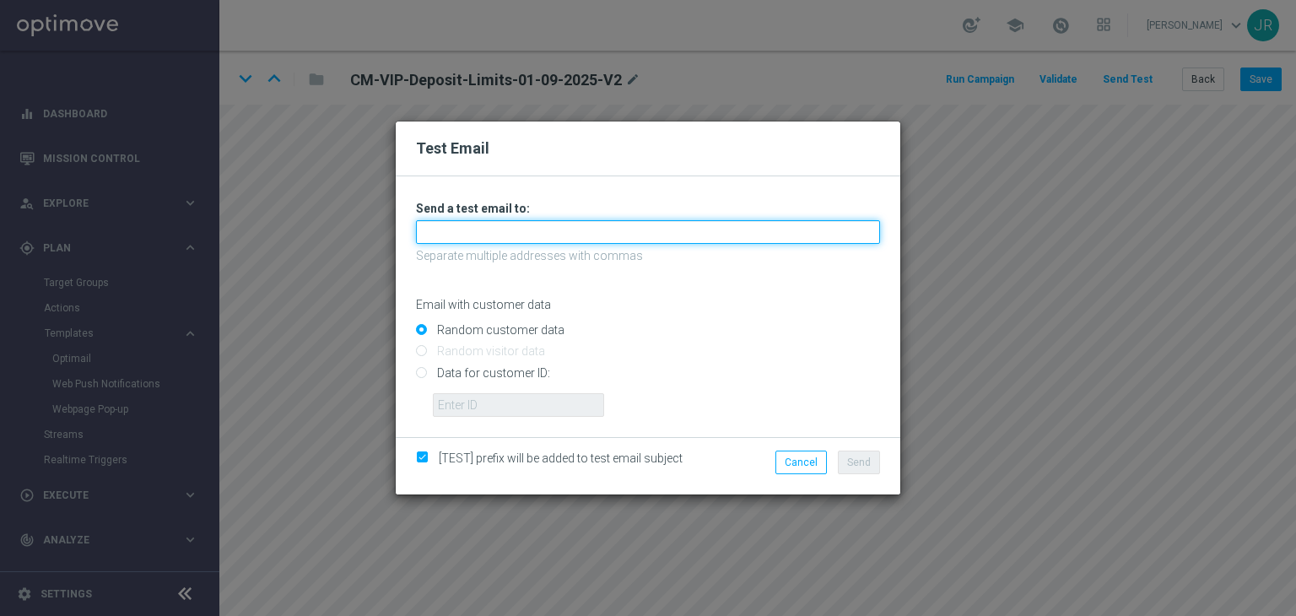
drag, startPoint x: 507, startPoint y: 234, endPoint x: 506, endPoint y: 242, distance: 8.5
click at [507, 234] on input "text" at bounding box center [648, 232] width 464 height 24
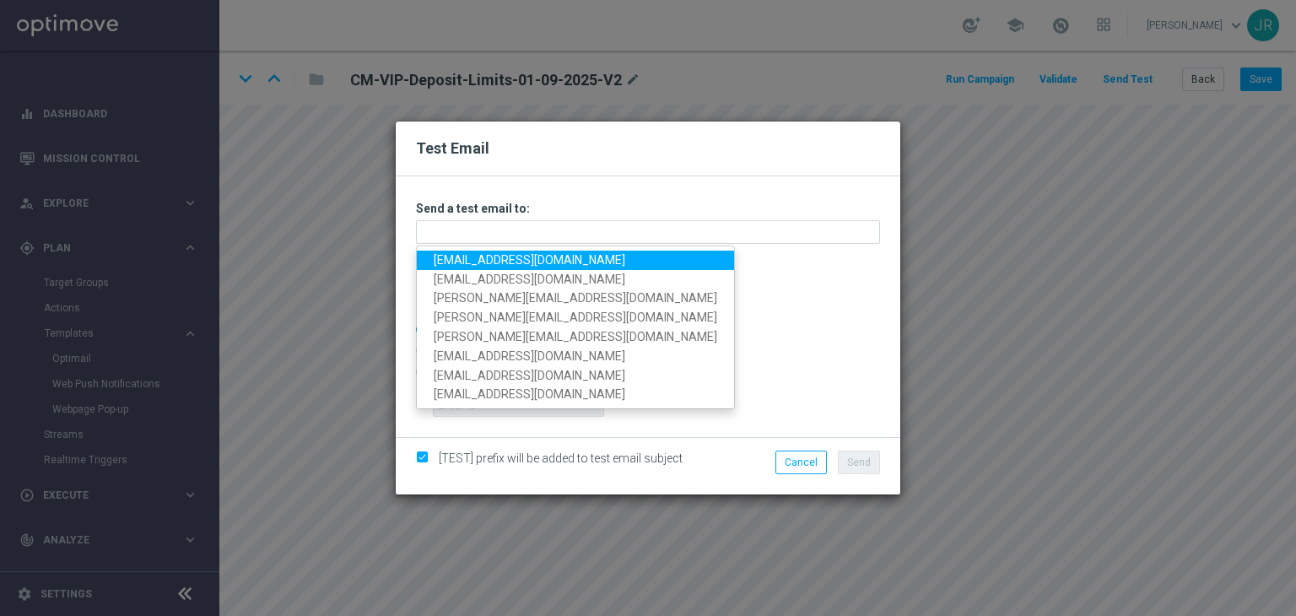
click at [476, 257] on link "[EMAIL_ADDRESS][DOMAIN_NAME]" at bounding box center [575, 260] width 317 height 19
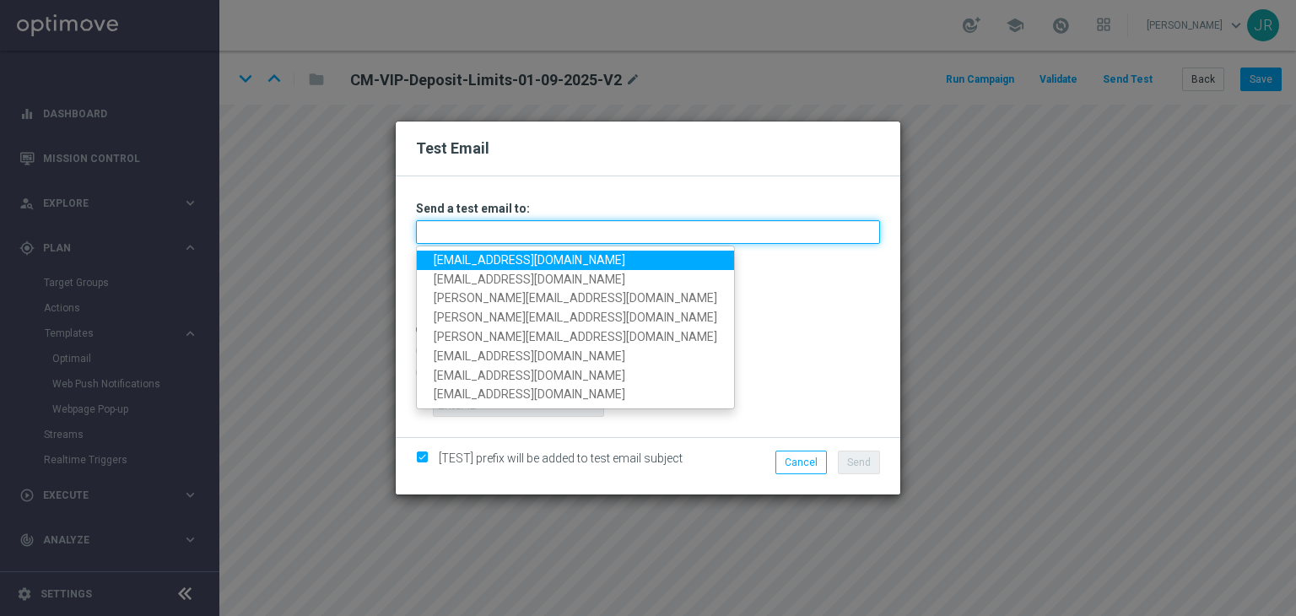
type input "[EMAIL_ADDRESS][DOMAIN_NAME]"
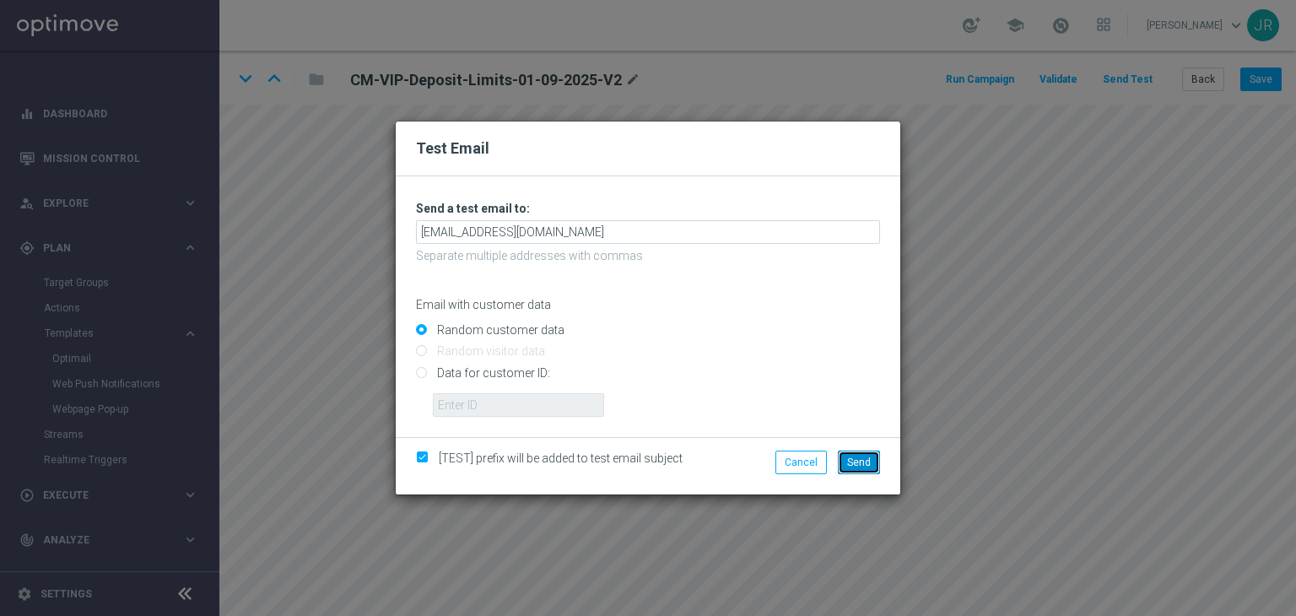
click at [871, 460] on button "Send" at bounding box center [859, 463] width 42 height 24
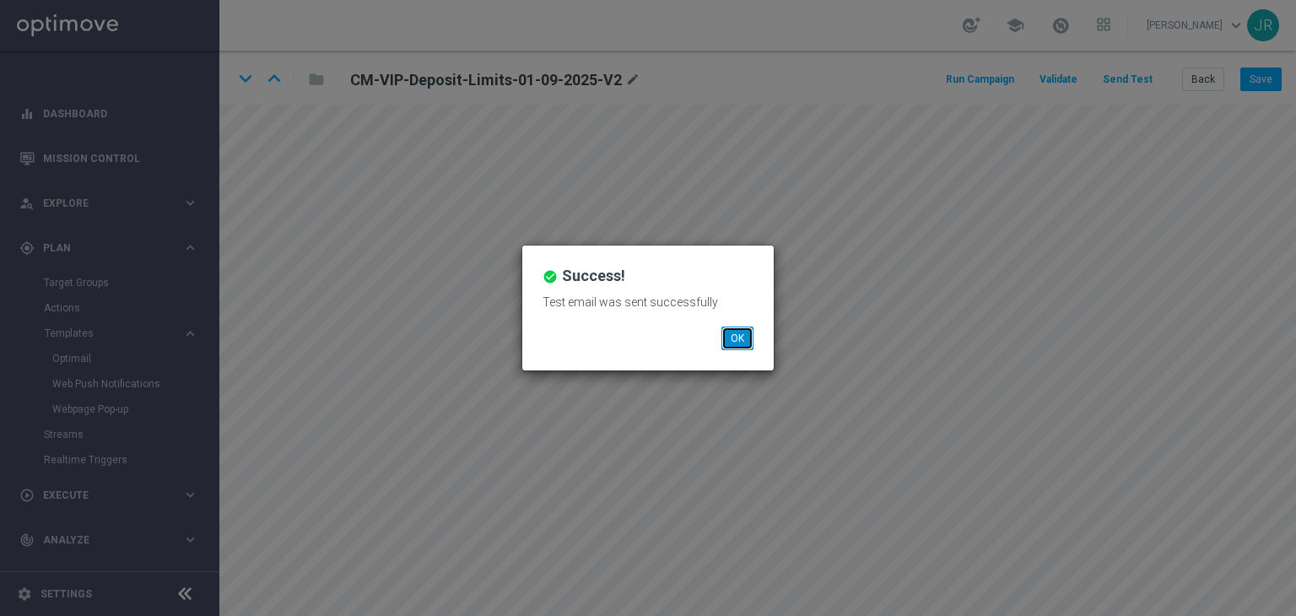
click at [736, 333] on button "OK" at bounding box center [738, 339] width 32 height 24
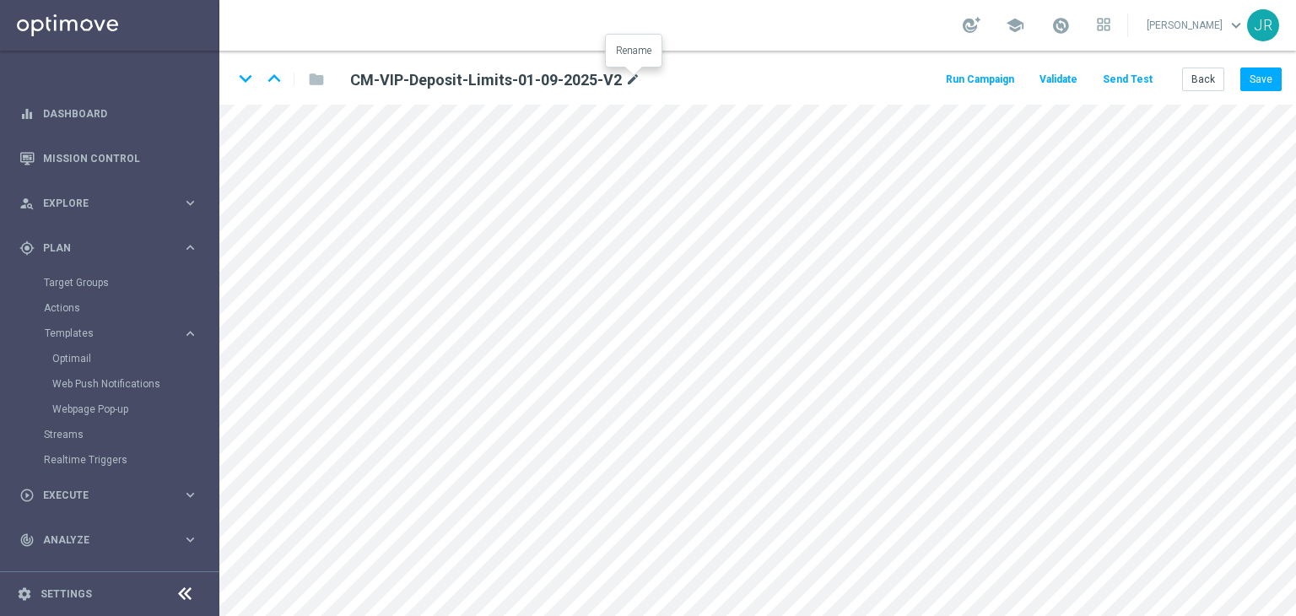
click at [635, 79] on icon "mode_edit" at bounding box center [632, 80] width 15 height 20
click at [600, 73] on input "CM-VIP-Deposit-Limits-01-09-2025-V2" at bounding box center [547, 80] width 419 height 24
click at [325, 105] on form "keyboard_arrow_down keyboard_arrow_up folder CM-VIP-Deposit-Limits-01-09-2025-V…" at bounding box center [757, 333] width 1077 height 565
click at [629, 78] on icon "mode_edit" at bounding box center [632, 80] width 15 height 20
click at [479, 78] on input "CM-VIP-Deposit-Limits-01-09-2025-V2" at bounding box center [547, 80] width 419 height 24
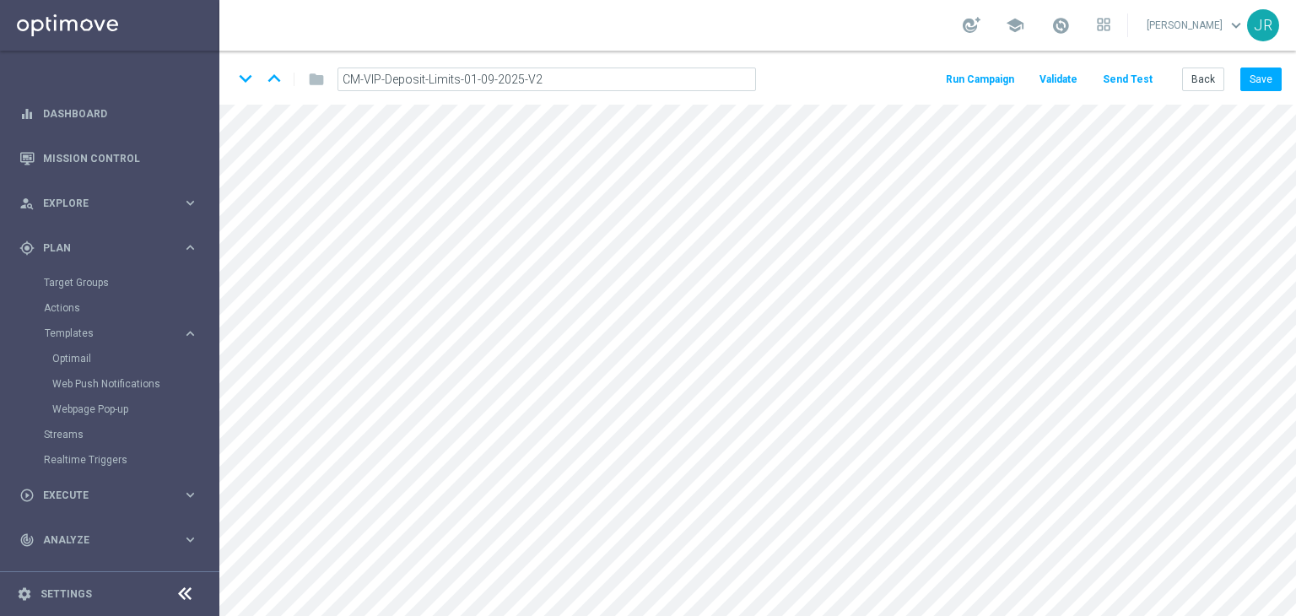
click at [470, 80] on input "CM-VIP-Deposit-Limits-01-09-2025-V2" at bounding box center [547, 80] width 419 height 24
type input "CM-VIP-Deposit-Limits-03-09-2025-V2"
click at [1262, 87] on button "Save" at bounding box center [1261, 80] width 41 height 24
drag, startPoint x: 1268, startPoint y: 81, endPoint x: 1187, endPoint y: 99, distance: 83.8
click at [1268, 82] on button "Save" at bounding box center [1261, 80] width 41 height 24
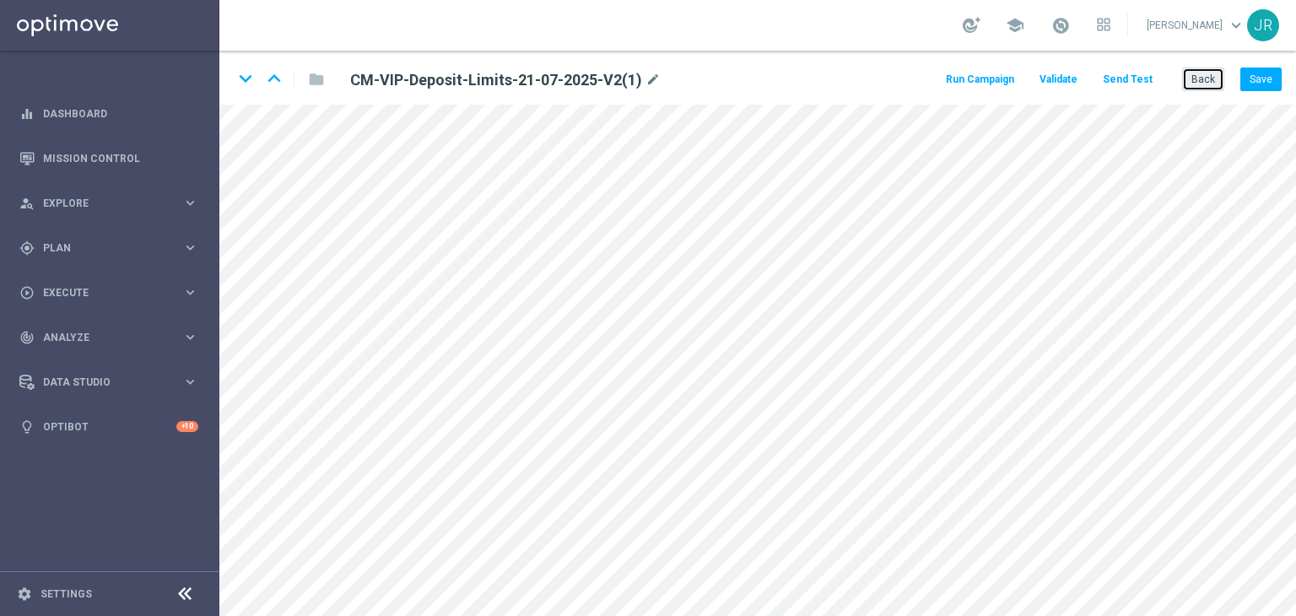
click at [1214, 82] on button "Back" at bounding box center [1203, 80] width 42 height 24
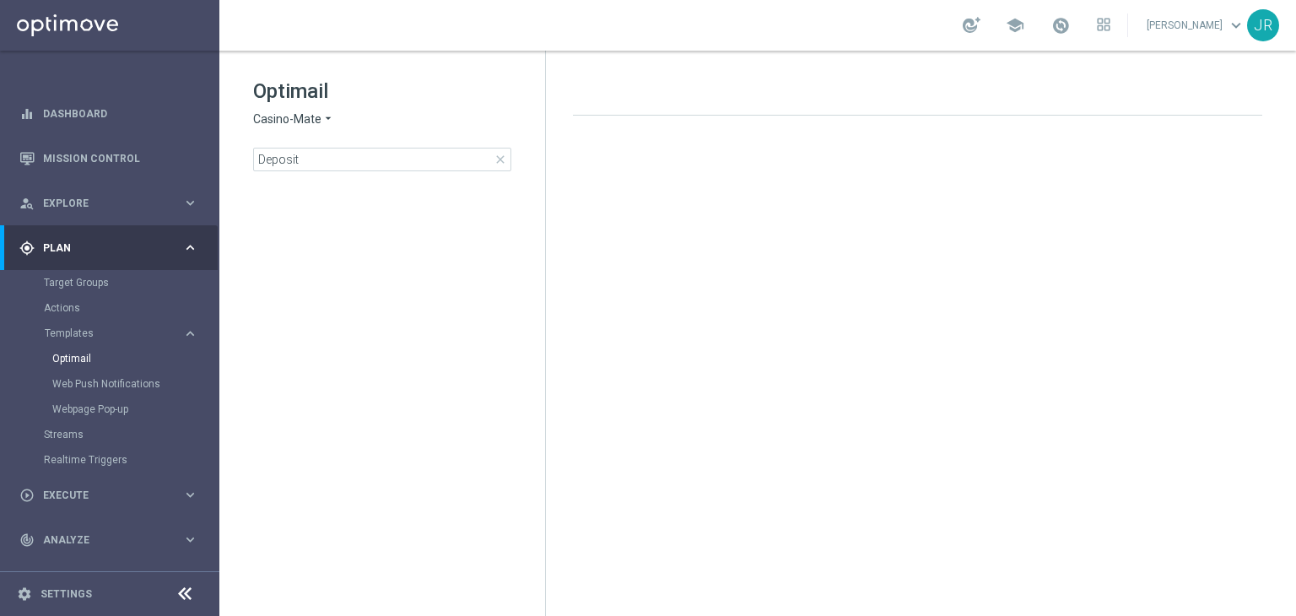
click at [294, 117] on span "Casino-Mate" at bounding box center [287, 119] width 68 height 16
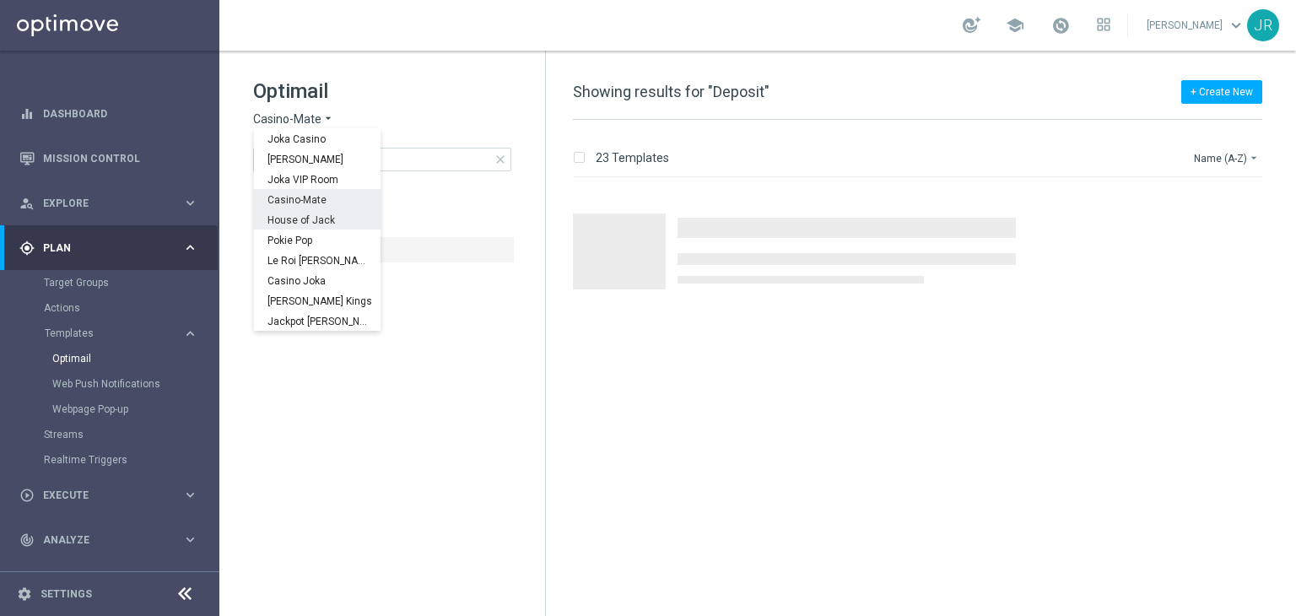
click at [0, 0] on span "House of Jack" at bounding box center [0, 0] width 0 height 0
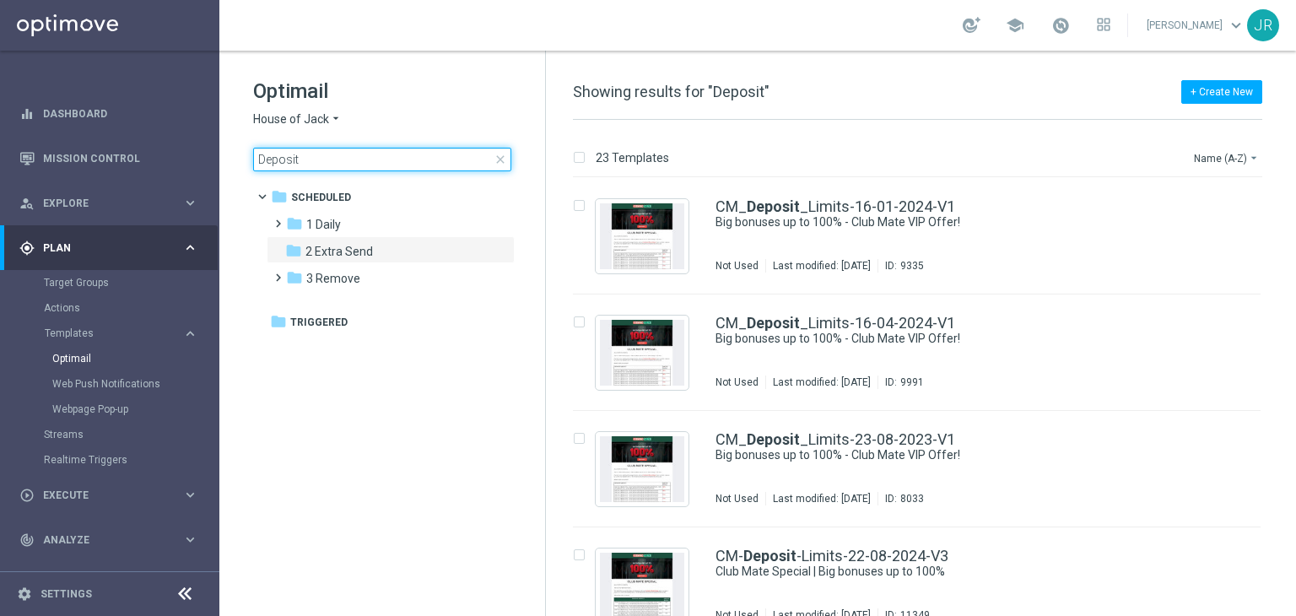
drag, startPoint x: 318, startPoint y: 157, endPoint x: 263, endPoint y: 128, distance: 61.9
click at [241, 156] on div "Optimail House of Jack arrow_drop_down × House of Jack Deposit close folder 1 F…" at bounding box center [382, 167] width 326 height 232
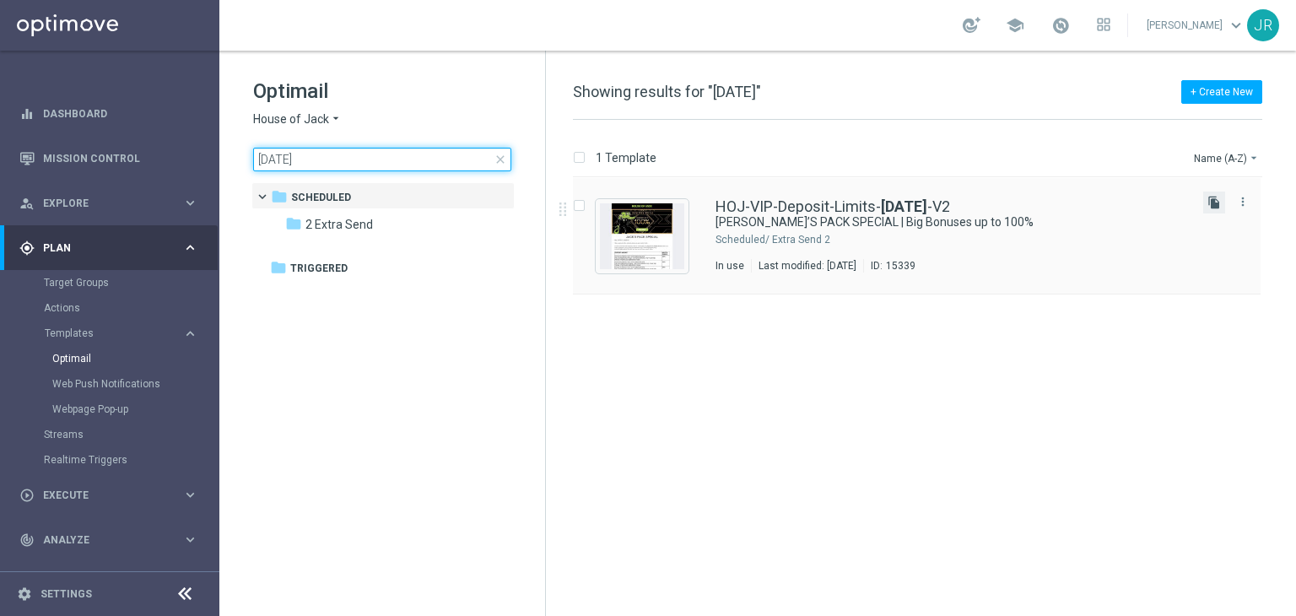
type input "[DATE]"
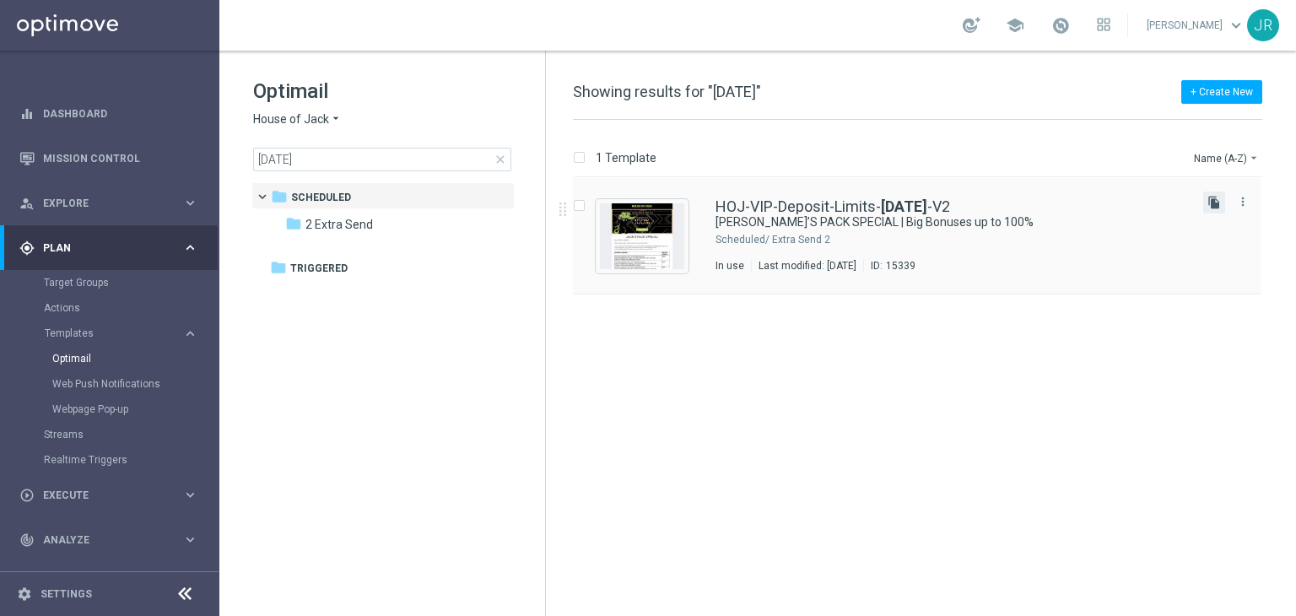
click at [1212, 206] on icon "file_copy" at bounding box center [1215, 203] width 14 height 14
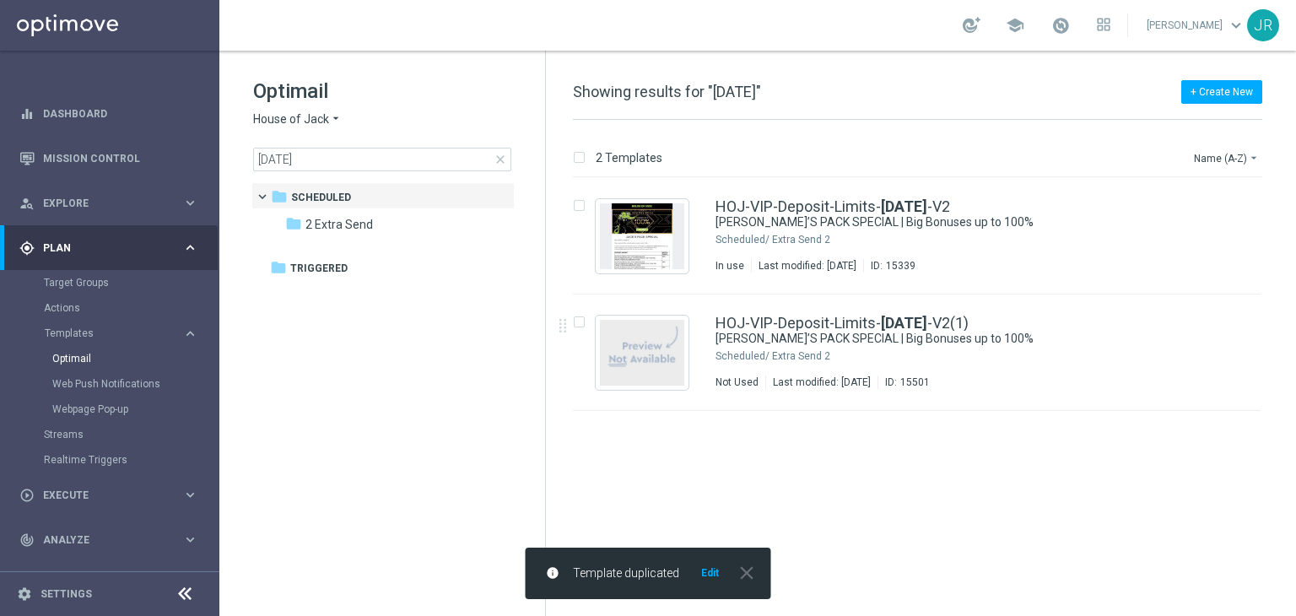
drag, startPoint x: 835, startPoint y: 366, endPoint x: 889, endPoint y: 159, distance: 214.7
click at [835, 366] on div "HOJ-VIP-Deposit-Limits- 21-07-2025 -V2(1) JACK’S PACK SPECIAL | Big Bonuses up …" at bounding box center [953, 352] width 474 height 73
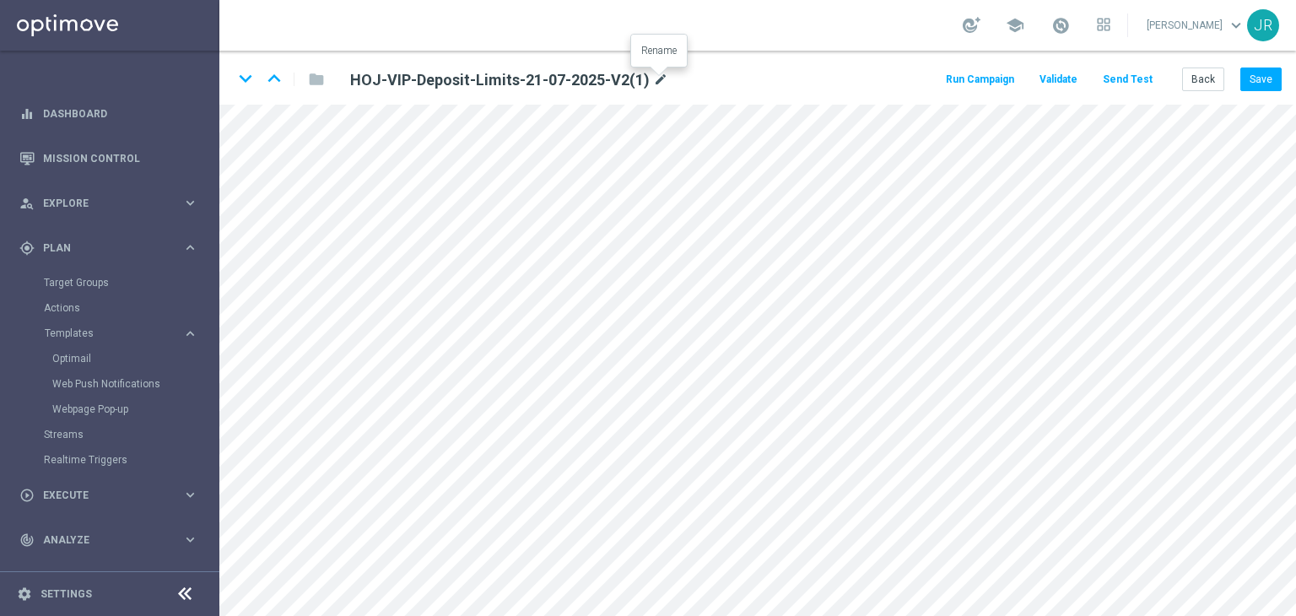
click at [657, 77] on icon "mode_edit" at bounding box center [660, 80] width 15 height 20
click at [632, 79] on input "HOJ-VIP-Deposit-Limits-21-07-2025-V2(1)" at bounding box center [547, 80] width 419 height 24
drag, startPoint x: 598, startPoint y: 78, endPoint x: 469, endPoint y: 77, distance: 129.1
click at [469, 77] on input "HOJ-VIP-Deposit-Limits-21-07-2025-V2(1)" at bounding box center [547, 80] width 419 height 24
click at [469, 82] on input "HOJ-VIP-Deposit-Limits--01-09-2025-V2" at bounding box center [547, 80] width 419 height 24
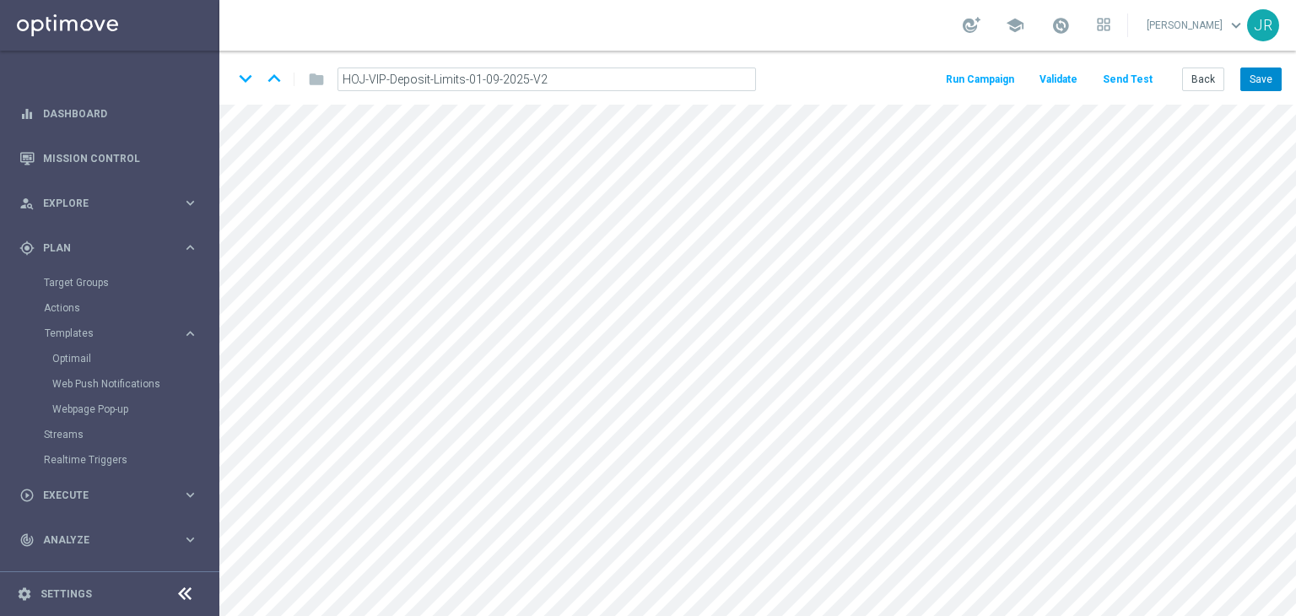
type input "HOJ-VIP-Deposit-Limits-01-09-2025-V2"
drag, startPoint x: 1269, startPoint y: 78, endPoint x: 1192, endPoint y: 24, distance: 94.1
click at [1269, 78] on button "Save" at bounding box center [1261, 80] width 41 height 24
click at [1255, 75] on button "Save" at bounding box center [1261, 80] width 41 height 24
click at [1260, 89] on button "Save" at bounding box center [1261, 80] width 41 height 24
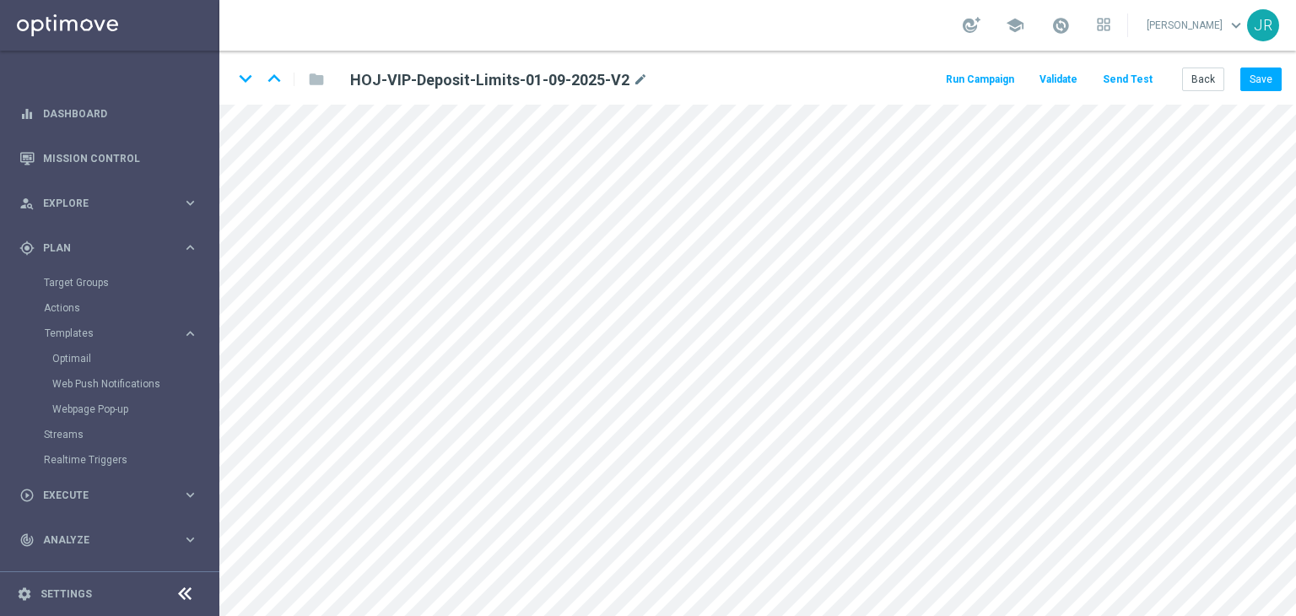
click at [1124, 80] on button "Send Test" at bounding box center [1127, 79] width 55 height 23
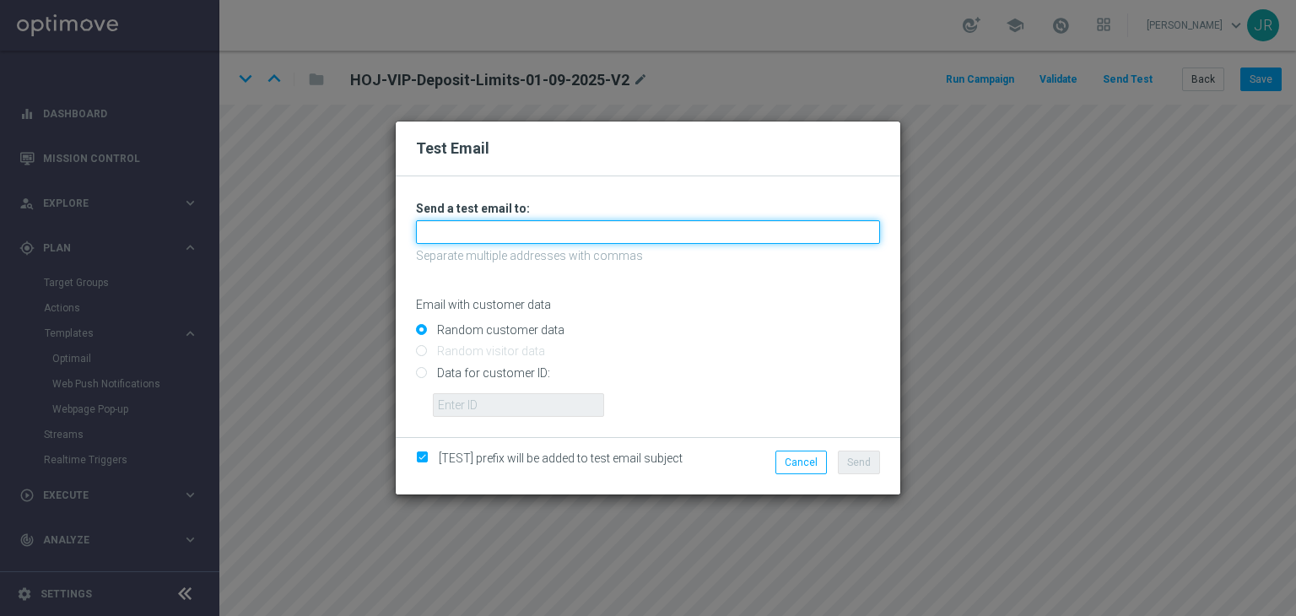
click at [569, 238] on input "text" at bounding box center [648, 232] width 464 height 24
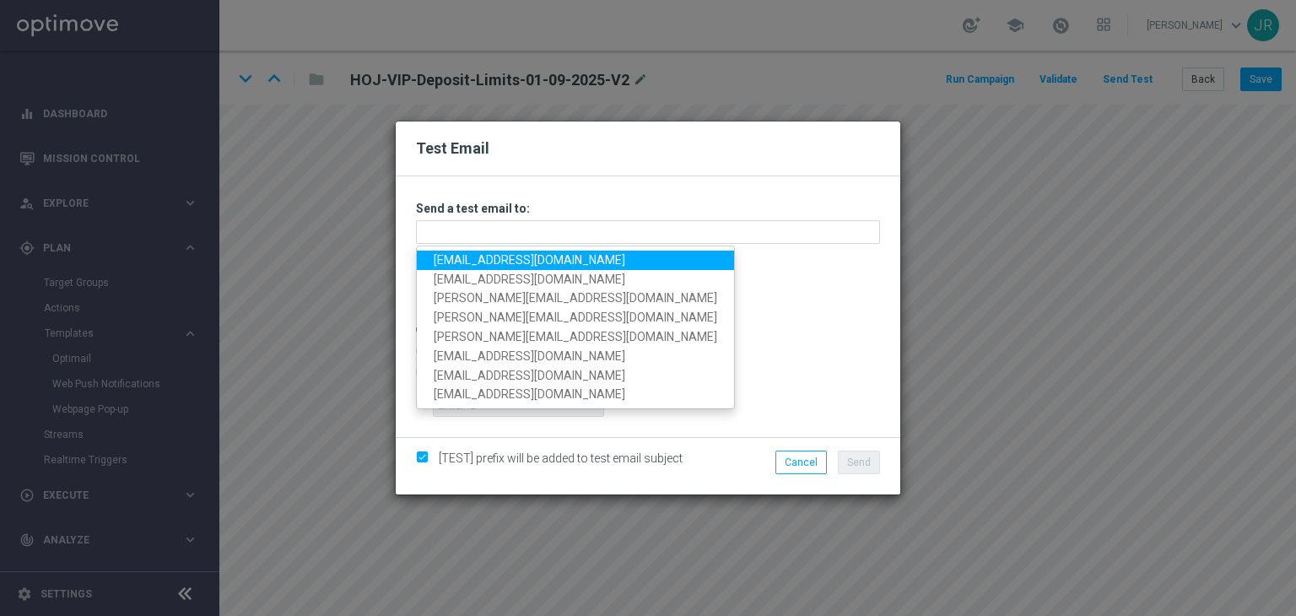
click at [462, 261] on link "testingalltesting@gmail.com" at bounding box center [575, 260] width 317 height 19
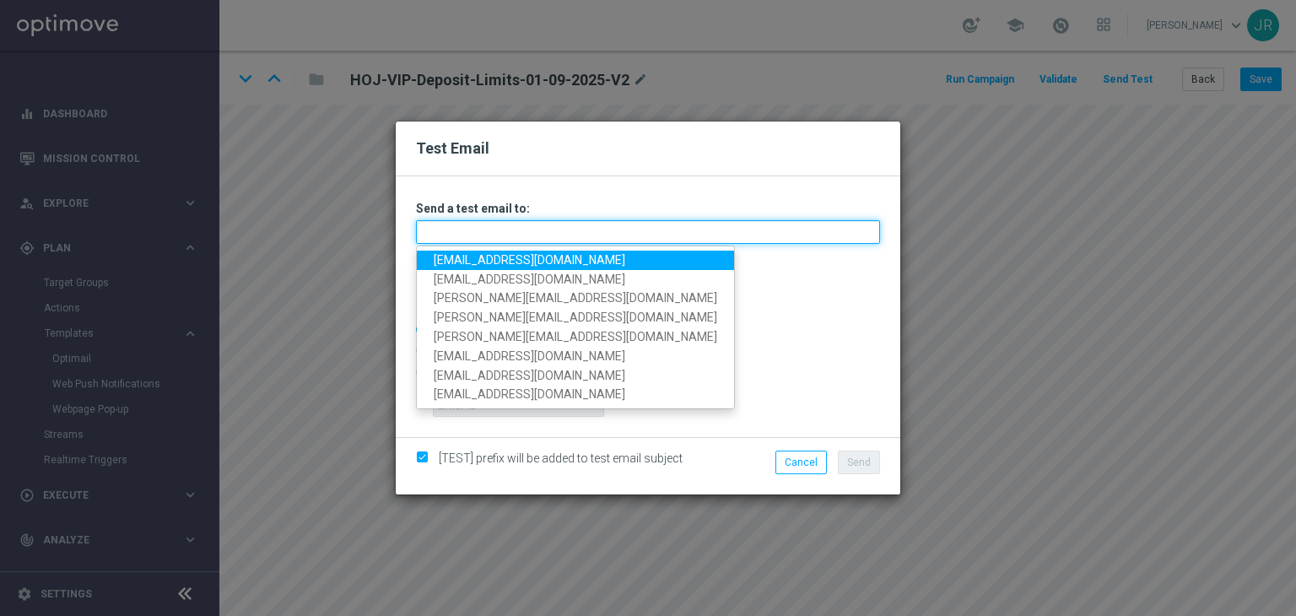
type input "testingalltesting@gmail.com"
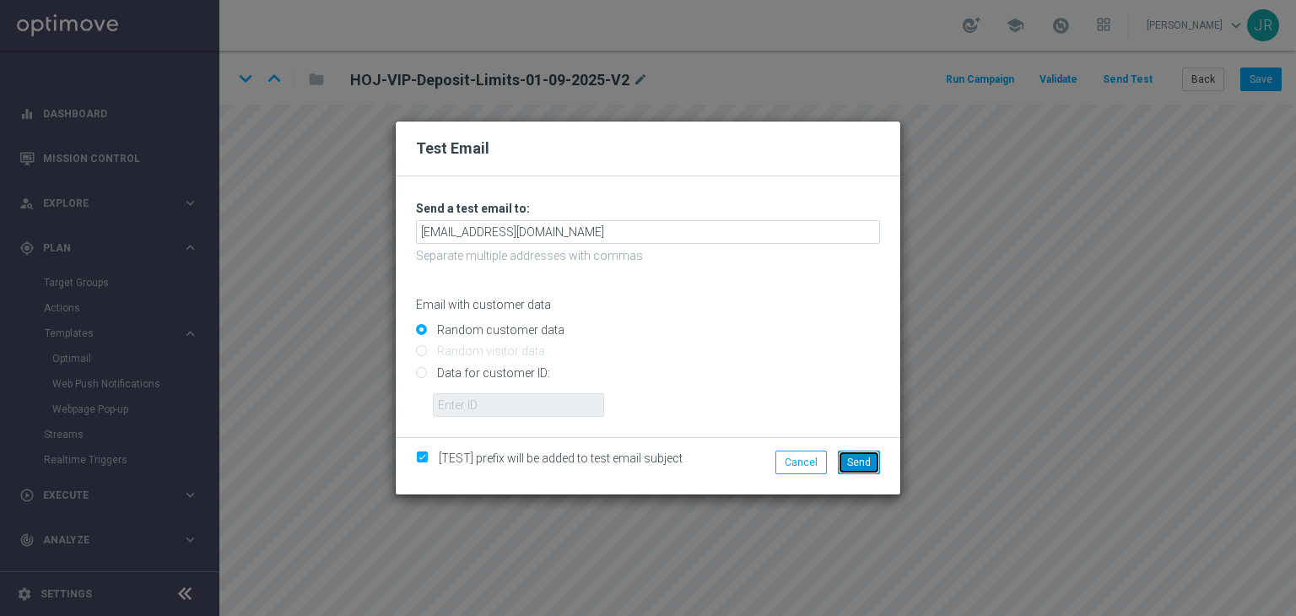
drag, startPoint x: 864, startPoint y: 462, endPoint x: 911, endPoint y: 407, distance: 72.4
click at [863, 460] on span "Send" at bounding box center [859, 463] width 24 height 12
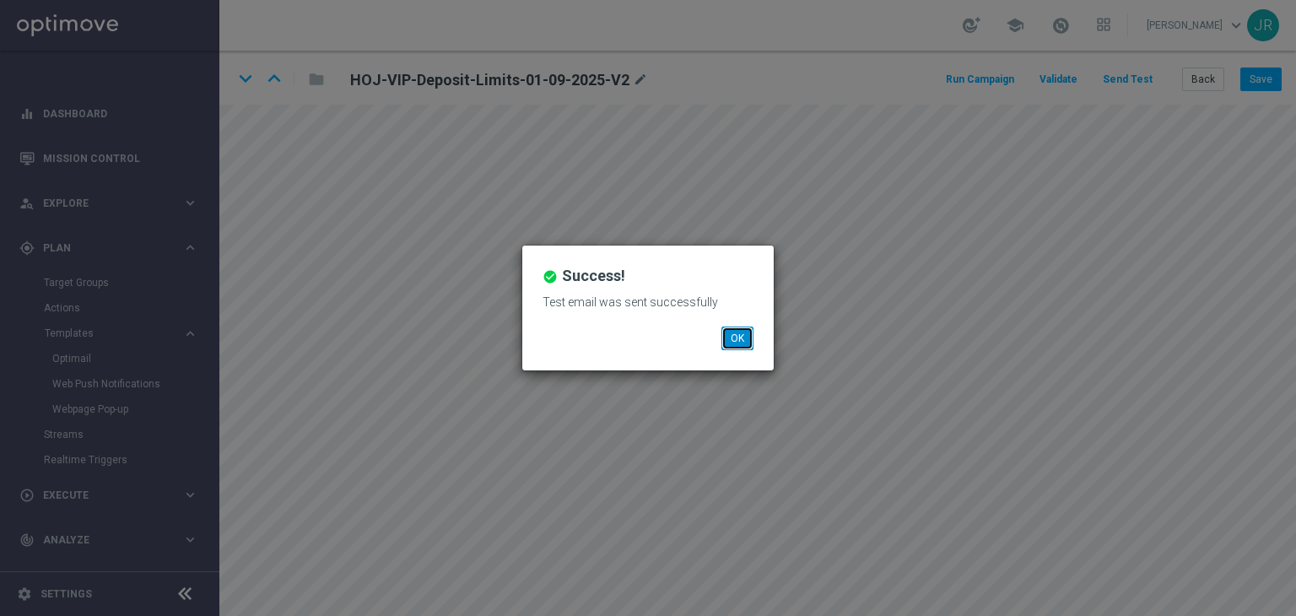
drag, startPoint x: 736, startPoint y: 339, endPoint x: 710, endPoint y: 288, distance: 57.7
click at [736, 335] on button "OK" at bounding box center [738, 339] width 32 height 24
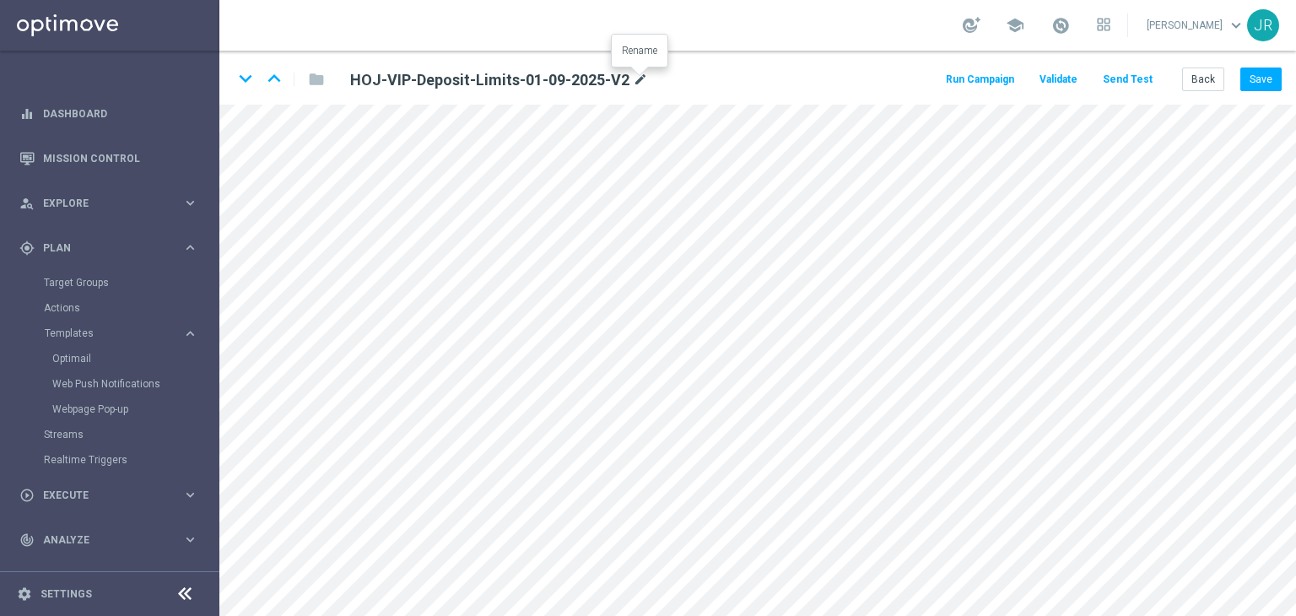
click at [639, 78] on icon "mode_edit" at bounding box center [640, 80] width 15 height 20
click at [587, 78] on input "HOJ-VIP-Deposit-Limits-01-09-2025-V2" at bounding box center [547, 80] width 419 height 24
click at [582, 78] on input "HOJ-VIP-Deposit-Limits-01-09-2025-V2" at bounding box center [547, 80] width 419 height 24
drag, startPoint x: 579, startPoint y: 78, endPoint x: 331, endPoint y: 88, distance: 248.3
click at [331, 88] on div "HOJ-VIP-Deposit-Limits-01-09-2025-V2" at bounding box center [547, 80] width 444 height 24
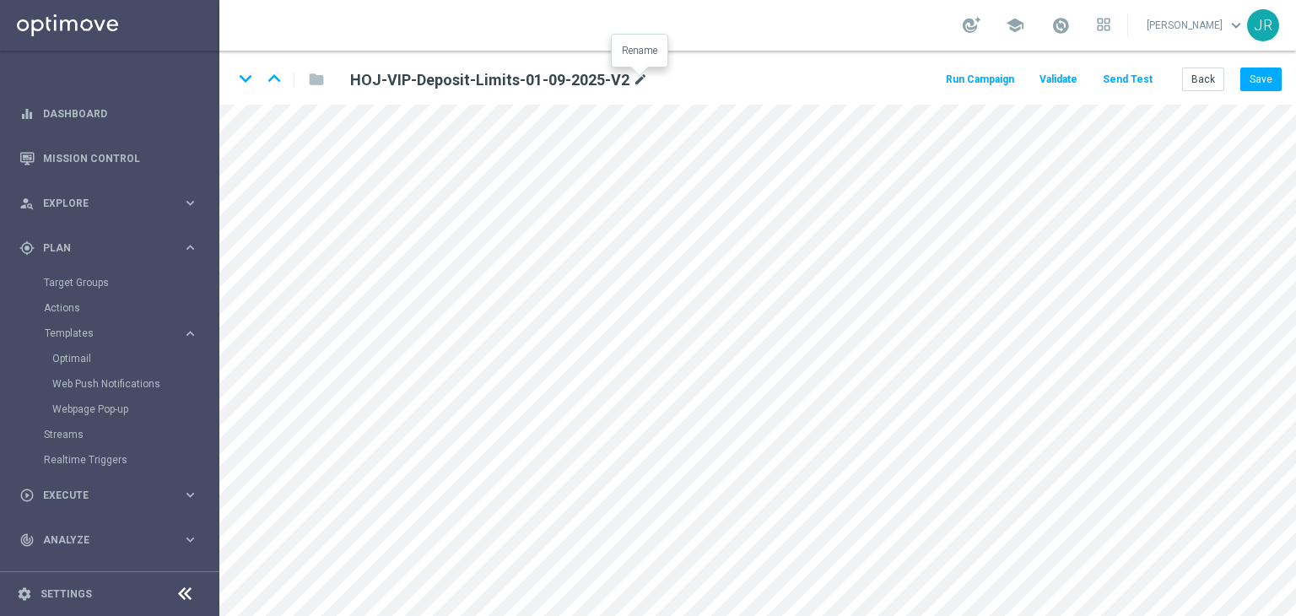
click at [638, 83] on icon "mode_edit" at bounding box center [640, 80] width 15 height 20
click at [477, 78] on input "HOJ-VIP-Deposit-Limits-01-09-2025-V2" at bounding box center [547, 80] width 419 height 24
click at [476, 81] on input "HOJ-VIP-Deposit-Limits-01-09-2025-V2" at bounding box center [547, 80] width 419 height 24
type input "HOJ-VIP-Deposit-Limits-03-09-2025-V2"
click at [1256, 85] on button "Save" at bounding box center [1261, 80] width 41 height 24
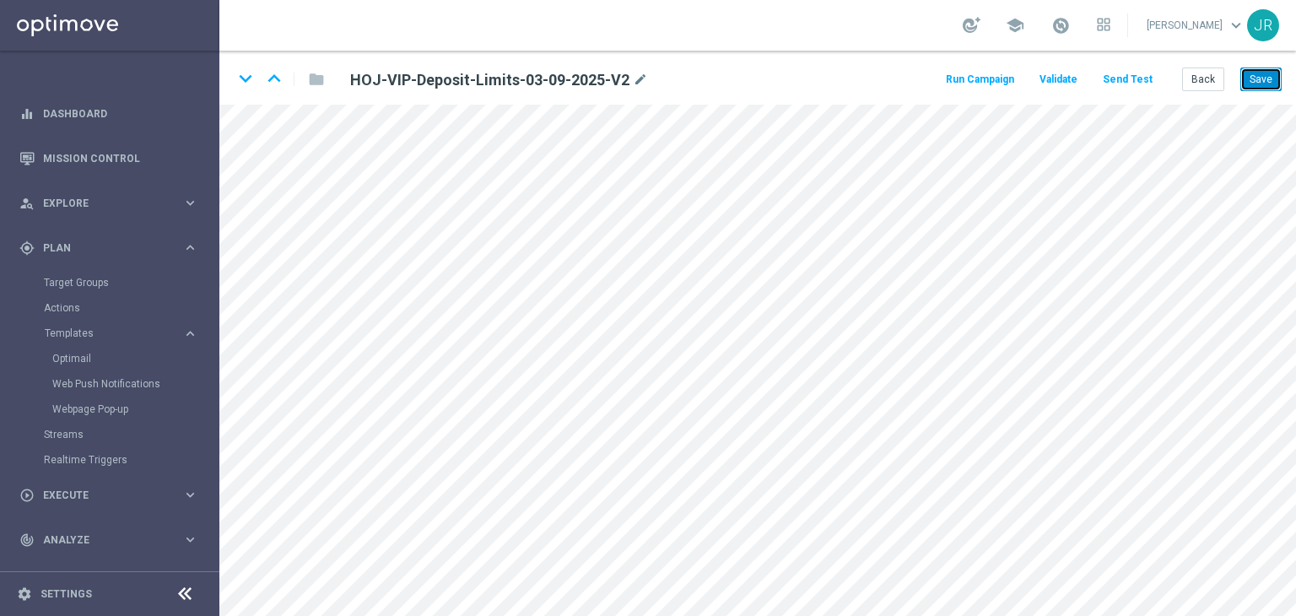
drag, startPoint x: 1267, startPoint y: 83, endPoint x: 1261, endPoint y: 92, distance: 11.0
click at [1268, 84] on button "Save" at bounding box center [1261, 80] width 41 height 24
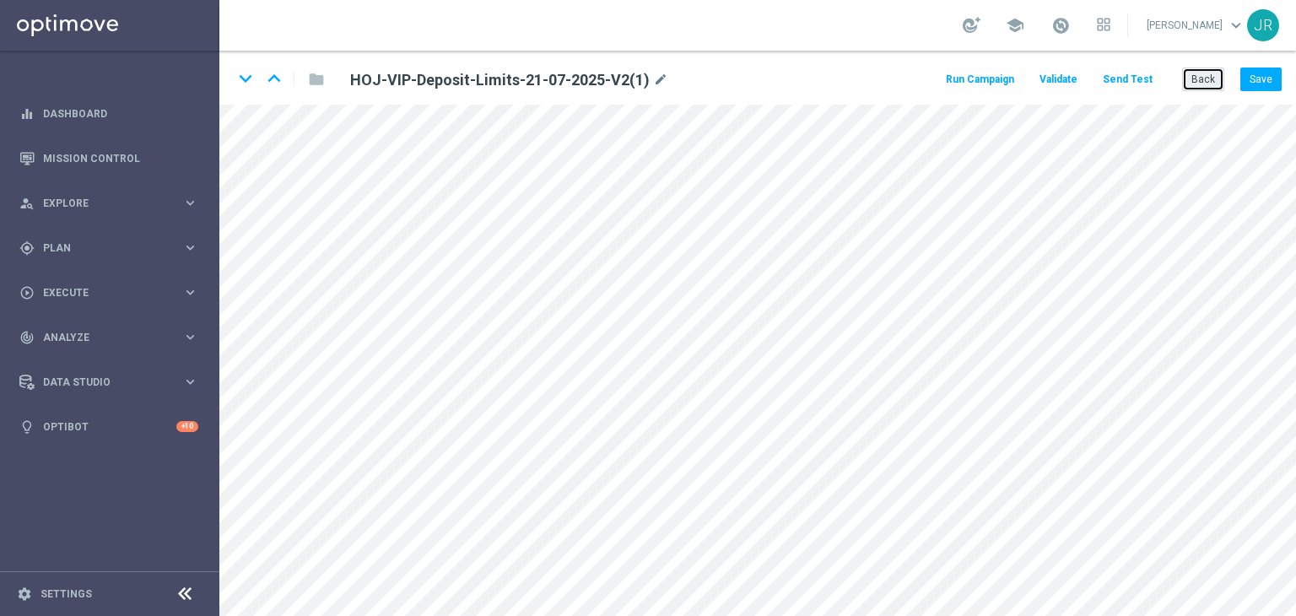
click at [1208, 84] on button "Back" at bounding box center [1203, 80] width 42 height 24
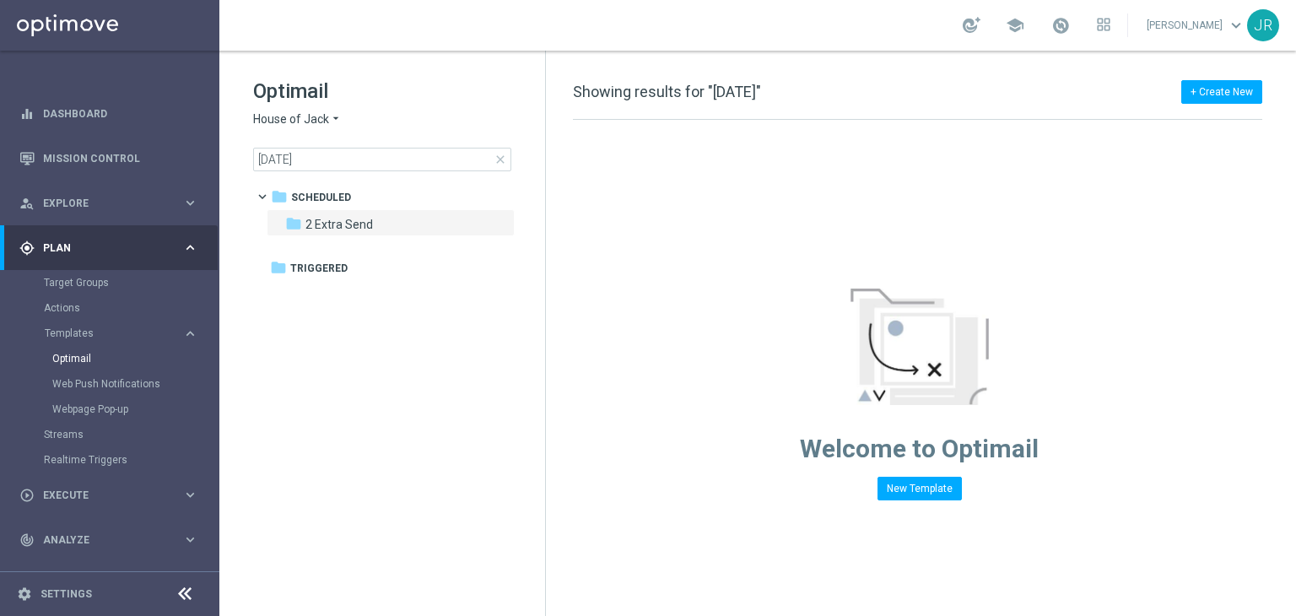
click at [321, 119] on span "House of Jack" at bounding box center [291, 119] width 76 height 16
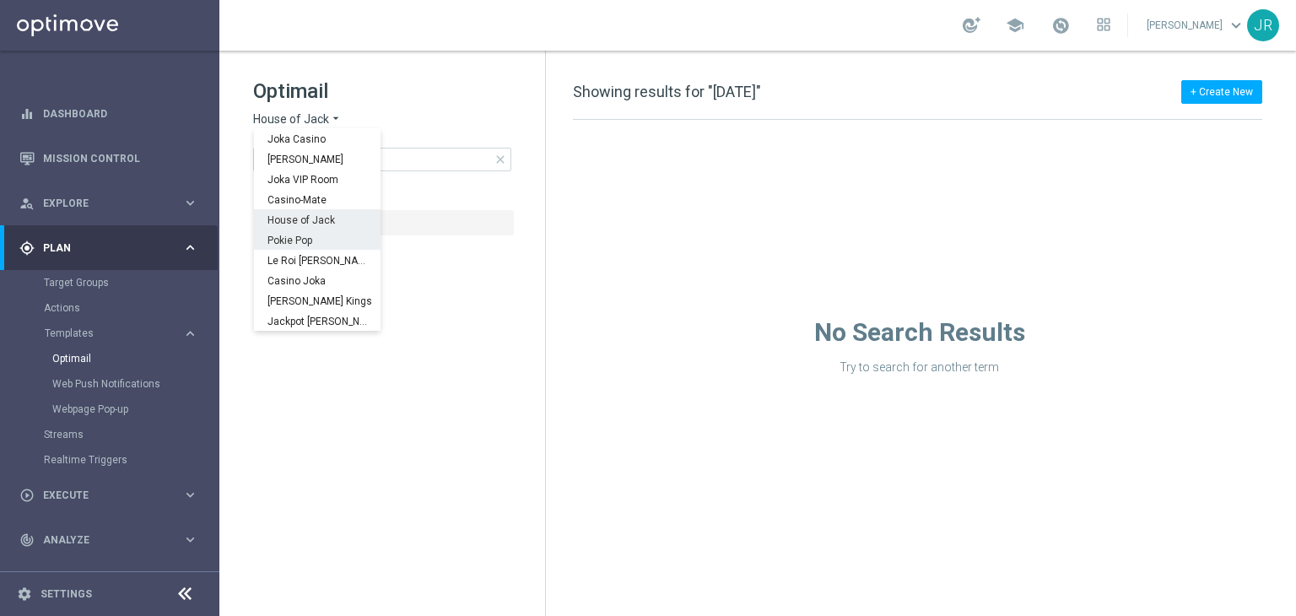
click at [295, 248] on div "Pokie Pop" at bounding box center [317, 240] width 127 height 20
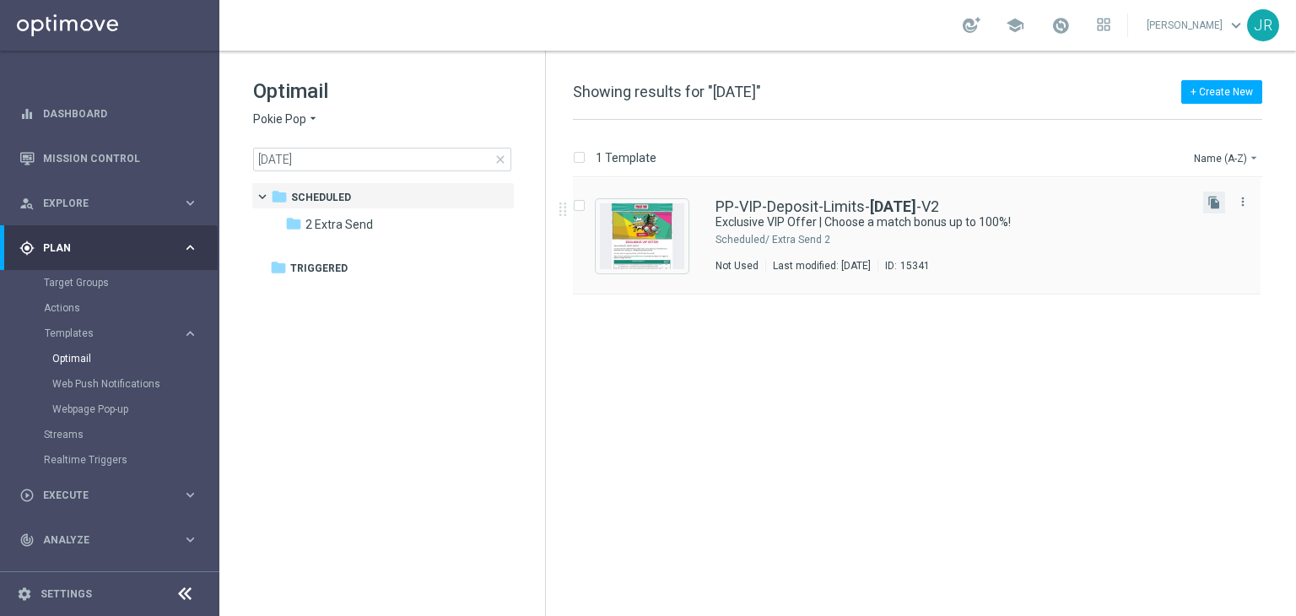
click at [1206, 212] on button "file_copy" at bounding box center [1214, 203] width 22 height 22
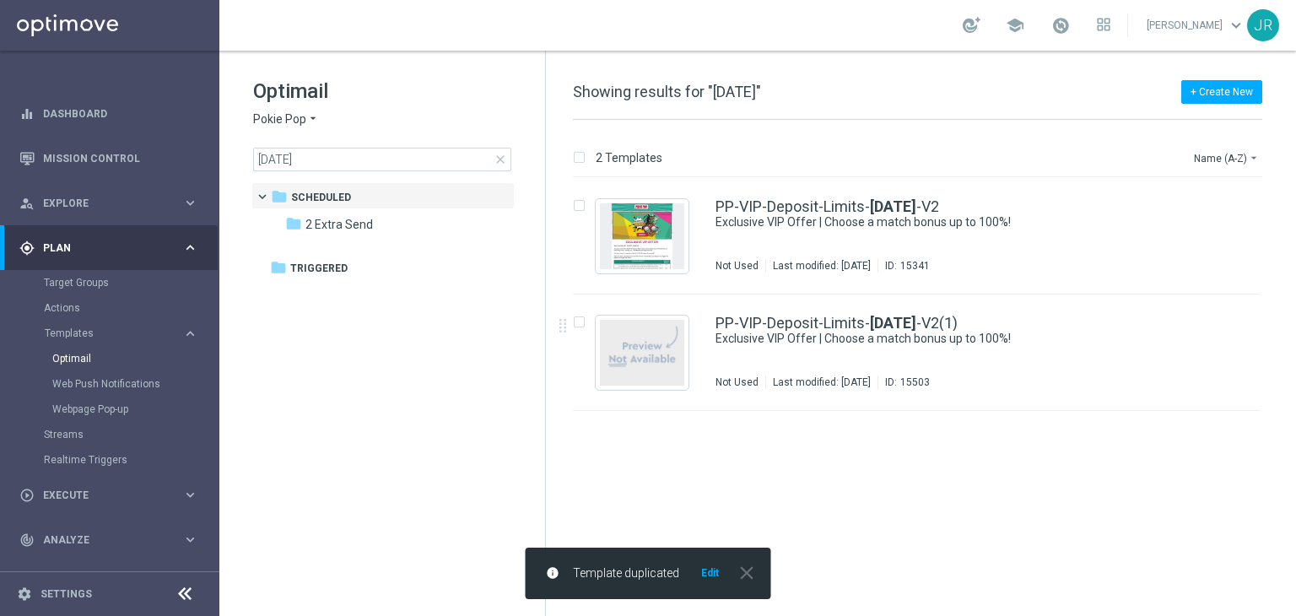
drag, startPoint x: 895, startPoint y: 354, endPoint x: 863, endPoint y: 203, distance: 154.2
click at [895, 354] on div "PP-VIP-Deposit-Limits- [DATE] -V2(1) Exclusive VIP Offer | Choose a match bonus…" at bounding box center [953, 352] width 474 height 73
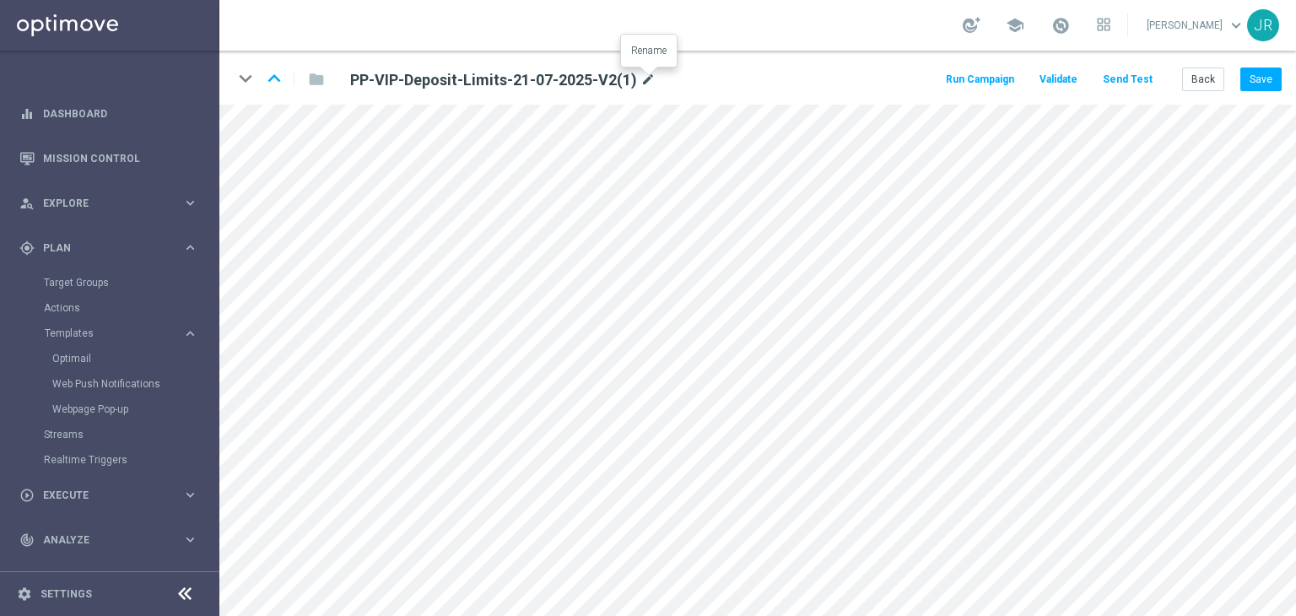
click at [645, 75] on icon "mode_edit" at bounding box center [648, 80] width 15 height 20
click at [612, 78] on input "PP-VIP-Deposit-Limits-21-07-2025-V2(1)" at bounding box center [547, 80] width 419 height 24
drag, startPoint x: 584, startPoint y: 78, endPoint x: 459, endPoint y: 78, distance: 124.9
click at [459, 78] on input "PP-VIP-Deposit-Limits-21-07-2025-V2(1)" at bounding box center [547, 80] width 419 height 24
click at [463, 78] on input "PP-VIP-Deposit-Limits--01-09-2025-V2" at bounding box center [547, 80] width 419 height 24
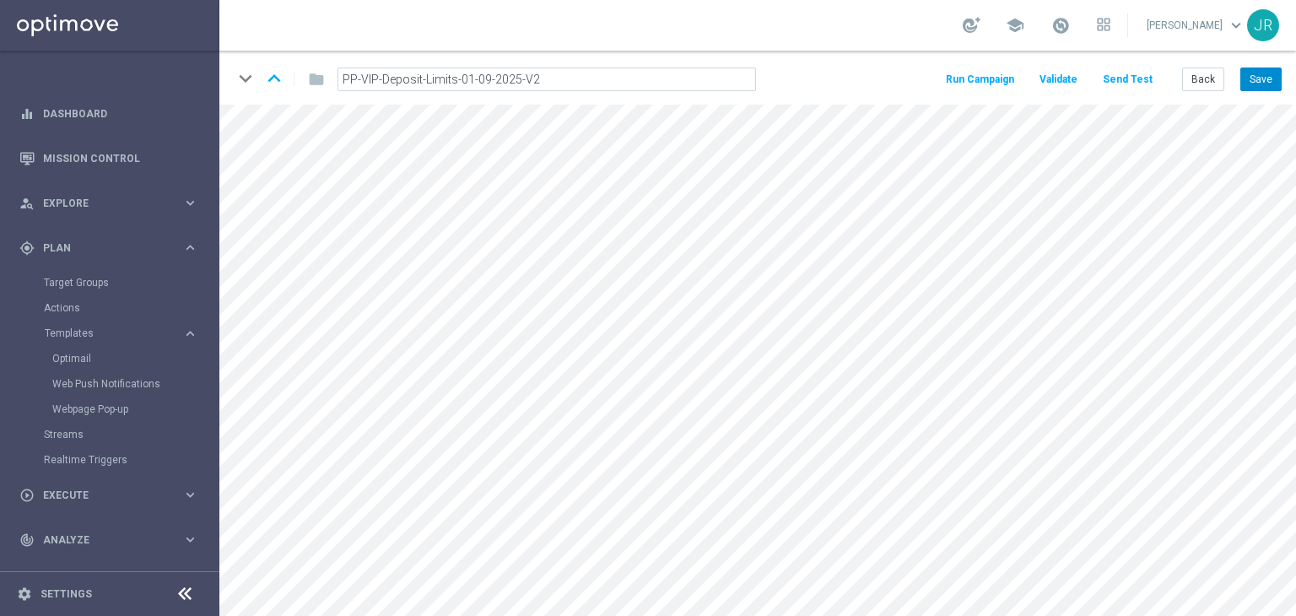
type input "PP-VIP-Deposit-Limits-01-09-2025-V2"
click at [1256, 76] on button "Save" at bounding box center [1261, 80] width 41 height 24
click at [1267, 79] on button "Save" at bounding box center [1261, 80] width 41 height 24
click at [1270, 82] on button "Save" at bounding box center [1261, 80] width 41 height 24
click at [1143, 78] on button "Send Test" at bounding box center [1127, 79] width 55 height 23
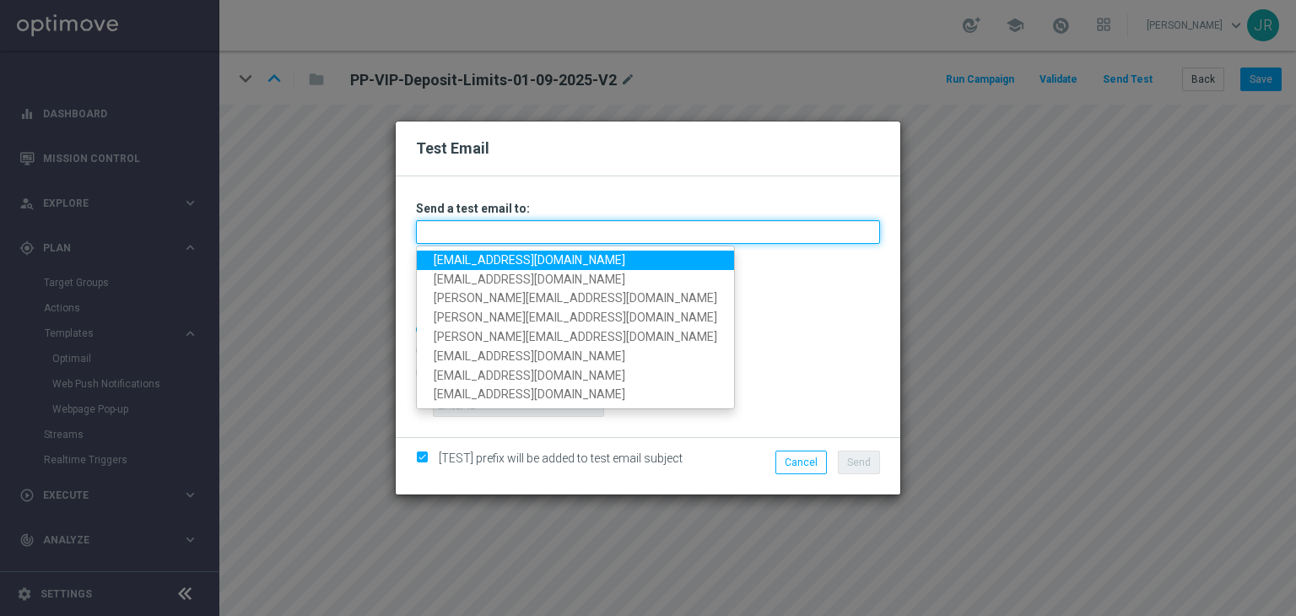
drag, startPoint x: 496, startPoint y: 235, endPoint x: 480, endPoint y: 251, distance: 22.1
click at [496, 235] on input "text" at bounding box center [648, 232] width 464 height 24
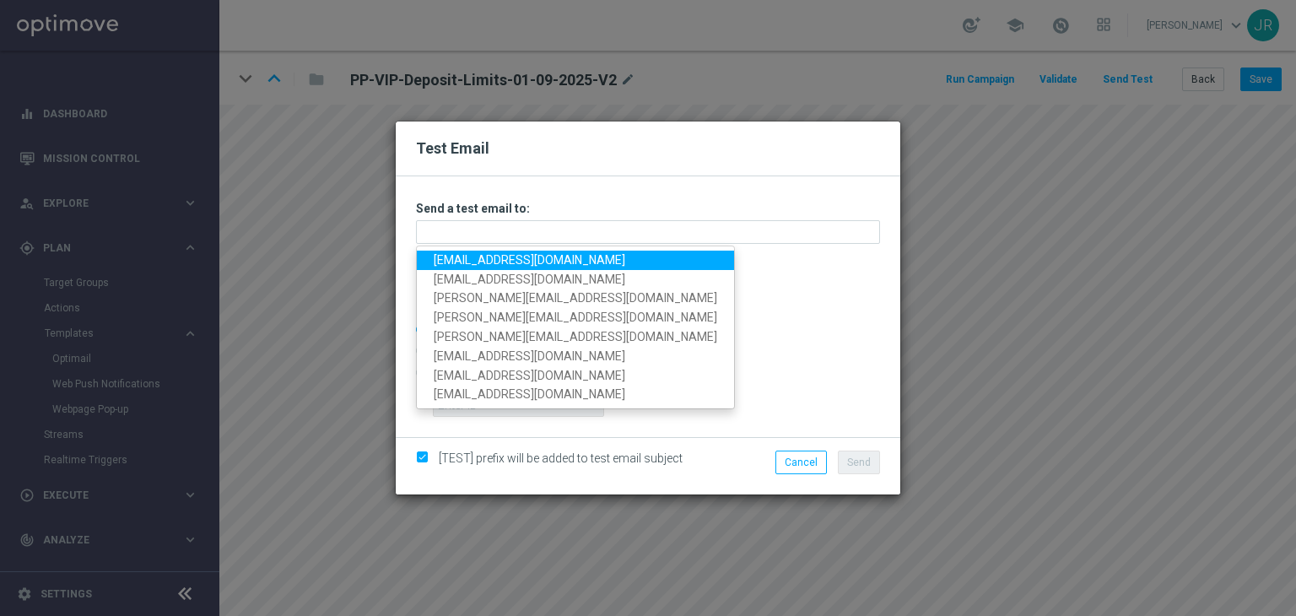
click at [464, 254] on link "[EMAIL_ADDRESS][DOMAIN_NAME]" at bounding box center [575, 260] width 317 height 19
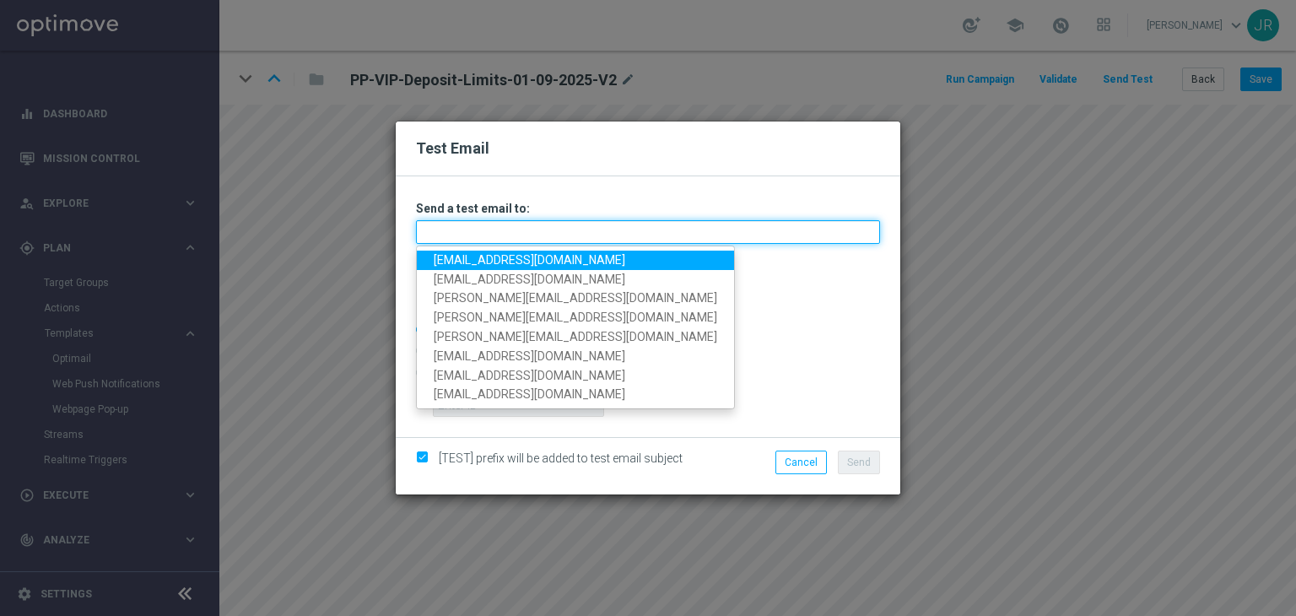
type input "[EMAIL_ADDRESS][DOMAIN_NAME]"
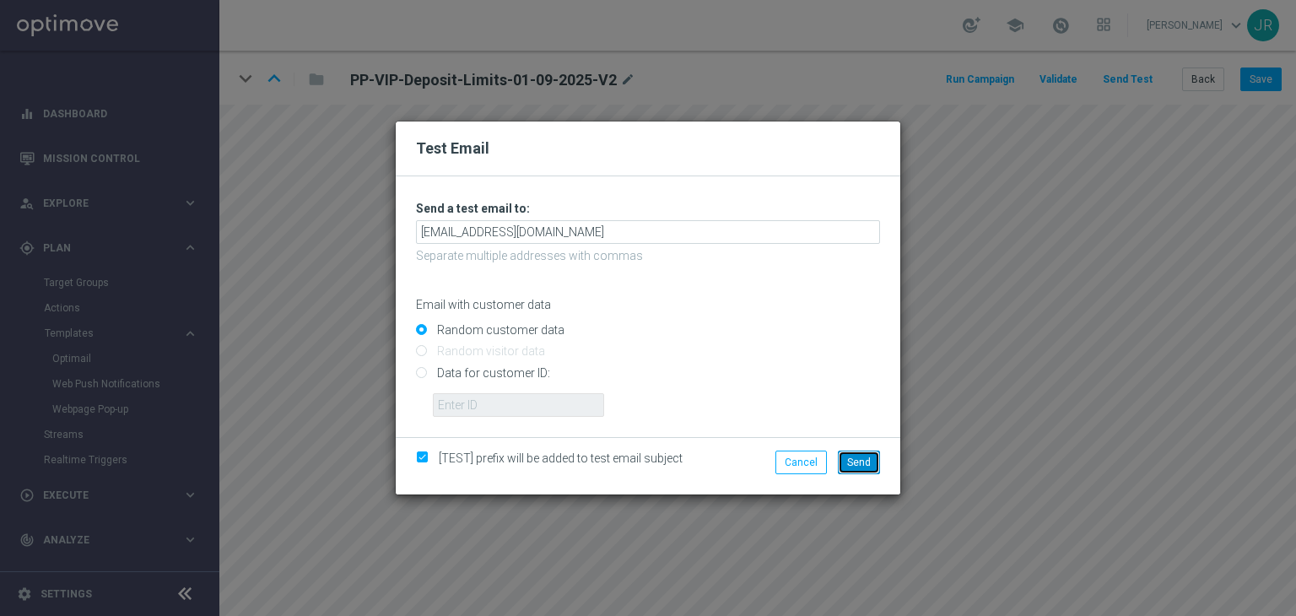
click at [860, 463] on span "Send" at bounding box center [859, 463] width 24 height 12
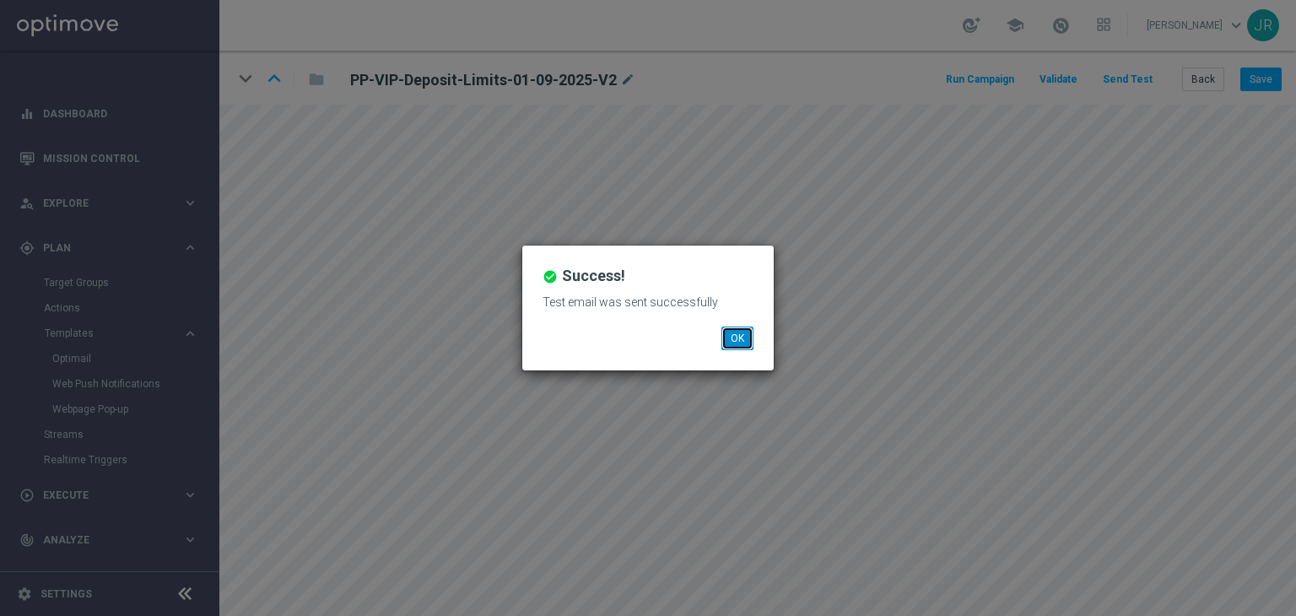
click at [746, 332] on button "OK" at bounding box center [738, 339] width 32 height 24
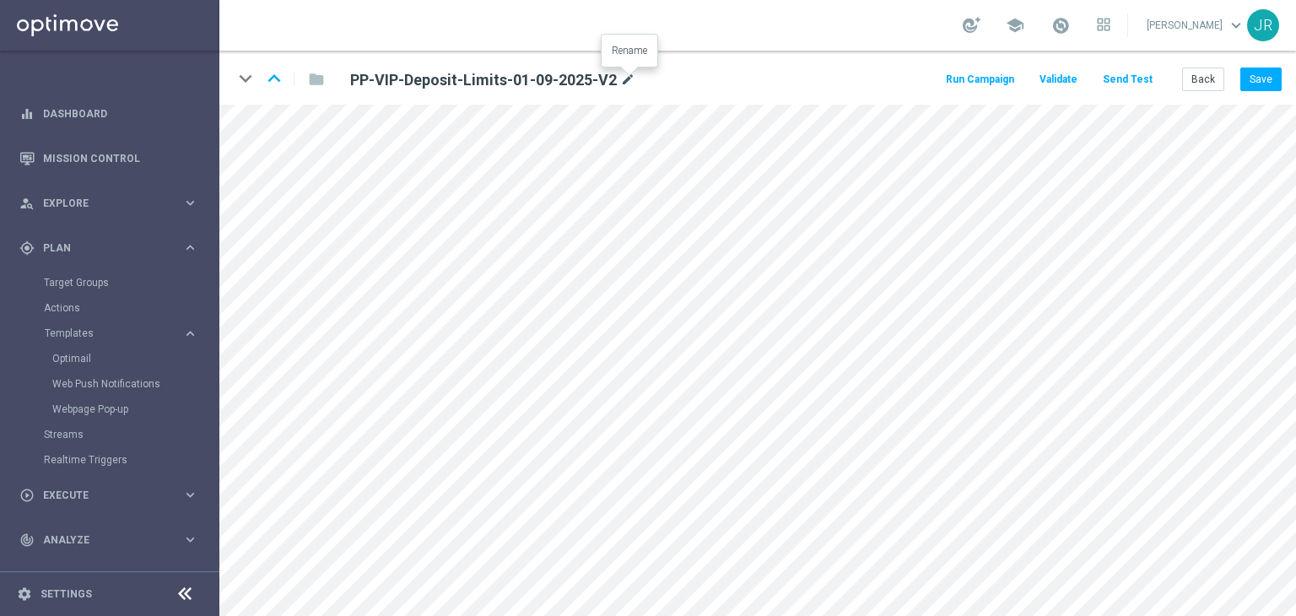
click at [631, 72] on icon "mode_edit" at bounding box center [627, 80] width 15 height 20
click at [596, 84] on input "PP-VIP-Deposit-Limits-01-09-2025-V2" at bounding box center [547, 80] width 419 height 24
drag, startPoint x: 497, startPoint y: 78, endPoint x: 332, endPoint y: 72, distance: 164.7
click at [332, 72] on div "PP-VIP-Deposit-Limits-01-09-2025-V2" at bounding box center [547, 80] width 444 height 24
click at [627, 81] on icon "mode_edit" at bounding box center [627, 80] width 15 height 20
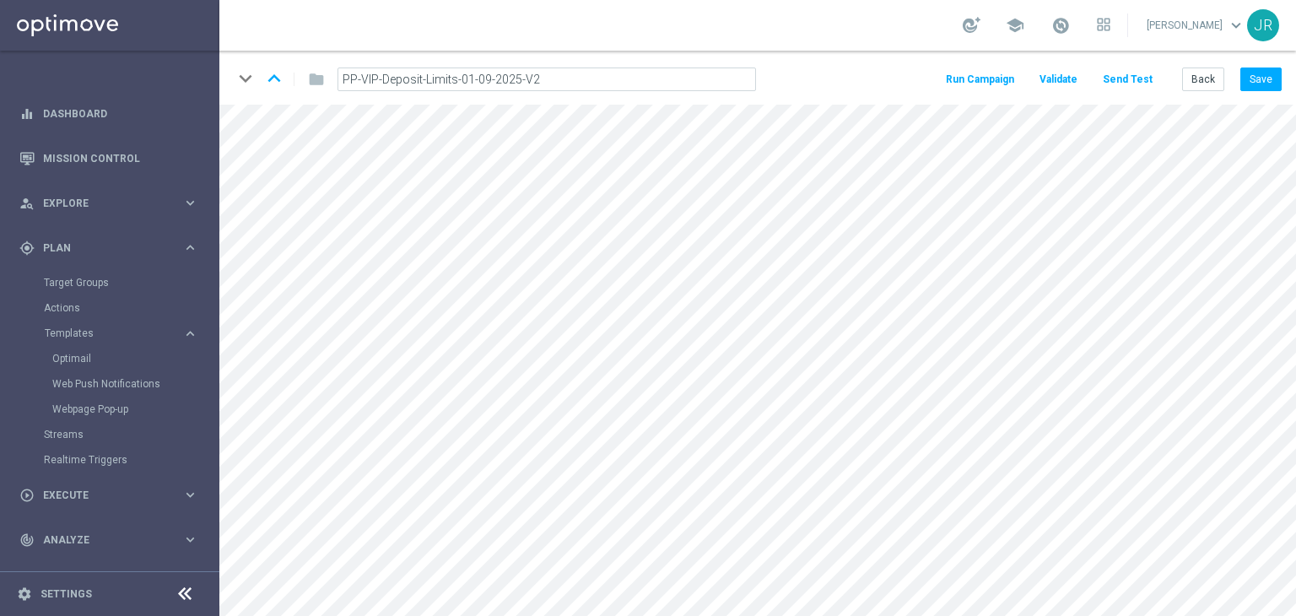
click at [471, 85] on input "PP-VIP-Deposit-Limits-01-09-2025-V2" at bounding box center [547, 80] width 419 height 24
click at [465, 84] on input "PP-VIP-Deposit-Limits-01-09-2025-V2" at bounding box center [547, 80] width 419 height 24
click at [569, 82] on input "PP-VIP-Deposit-Limits-03-09-2025-V2" at bounding box center [547, 80] width 419 height 24
drag, startPoint x: 569, startPoint y: 82, endPoint x: 341, endPoint y: 76, distance: 227.9
click at [341, 76] on input "PP-VIP-Deposit-Limits-03-09-2025-V2" at bounding box center [547, 80] width 419 height 24
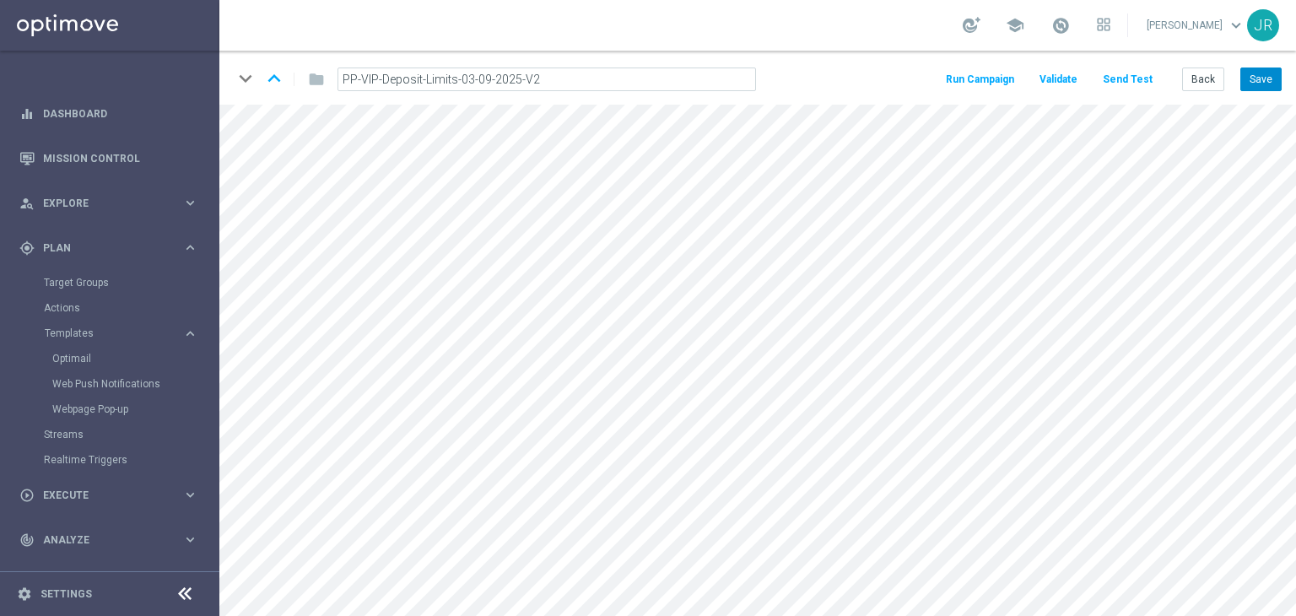
type input "PP-VIP-Deposit-Limits-03-09-2025-V2"
click at [1264, 78] on button "Save" at bounding box center [1261, 80] width 41 height 24
click at [1258, 83] on button "Save" at bounding box center [1261, 80] width 41 height 24
